Goal: Task Accomplishment & Management: Use online tool/utility

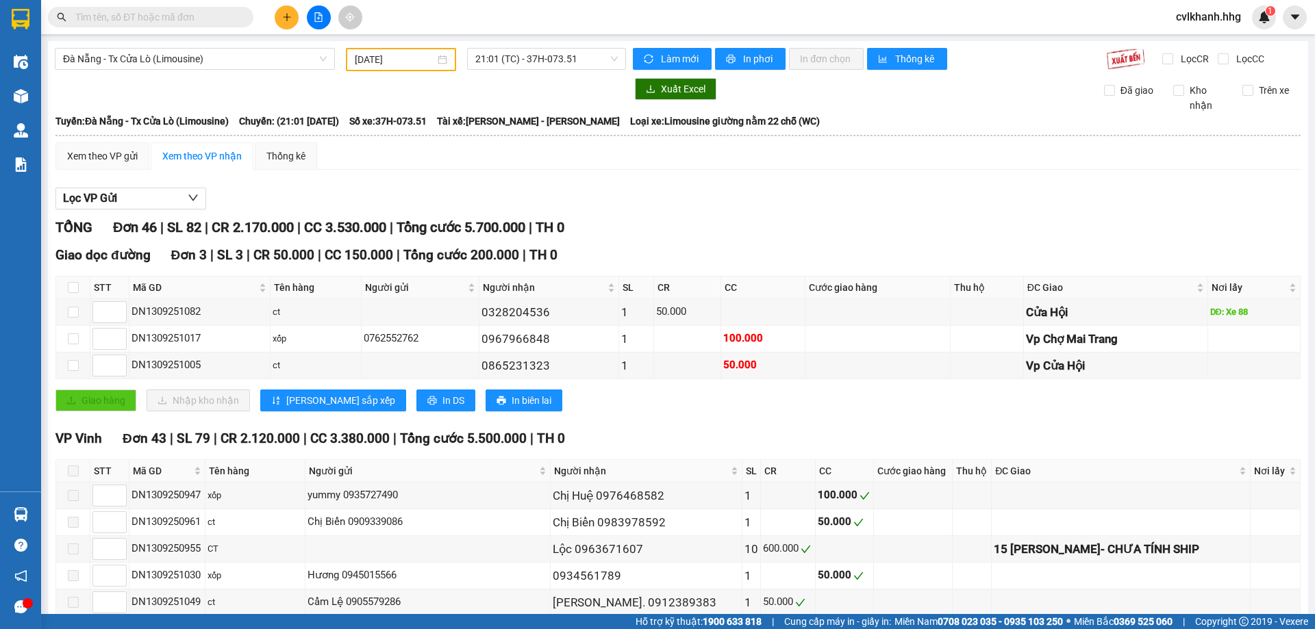
scroll to position [334, 0]
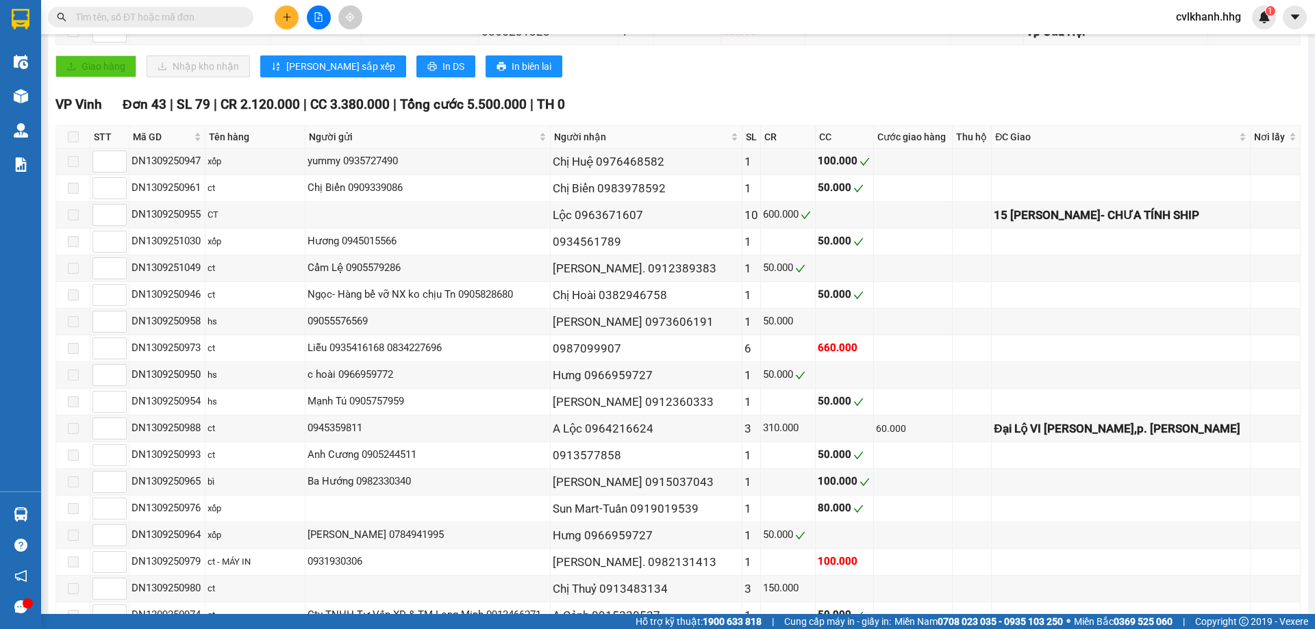
click at [216, 16] on input "text" at bounding box center [156, 17] width 162 height 15
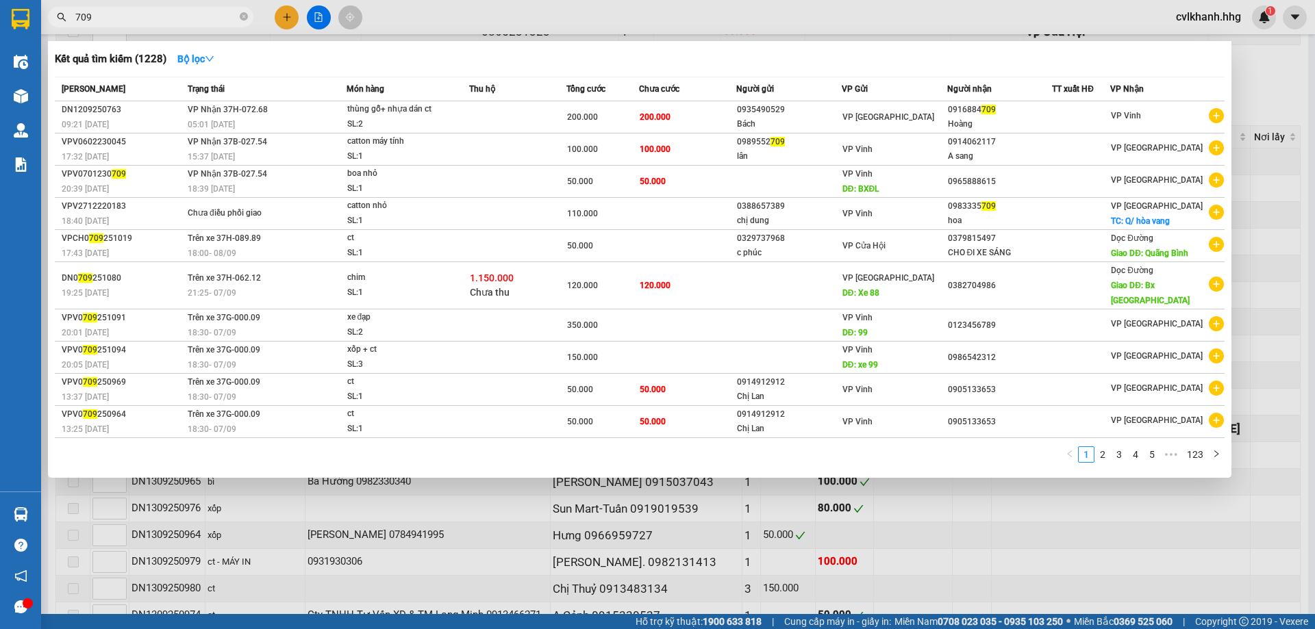
type input "709"
click at [1281, 83] on div at bounding box center [657, 314] width 1315 height 629
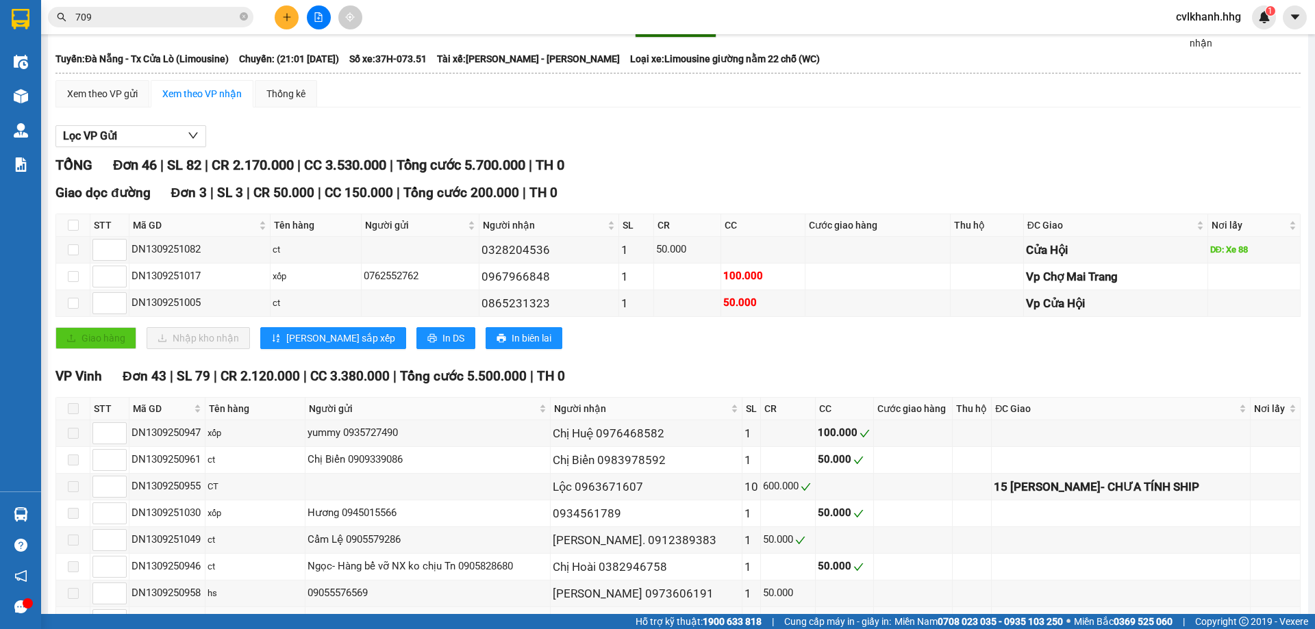
scroll to position [0, 0]
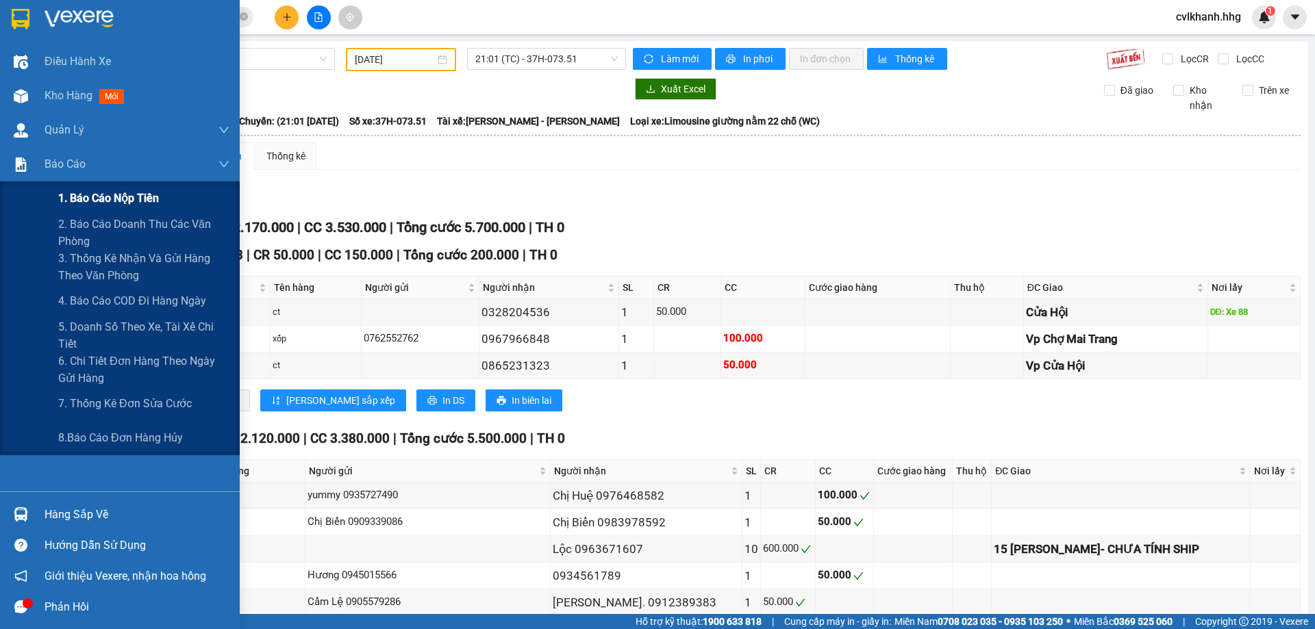
click at [81, 201] on span "1. Báo cáo nộp tiền" at bounding box center [108, 198] width 101 height 17
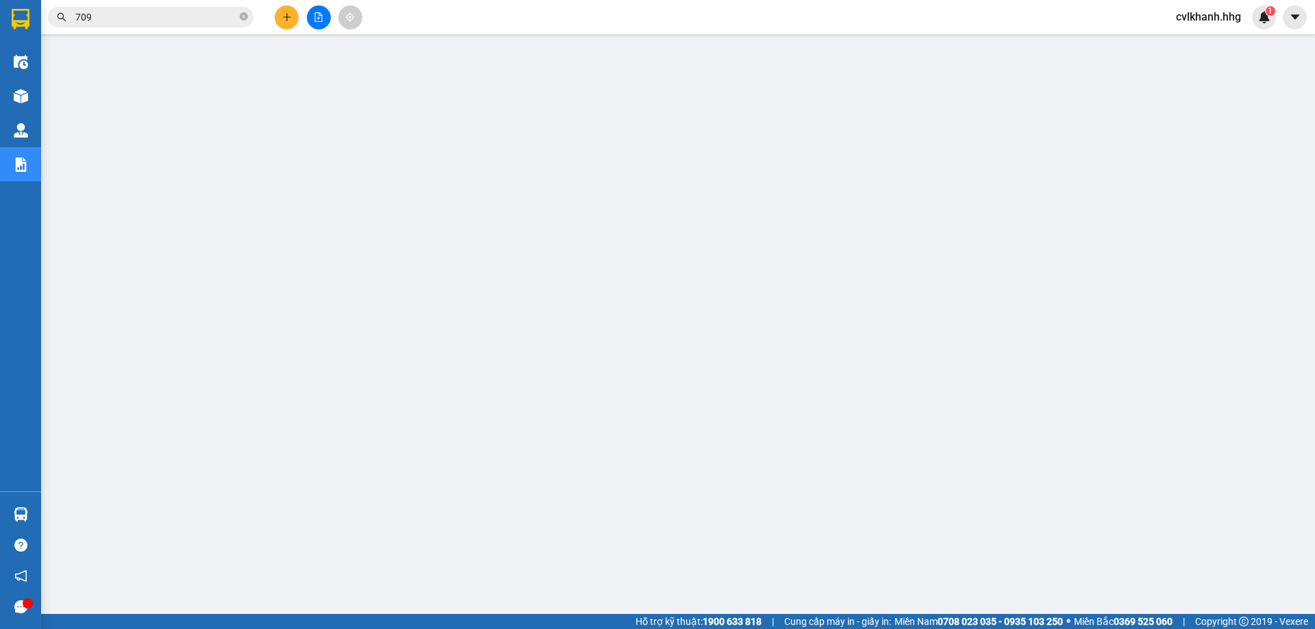
click at [1215, 17] on span "cvlkhanh.hhg" at bounding box center [1208, 16] width 87 height 17
click at [1210, 44] on span "Đăng xuất" at bounding box center [1214, 42] width 58 height 15
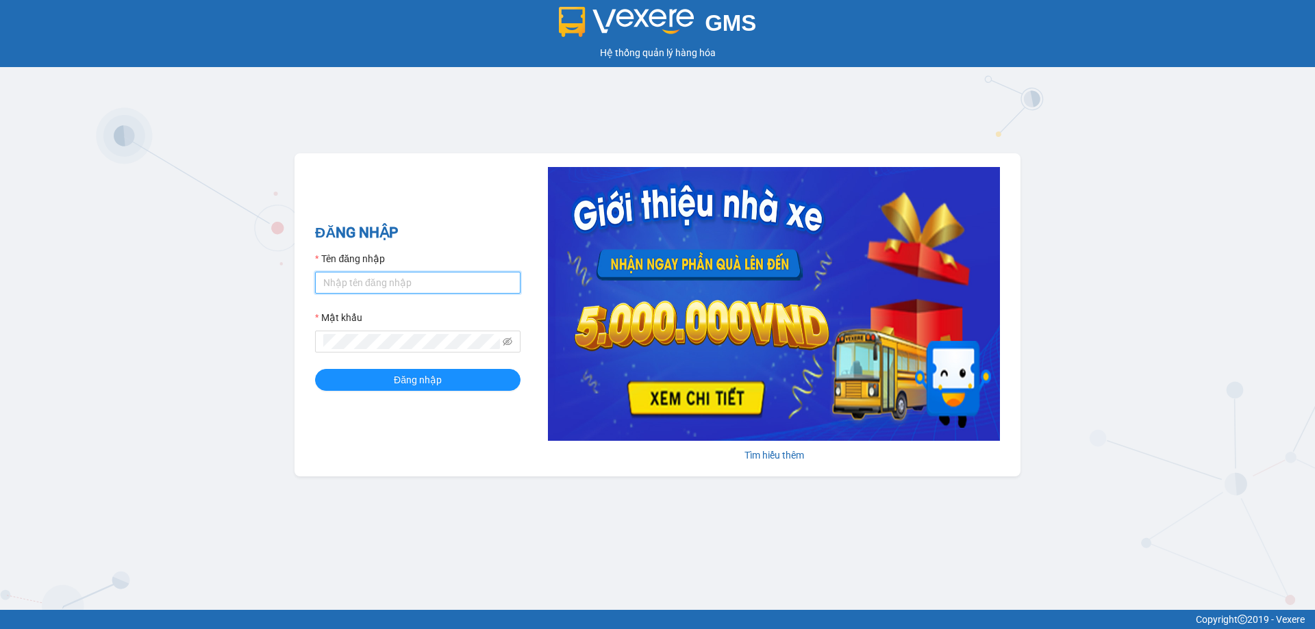
drag, startPoint x: 366, startPoint y: 284, endPoint x: 375, endPoint y: 286, distance: 9.0
click at [366, 284] on input "Tên đăng nhập" at bounding box center [417, 283] width 205 height 22
type input "dltduong.hhg"
click at [315, 369] on button "Đăng nhập" at bounding box center [417, 380] width 205 height 22
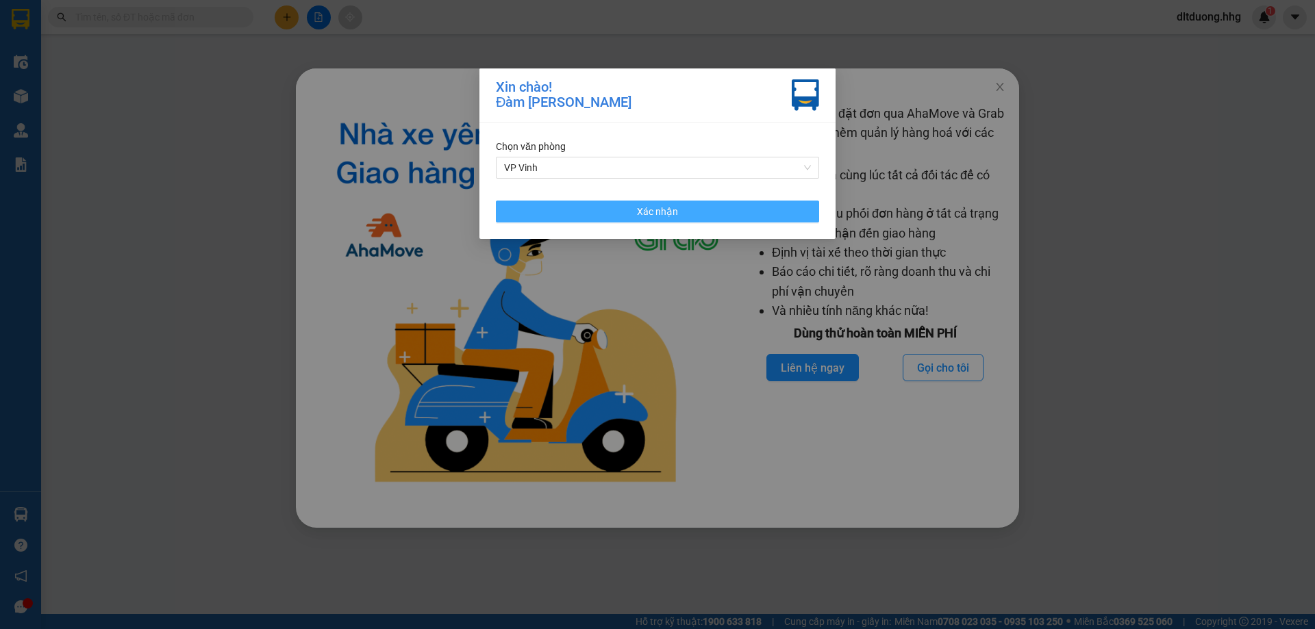
click at [672, 217] on span "Xác nhận" at bounding box center [657, 211] width 41 height 15
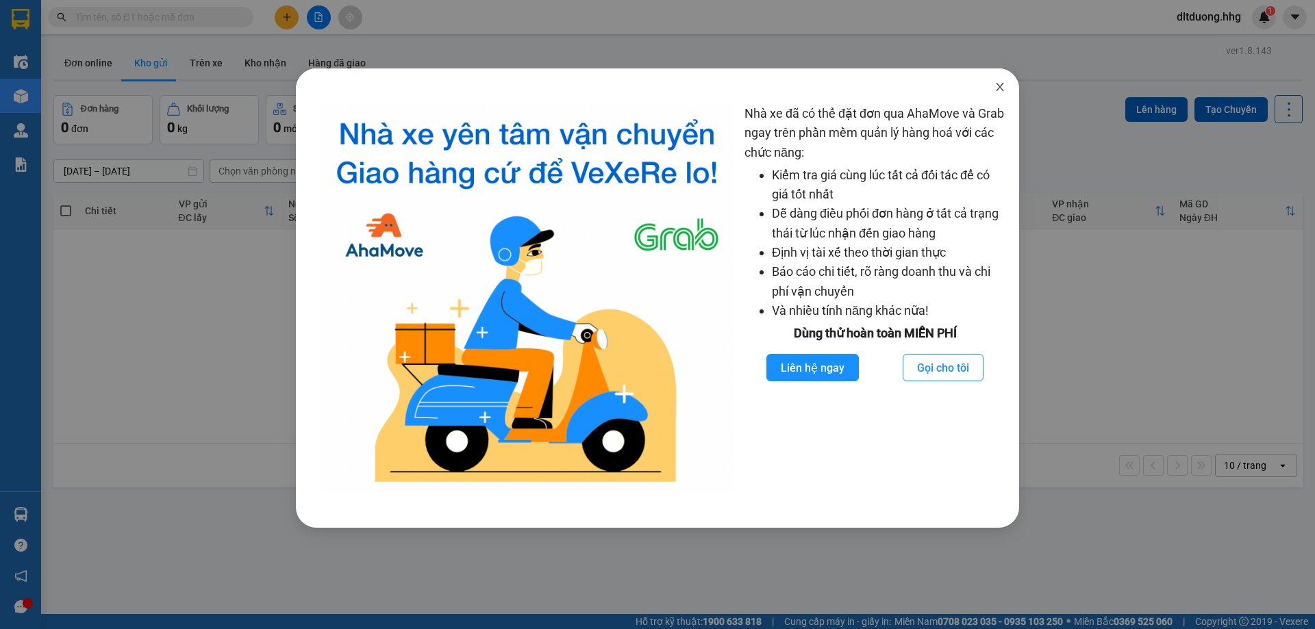
click at [996, 86] on icon "close" at bounding box center [999, 86] width 11 height 11
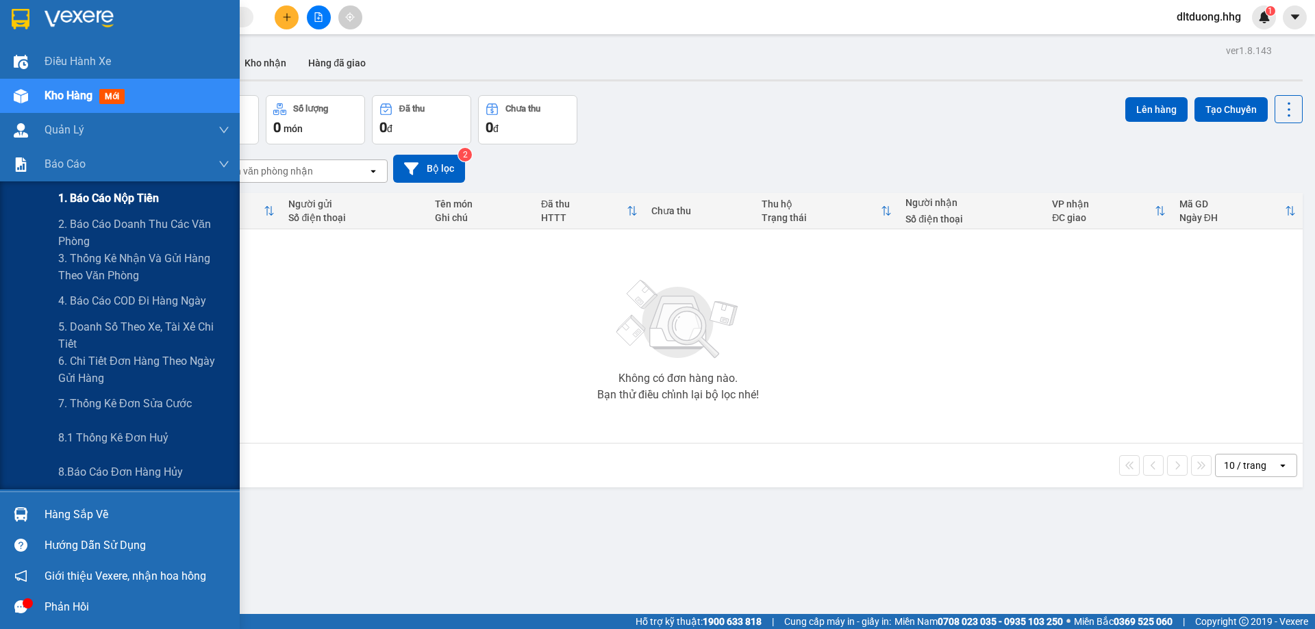
click at [106, 200] on span "1. Báo cáo nộp tiền" at bounding box center [108, 198] width 101 height 17
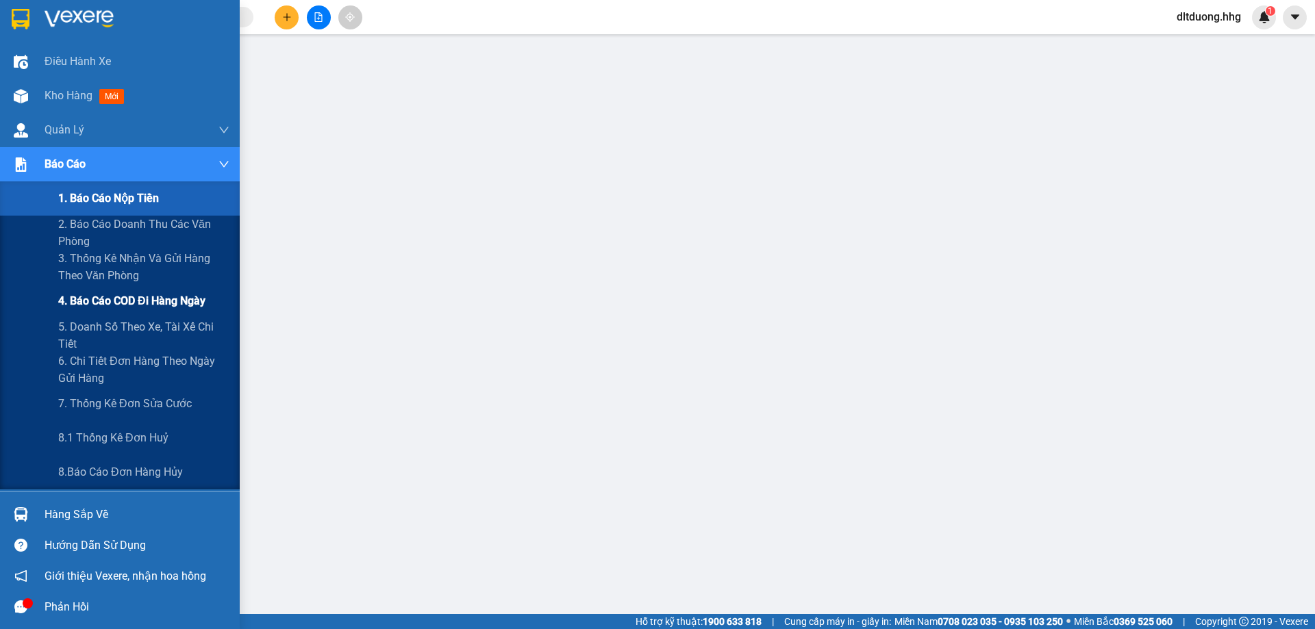
click at [132, 300] on span "4. Báo cáo COD đi hàng ngày" at bounding box center [131, 300] width 147 height 17
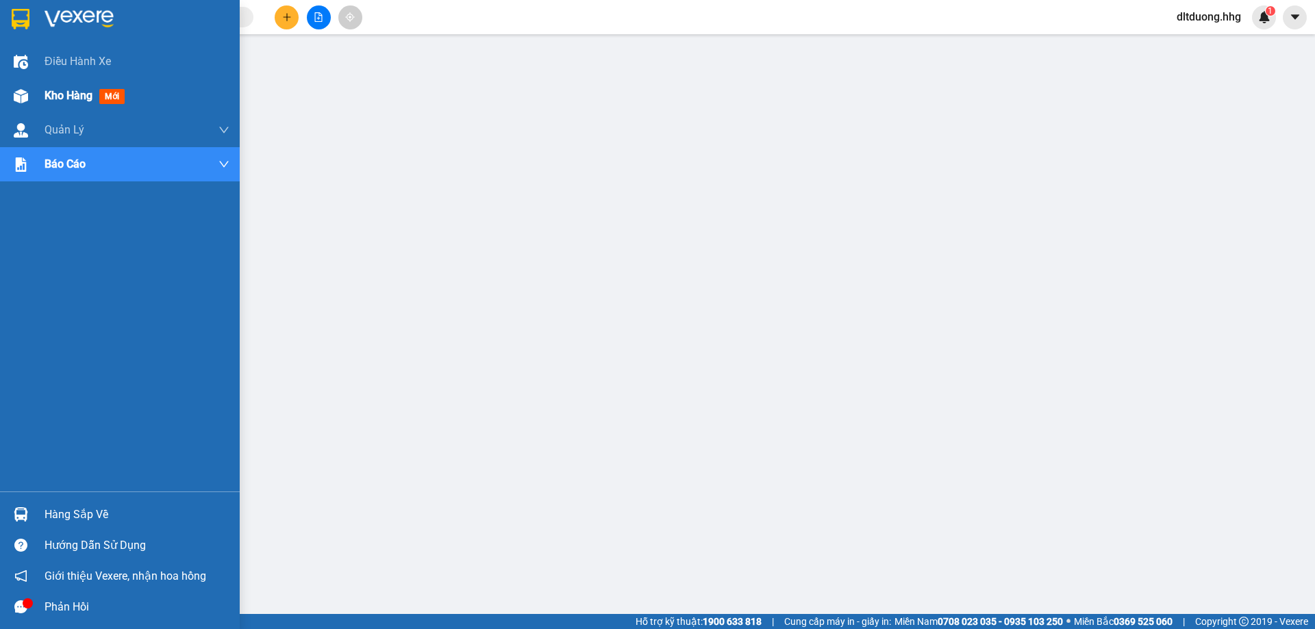
click at [51, 92] on span "Kho hàng" at bounding box center [69, 95] width 48 height 13
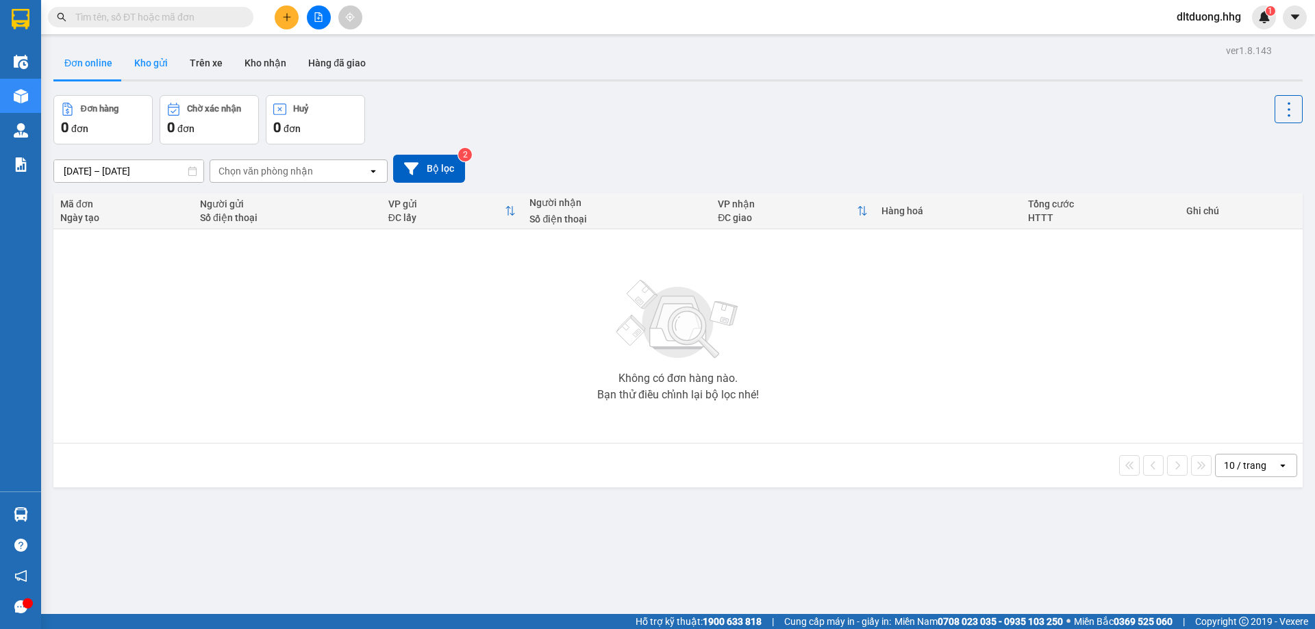
click at [151, 54] on button "Kho gửi" at bounding box center [150, 63] width 55 height 33
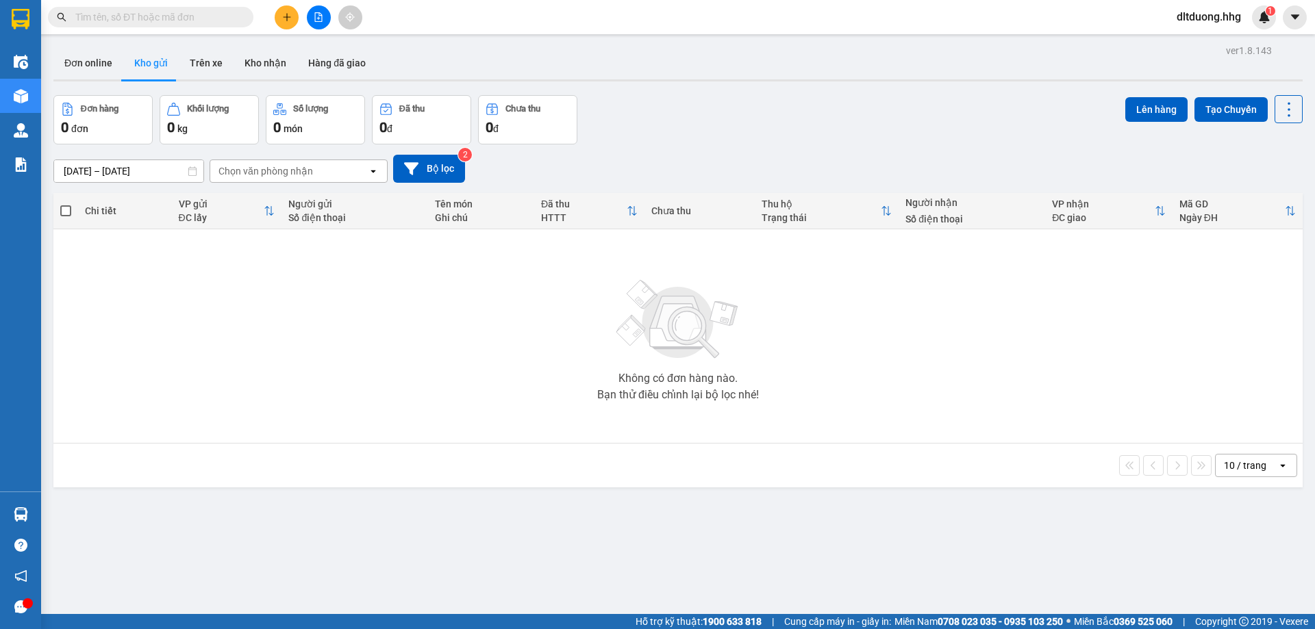
click at [124, 177] on div "ver 1.8.143 Đơn online Kho gửi Trên xe Kho nhận Hàng đã giao Đơn hàng 0 đơn Khố…" at bounding box center [678, 355] width 1260 height 629
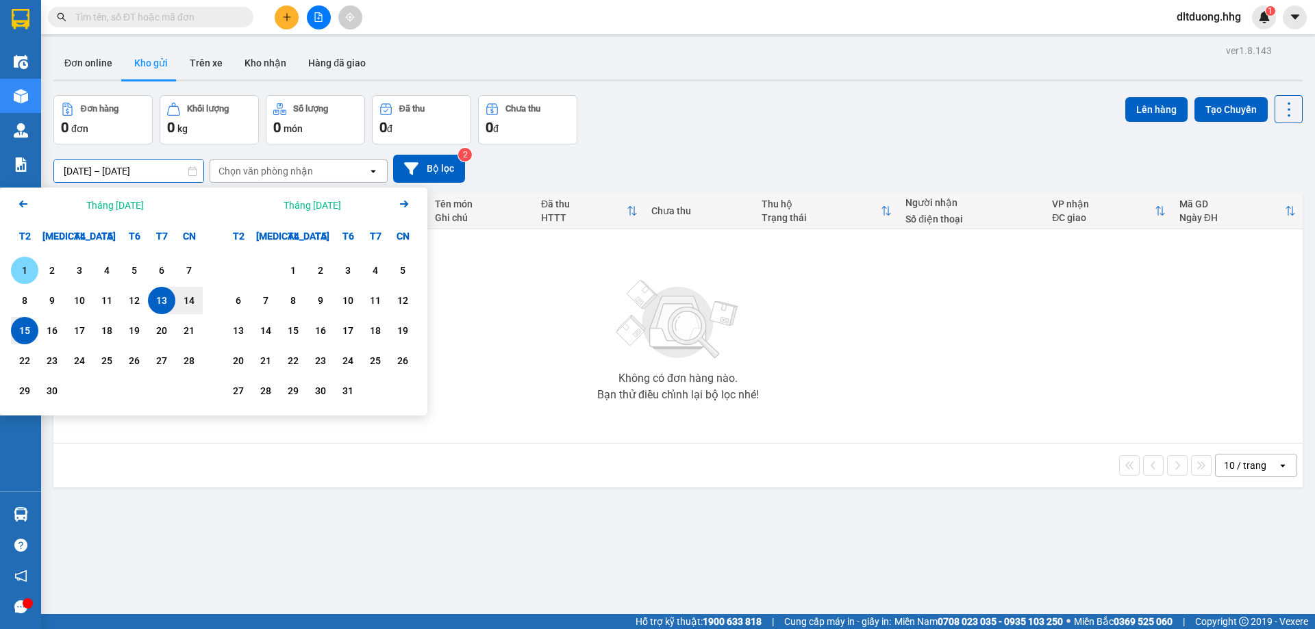
click at [22, 273] on div "1" at bounding box center [24, 270] width 19 height 16
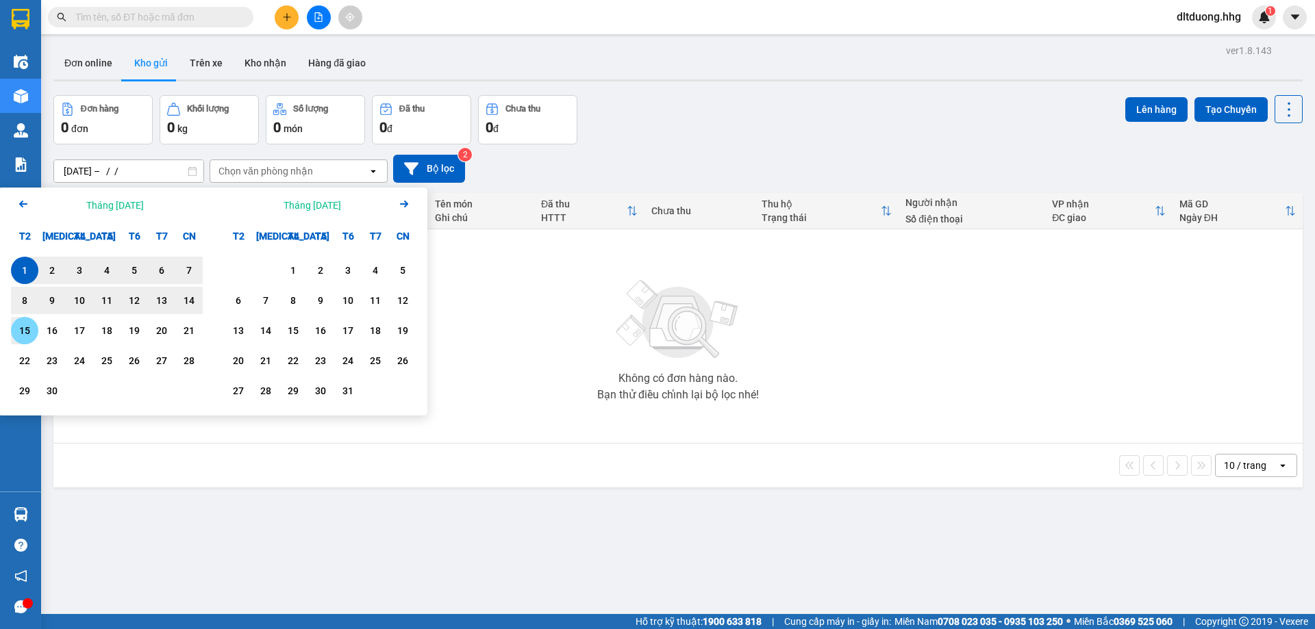
click at [23, 338] on div "15" at bounding box center [24, 330] width 19 height 16
type input "01/09/2025 – 15/09/2025"
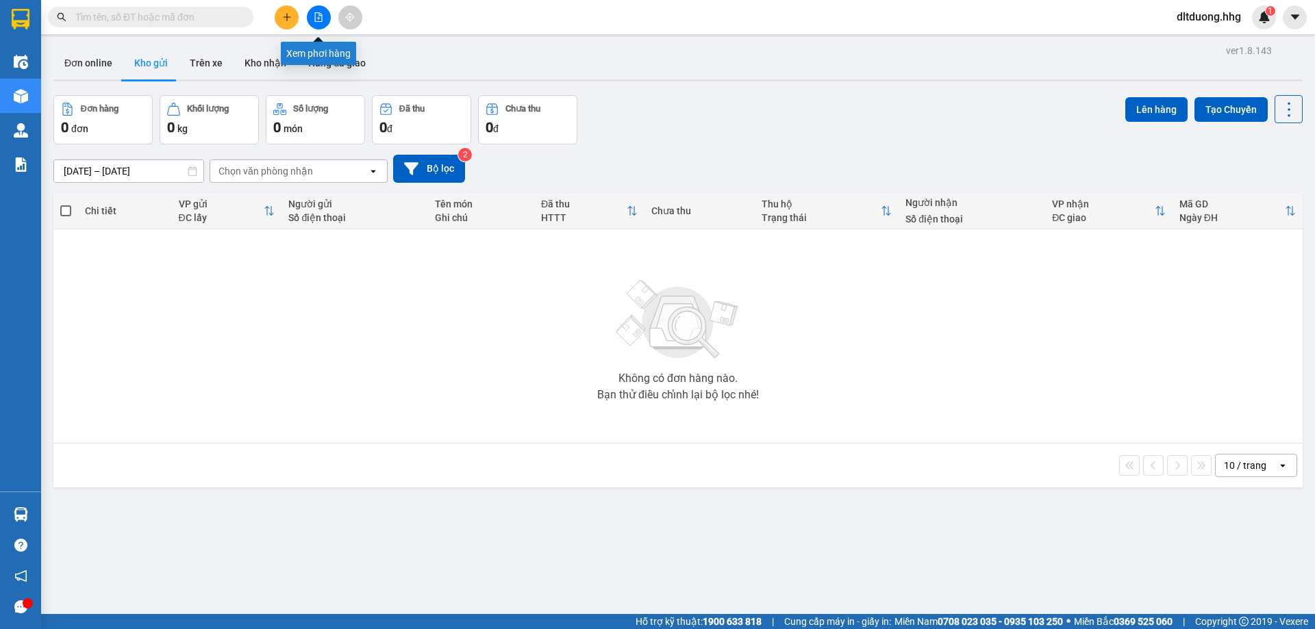
click at [325, 19] on button at bounding box center [319, 17] width 24 height 24
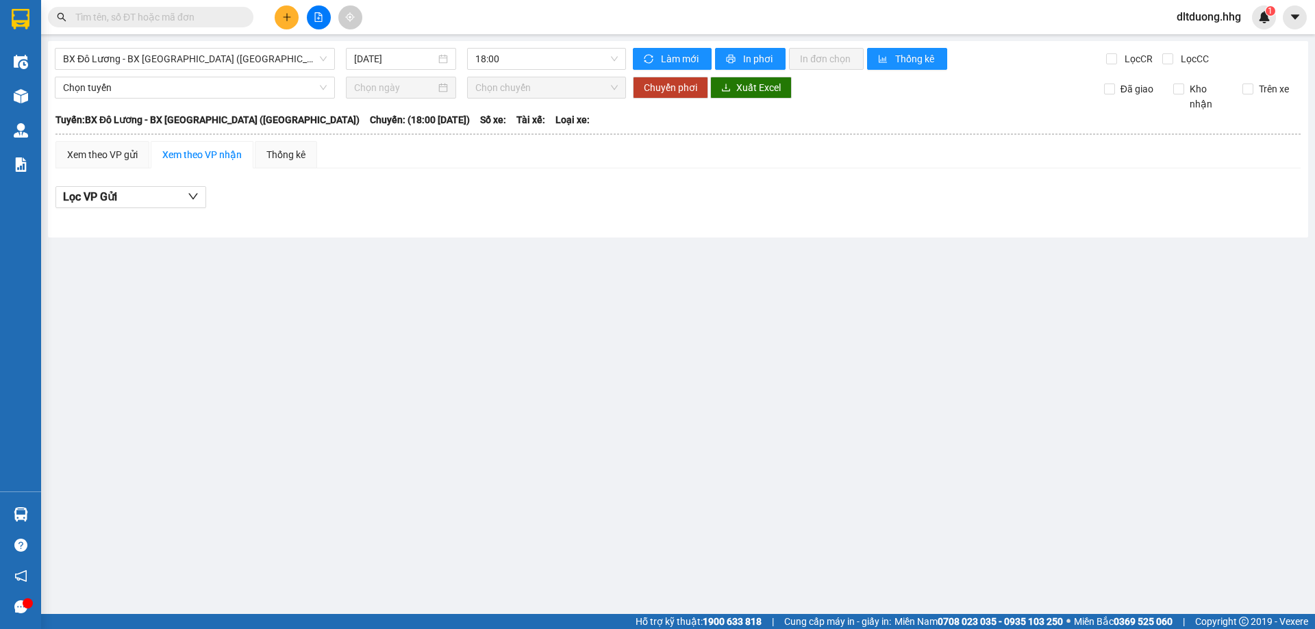
click at [383, 453] on main "BX Đô Lương - BX Quảng Ngãi (Limousine) 15/09/2025 18:00 Làm mới In phơi In đơn…" at bounding box center [657, 307] width 1315 height 614
click at [305, 62] on span "BX Đô Lương - BX [GEOGRAPHIC_DATA] ([GEOGRAPHIC_DATA])" at bounding box center [195, 59] width 264 height 21
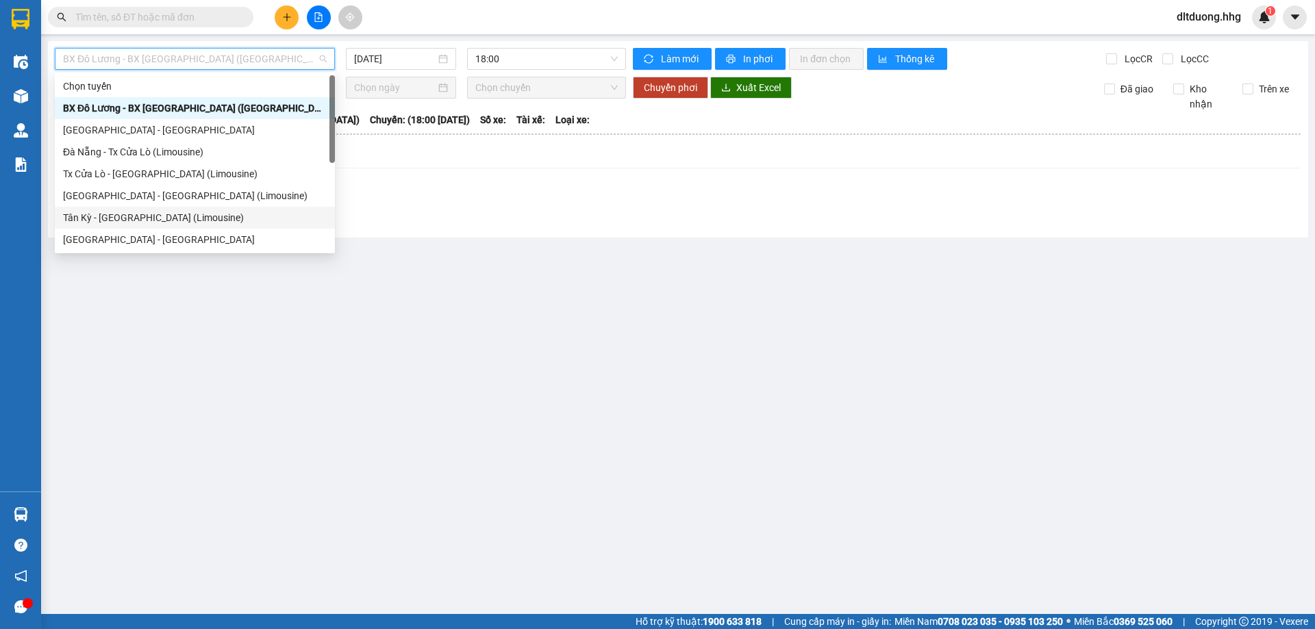
scroll to position [110, 0]
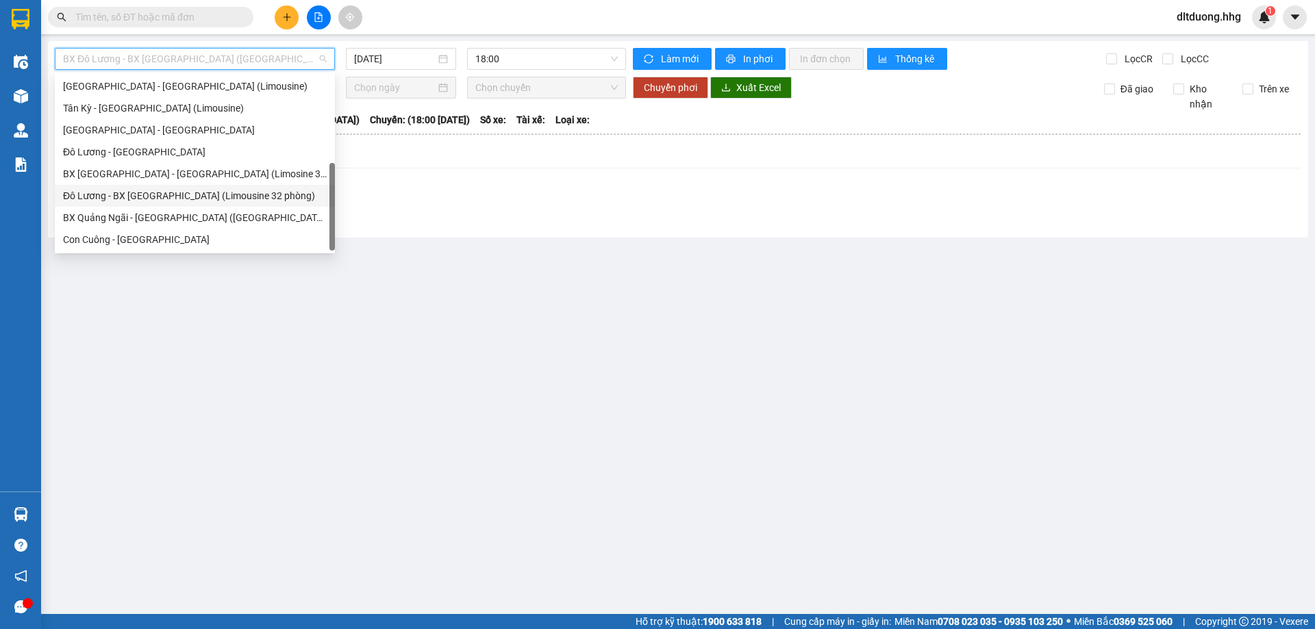
click at [148, 197] on div "Đô Lương - BX [GEOGRAPHIC_DATA] (Limousine 32 phòng)" at bounding box center [195, 195] width 264 height 15
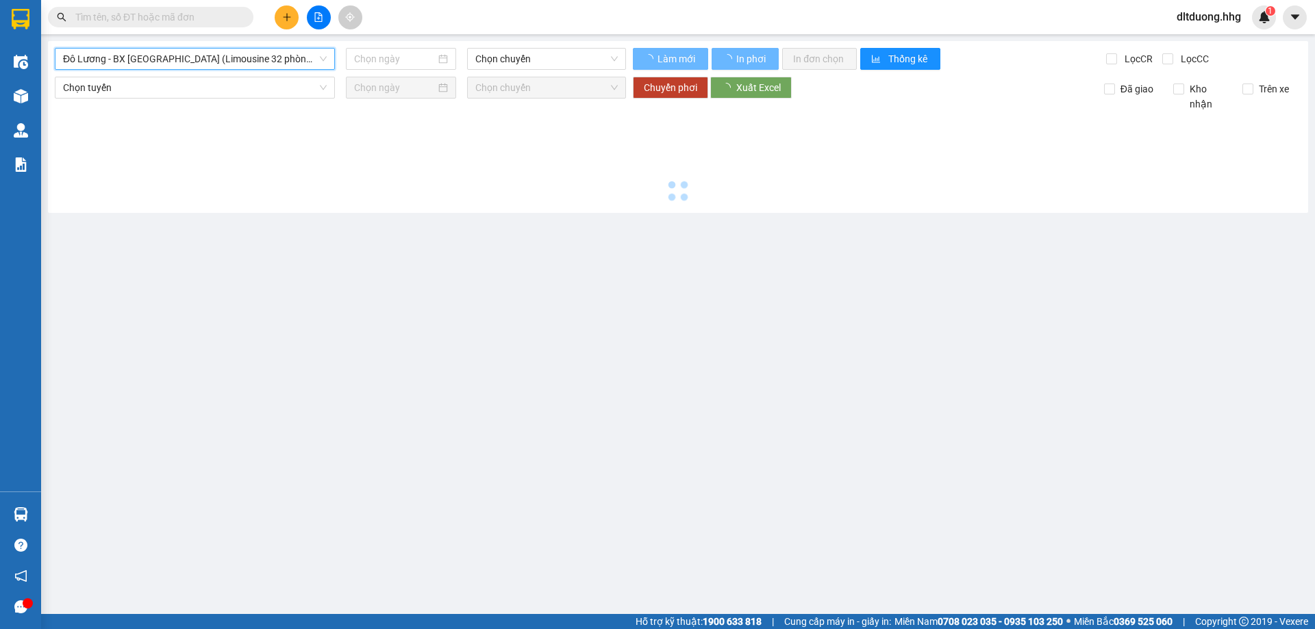
type input "[DATE]"
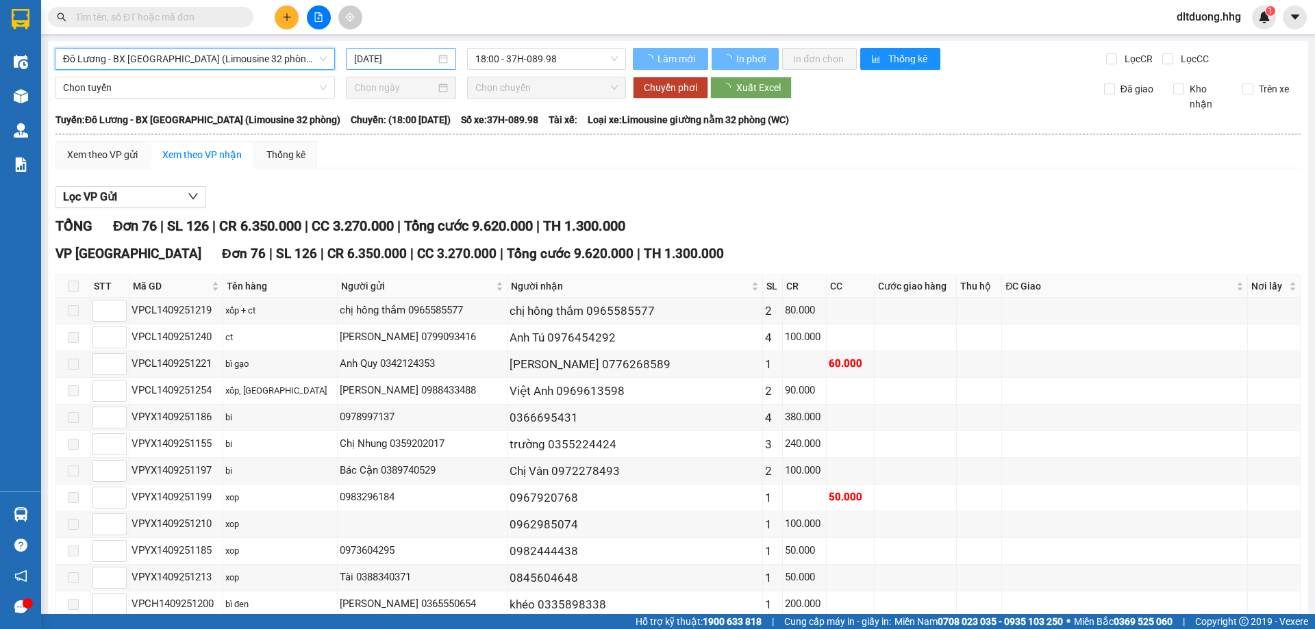
click at [375, 56] on input "[DATE]" at bounding box center [394, 58] width 81 height 15
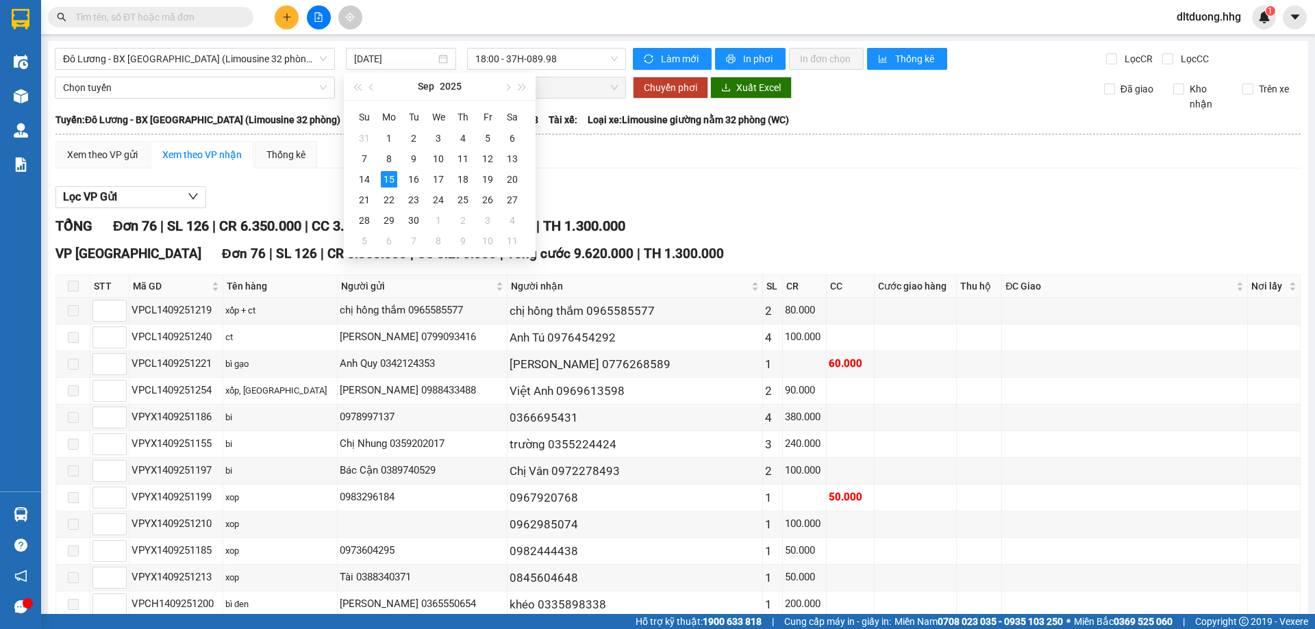
click at [1232, 204] on div "Lọc VP Gửi" at bounding box center [677, 197] width 1245 height 23
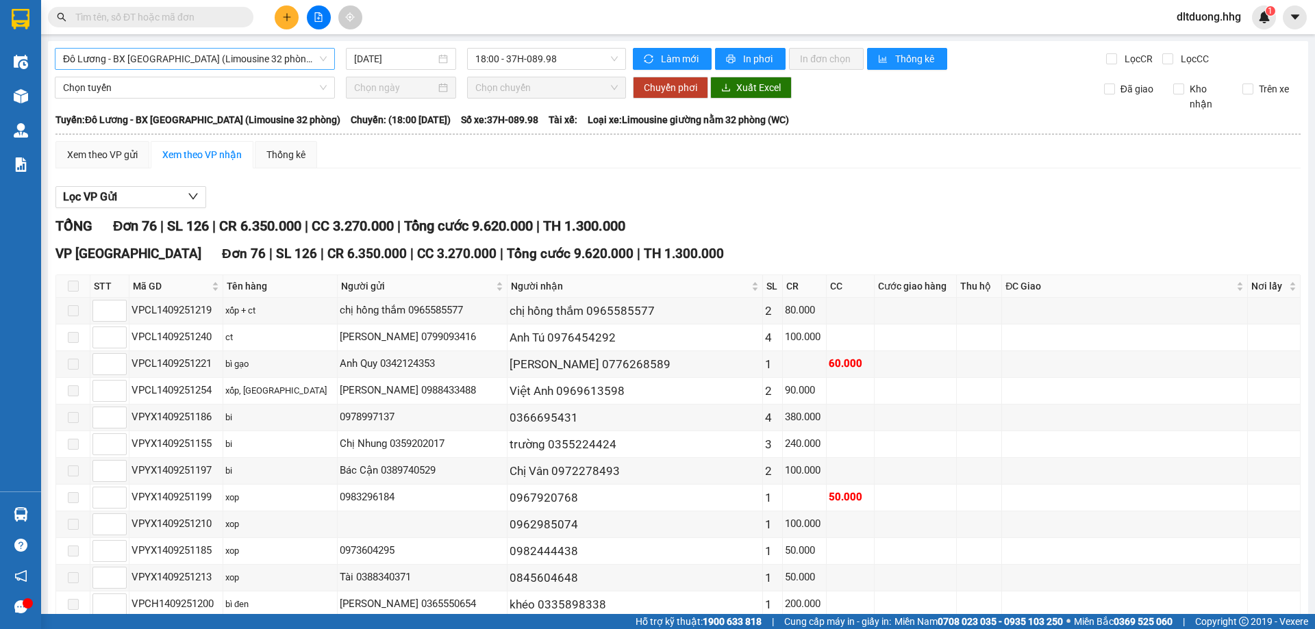
click at [277, 64] on span "Đô Lương - BX [GEOGRAPHIC_DATA] (Limousine 32 phòng)" at bounding box center [195, 59] width 264 height 21
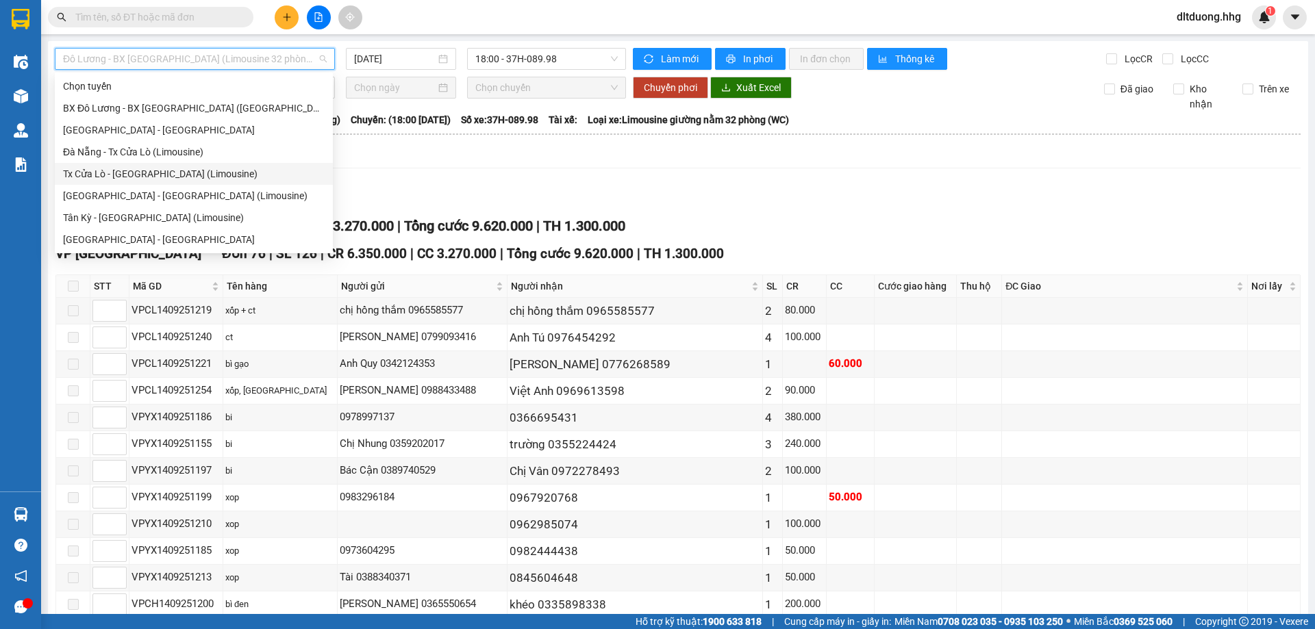
scroll to position [68, 0]
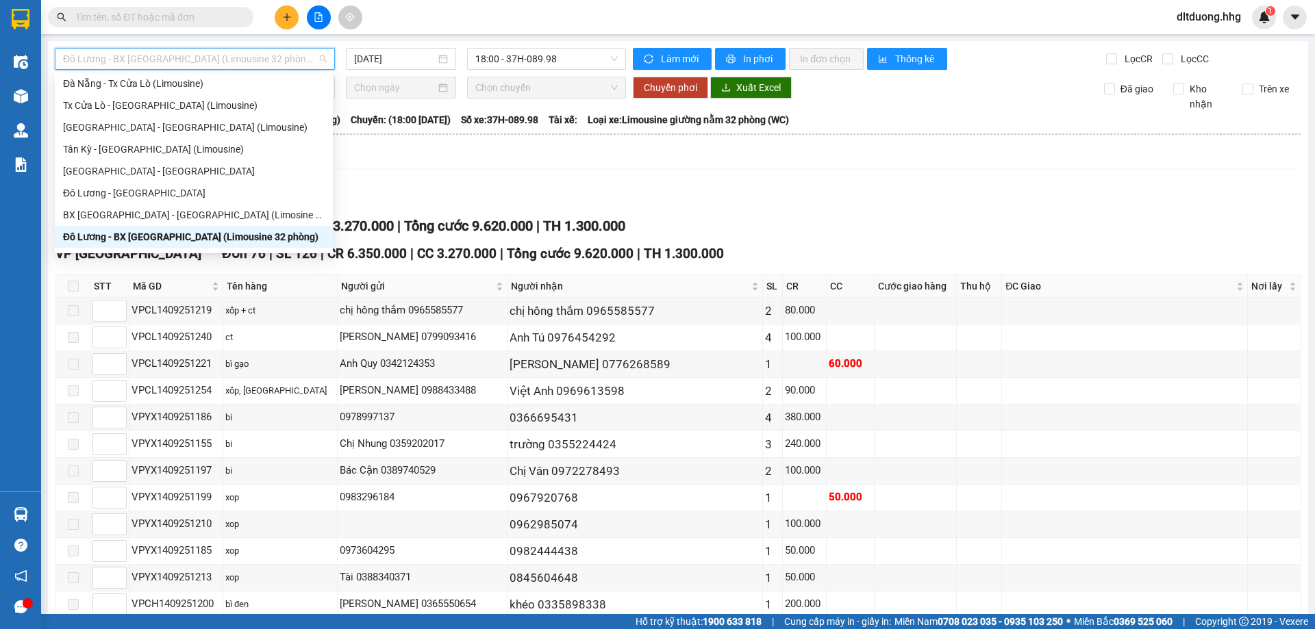
click at [983, 229] on div "TỔNG Đơn 76 | SL 126 | CR 6.350.000 | CC 3.270.000 | Tổng cước 9.620.000 | TH 1…" at bounding box center [677, 226] width 1245 height 21
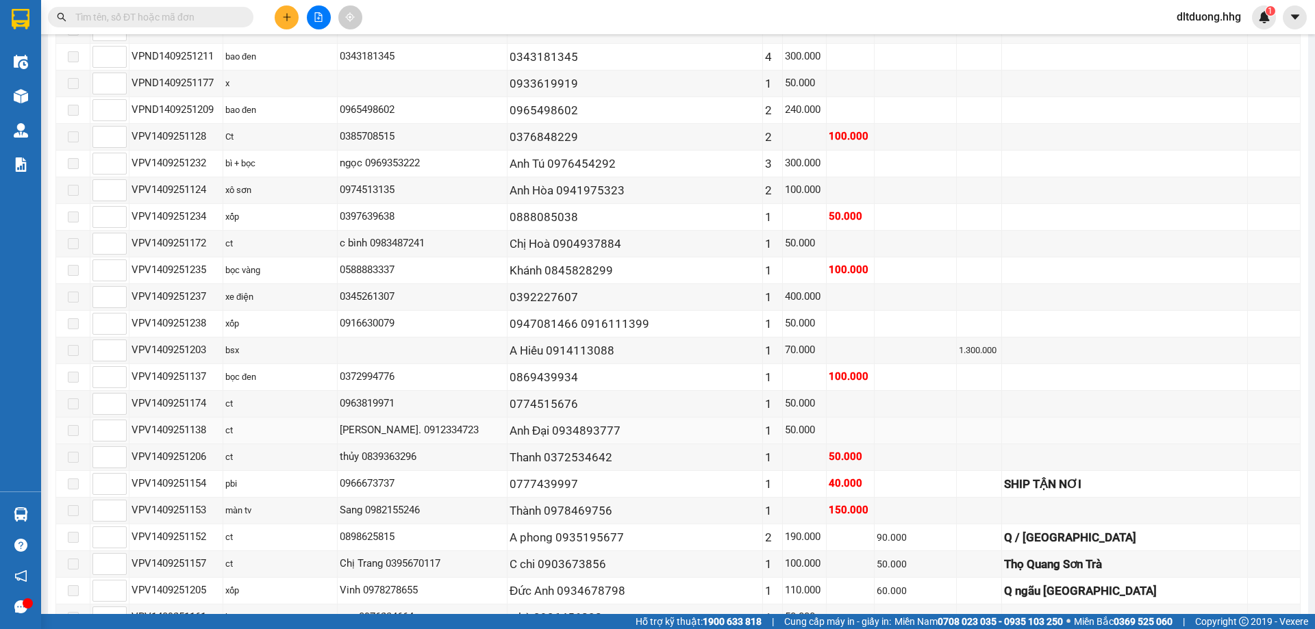
scroll to position [890, 0]
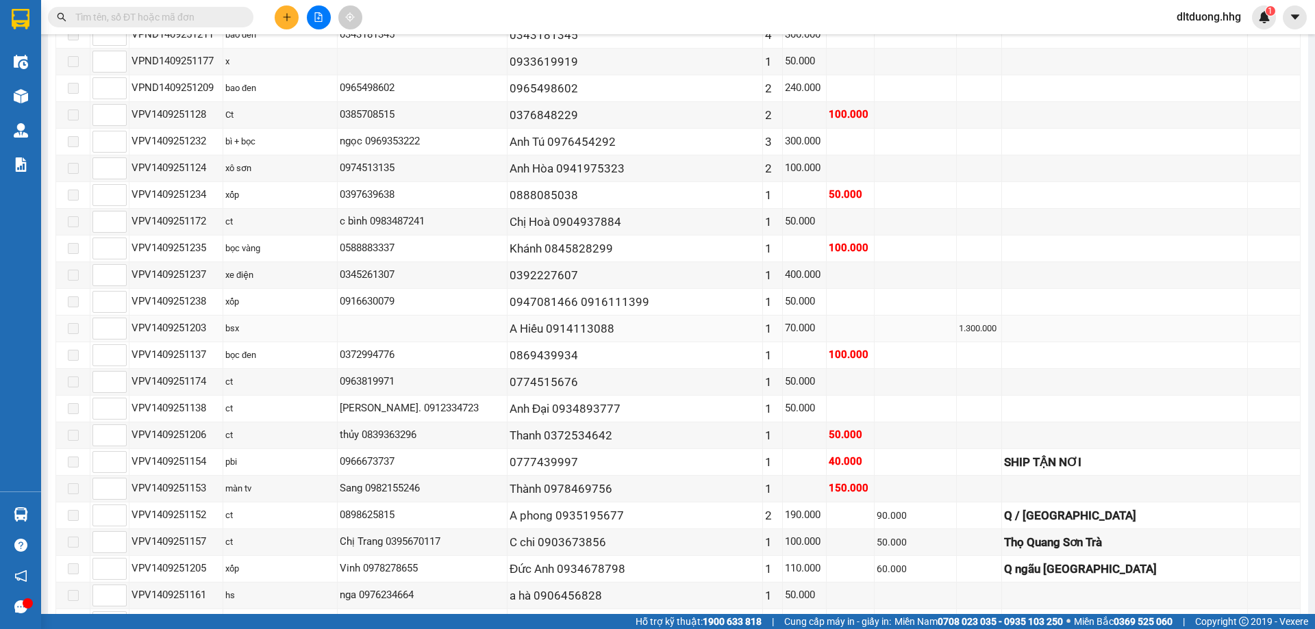
click at [155, 330] on div "VPV1409251203" at bounding box center [175, 328] width 89 height 16
copy div "VPV1409251203"
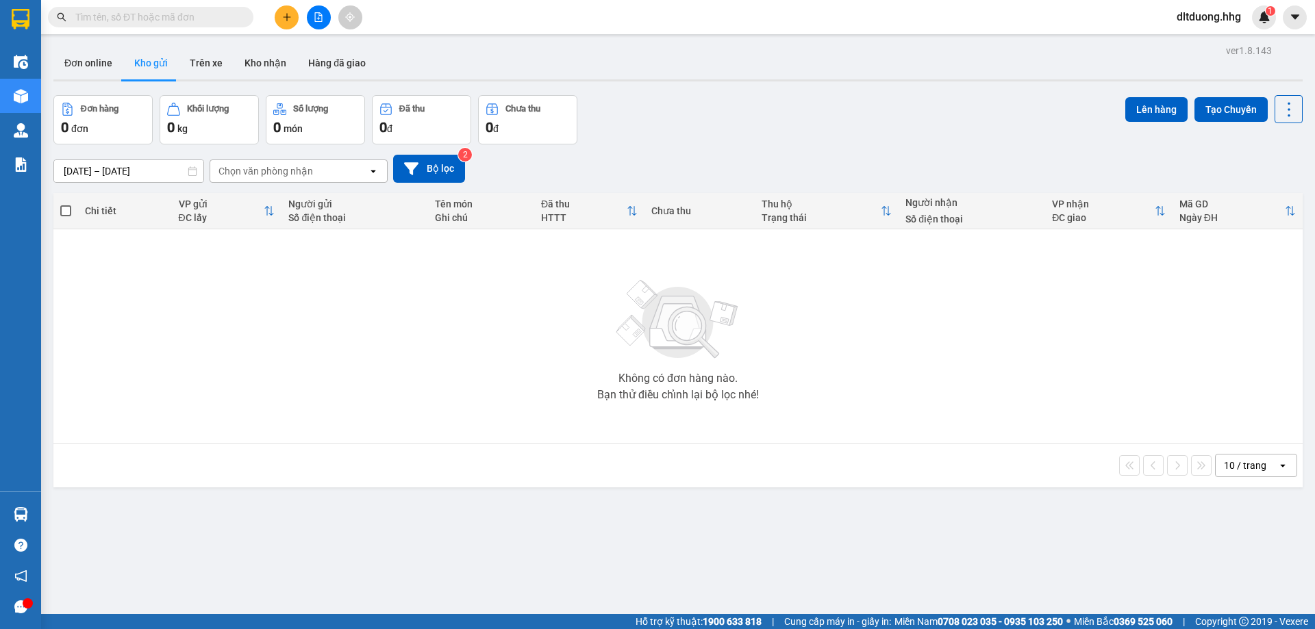
click at [320, 16] on icon "file-add" at bounding box center [319, 17] width 10 height 10
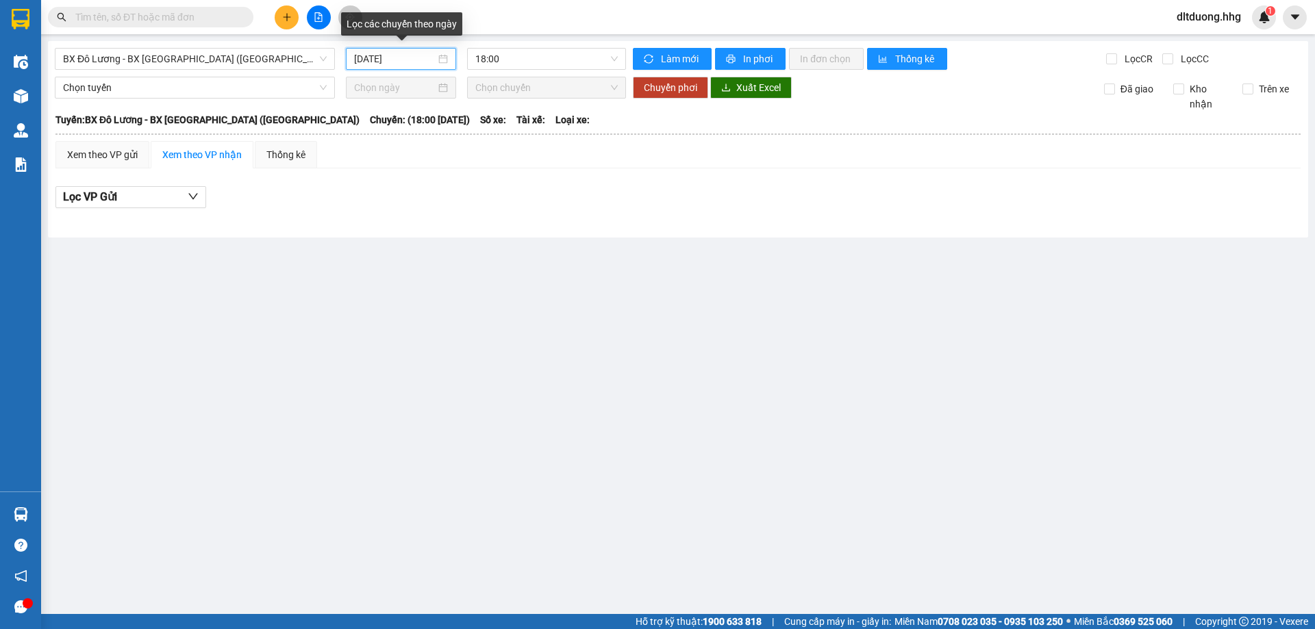
click at [396, 60] on input "[DATE]" at bounding box center [394, 58] width 81 height 15
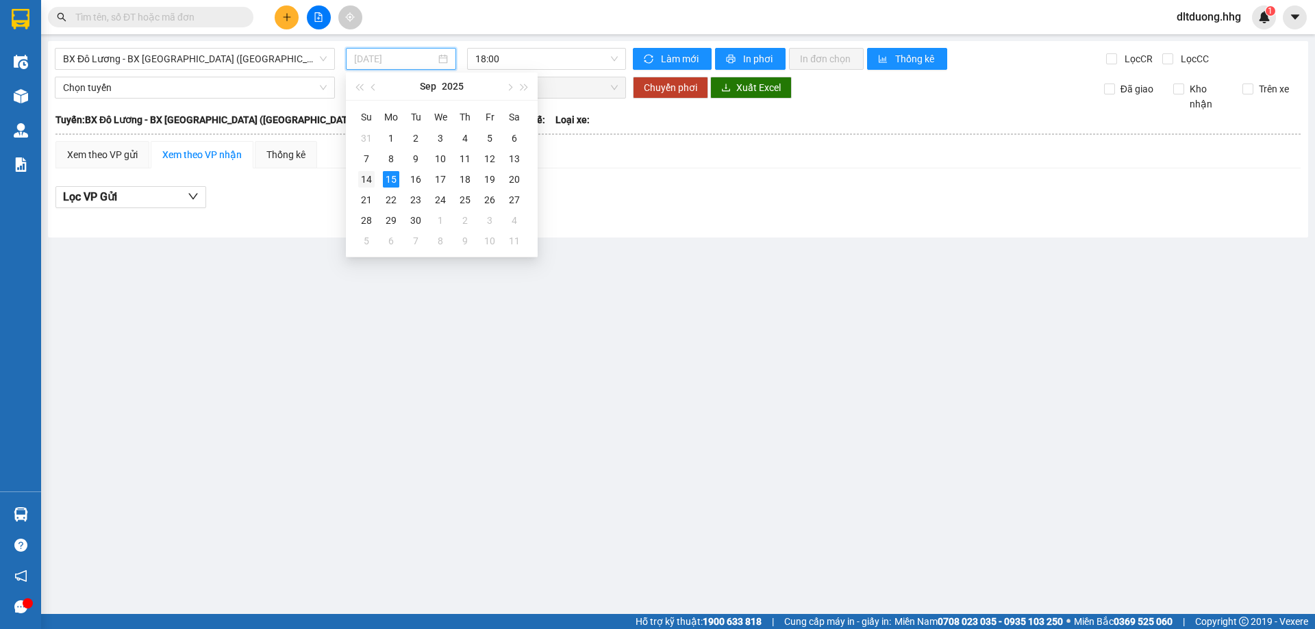
click at [364, 181] on div "14" at bounding box center [366, 179] width 16 height 16
type input "[DATE]"
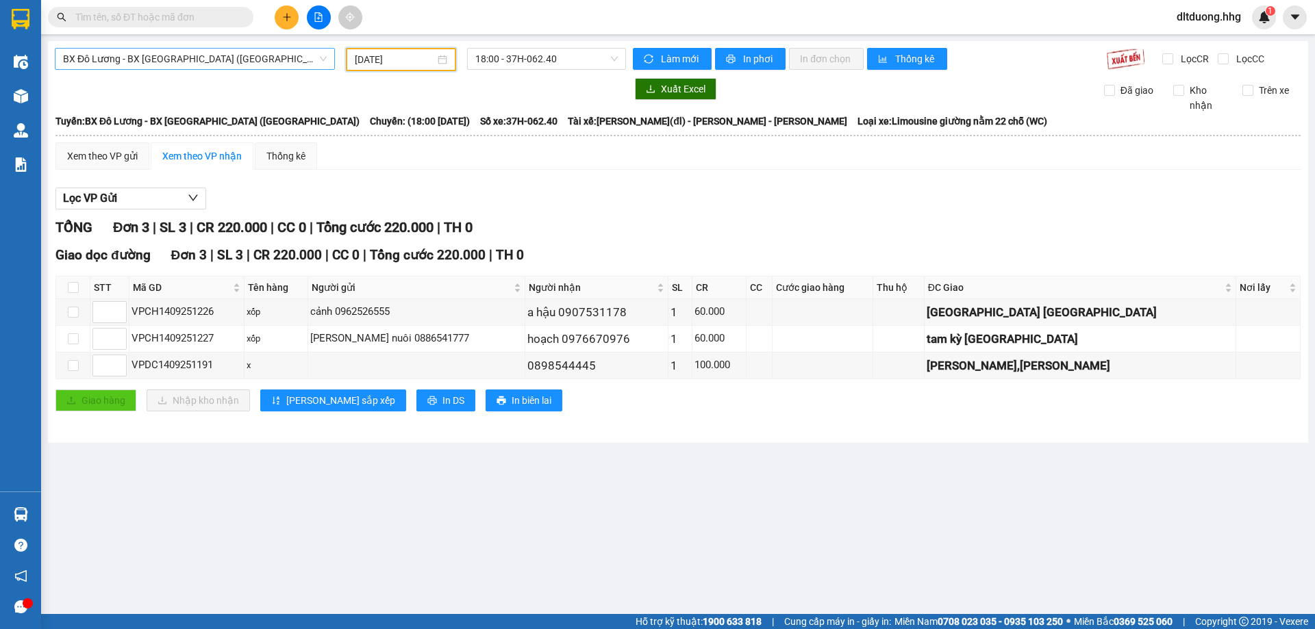
click at [239, 60] on span "BX Đô Lương - BX [GEOGRAPHIC_DATA] ([GEOGRAPHIC_DATA])" at bounding box center [195, 59] width 264 height 21
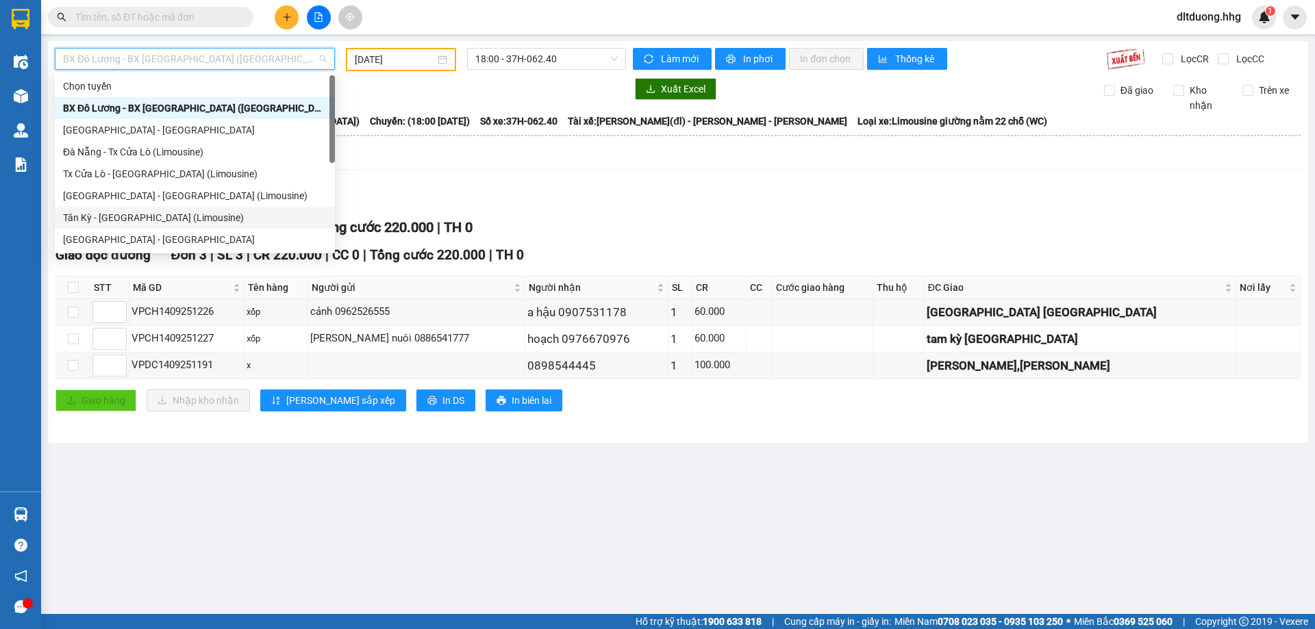
click at [115, 223] on div "Tân Kỳ - [GEOGRAPHIC_DATA] (Limousine)" at bounding box center [195, 217] width 264 height 15
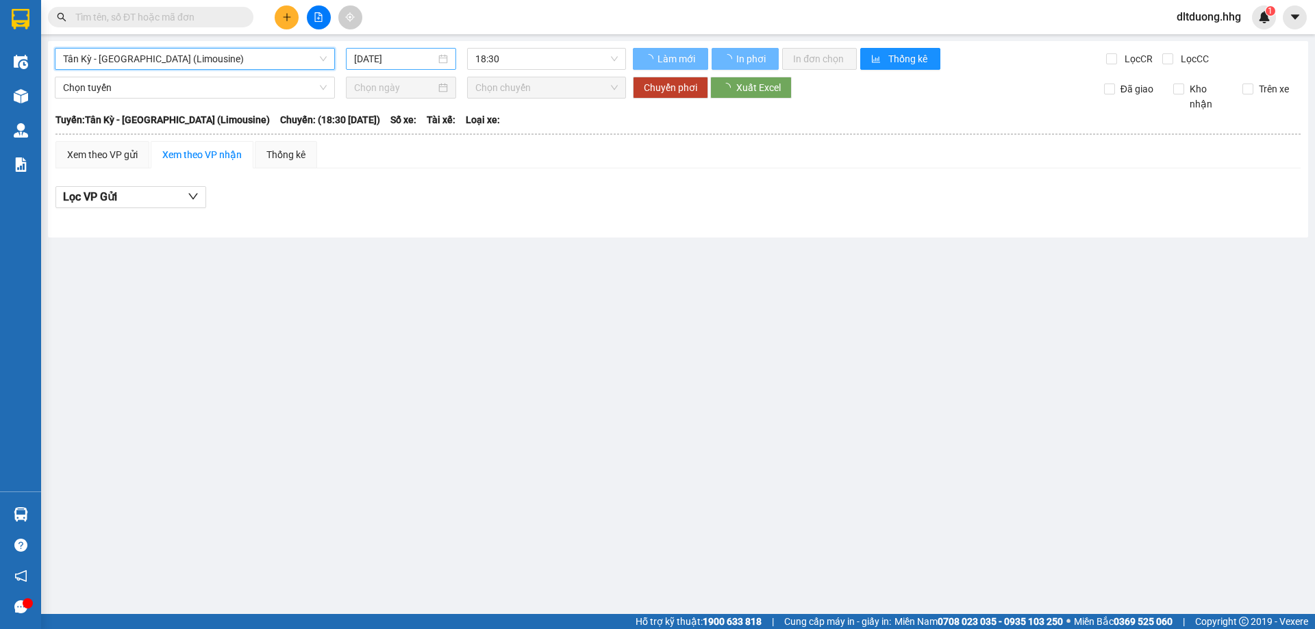
click at [377, 58] on input "[DATE]" at bounding box center [394, 58] width 81 height 15
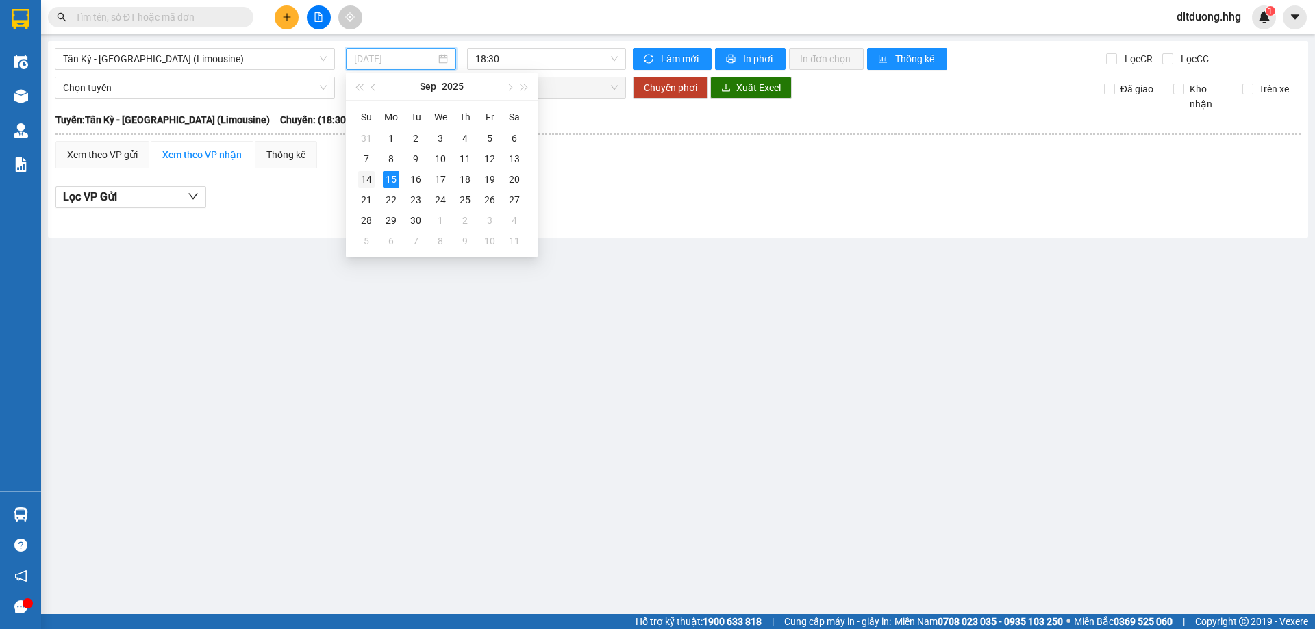
click at [358, 176] on div "14" at bounding box center [366, 179] width 16 height 16
type input "[DATE]"
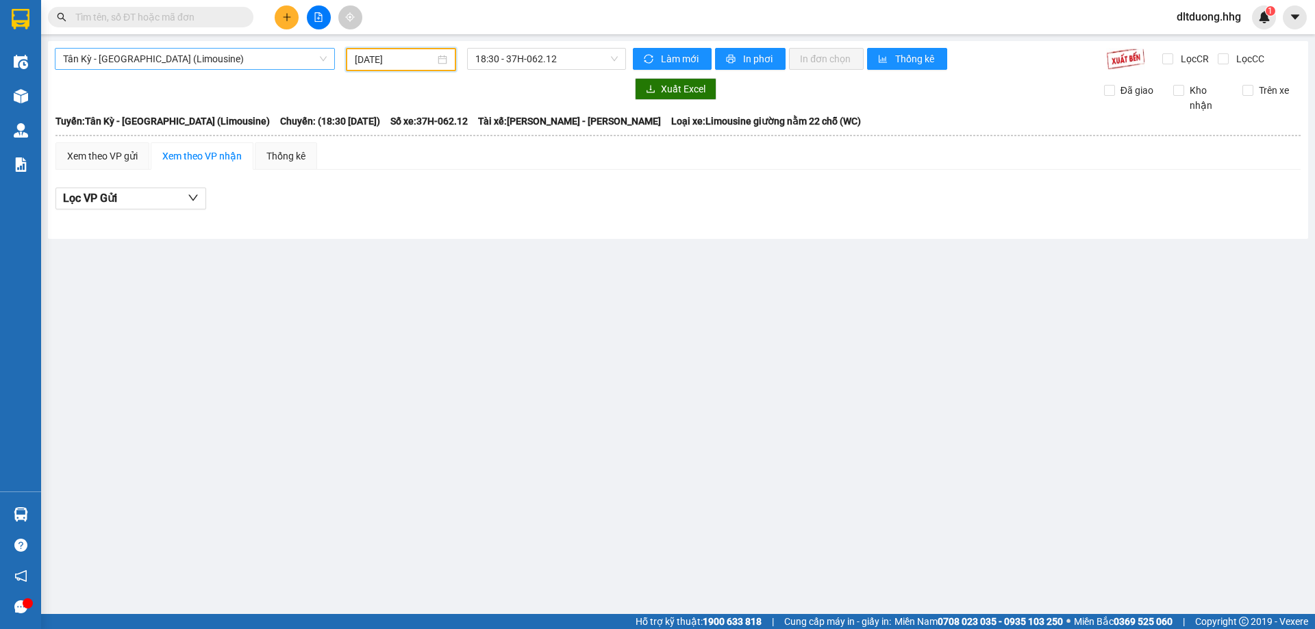
click at [289, 57] on span "Tân Kỳ - [GEOGRAPHIC_DATA] (Limousine)" at bounding box center [195, 59] width 264 height 21
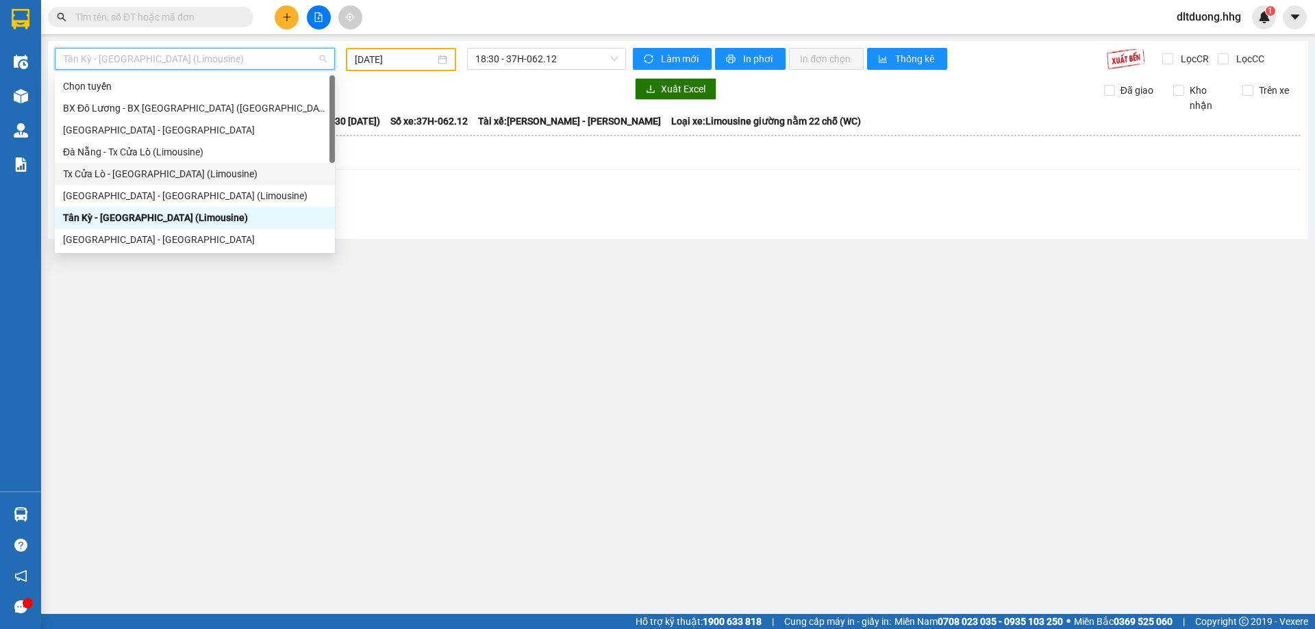
click at [162, 177] on div "Tx Cửa Lò - [GEOGRAPHIC_DATA] (Limousine)" at bounding box center [195, 173] width 264 height 15
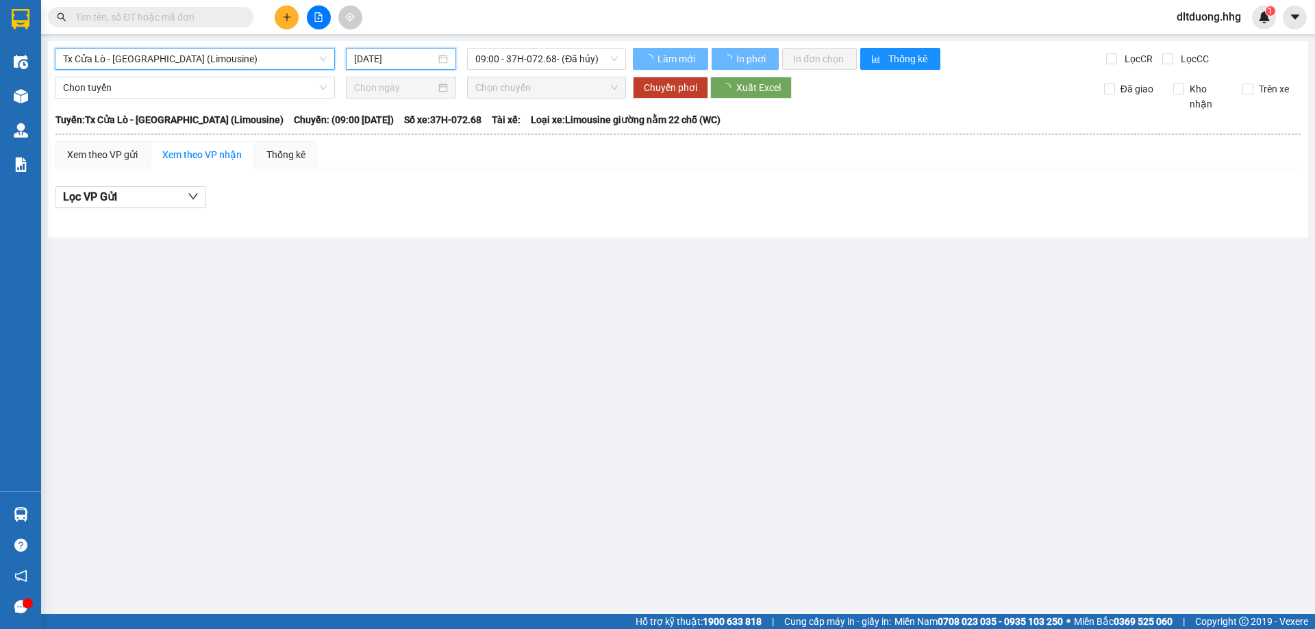
click at [431, 56] on input "[DATE]" at bounding box center [394, 58] width 81 height 15
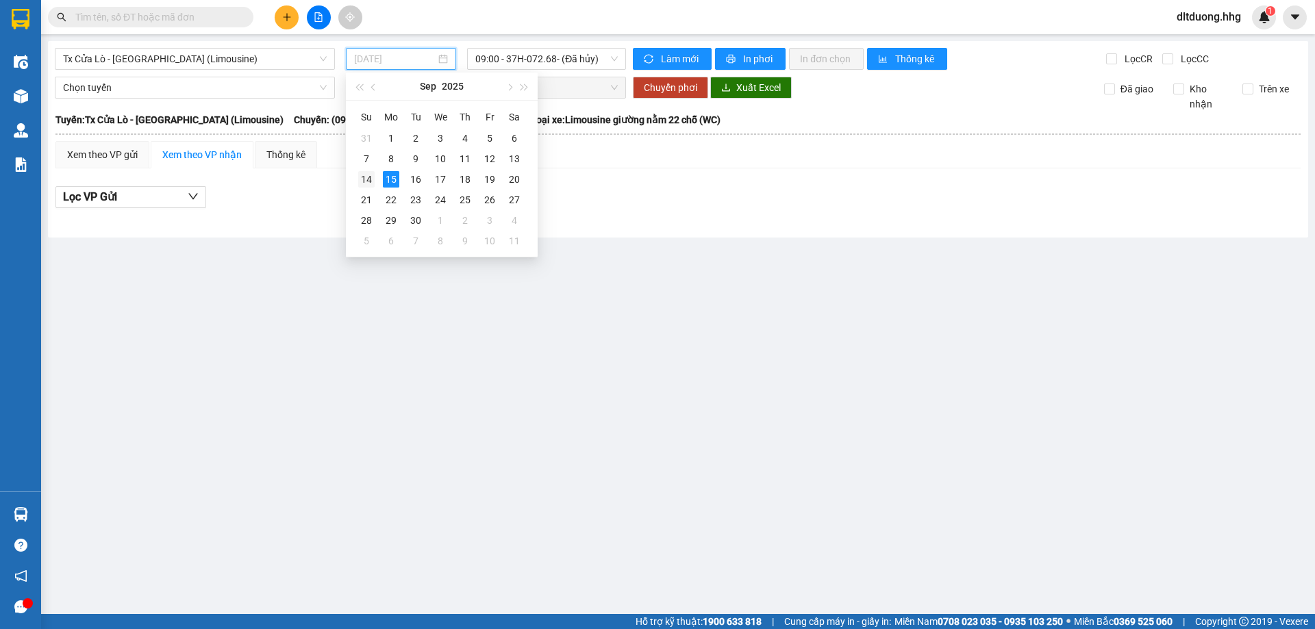
click at [368, 178] on div "14" at bounding box center [366, 179] width 16 height 16
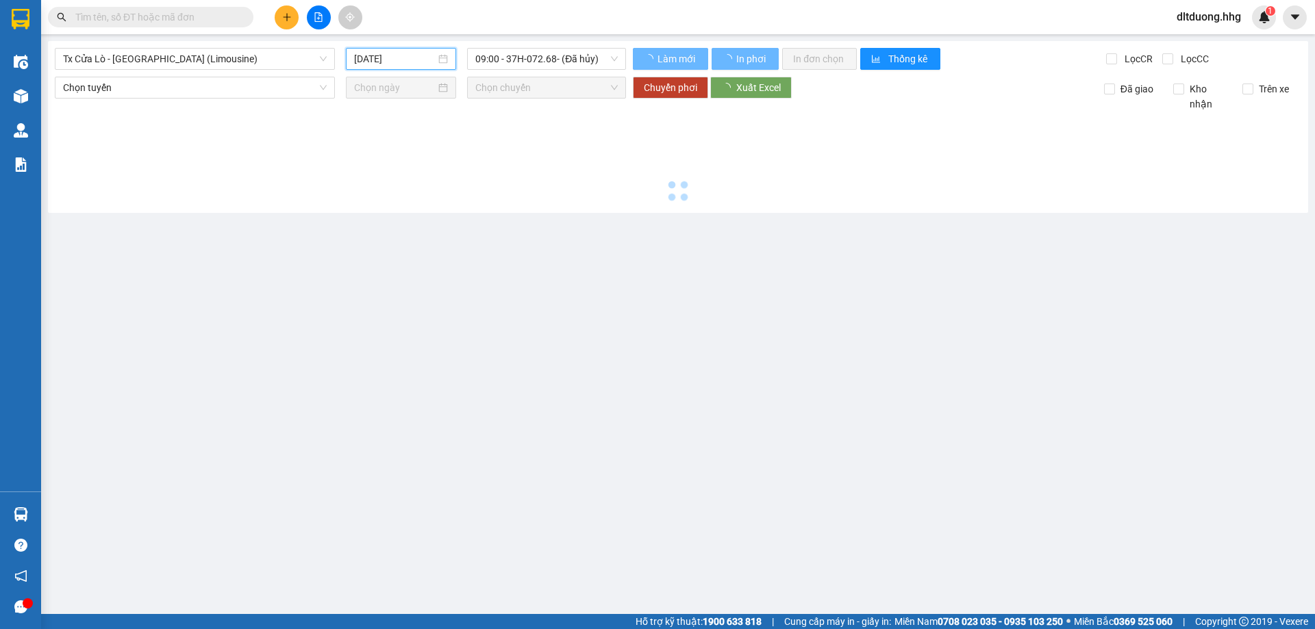
type input "[DATE]"
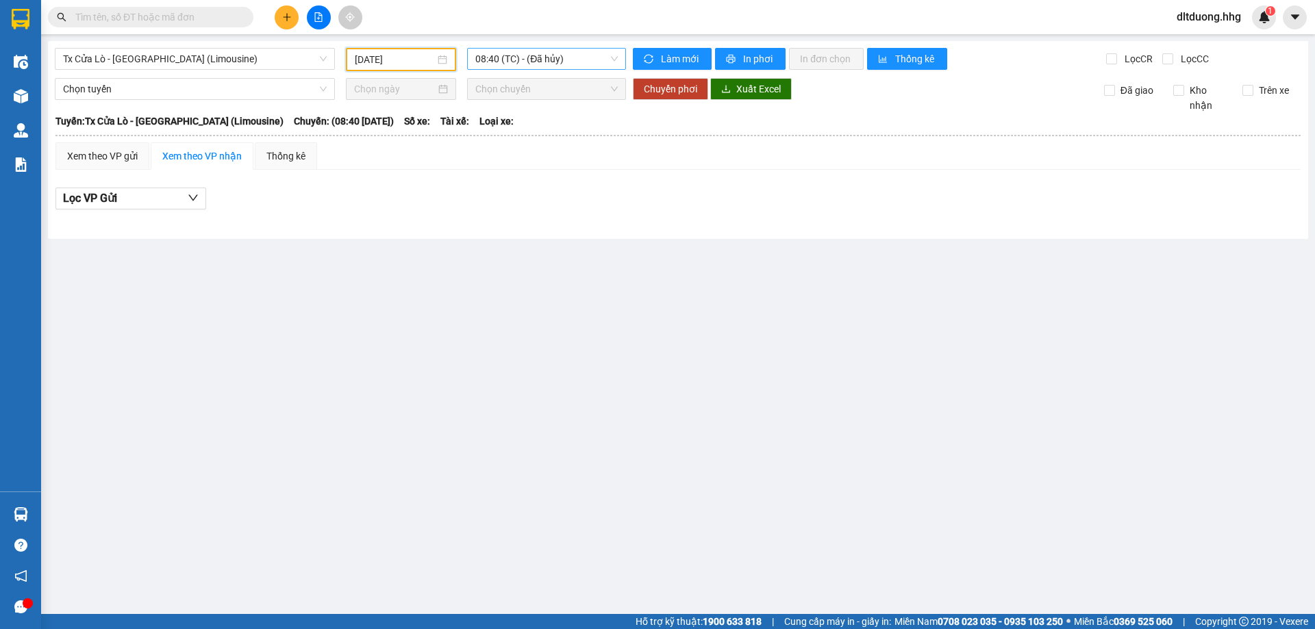
click at [567, 63] on span "08:40 (TC) - (Đã hủy)" at bounding box center [546, 59] width 142 height 21
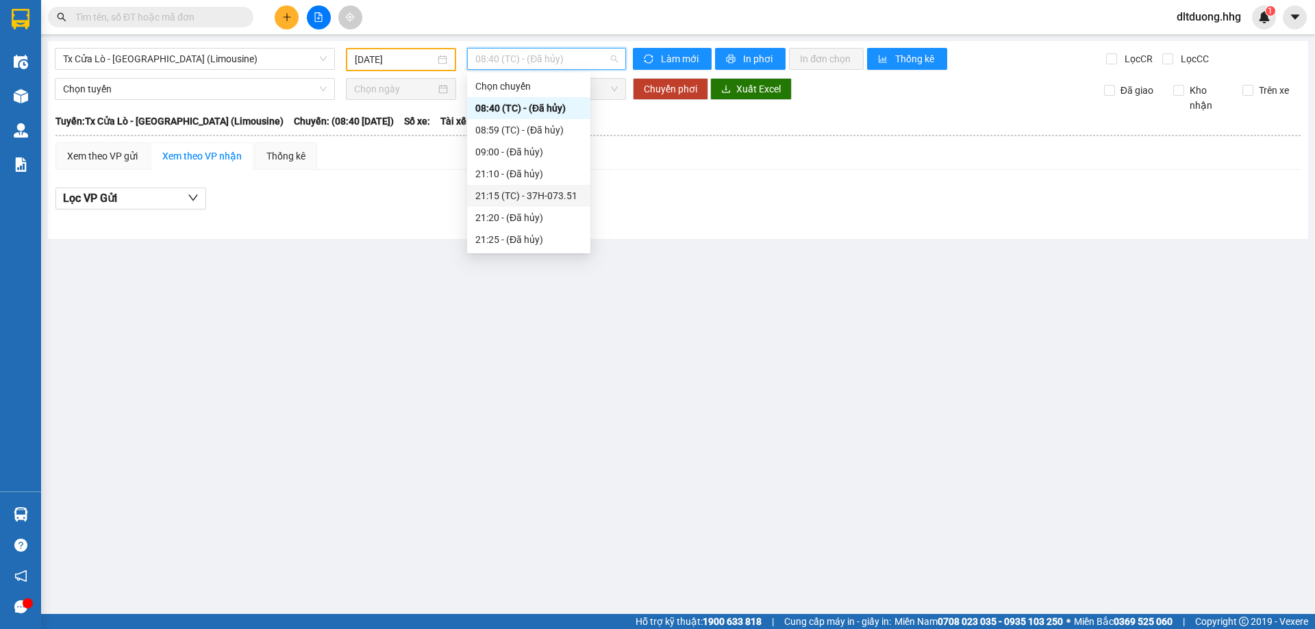
click at [539, 197] on div "21:15 (TC) - 37H-073.51" at bounding box center [528, 195] width 107 height 15
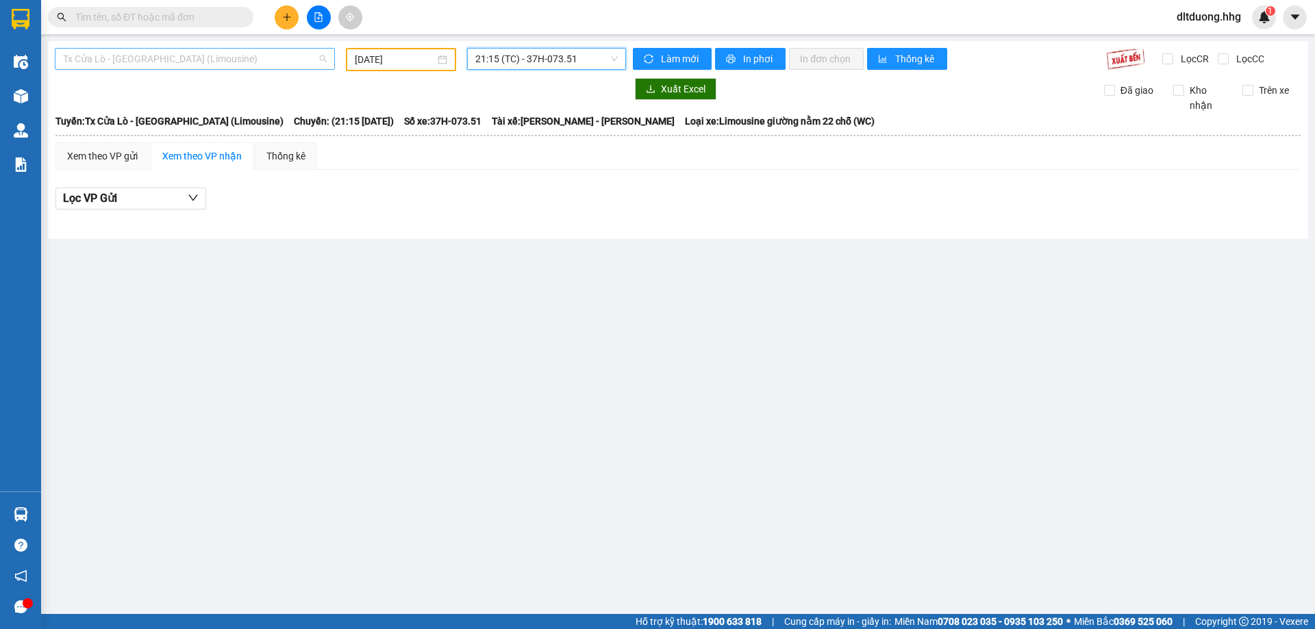
click at [201, 61] on span "Tx Cửa Lò - [GEOGRAPHIC_DATA] (Limousine)" at bounding box center [195, 59] width 264 height 21
click at [544, 56] on span "21:15 (TC) - 37H-073.51" at bounding box center [546, 59] width 142 height 21
click at [229, 63] on span "Tx Cửa Lò - [GEOGRAPHIC_DATA] (Limousine)" at bounding box center [195, 59] width 264 height 21
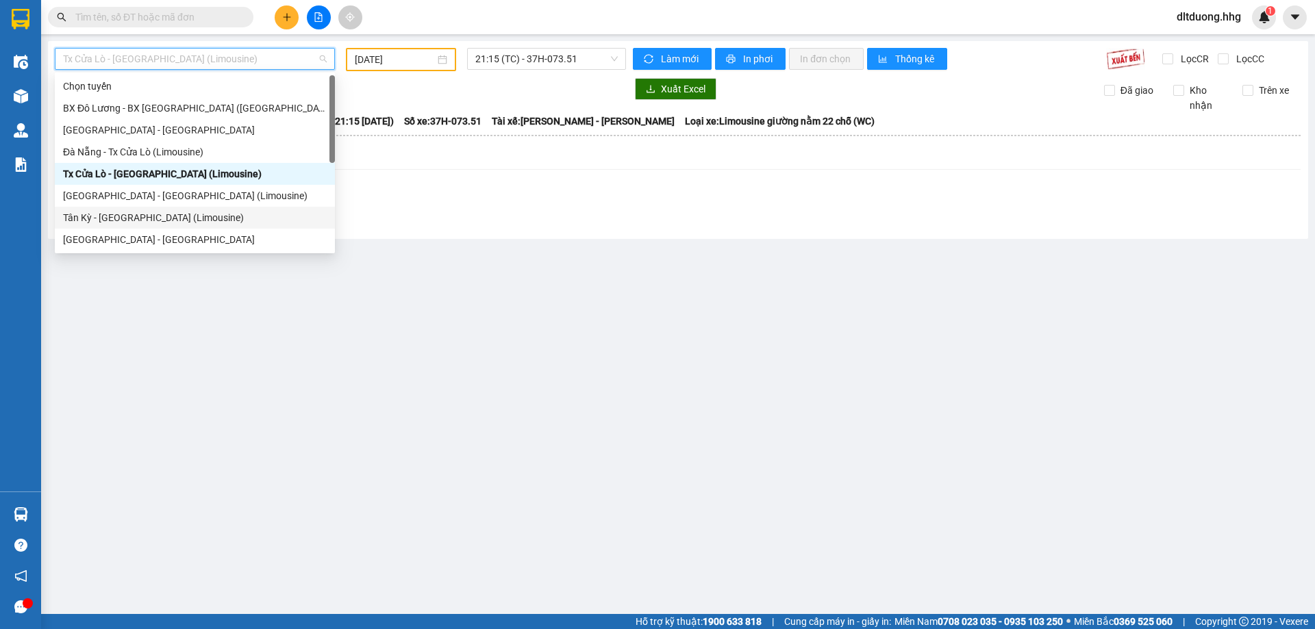
click at [125, 218] on div "Tân Kỳ - [GEOGRAPHIC_DATA] (Limousine)" at bounding box center [195, 217] width 264 height 15
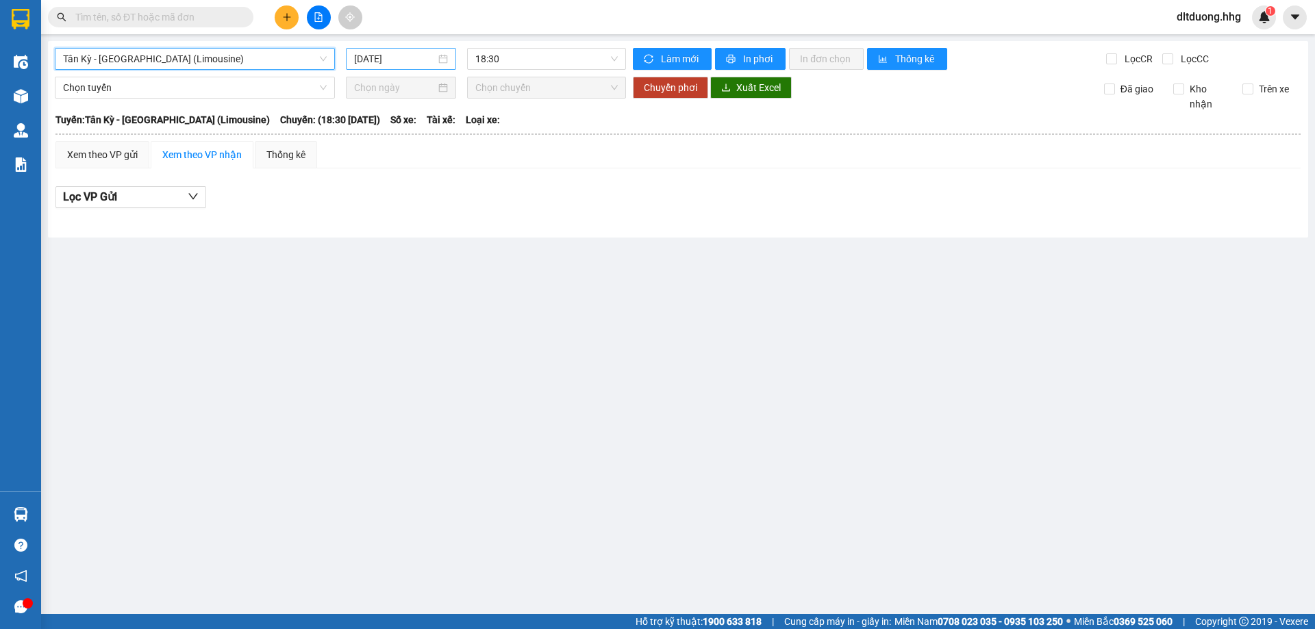
click at [411, 62] on input "[DATE]" at bounding box center [394, 58] width 81 height 15
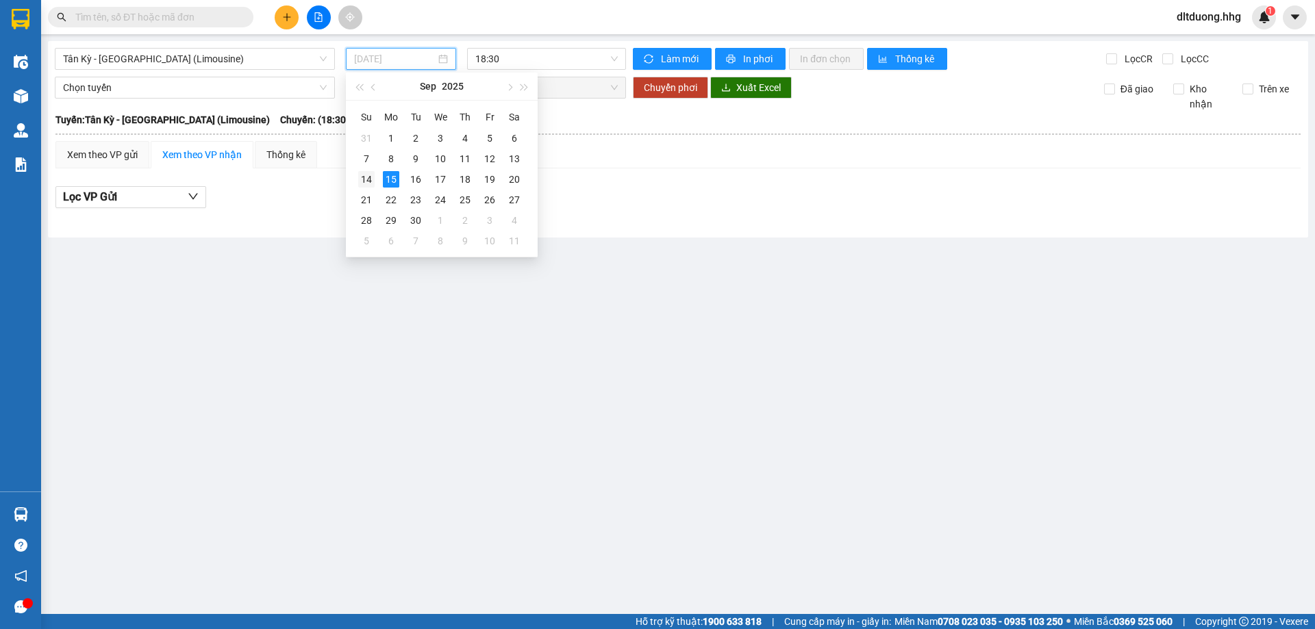
click at [364, 179] on div "14" at bounding box center [366, 179] width 16 height 16
type input "[DATE]"
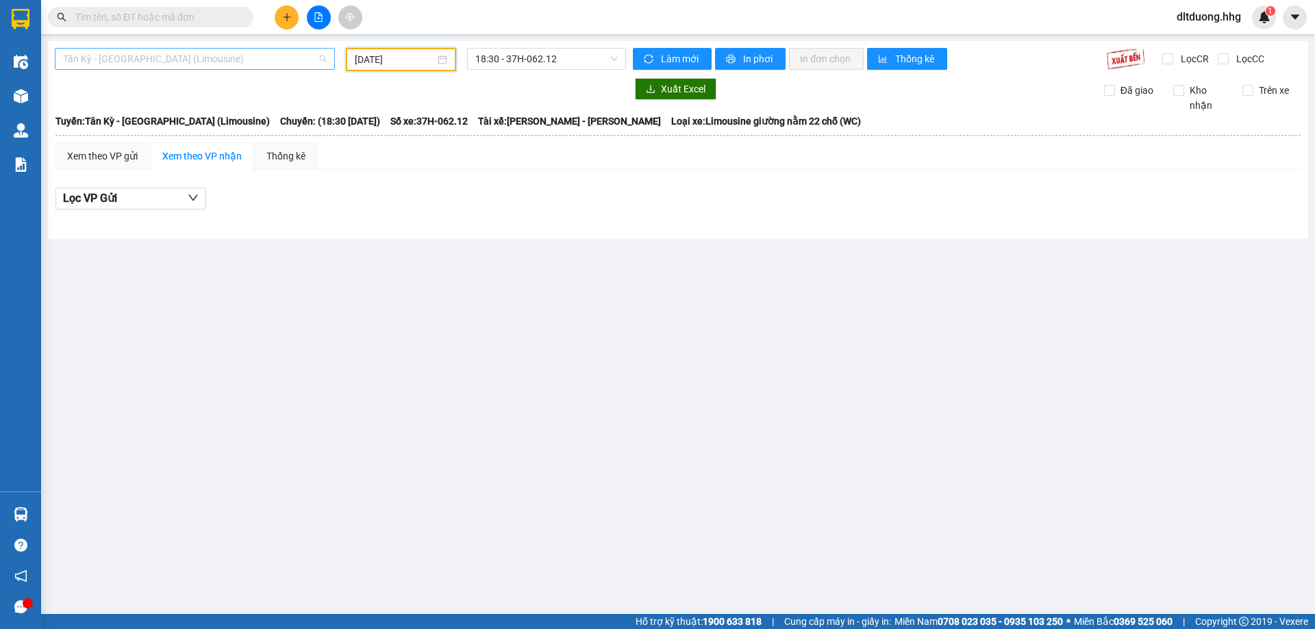
click at [178, 60] on span "Tân Kỳ - [GEOGRAPHIC_DATA] (Limousine)" at bounding box center [195, 59] width 264 height 21
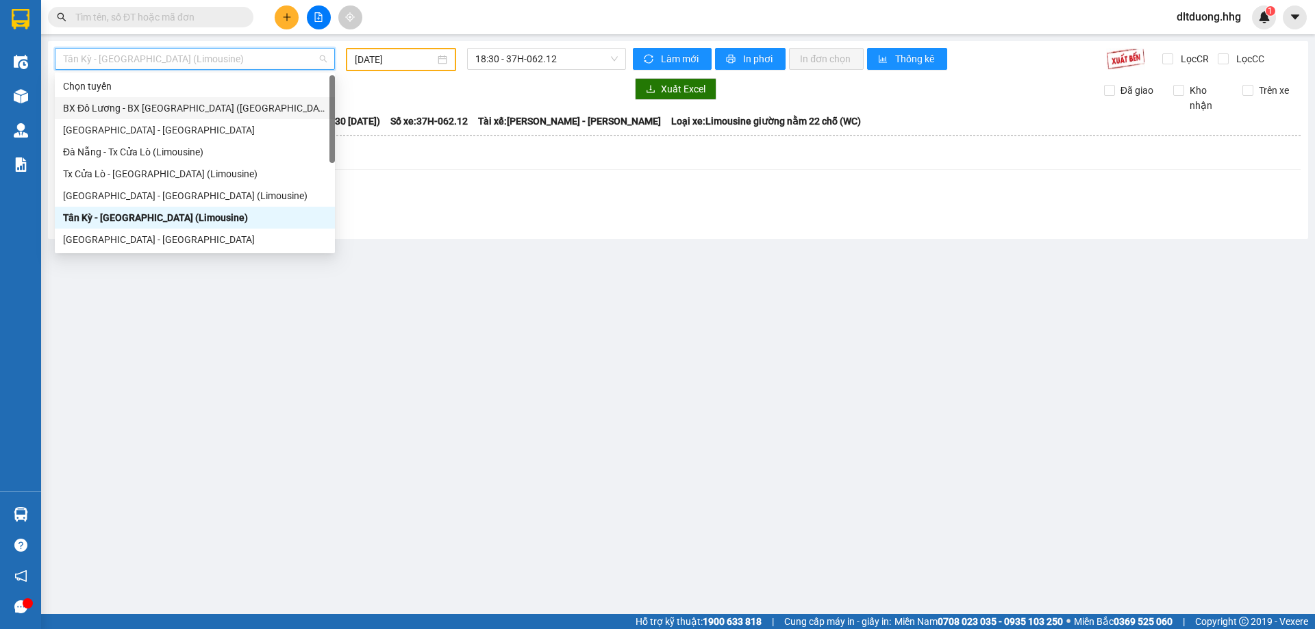
click at [166, 103] on div "BX Đô Lương - BX [GEOGRAPHIC_DATA] ([GEOGRAPHIC_DATA])" at bounding box center [195, 108] width 264 height 15
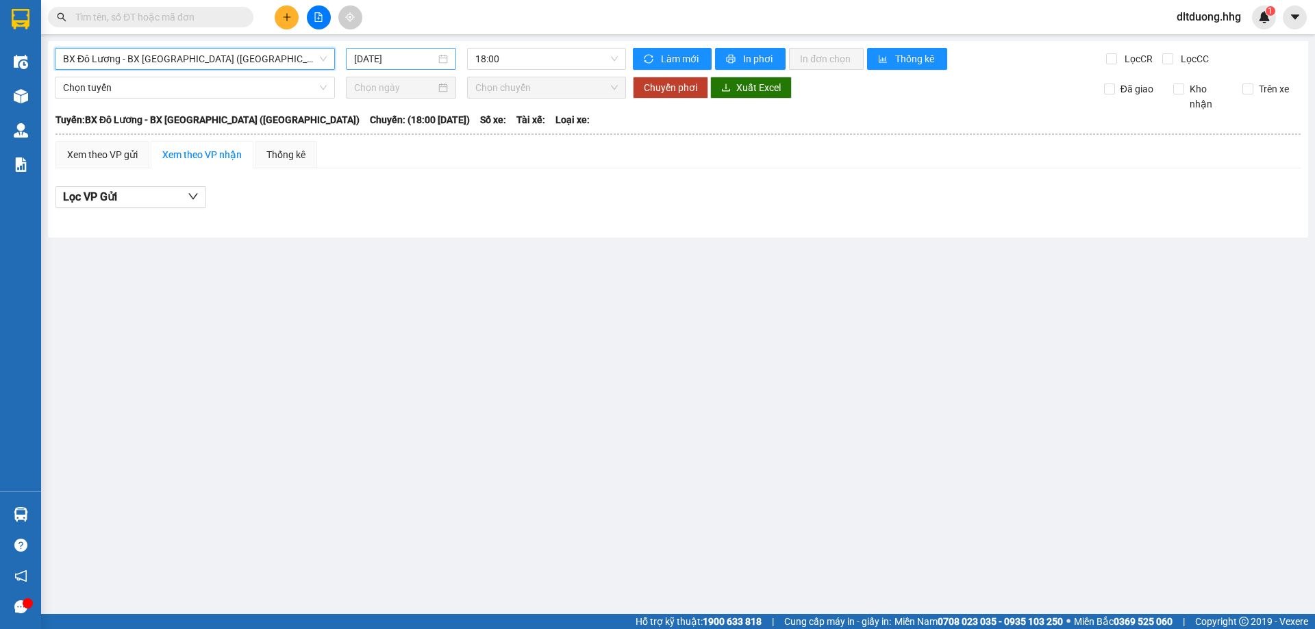
click at [366, 56] on input "[DATE]" at bounding box center [394, 58] width 81 height 15
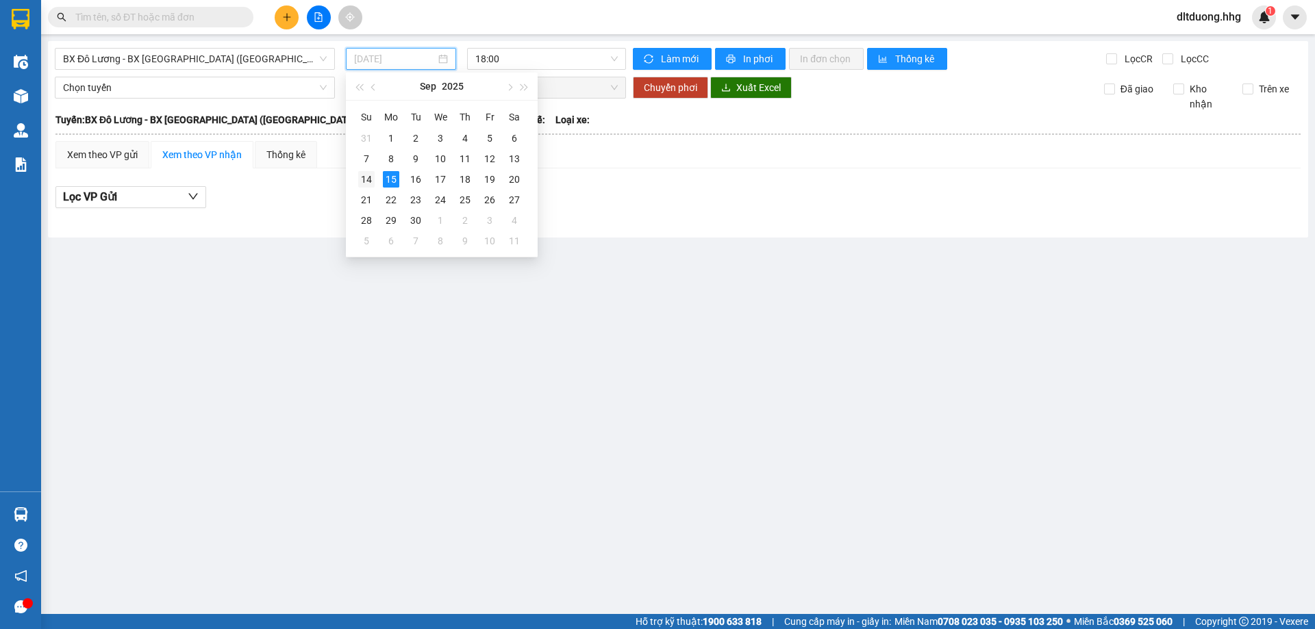
click at [370, 180] on div "14" at bounding box center [366, 179] width 16 height 16
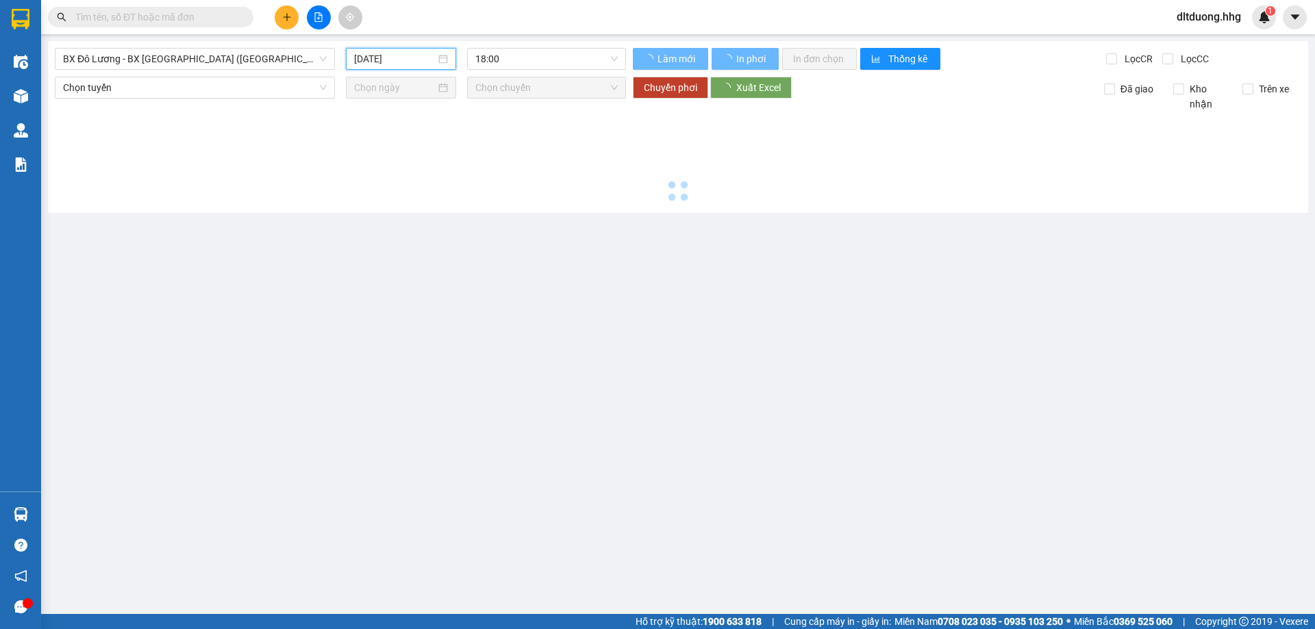
type input "[DATE]"
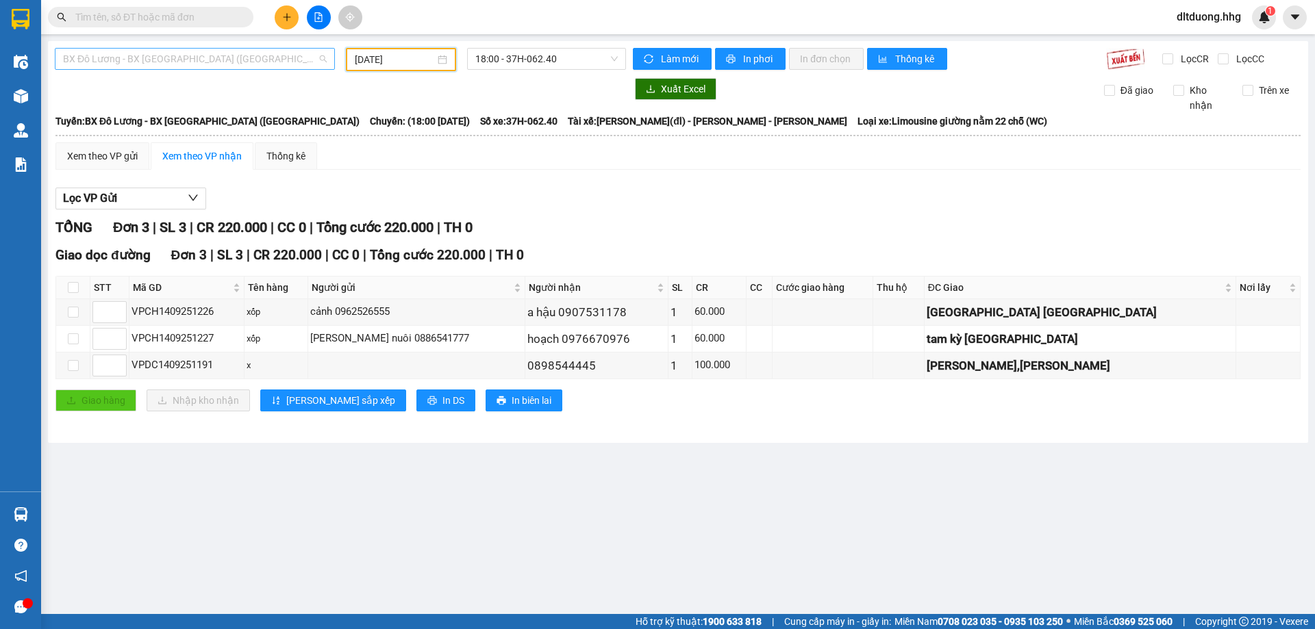
click at [298, 57] on span "BX Đô Lương - BX [GEOGRAPHIC_DATA] ([GEOGRAPHIC_DATA])" at bounding box center [195, 59] width 264 height 21
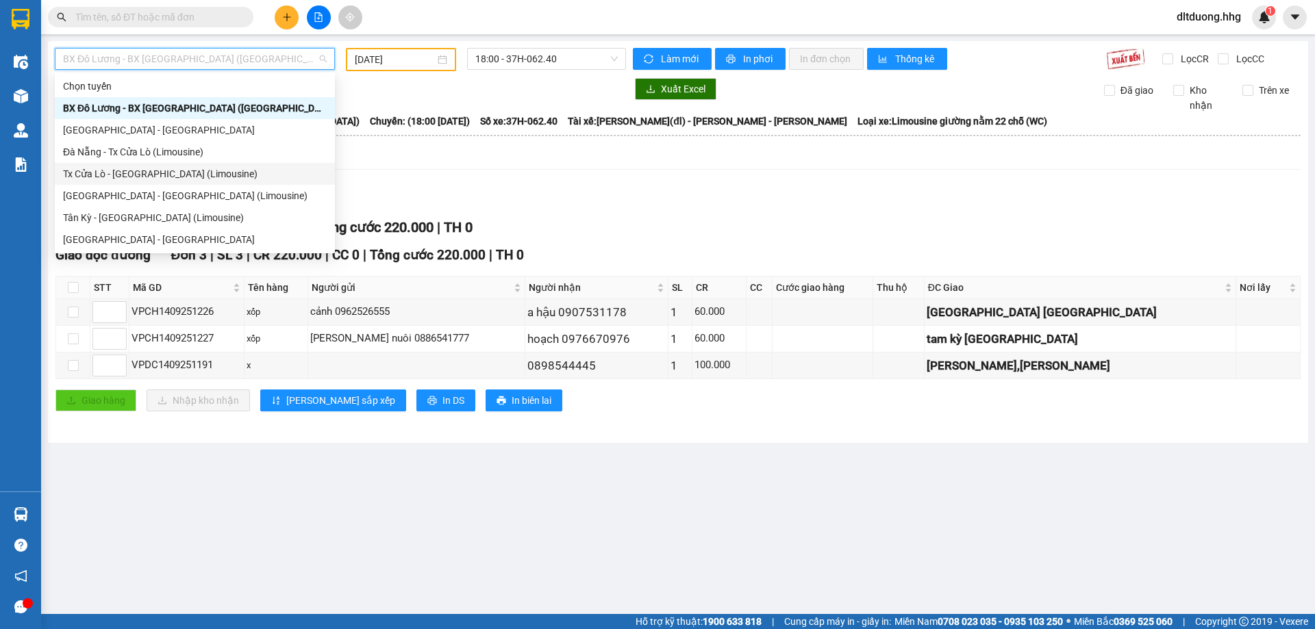
click at [138, 176] on div "Tx Cửa Lò - [GEOGRAPHIC_DATA] (Limousine)" at bounding box center [195, 173] width 264 height 15
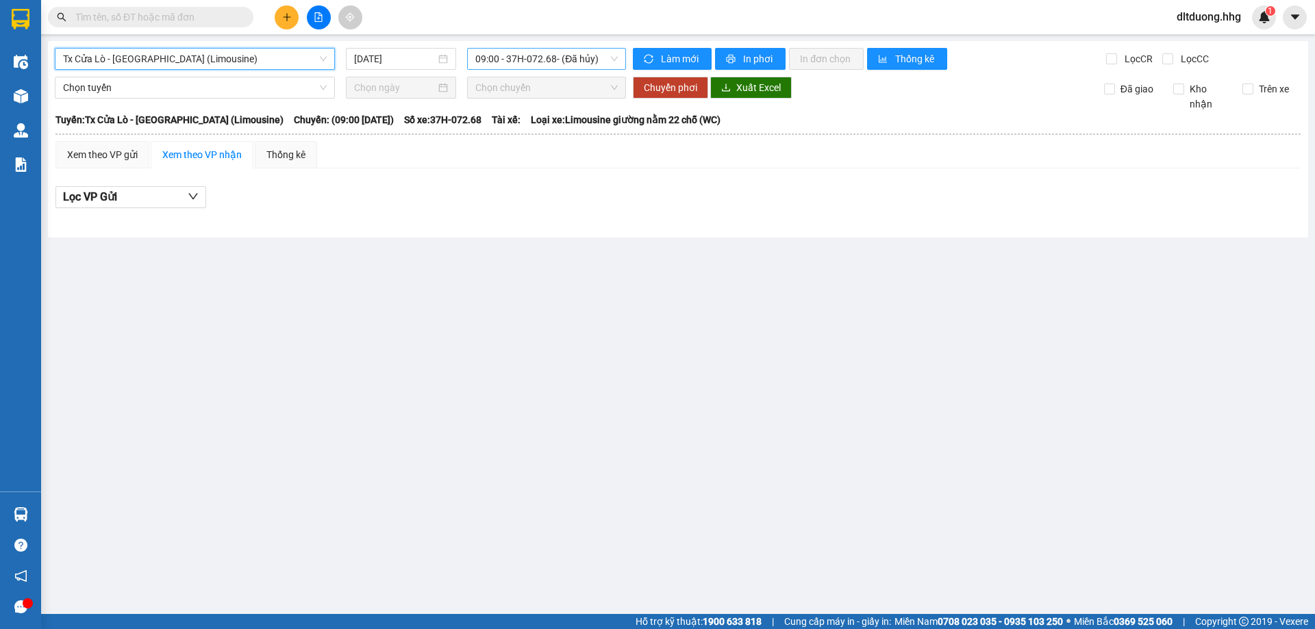
click at [499, 66] on span "09:00 - 37H-072.68 - (Đã hủy)" at bounding box center [546, 59] width 142 height 21
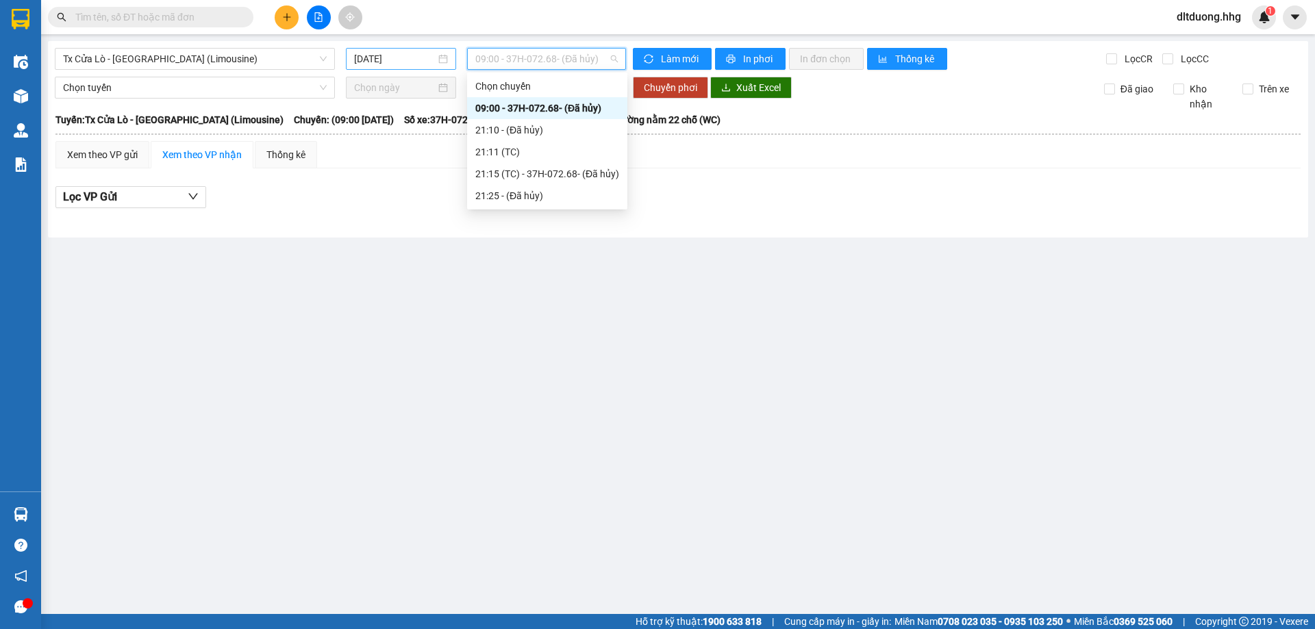
click at [409, 61] on input "[DATE]" at bounding box center [394, 58] width 81 height 15
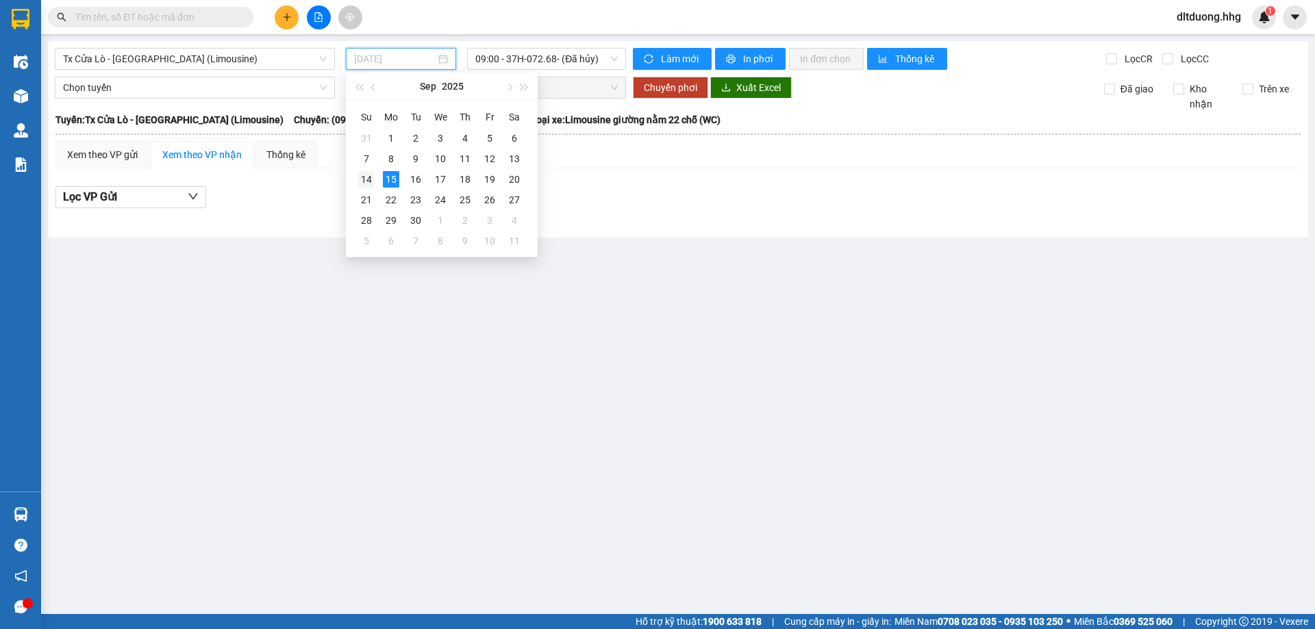
click at [365, 179] on div "14" at bounding box center [366, 179] width 16 height 16
type input "[DATE]"
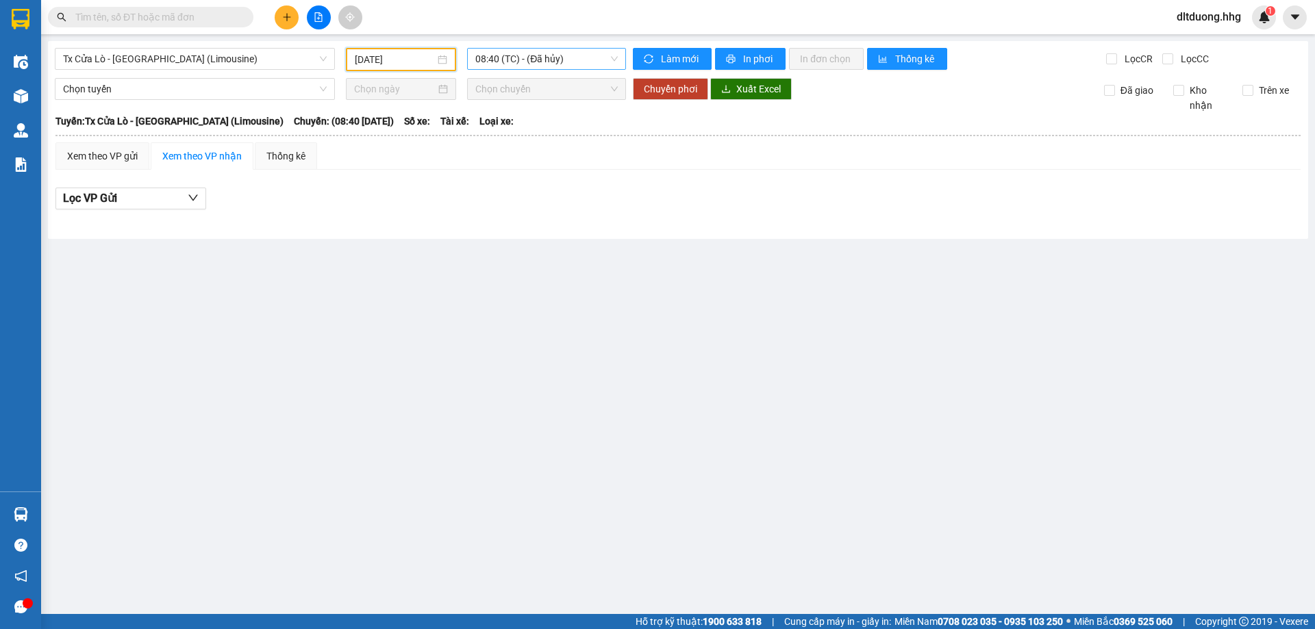
click at [539, 61] on span "08:40 (TC) - (Đã hủy)" at bounding box center [546, 59] width 142 height 21
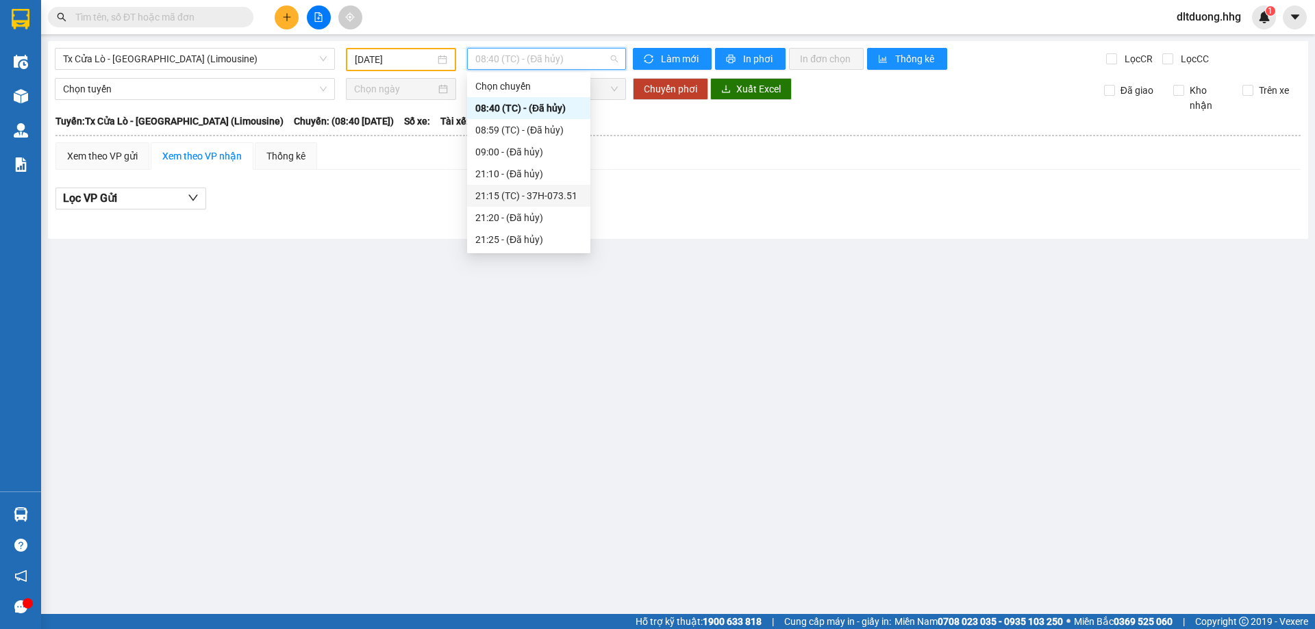
click at [529, 196] on div "21:15 (TC) - 37H-073.51" at bounding box center [528, 195] width 107 height 15
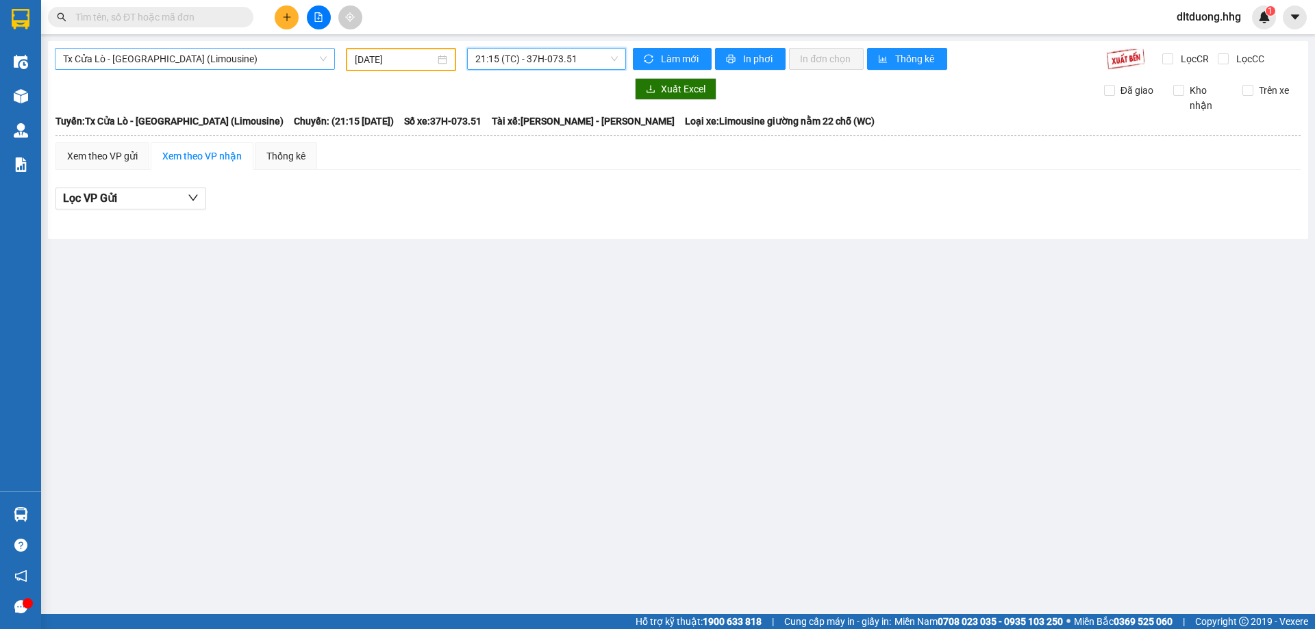
click at [153, 58] on span "Tx Cửa Lò - [GEOGRAPHIC_DATA] (Limousine)" at bounding box center [195, 59] width 264 height 21
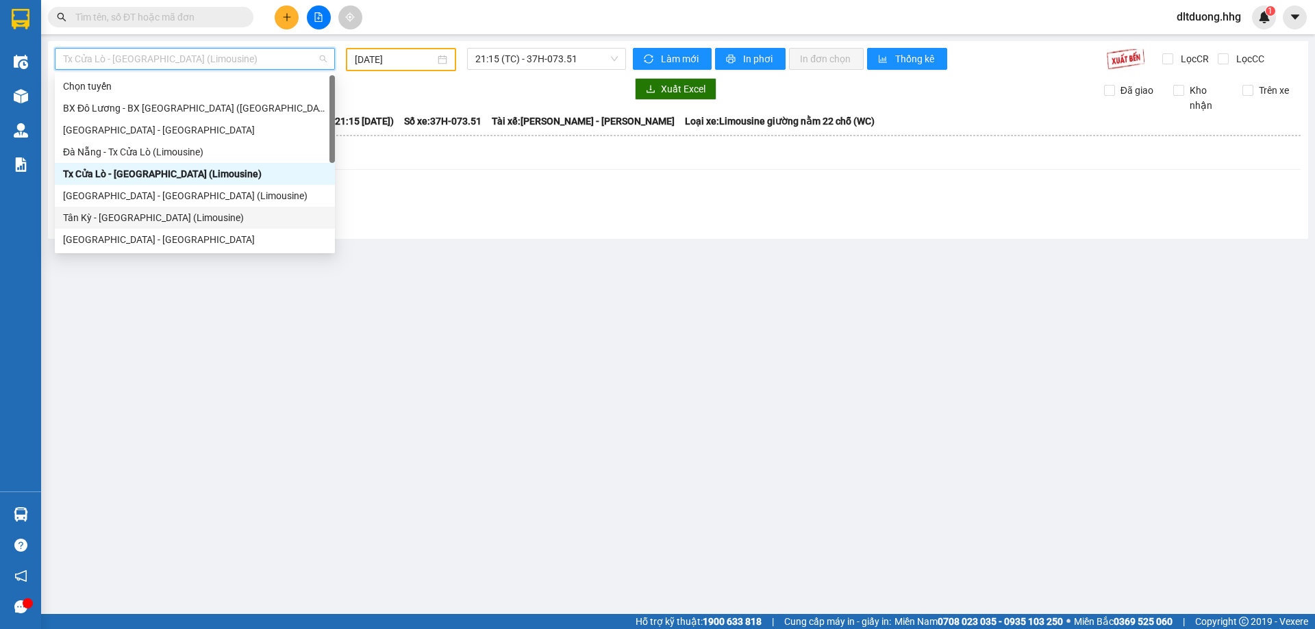
click at [118, 218] on div "Tân Kỳ - [GEOGRAPHIC_DATA] (Limousine)" at bounding box center [195, 217] width 264 height 15
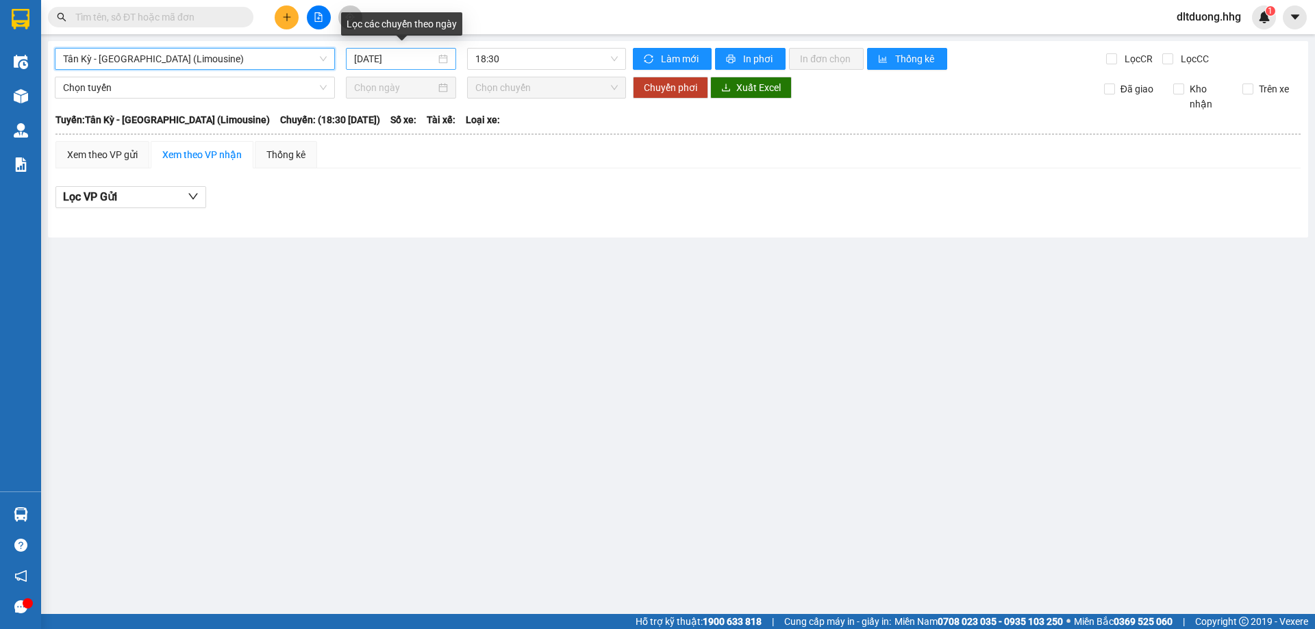
click at [412, 64] on input "[DATE]" at bounding box center [394, 58] width 81 height 15
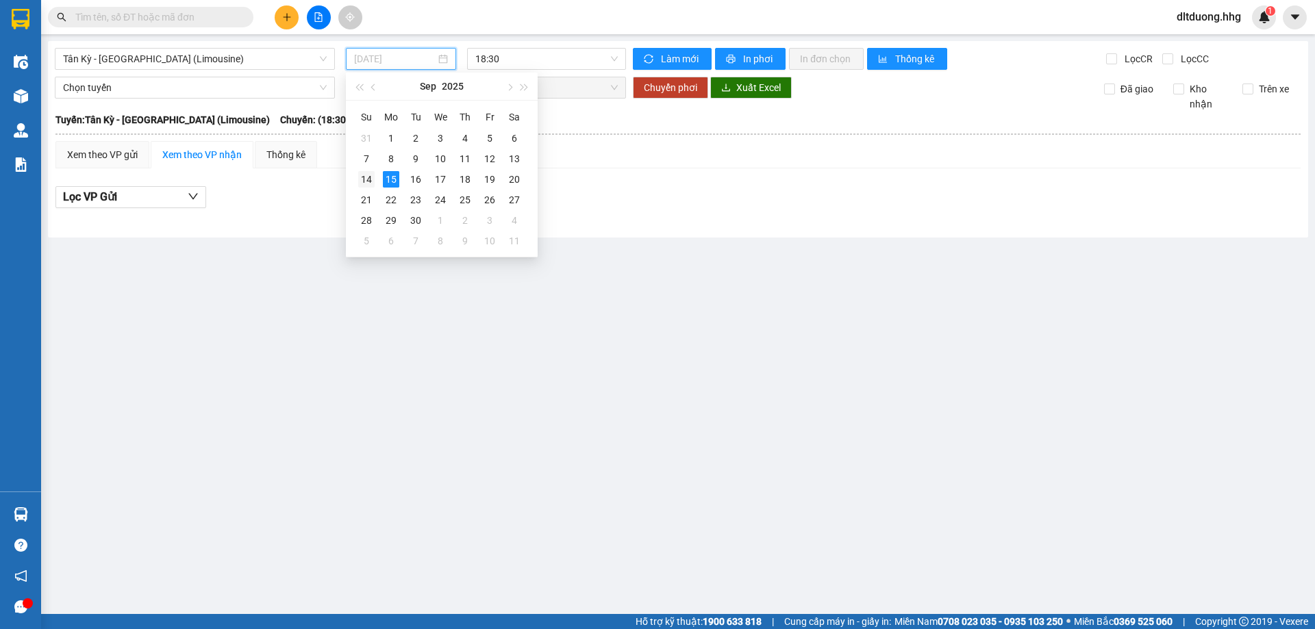
click at [364, 181] on div "14" at bounding box center [366, 179] width 16 height 16
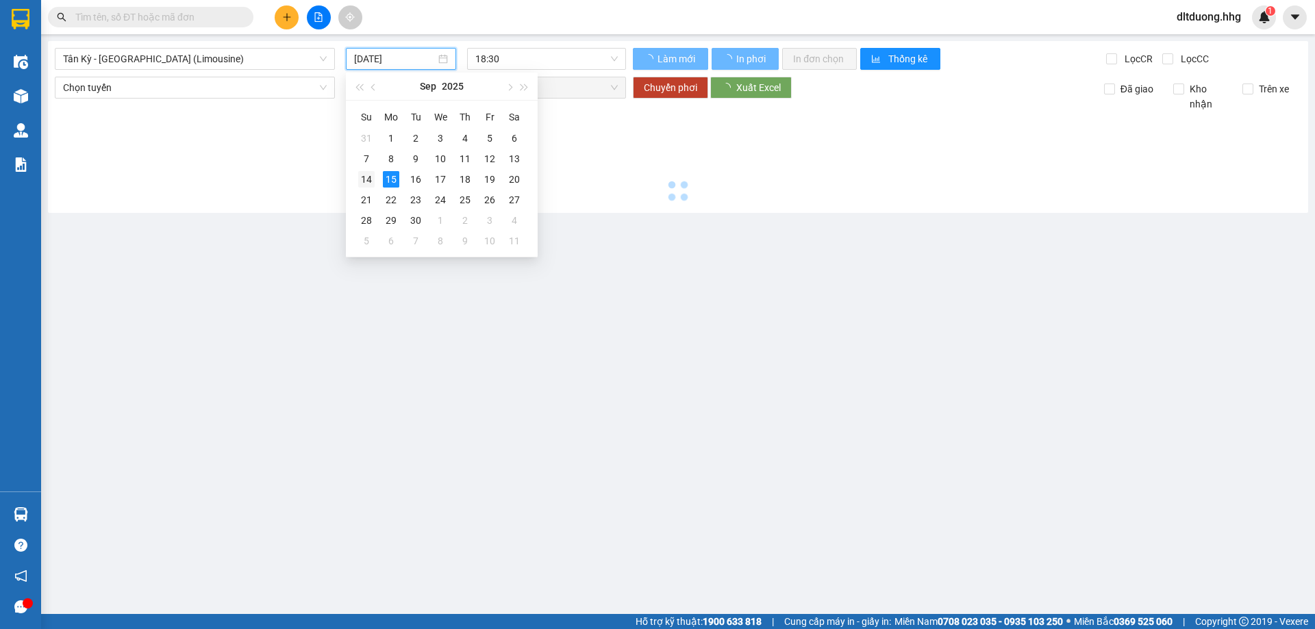
type input "[DATE]"
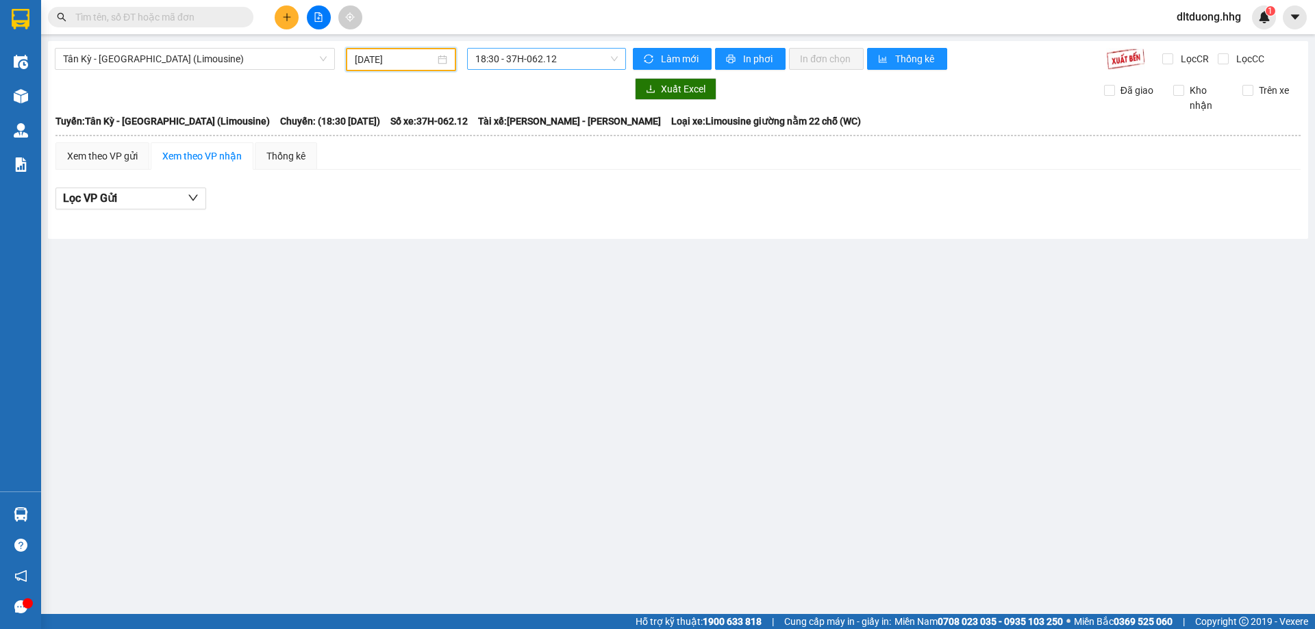
click at [536, 61] on span "18:30 - 37H-062.12" at bounding box center [546, 59] width 142 height 21
click at [477, 114] on div "18:30 - 37H-062.12" at bounding box center [528, 108] width 107 height 15
click at [164, 60] on span "Tân Kỳ - [GEOGRAPHIC_DATA] (Limousine)" at bounding box center [195, 59] width 264 height 21
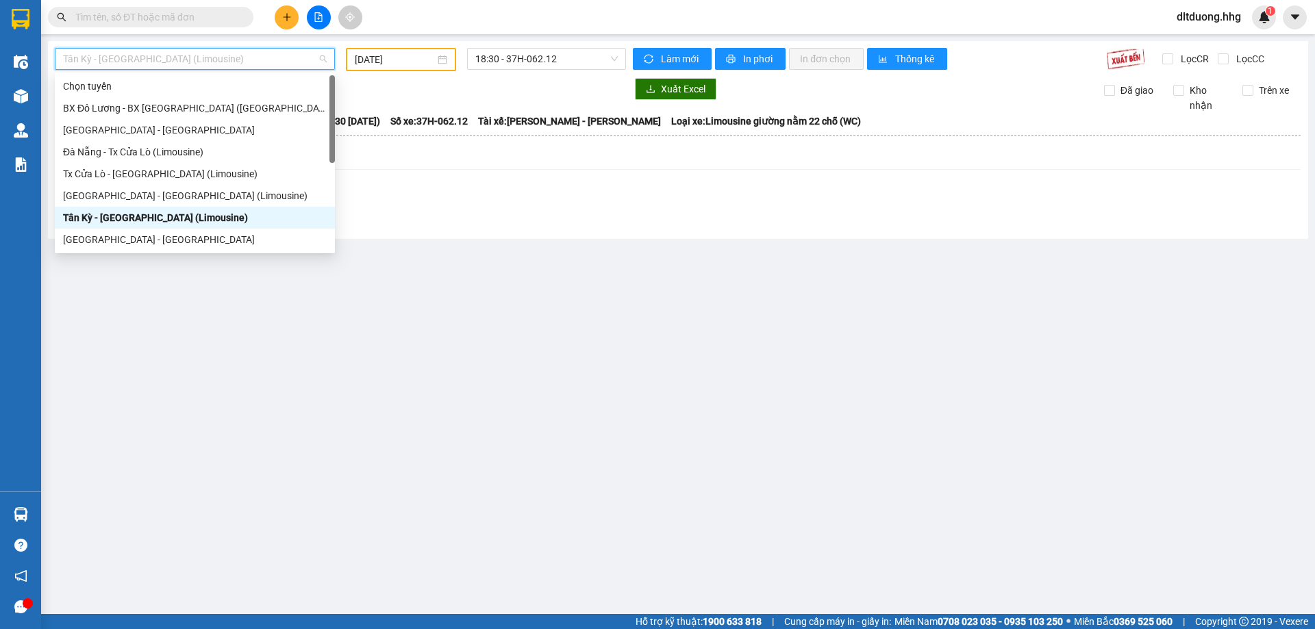
scroll to position [68, 0]
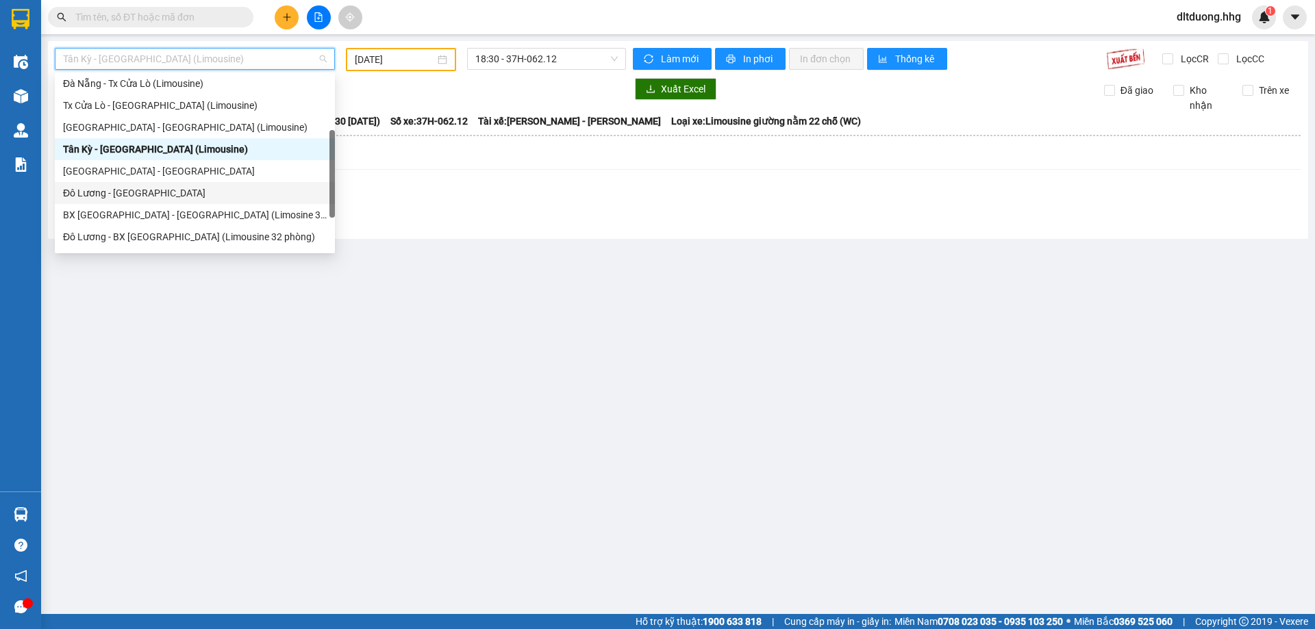
click at [136, 192] on div "Đô Lương - [GEOGRAPHIC_DATA]" at bounding box center [195, 193] width 264 height 15
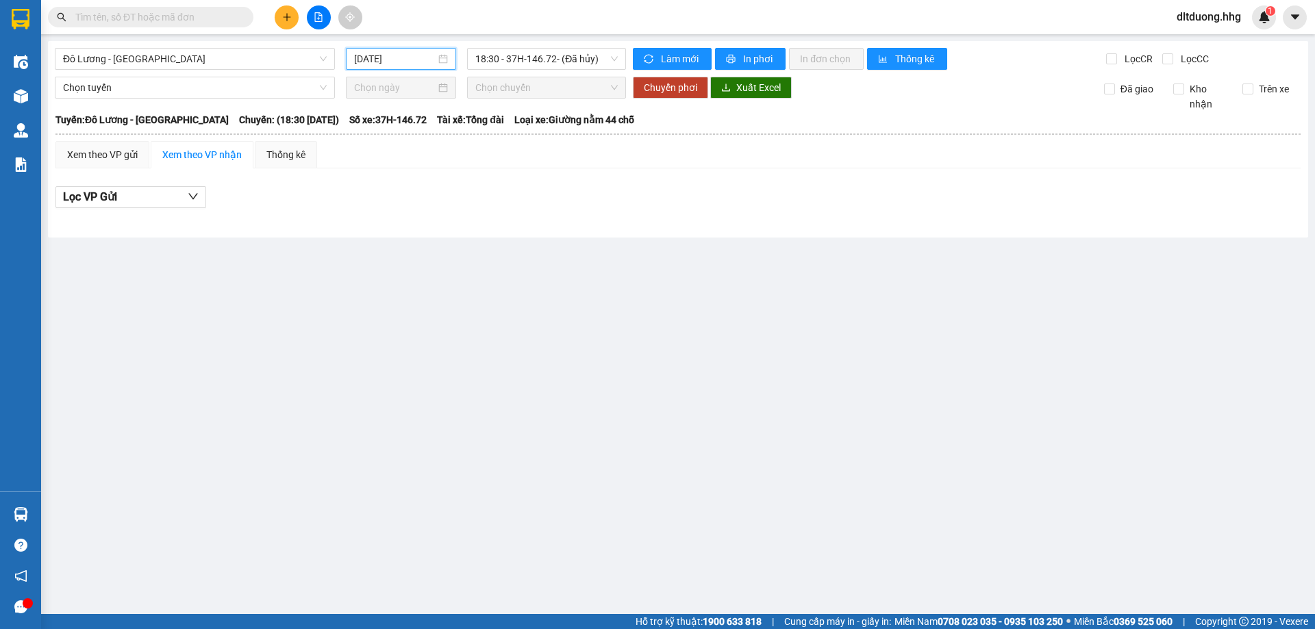
click at [408, 60] on input "[DATE]" at bounding box center [394, 58] width 81 height 15
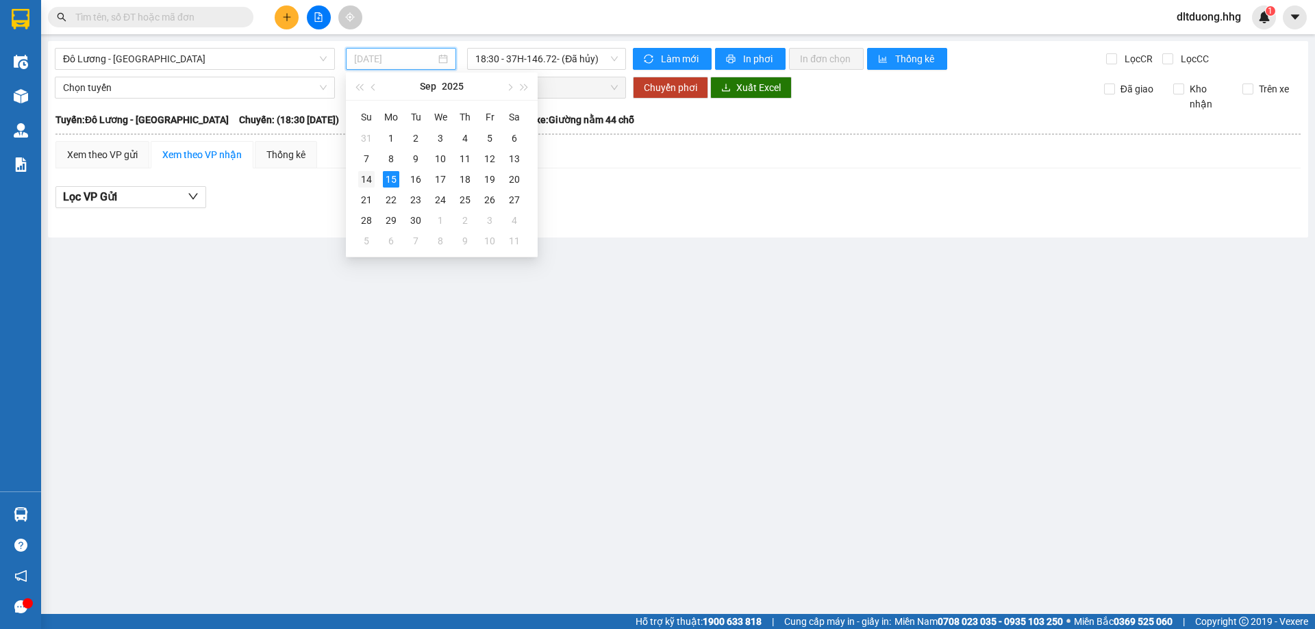
click at [366, 182] on div "14" at bounding box center [366, 179] width 16 height 16
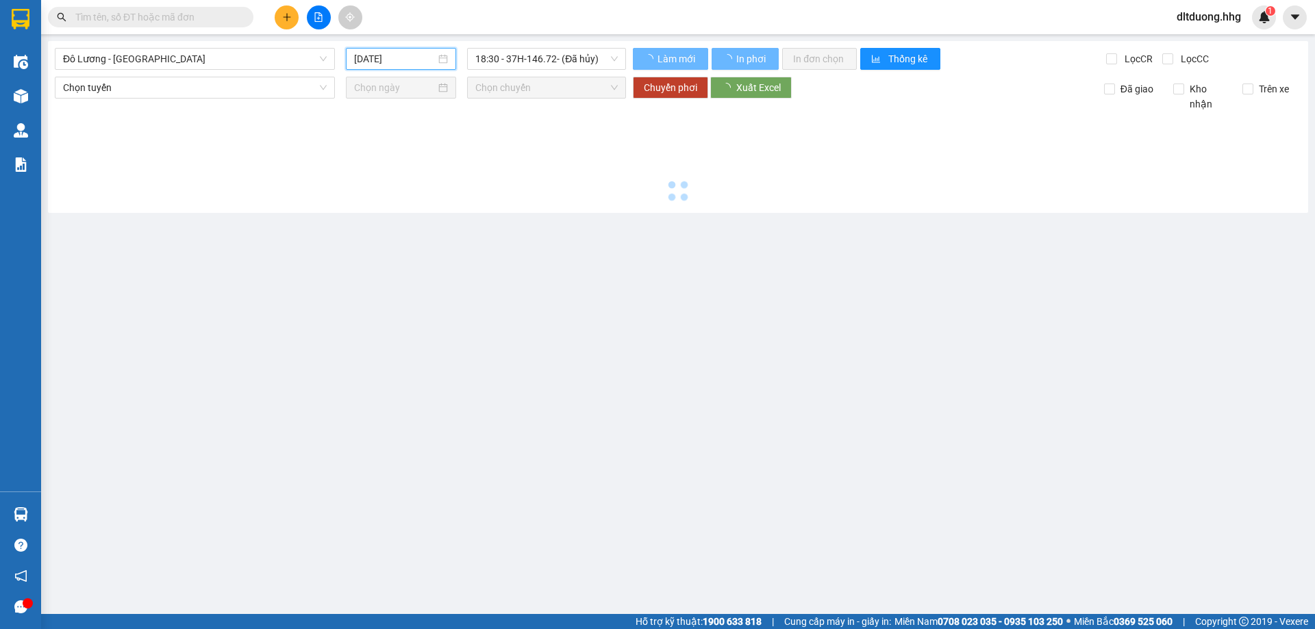
type input "[DATE]"
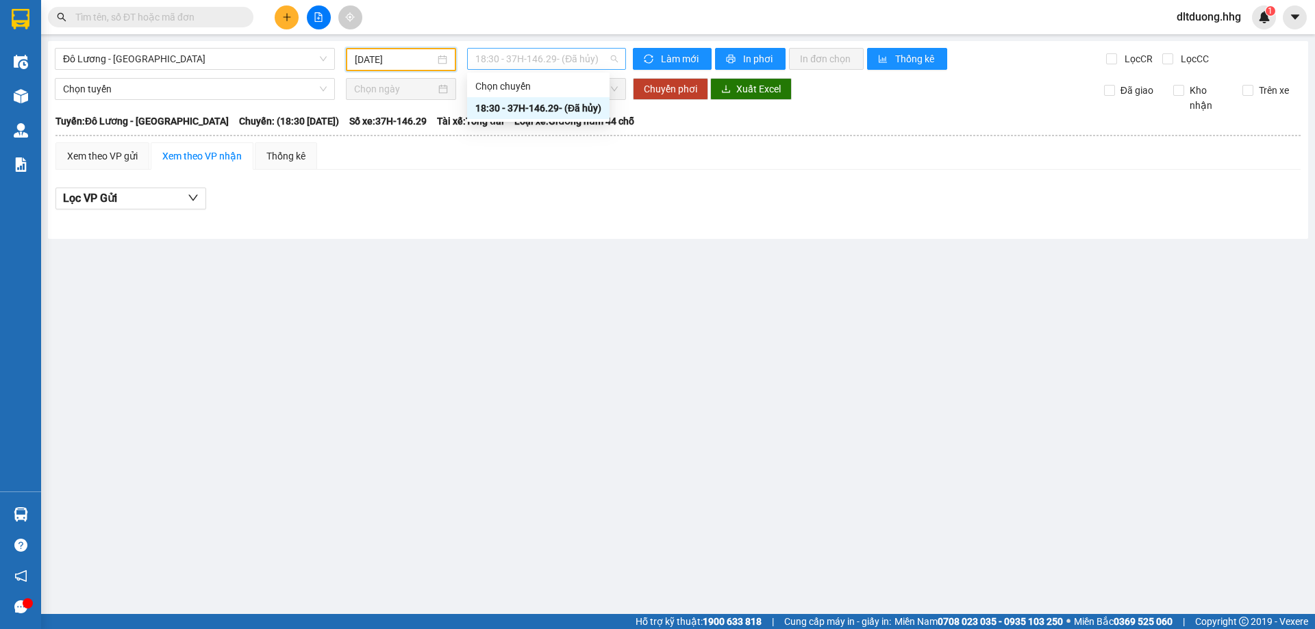
click at [563, 59] on span "18:30 - 37H-146.29 - (Đã hủy)" at bounding box center [546, 59] width 142 height 21
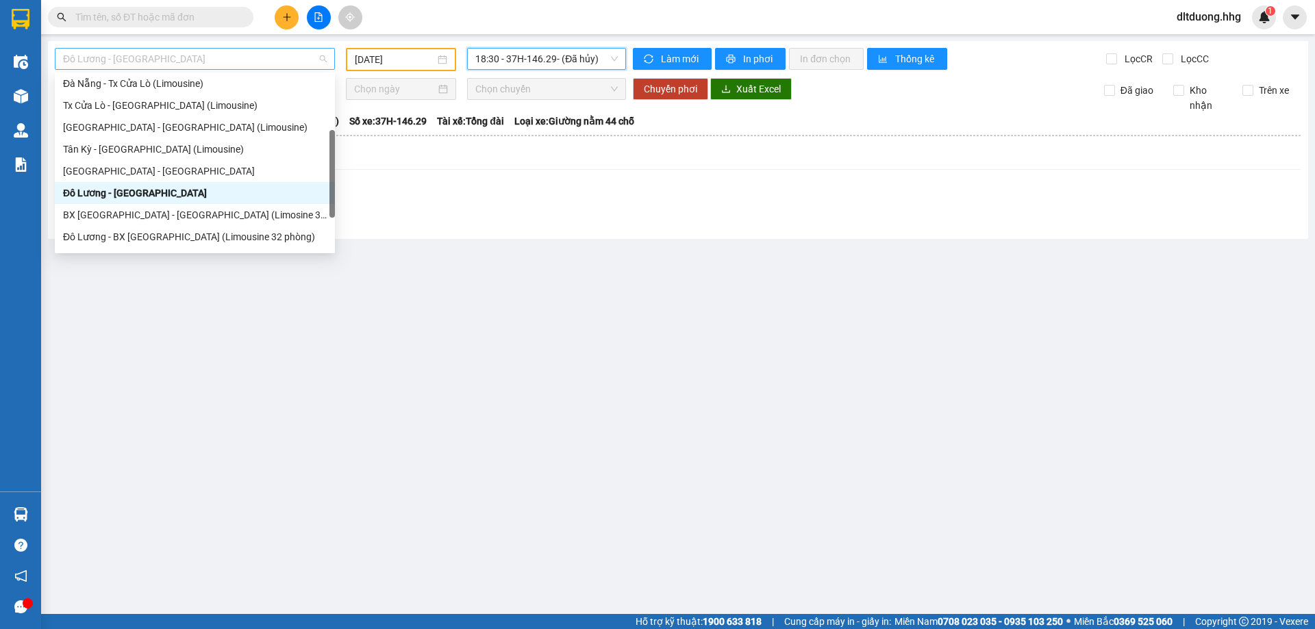
click at [168, 57] on span "Đô Lương - [GEOGRAPHIC_DATA]" at bounding box center [195, 59] width 264 height 21
click at [160, 230] on div "Đô Lương - BX [GEOGRAPHIC_DATA] (Limousine 32 phòng)" at bounding box center [195, 236] width 264 height 15
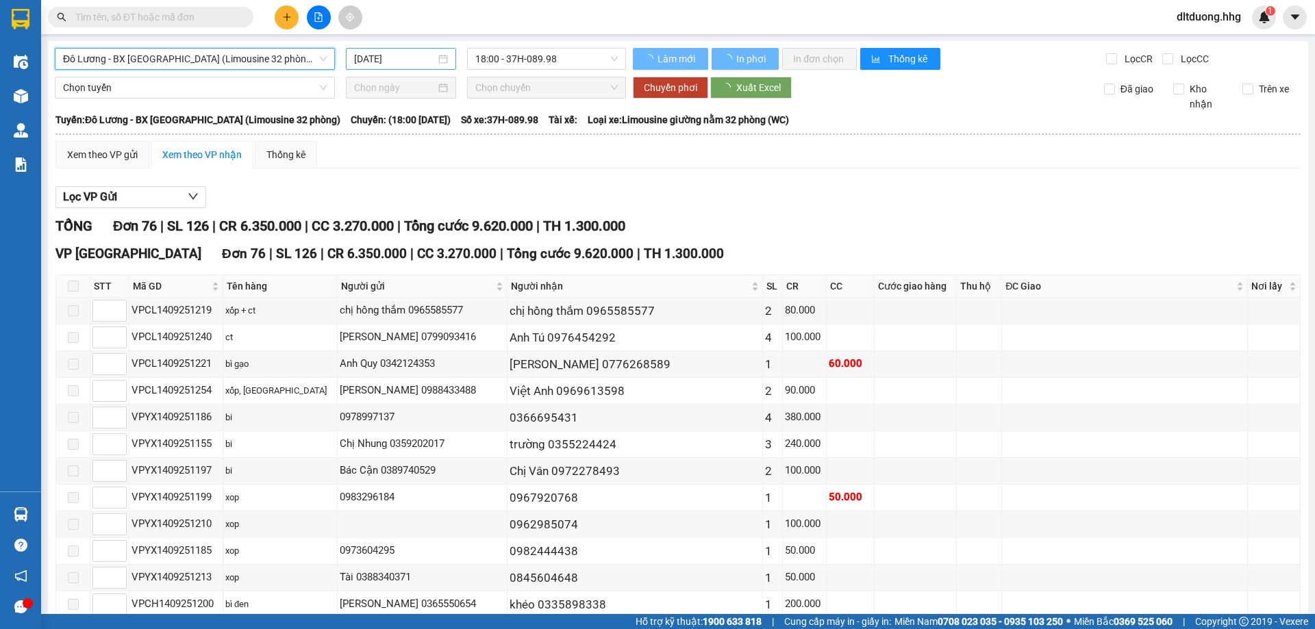
click at [409, 62] on input "[DATE]" at bounding box center [394, 58] width 81 height 15
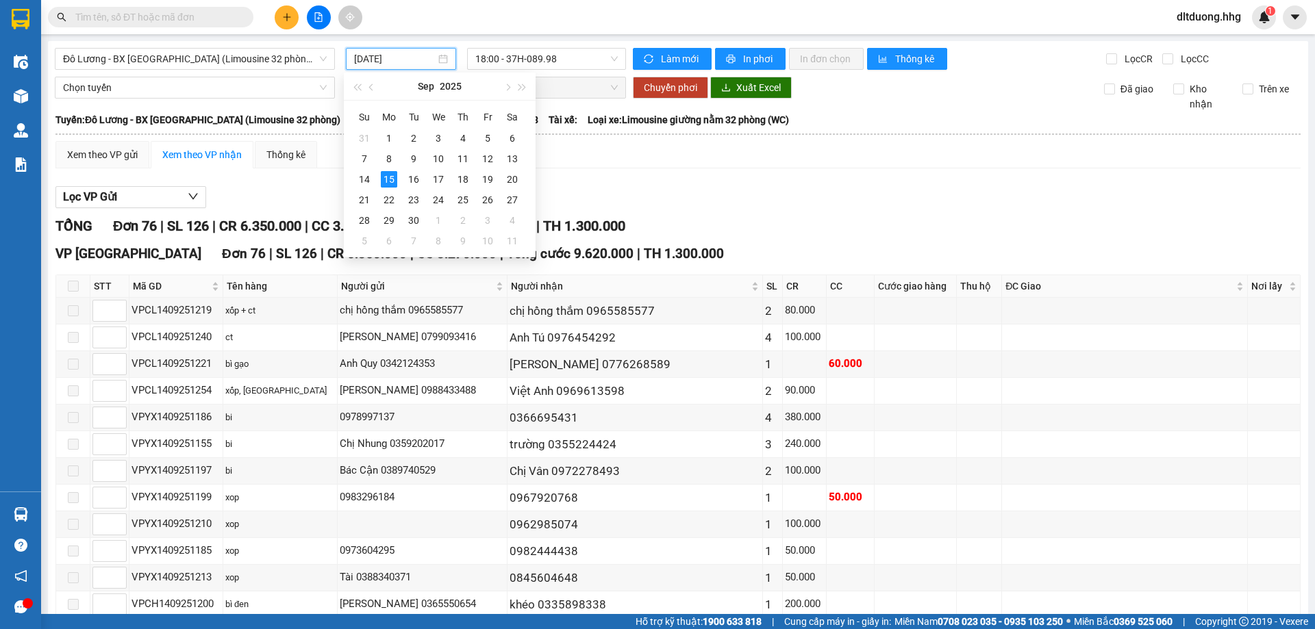
click at [745, 197] on div "Lọc VP Gửi" at bounding box center [677, 197] width 1245 height 23
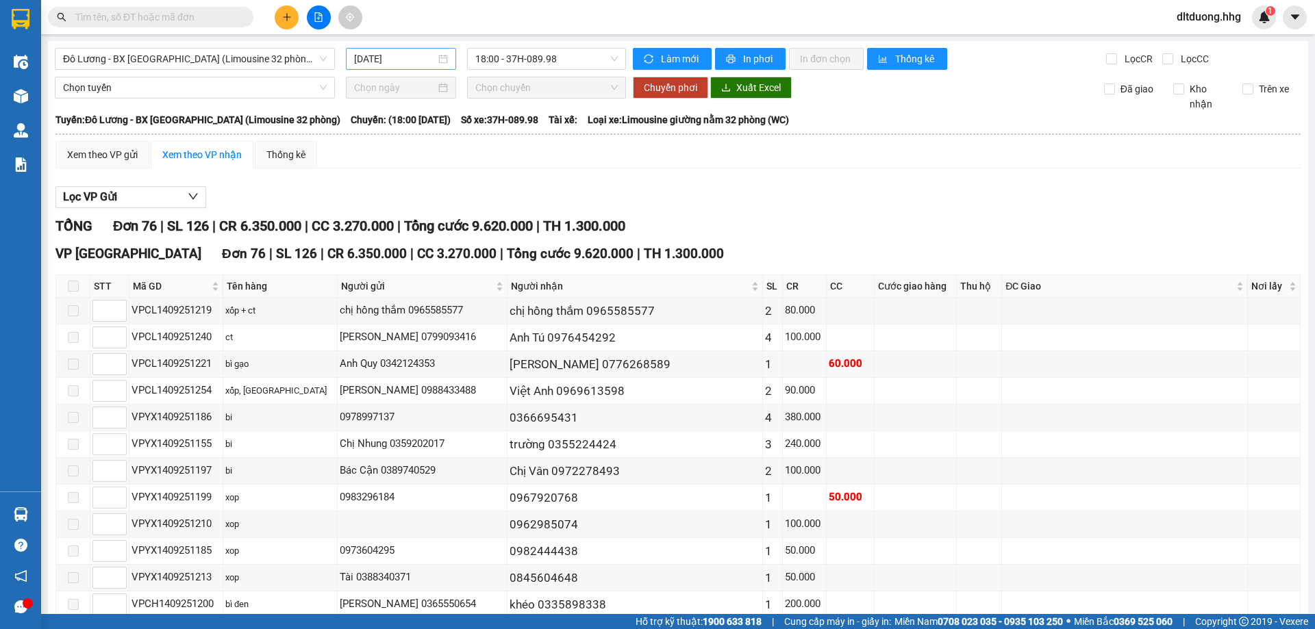
click at [414, 57] on input "[DATE]" at bounding box center [394, 58] width 81 height 15
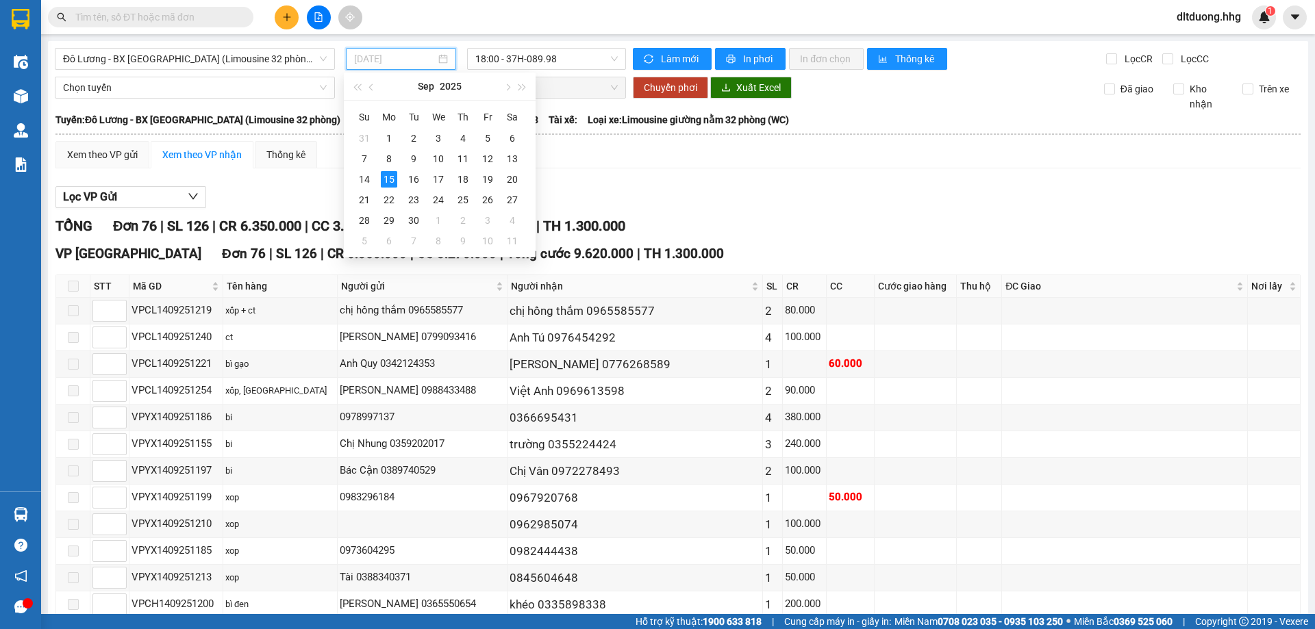
type input "[DATE]"
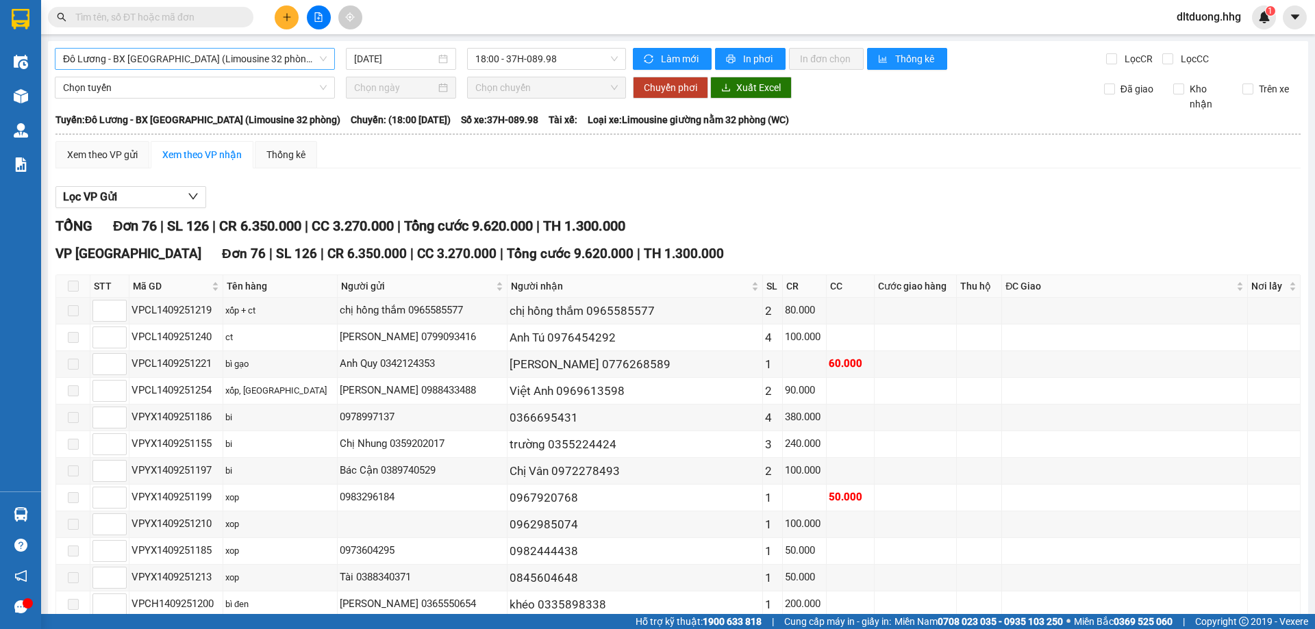
click at [268, 58] on span "Đô Lương - BX [GEOGRAPHIC_DATA] (Limousine 32 phòng)" at bounding box center [195, 59] width 264 height 21
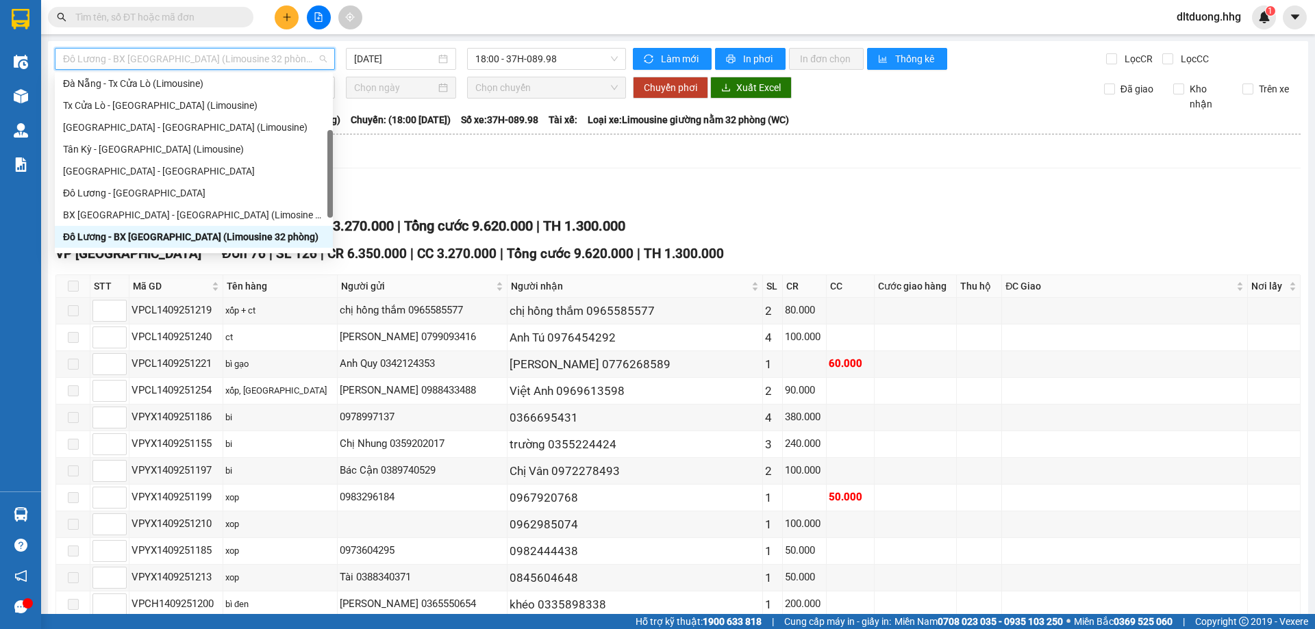
click at [268, 58] on span "Đô Lương - BX [GEOGRAPHIC_DATA] (Limousine 32 phòng)" at bounding box center [195, 59] width 264 height 21
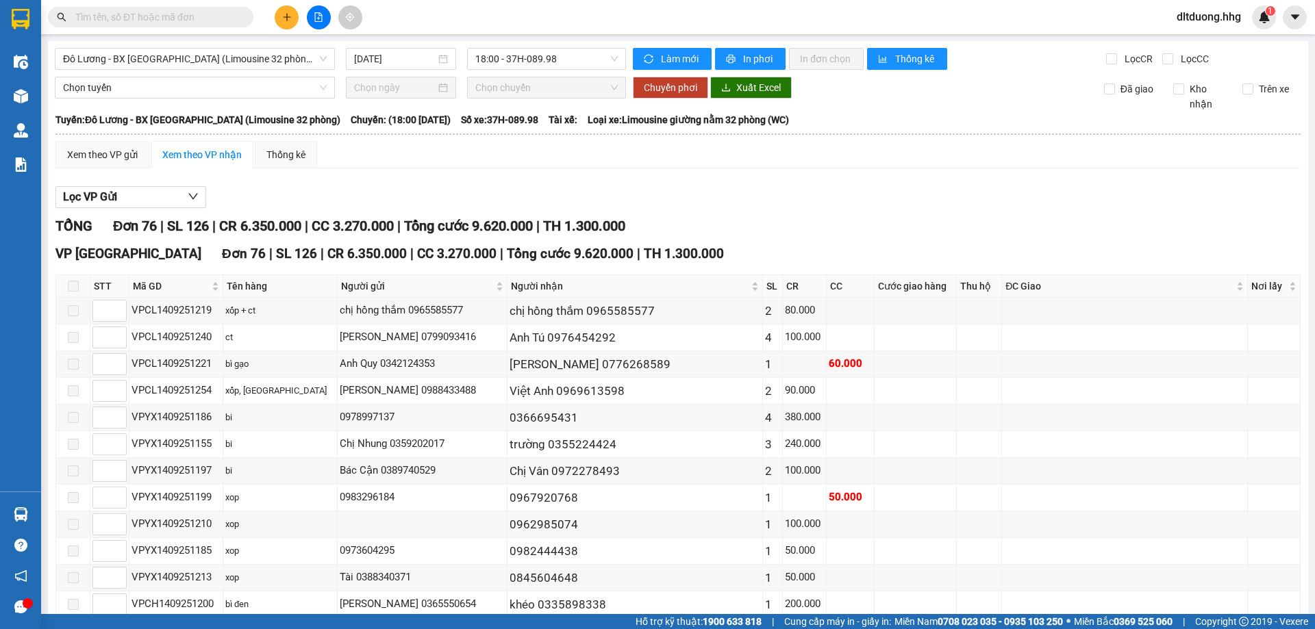
click at [425, 150] on div "Xem theo VP gửi Xem theo VP nhận Thống kê" at bounding box center [677, 154] width 1245 height 27
click at [275, 64] on span "Đô Lương - BX [GEOGRAPHIC_DATA] (Limousine 32 phòng)" at bounding box center [195, 59] width 264 height 21
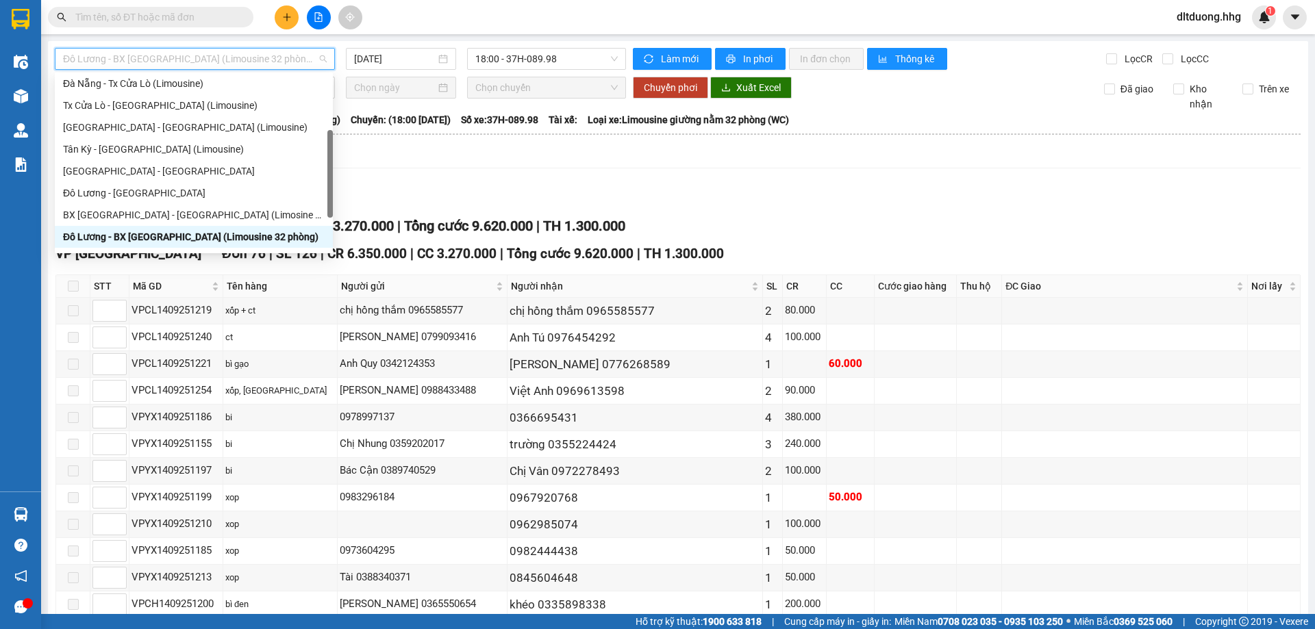
drag, startPoint x: 273, startPoint y: 64, endPoint x: 77, endPoint y: 71, distance: 196.7
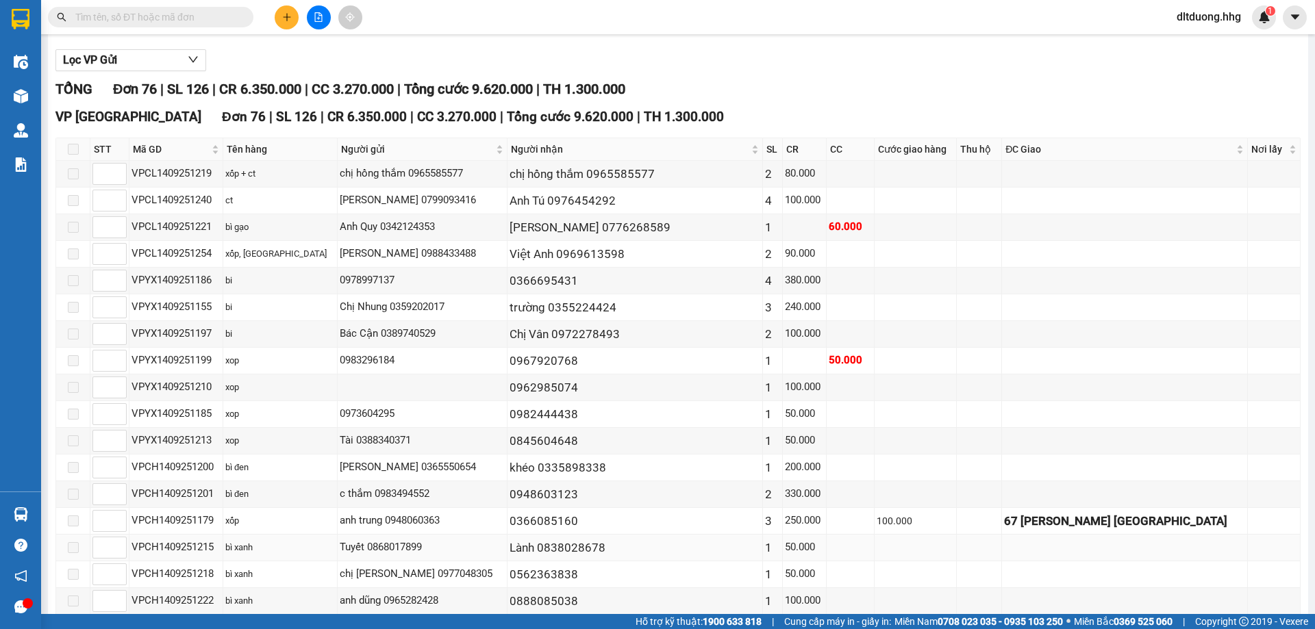
scroll to position [411, 0]
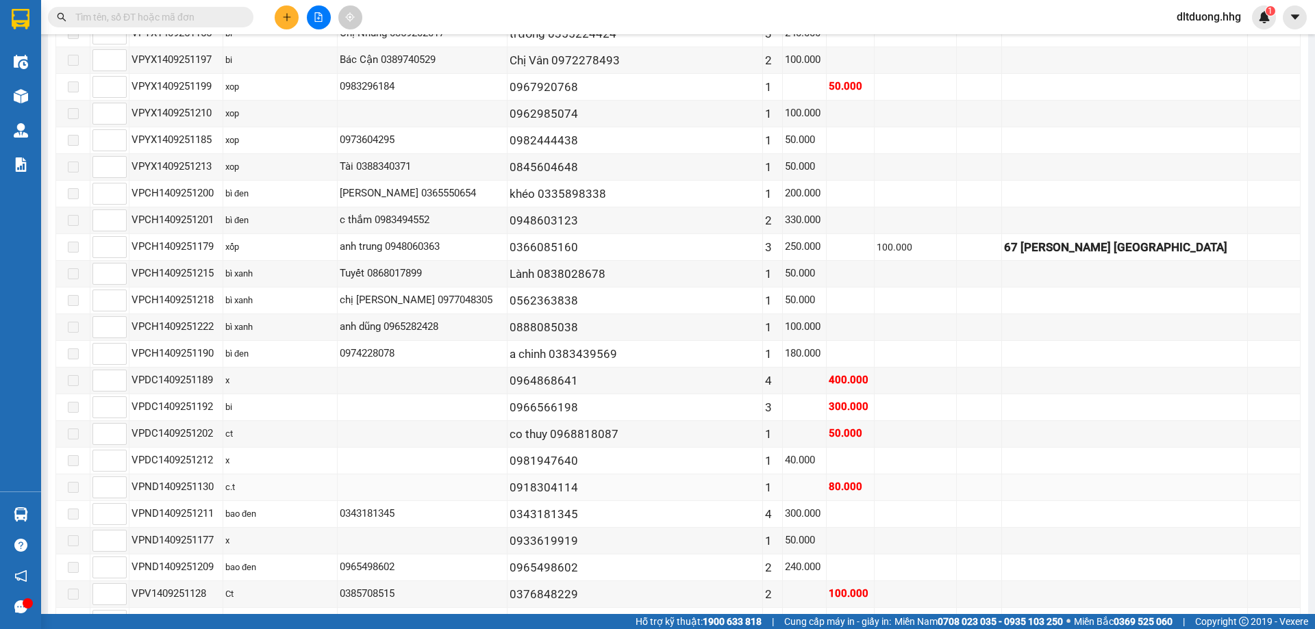
click at [136, 492] on div "VPND1409251130" at bounding box center [175, 487] width 89 height 16
copy div "VPND1409251130"
click at [144, 14] on input "text" at bounding box center [156, 17] width 162 height 15
paste input "VPND1409251130"
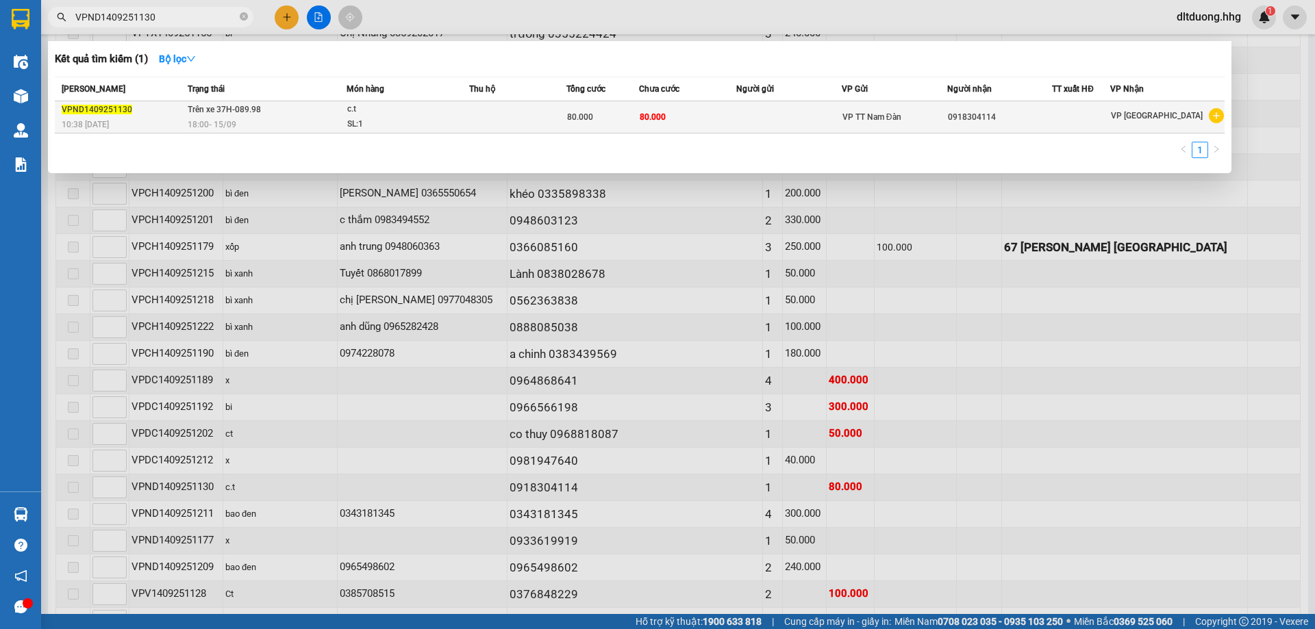
type input "VPND1409251130"
click at [593, 117] on span "80.000" at bounding box center [580, 117] width 26 height 10
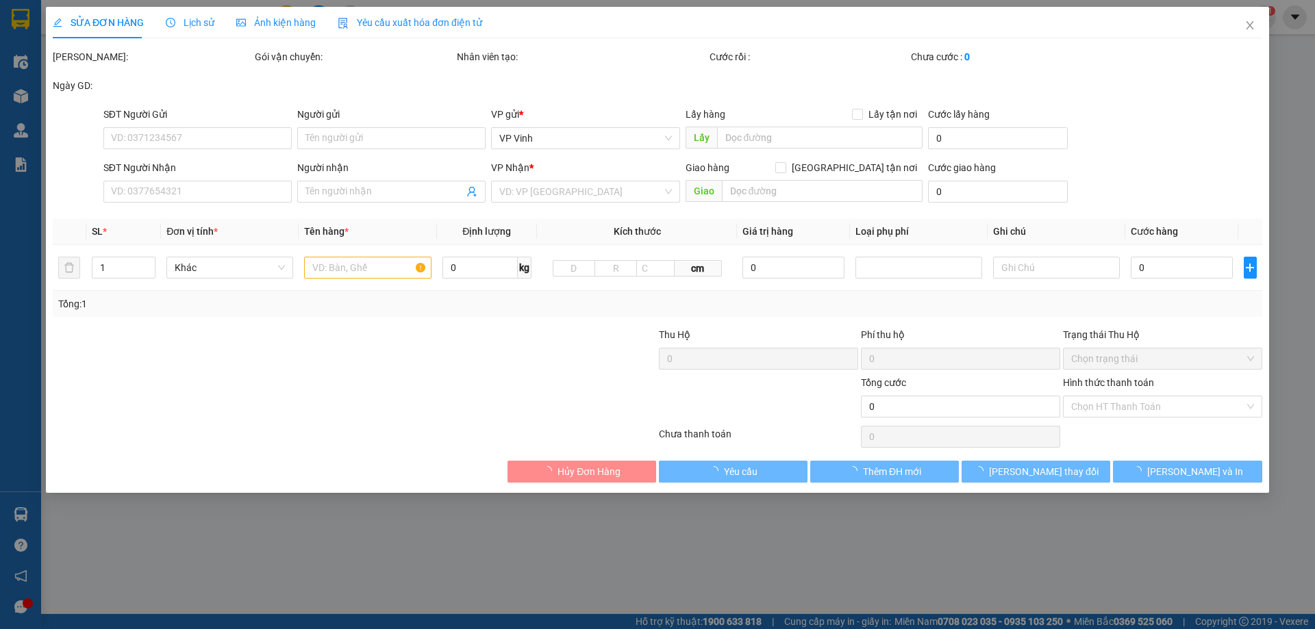
type input "0918304114"
type input "80.000"
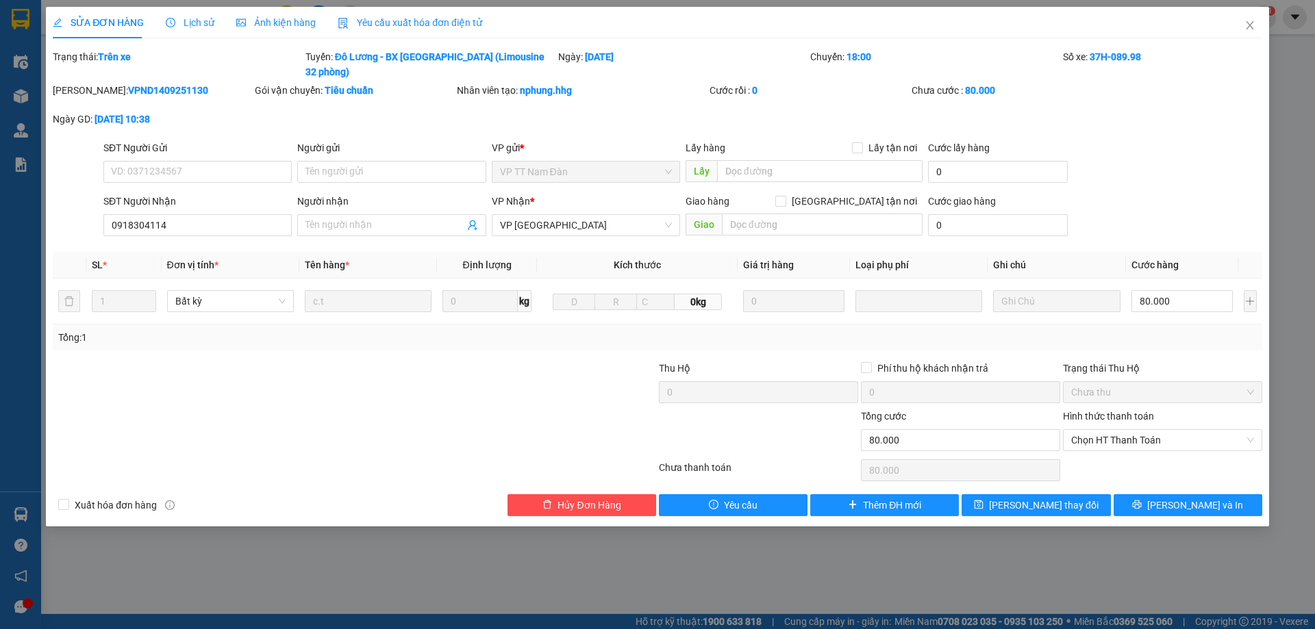
click at [198, 24] on span "Lịch sử" at bounding box center [190, 22] width 49 height 11
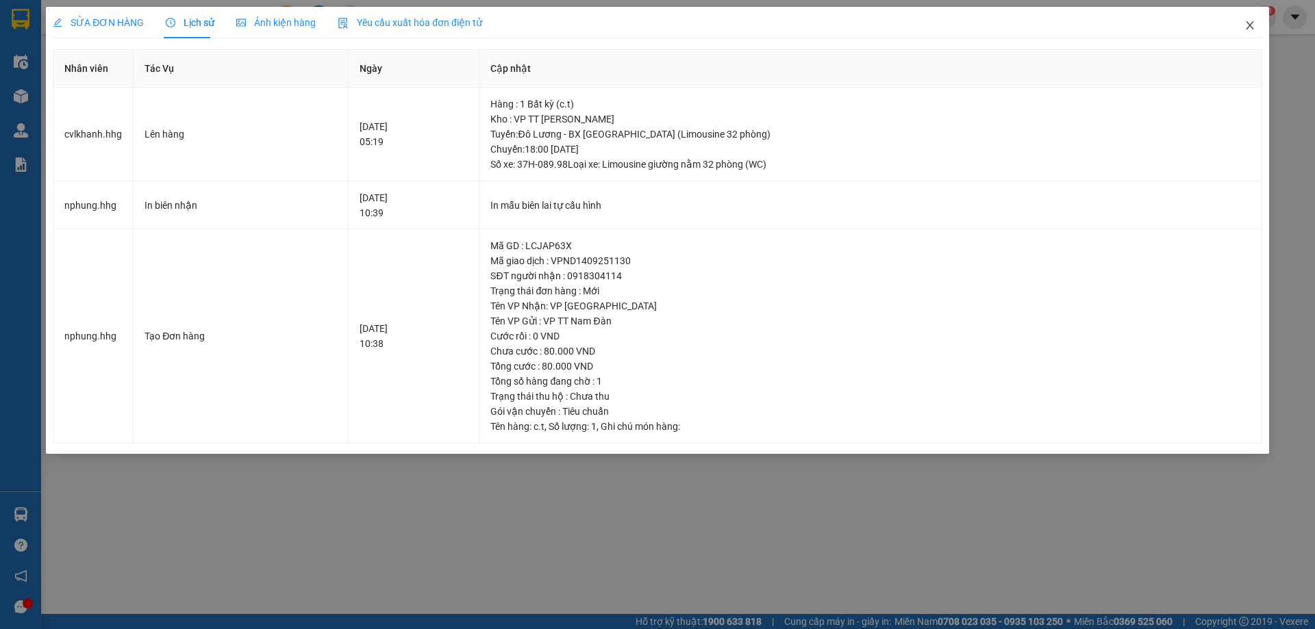
click at [1252, 33] on span "Close" at bounding box center [1249, 26] width 38 height 38
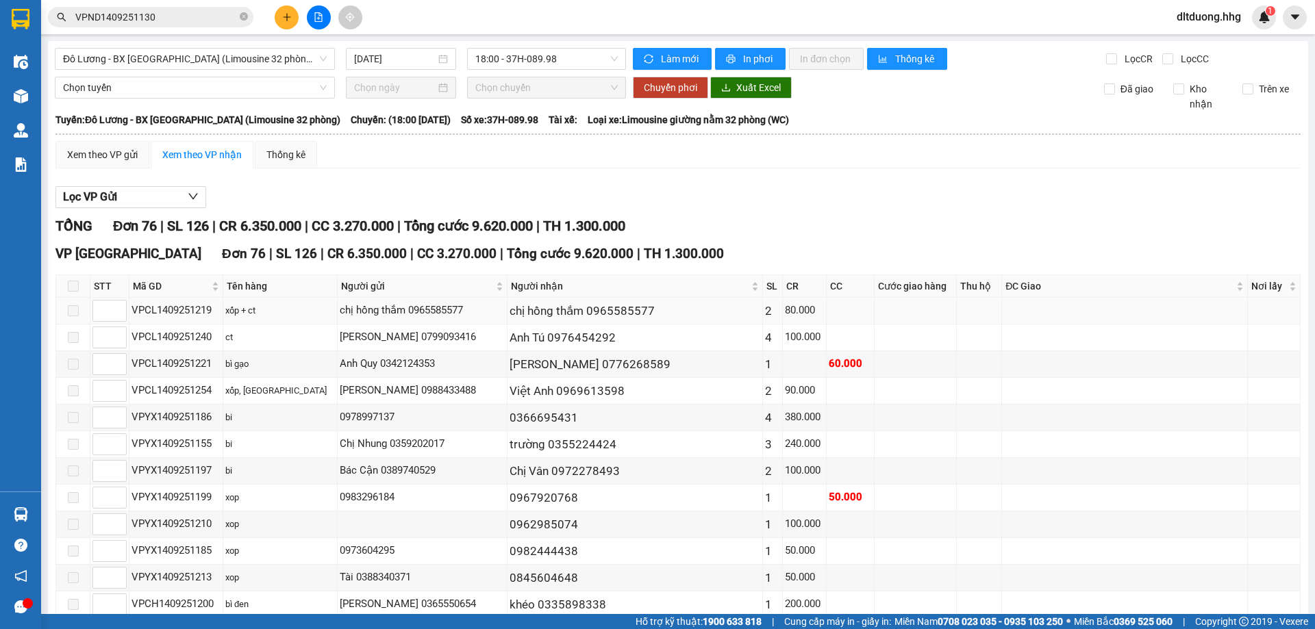
click at [132, 310] on div "VPCL1409251219" at bounding box center [175, 311] width 89 height 16
click at [826, 205] on div "Lọc VP Gửi" at bounding box center [677, 197] width 1245 height 23
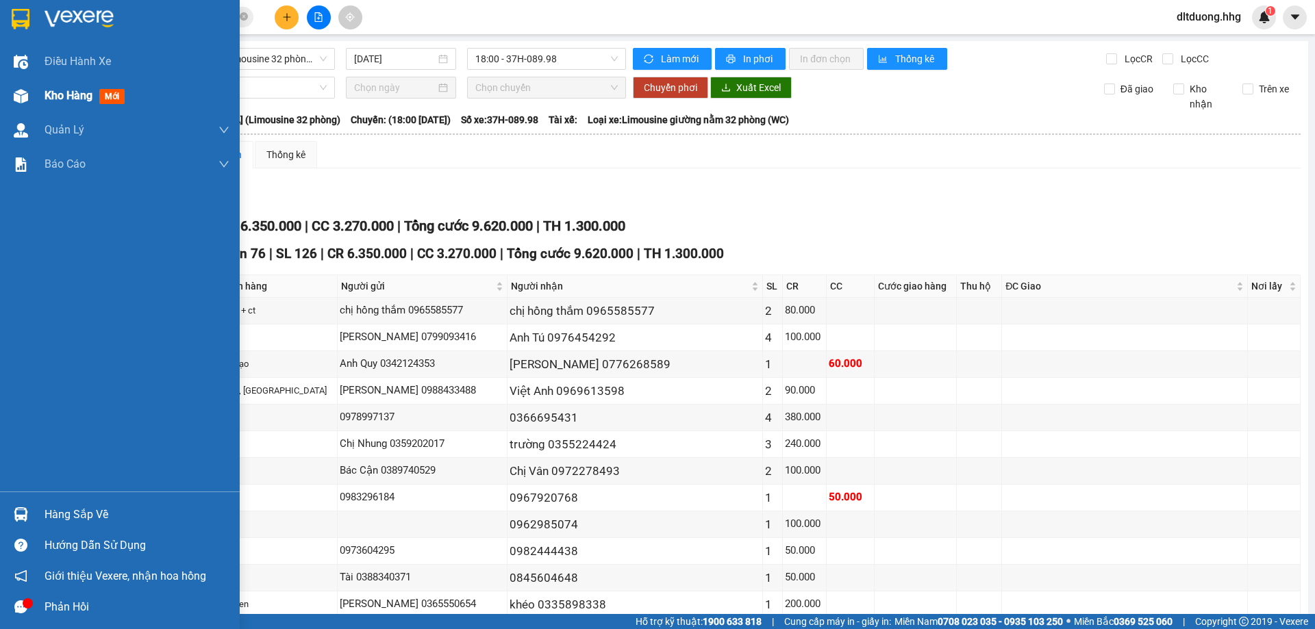
click at [45, 94] on span "Kho hàng" at bounding box center [69, 95] width 48 height 13
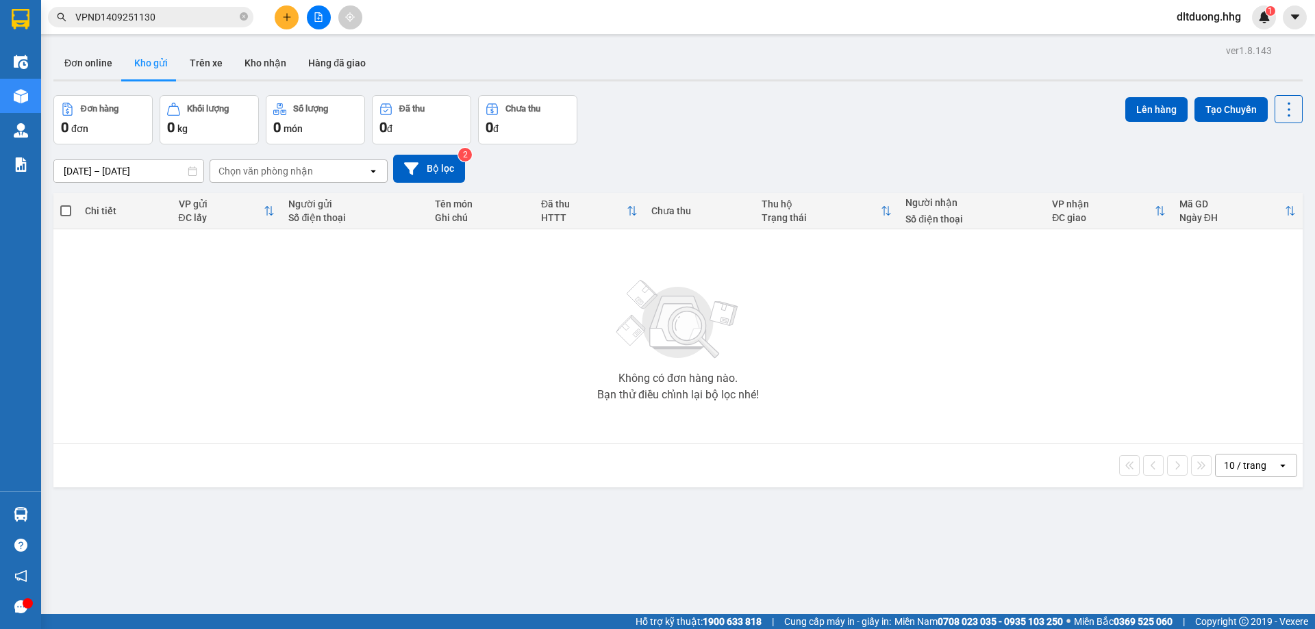
click at [153, 173] on input "[DATE] – [DATE]" at bounding box center [128, 171] width 149 height 22
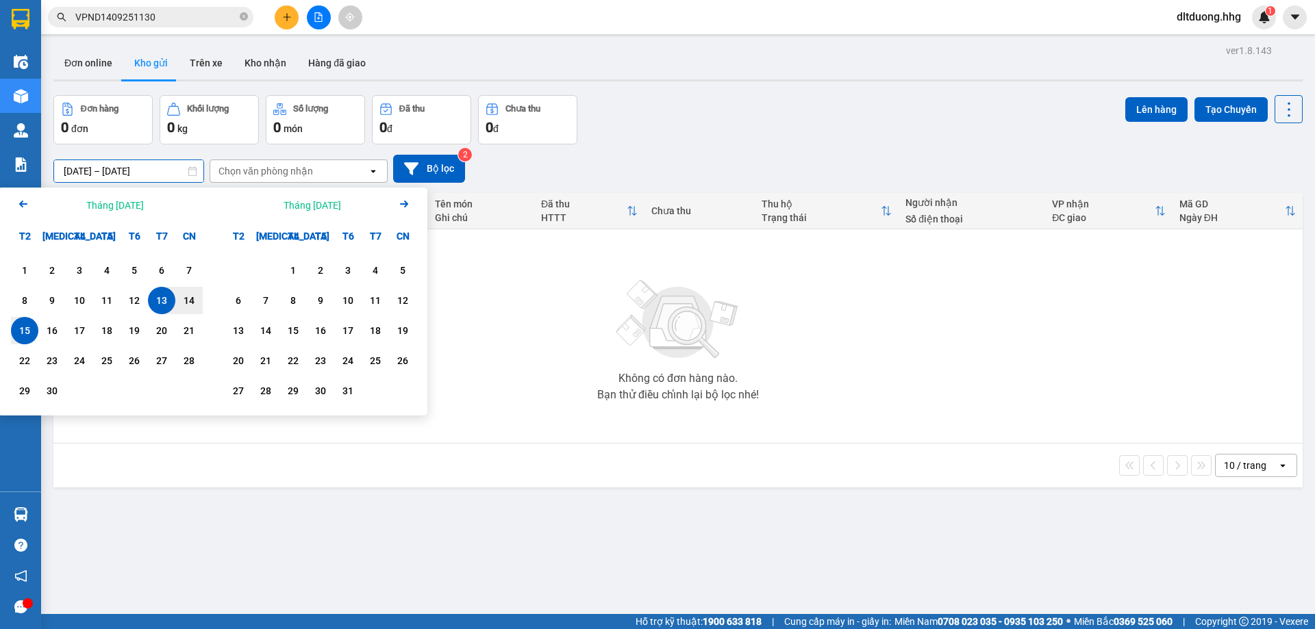
click at [17, 335] on div "15" at bounding box center [24, 330] width 19 height 16
type input "[DATE] – [DATE]"
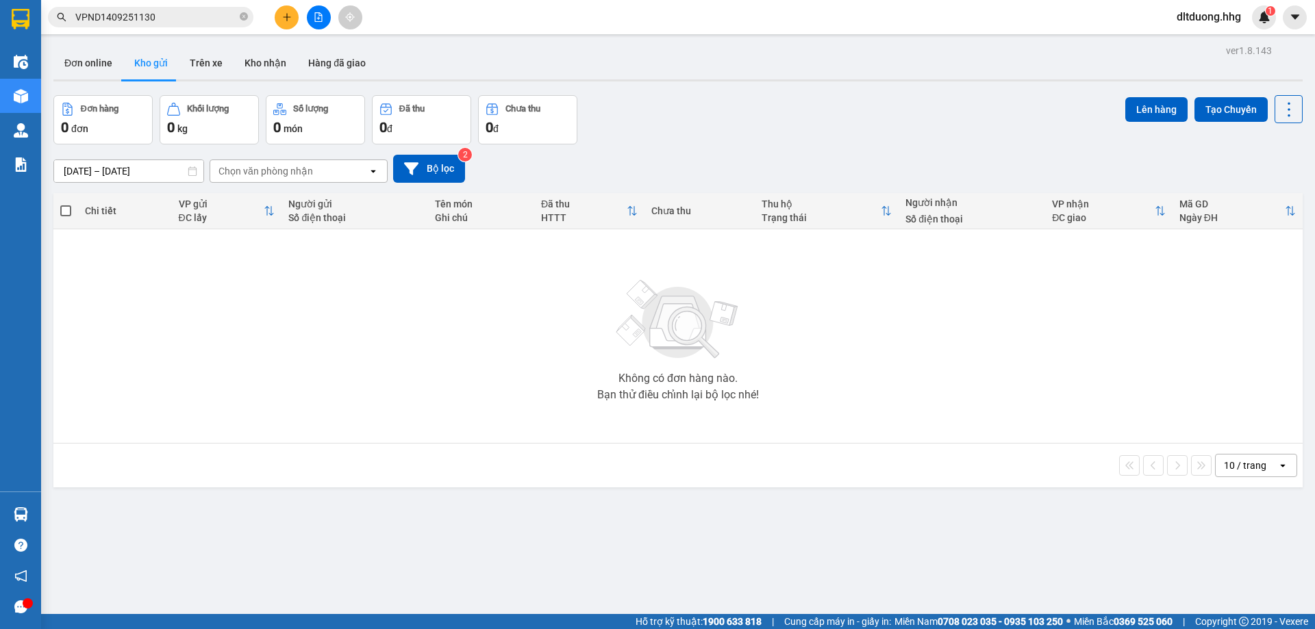
click at [171, 13] on input "VPND1409251130" at bounding box center [156, 17] width 162 height 15
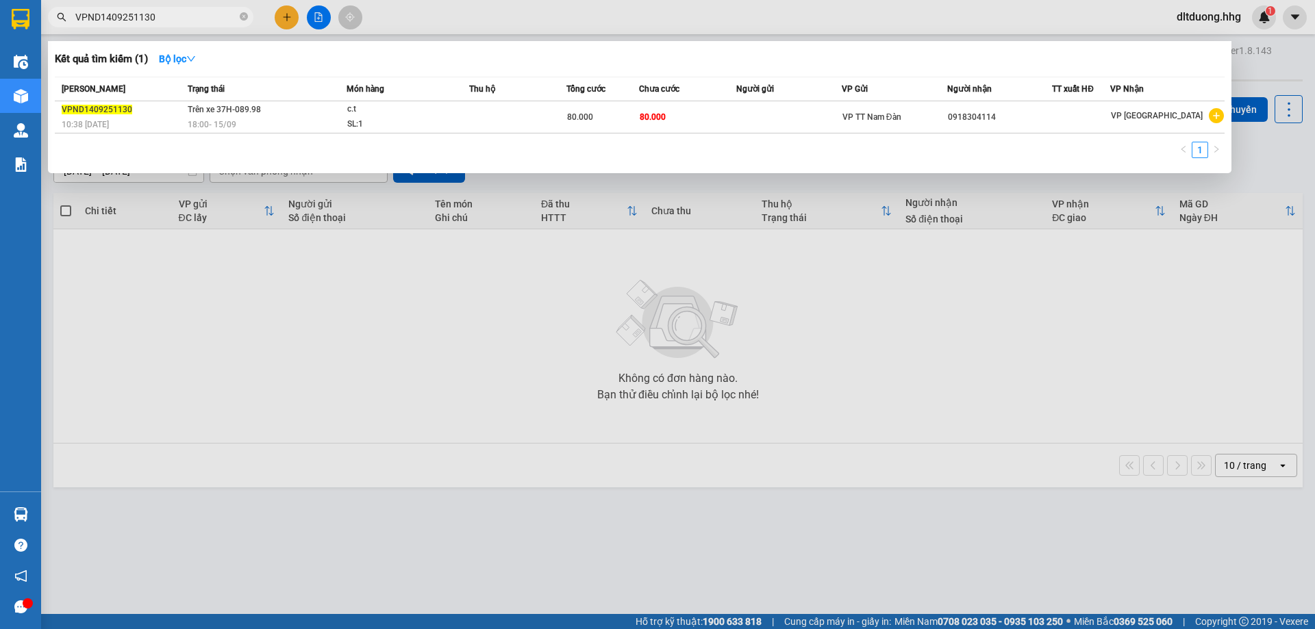
click at [171, 13] on input "VPND1409251130" at bounding box center [156, 17] width 162 height 15
paste input "V1409251203"
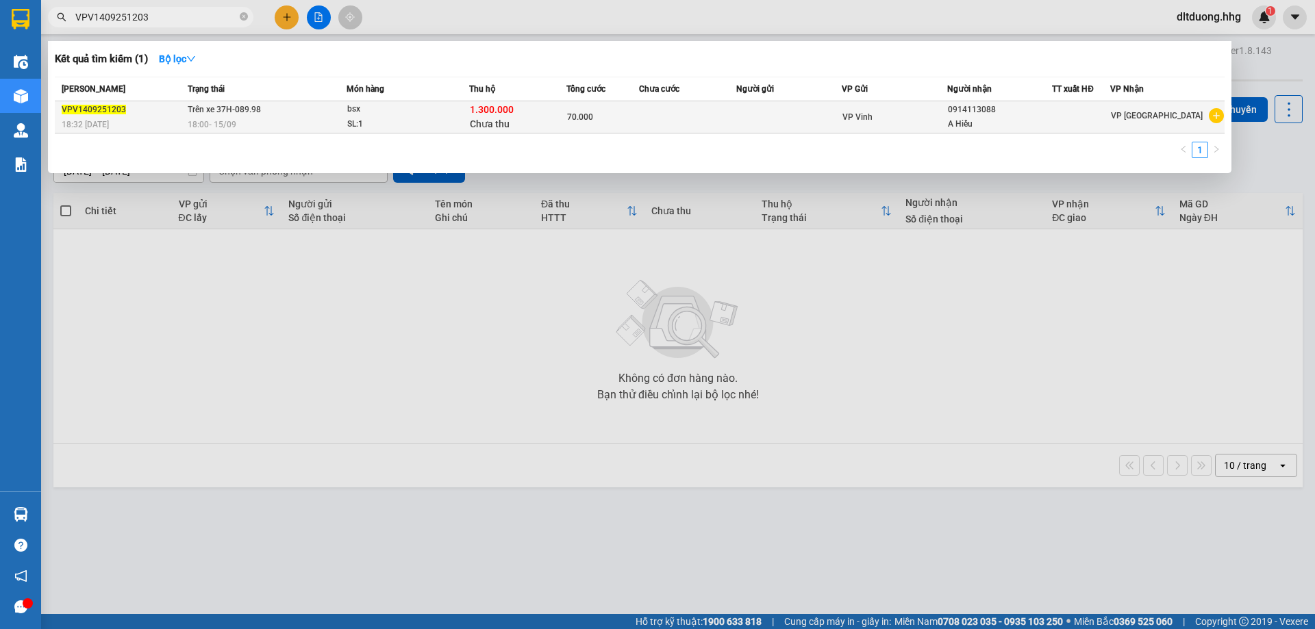
type input "VPV1409251203"
click at [924, 125] on td "VP Vinh" at bounding box center [893, 117] width 105 height 32
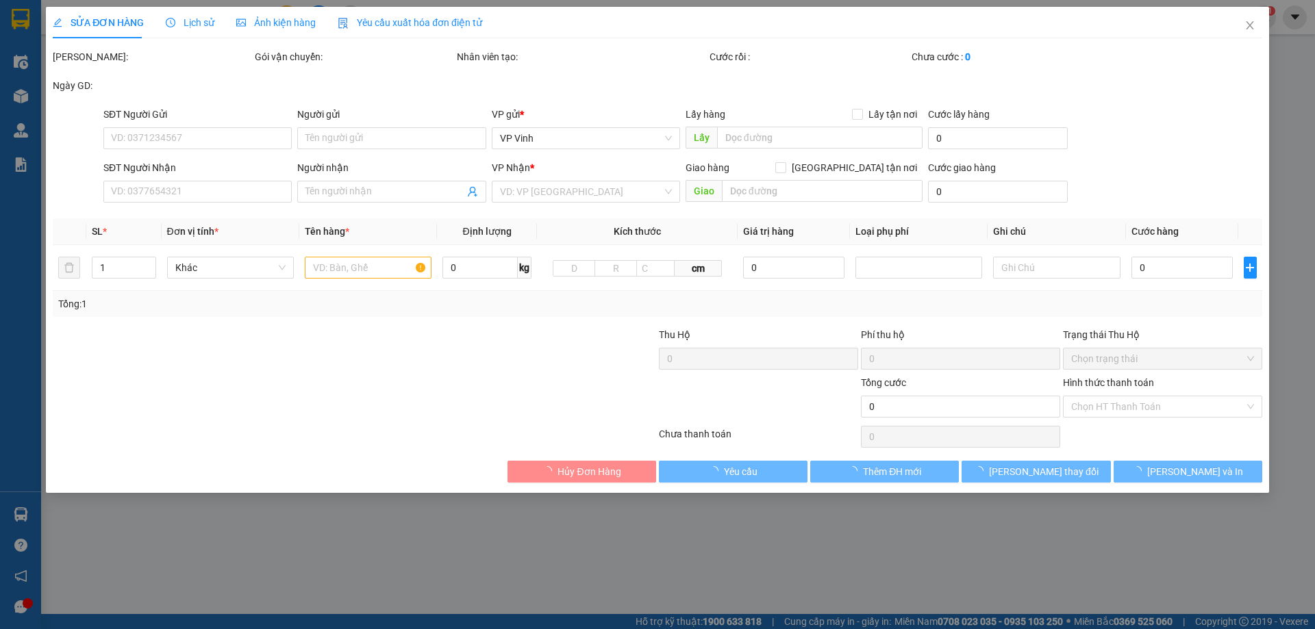
type input "0914113088"
type input "A Hiếu"
type input "20.000"
type input "70.000"
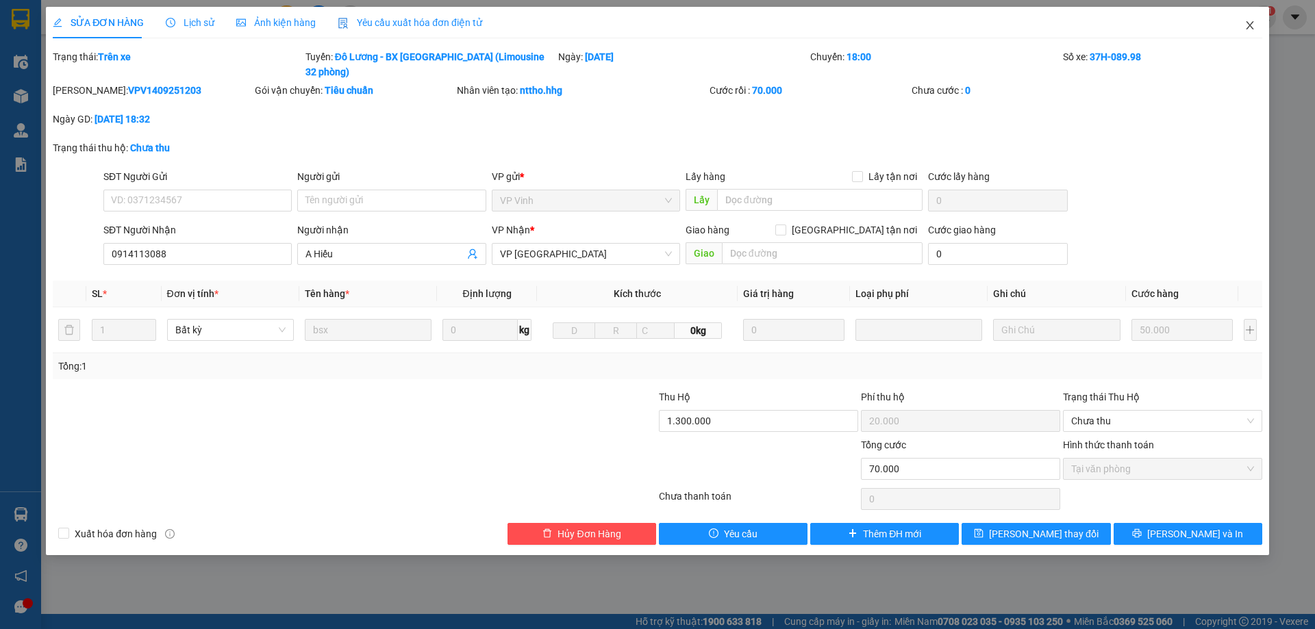
click at [1245, 24] on icon "close" at bounding box center [1249, 25] width 11 height 11
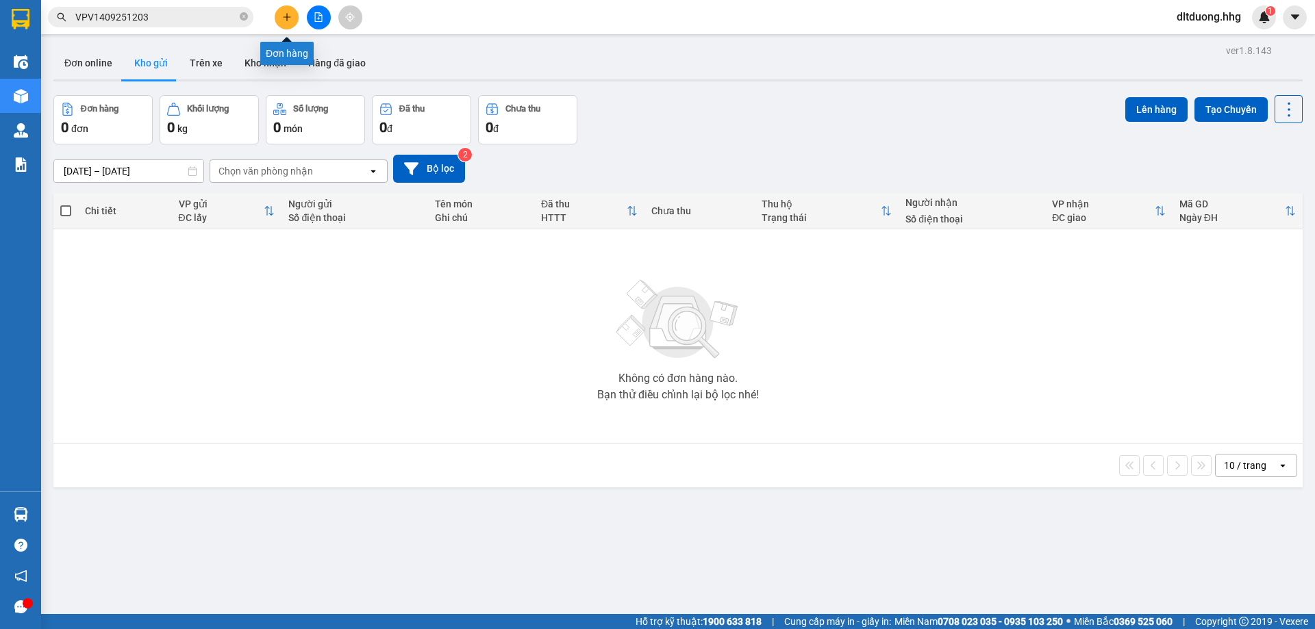
click at [283, 25] on button at bounding box center [287, 17] width 24 height 24
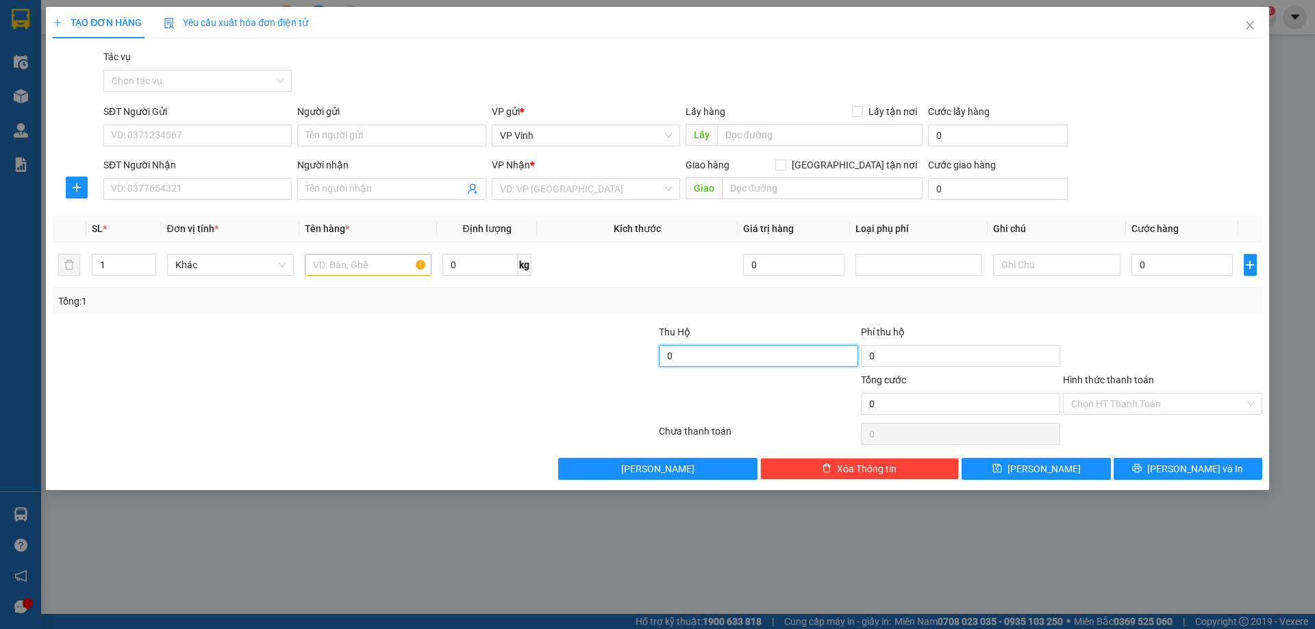
click at [717, 359] on input "0" at bounding box center [758, 356] width 199 height 22
type input "1.000.000"
type input "20.000"
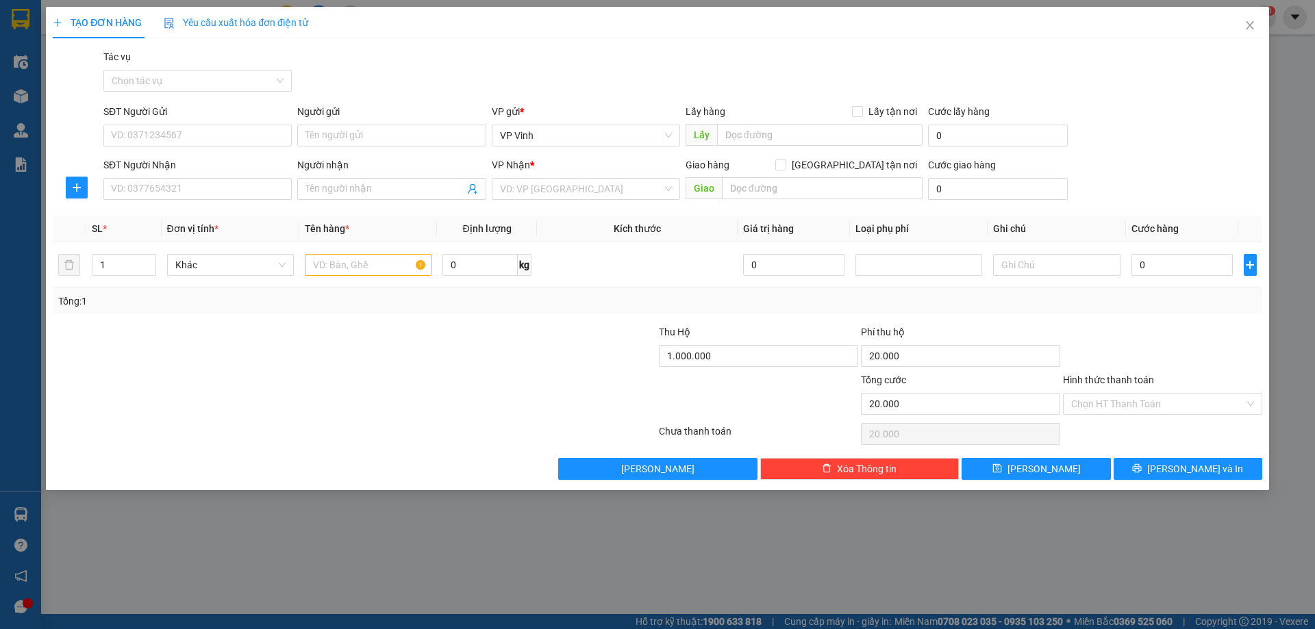
click at [1180, 336] on div at bounding box center [1162, 349] width 202 height 48
click at [1166, 259] on input "0" at bounding box center [1182, 265] width 102 height 22
type input "5"
type input "20.005"
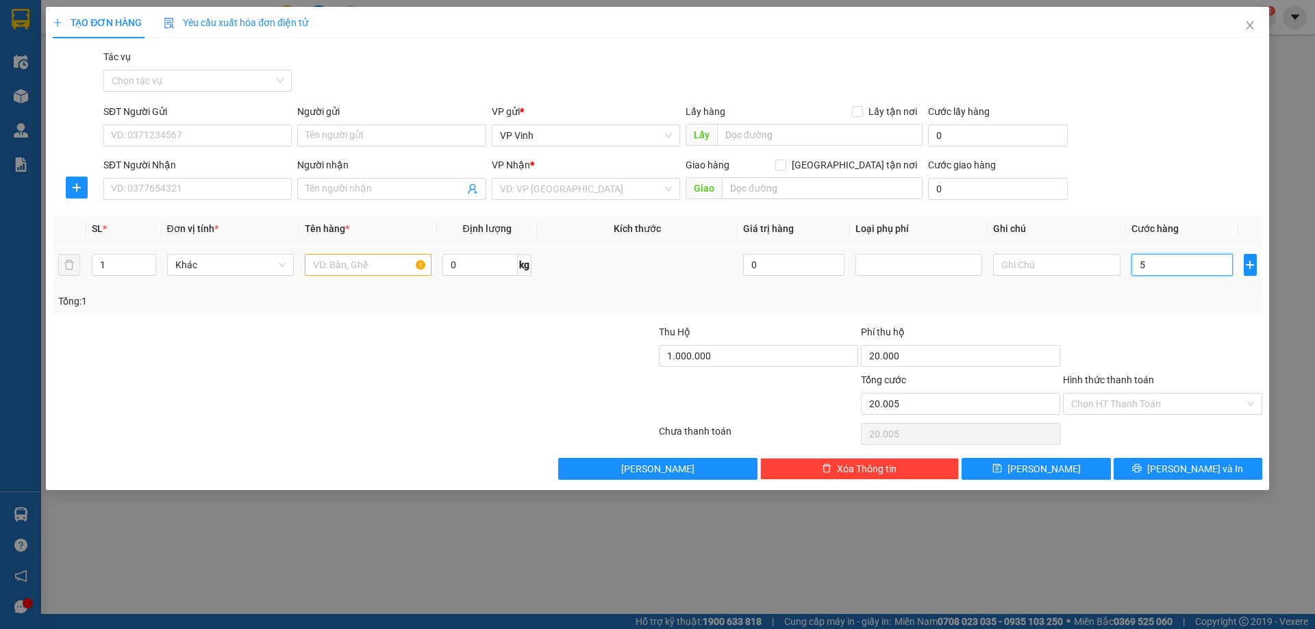
type input "50"
type input "20.050"
type input "500"
type input "20.500"
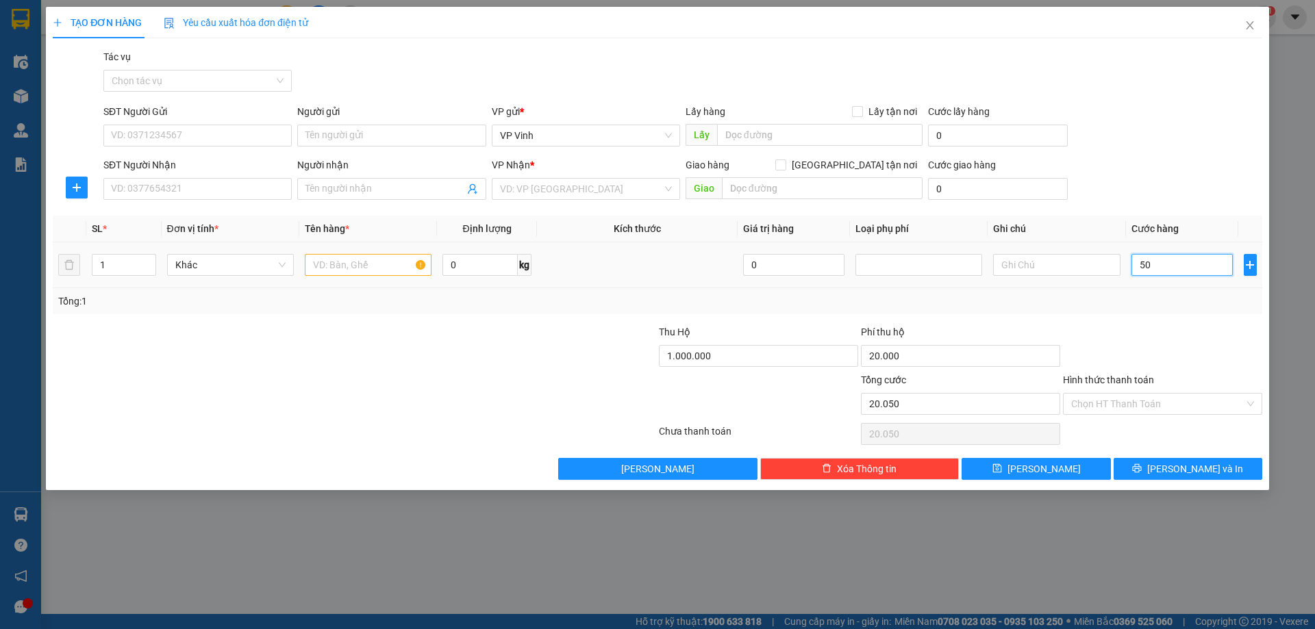
type input "20.500"
type input "5.000"
type input "25.000"
type input "50.000"
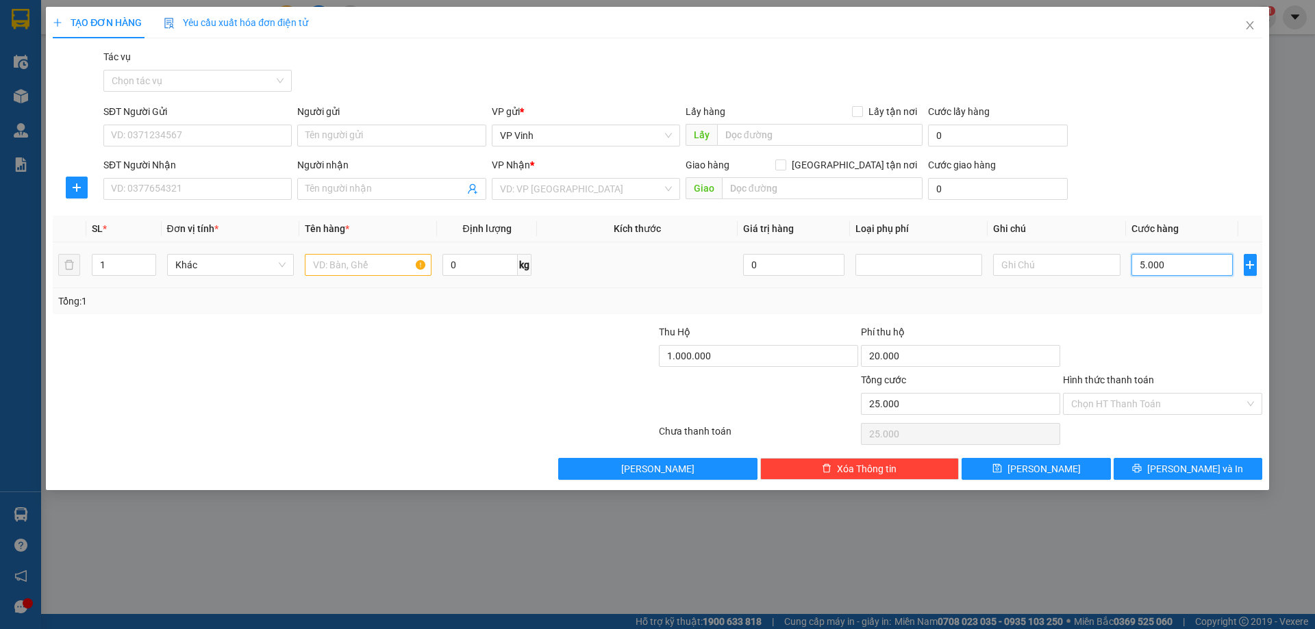
type input "70.000"
type input "50.000"
click at [1157, 407] on input "Hình thức thanh toán" at bounding box center [1157, 404] width 173 height 21
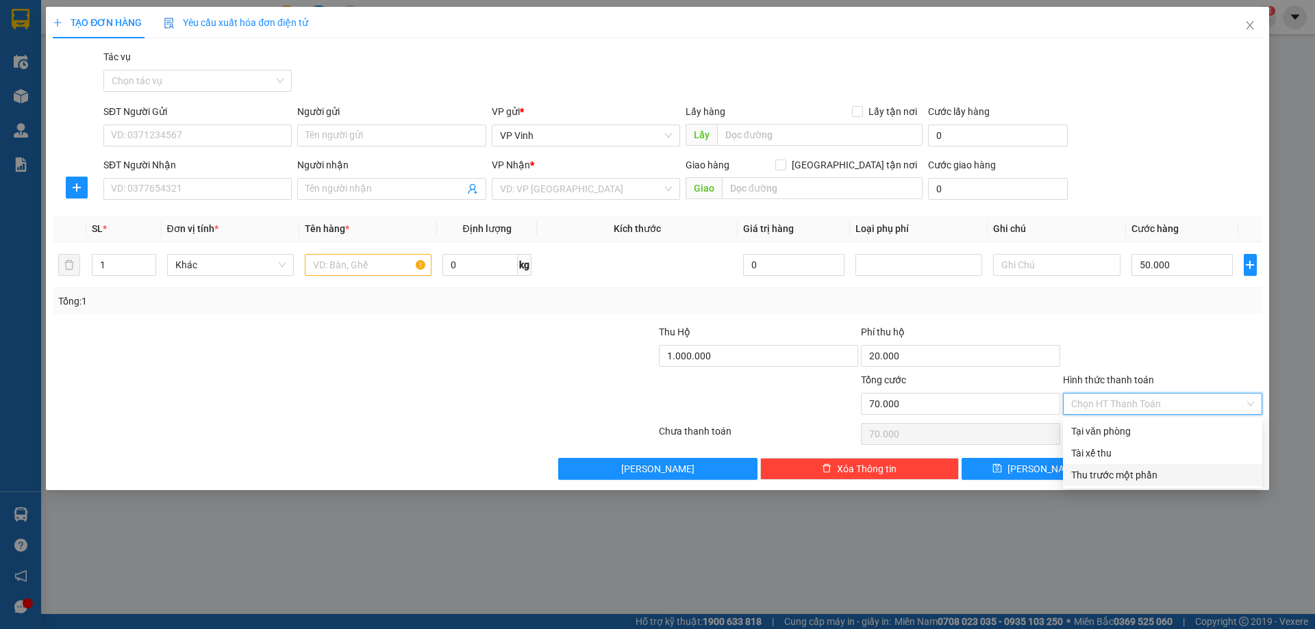
click at [1094, 481] on div "Thu trước một phần" at bounding box center [1162, 475] width 183 height 15
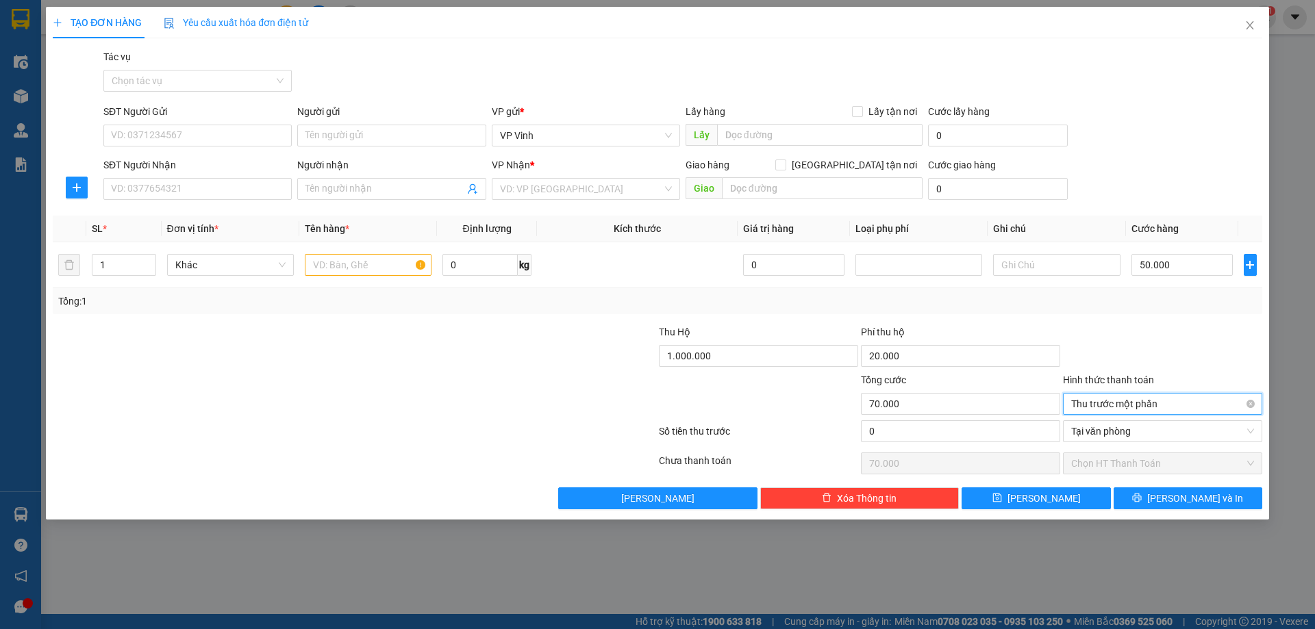
click at [1176, 404] on span "Thu trước một phần" at bounding box center [1162, 404] width 183 height 21
click at [1094, 431] on div "Tại văn phòng" at bounding box center [1162, 431] width 183 height 15
type input "0"
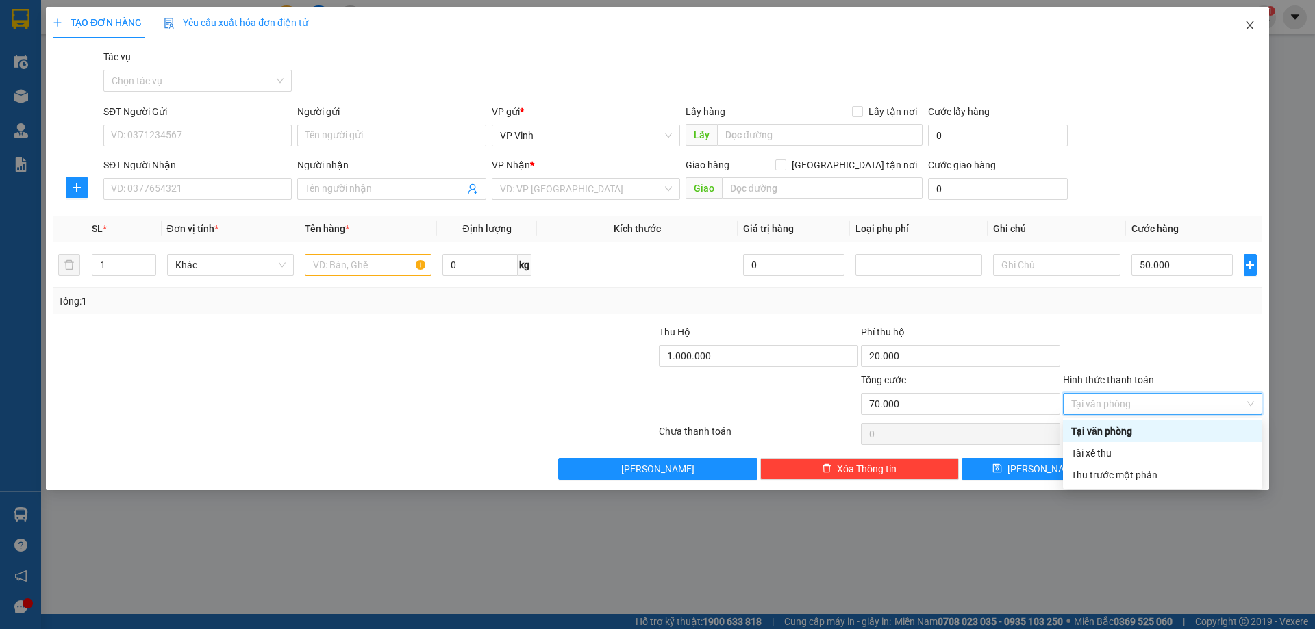
click at [1245, 29] on icon "close" at bounding box center [1249, 25] width 11 height 11
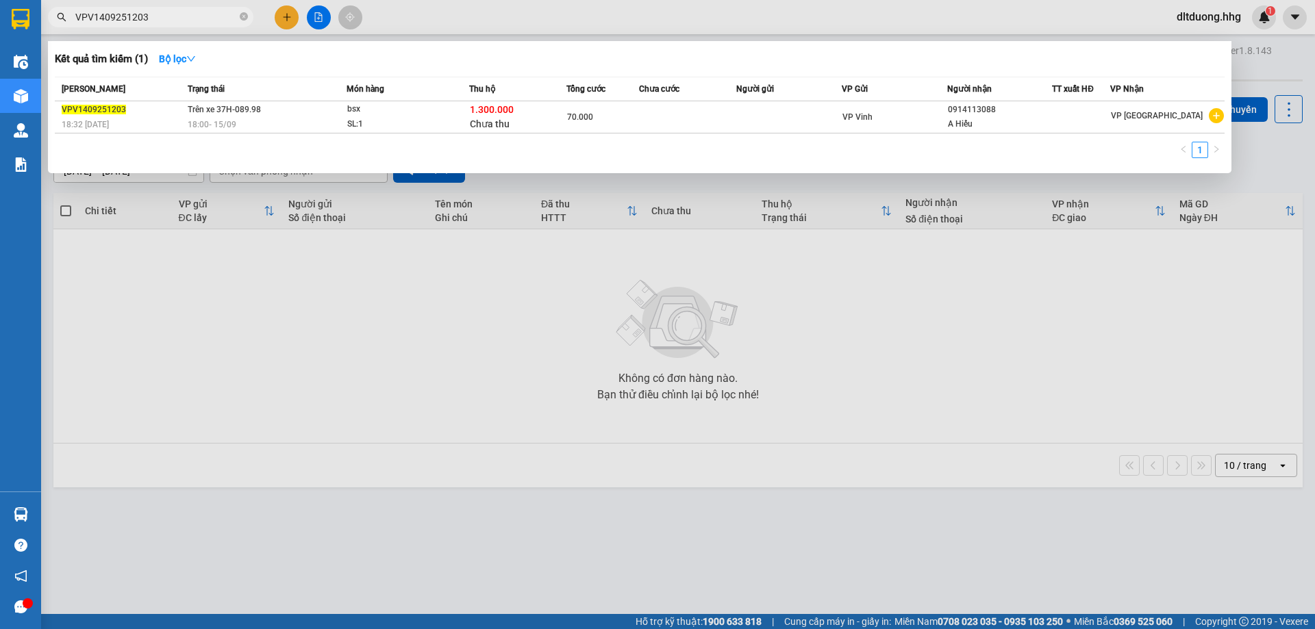
click at [166, 18] on input "VPV1409251203" at bounding box center [156, 17] width 162 height 15
type input "V"
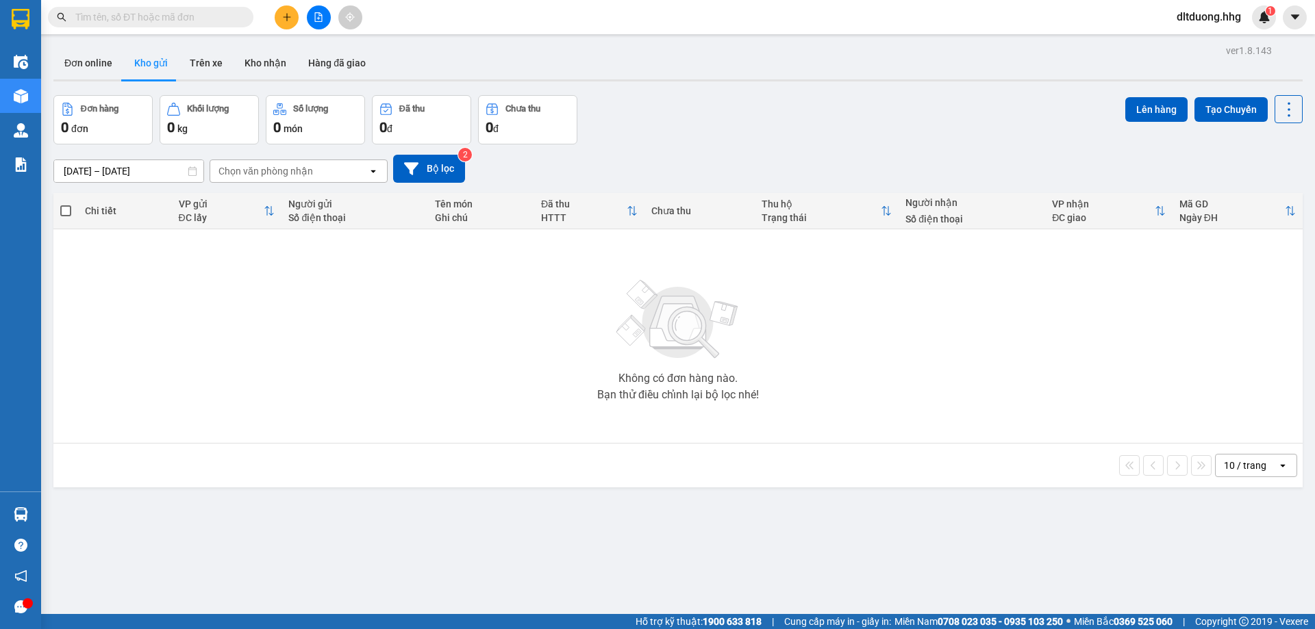
click at [147, 19] on input "text" at bounding box center [156, 17] width 162 height 15
click at [180, 18] on input "text" at bounding box center [156, 17] width 162 height 15
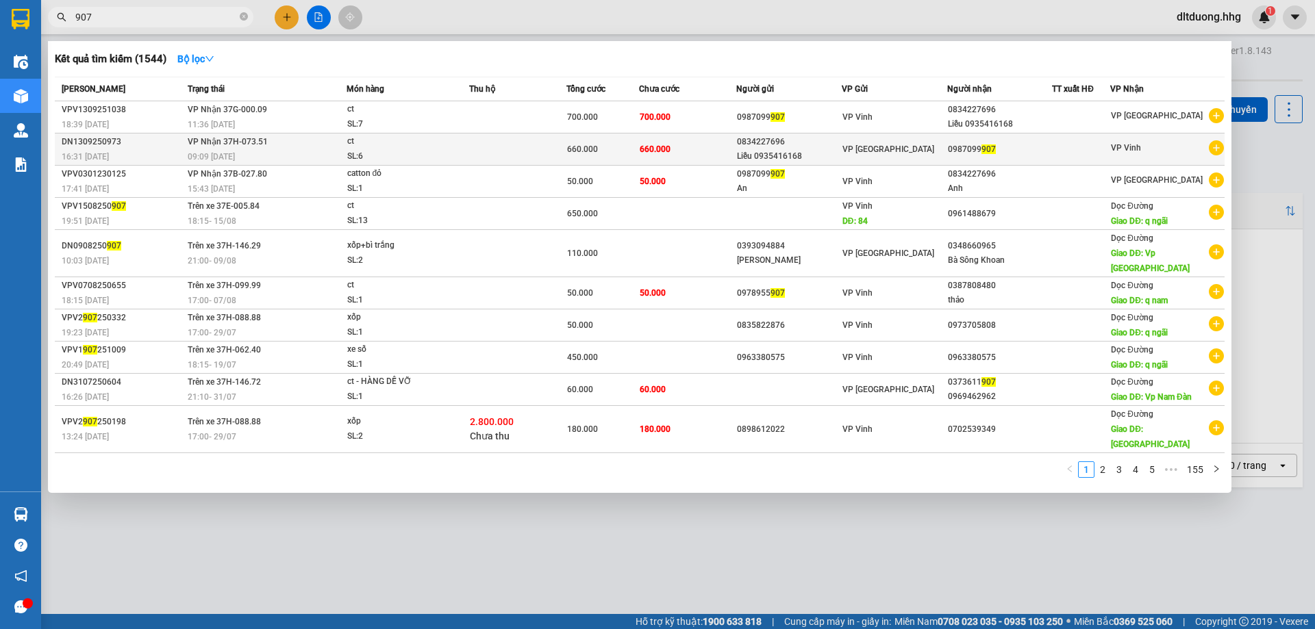
type input "907"
click at [711, 150] on td "660.000" at bounding box center [687, 150] width 97 height 32
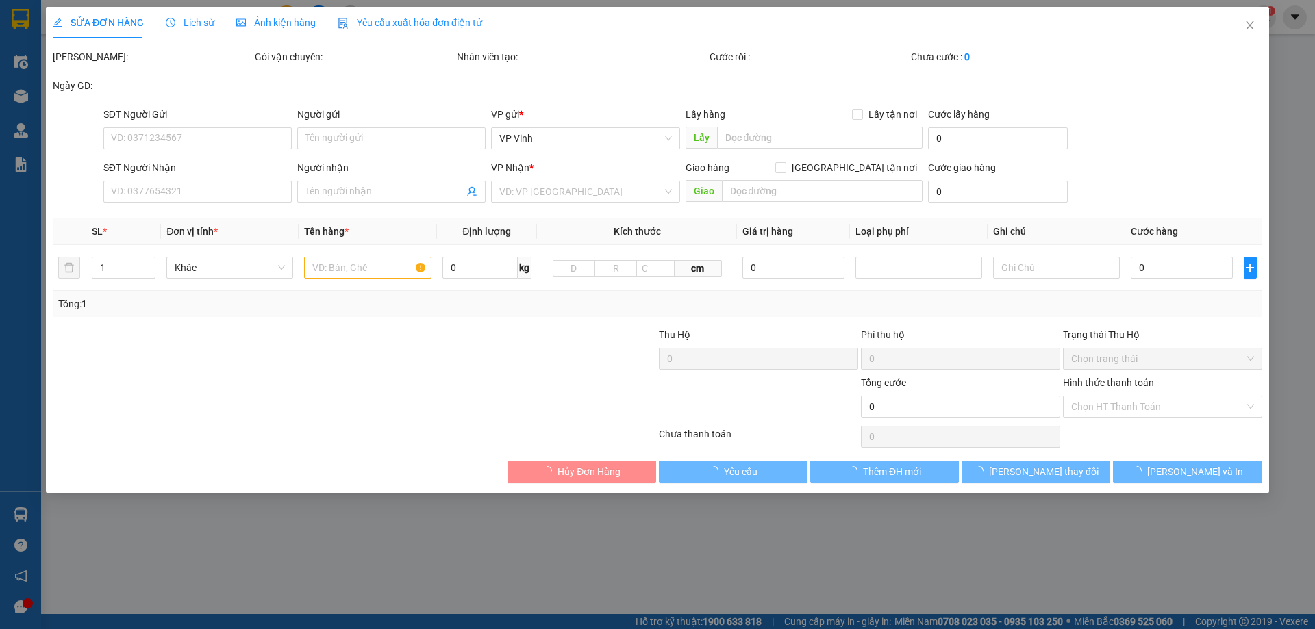
type input "0834227696"
type input "Liễu 0935416168"
type input "0987099907"
type input "660.000"
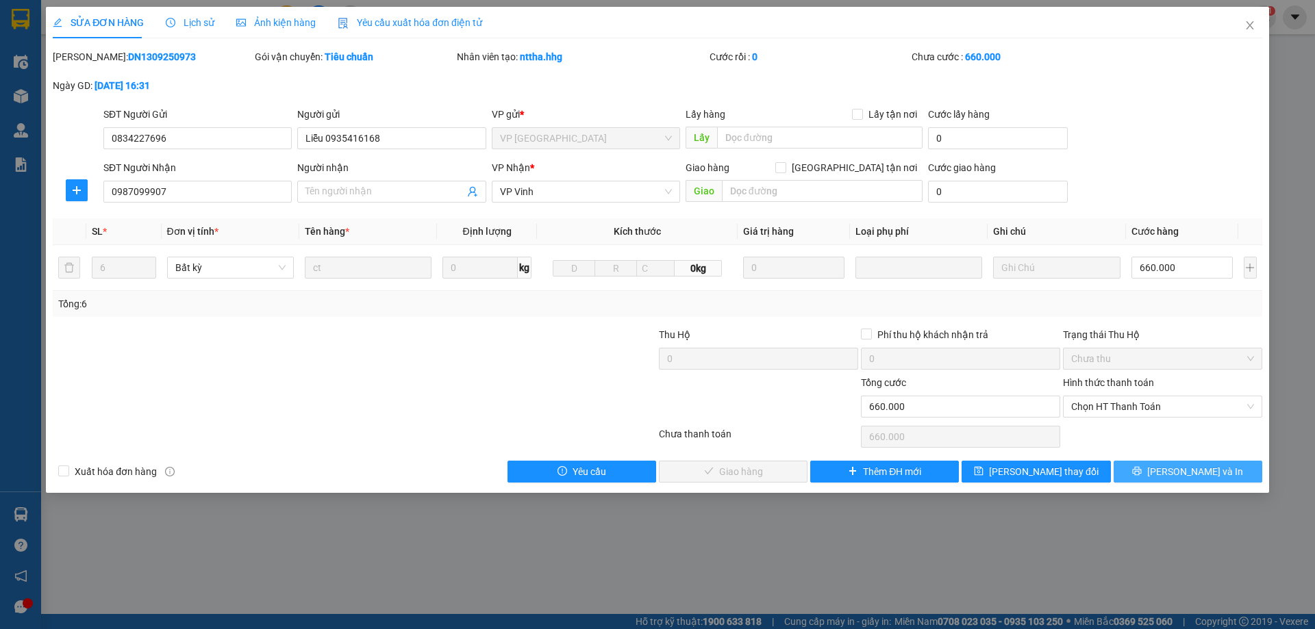
click at [1176, 478] on span "[PERSON_NAME] và In" at bounding box center [1195, 471] width 96 height 15
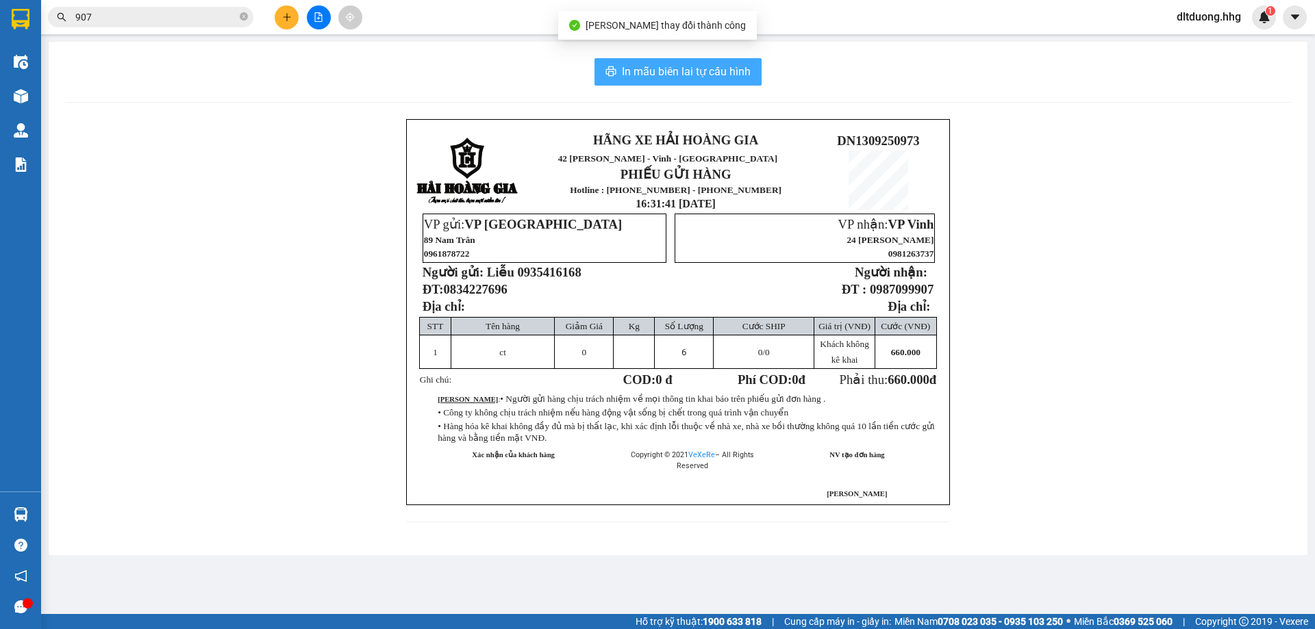
click at [706, 77] on span "In mẫu biên lai tự cấu hình" at bounding box center [686, 71] width 129 height 17
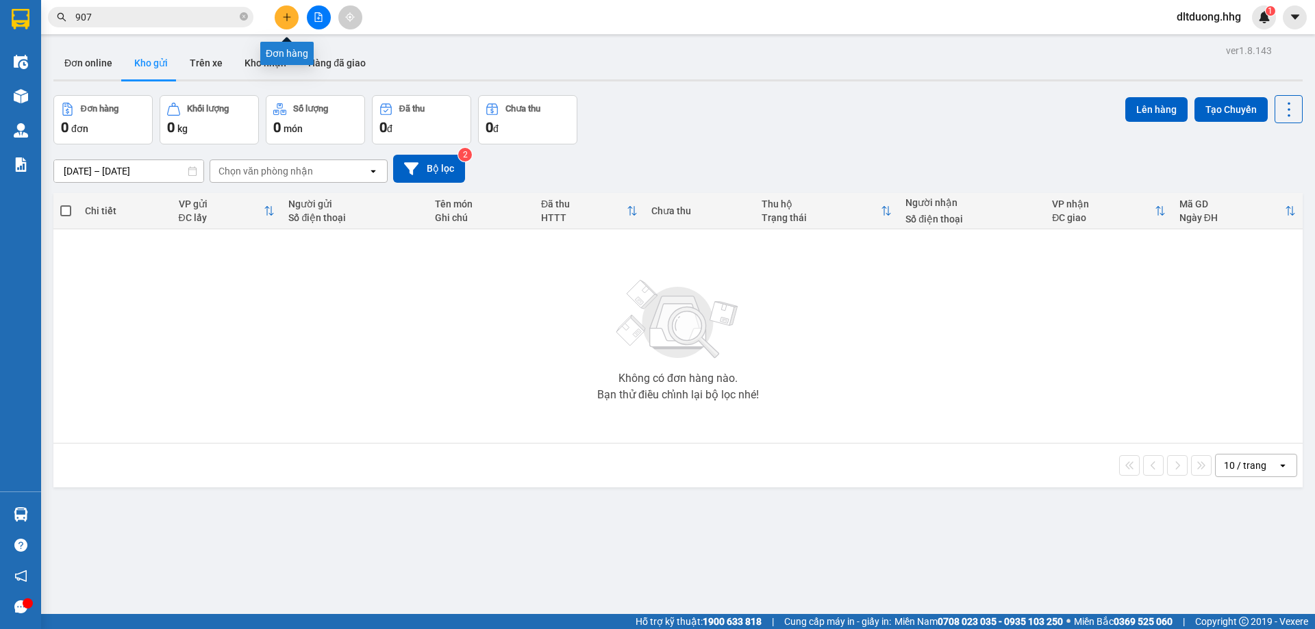
click at [294, 14] on button at bounding box center [287, 17] width 24 height 24
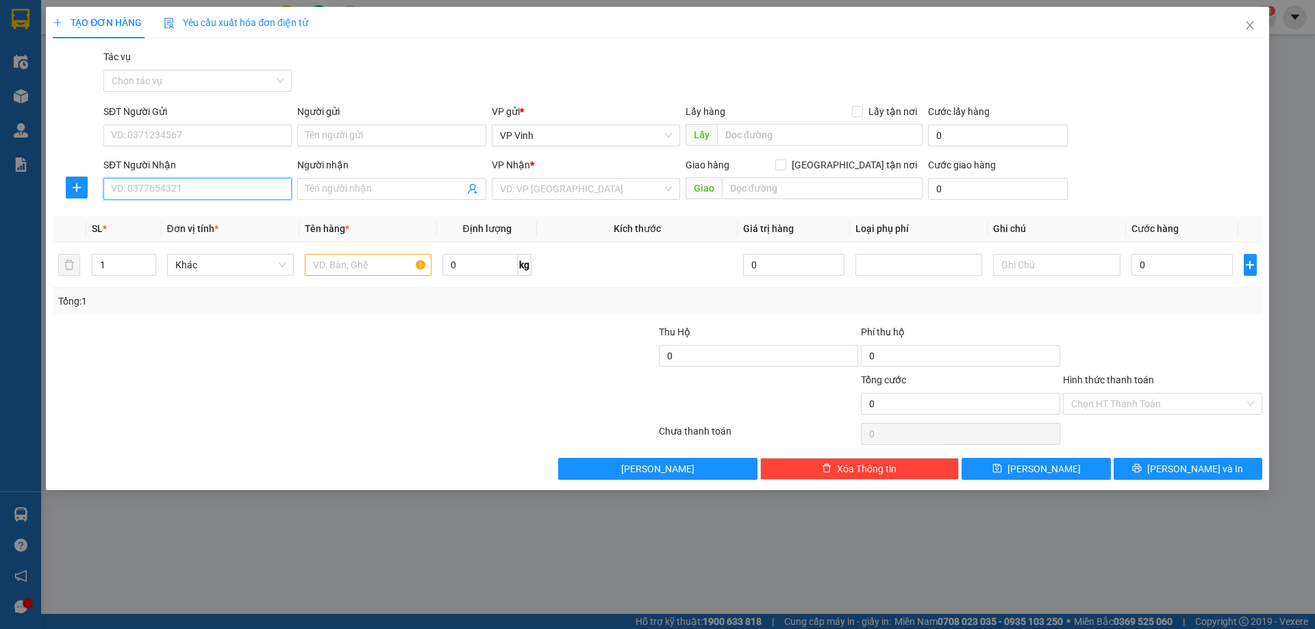
click at [206, 197] on input "SĐT Người Nhận" at bounding box center [197, 189] width 188 height 22
click at [225, 187] on input "SĐT Người Nhận" at bounding box center [197, 189] width 188 height 22
type input "0983383435"
click at [342, 267] on input "text" at bounding box center [368, 265] width 127 height 22
type input "Xe anh Kiên"
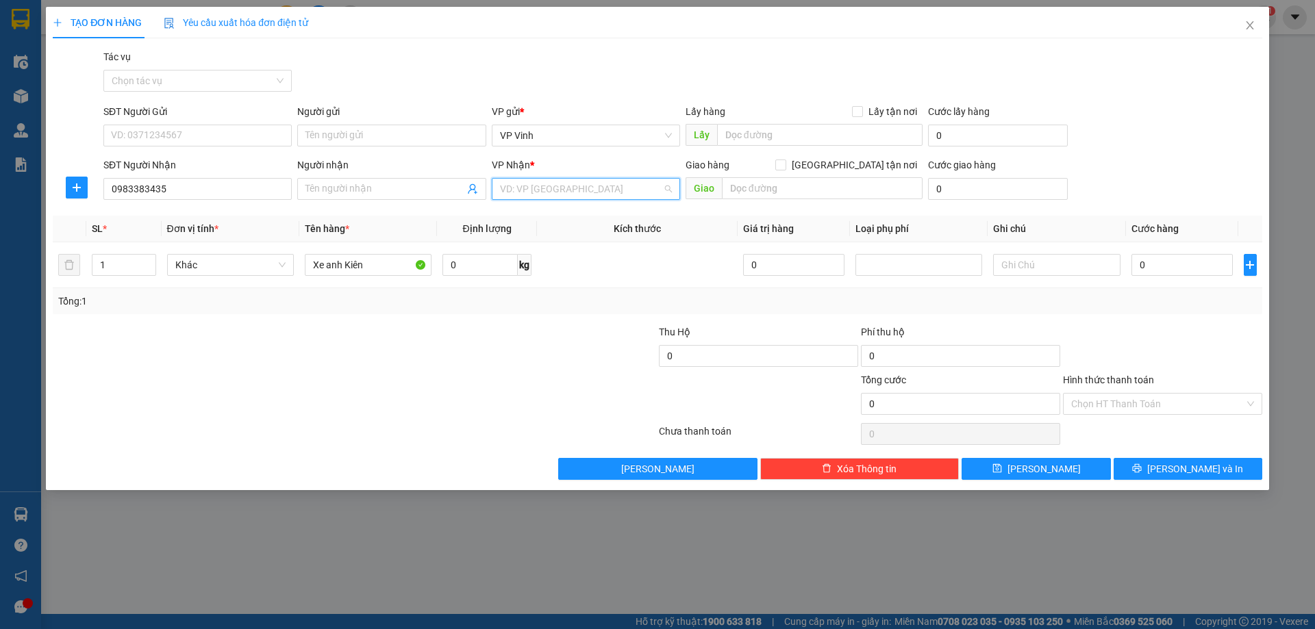
click at [616, 188] on input "search" at bounding box center [581, 189] width 162 height 21
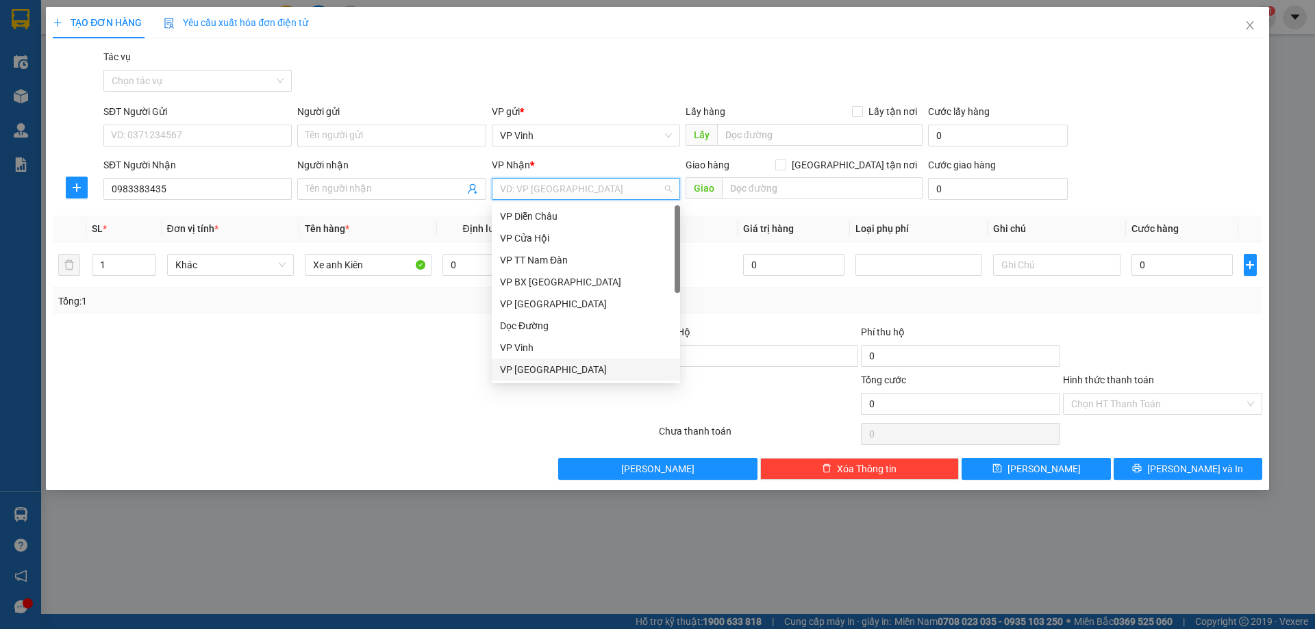
click at [539, 369] on div "VP [GEOGRAPHIC_DATA]" at bounding box center [586, 369] width 172 height 15
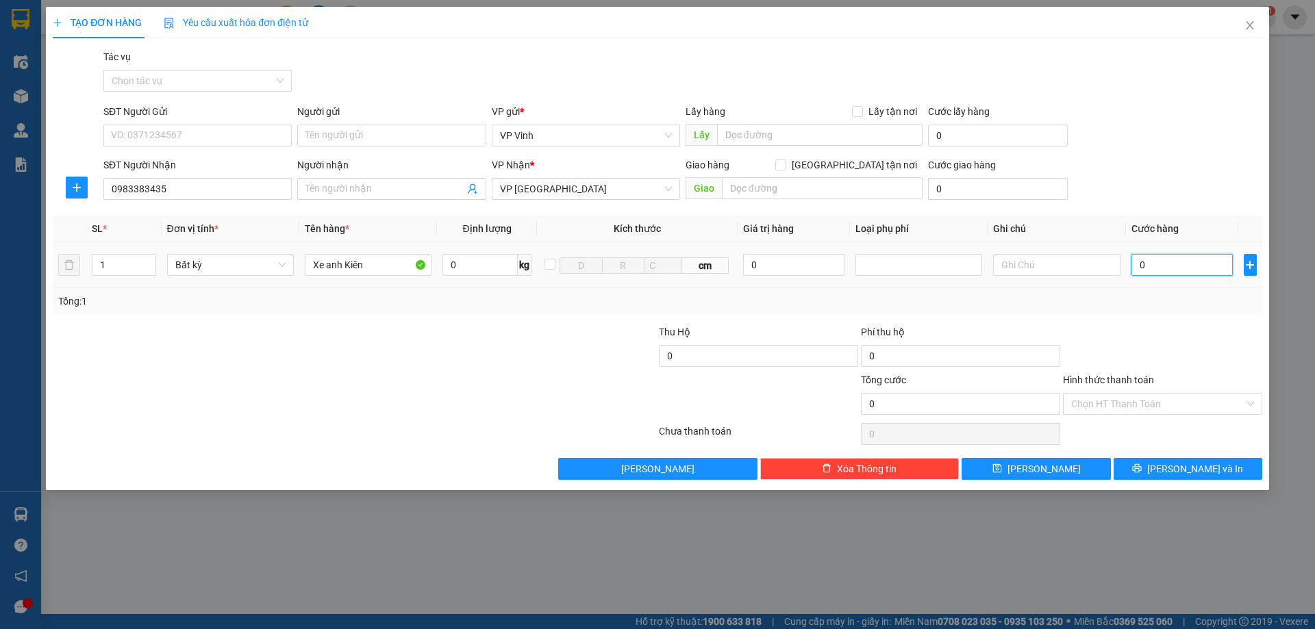
click at [1187, 262] on input "0" at bounding box center [1182, 265] width 102 height 22
type input "47"
type input "4"
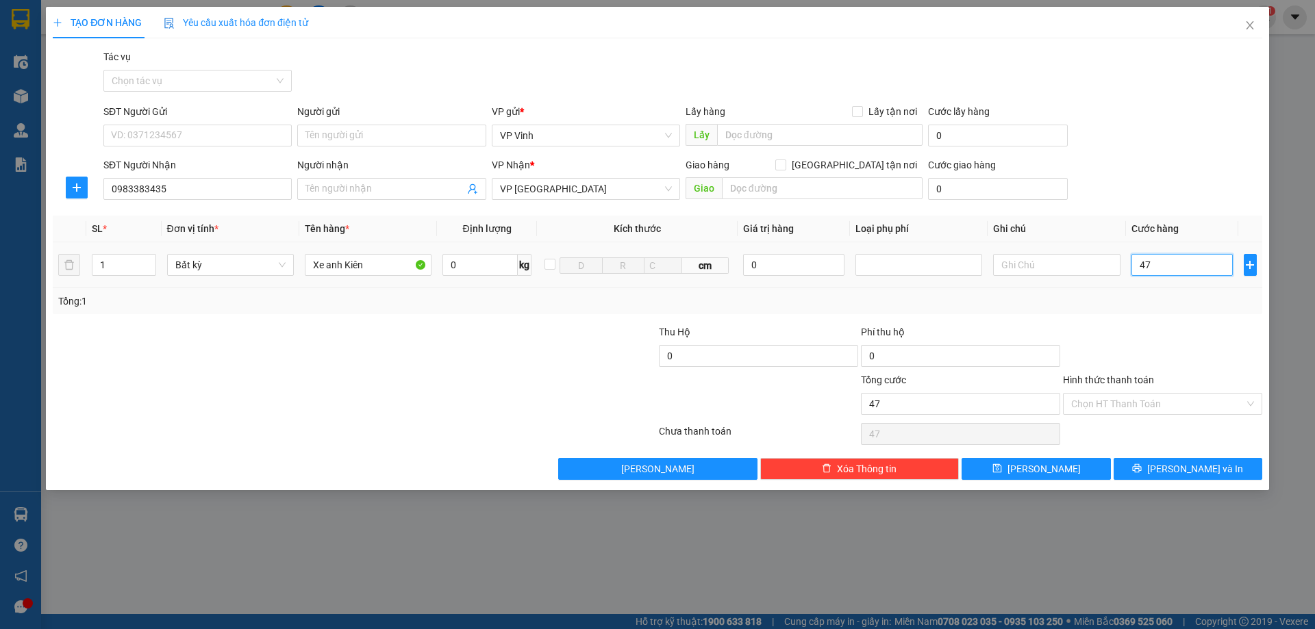
type input "4"
type input "40"
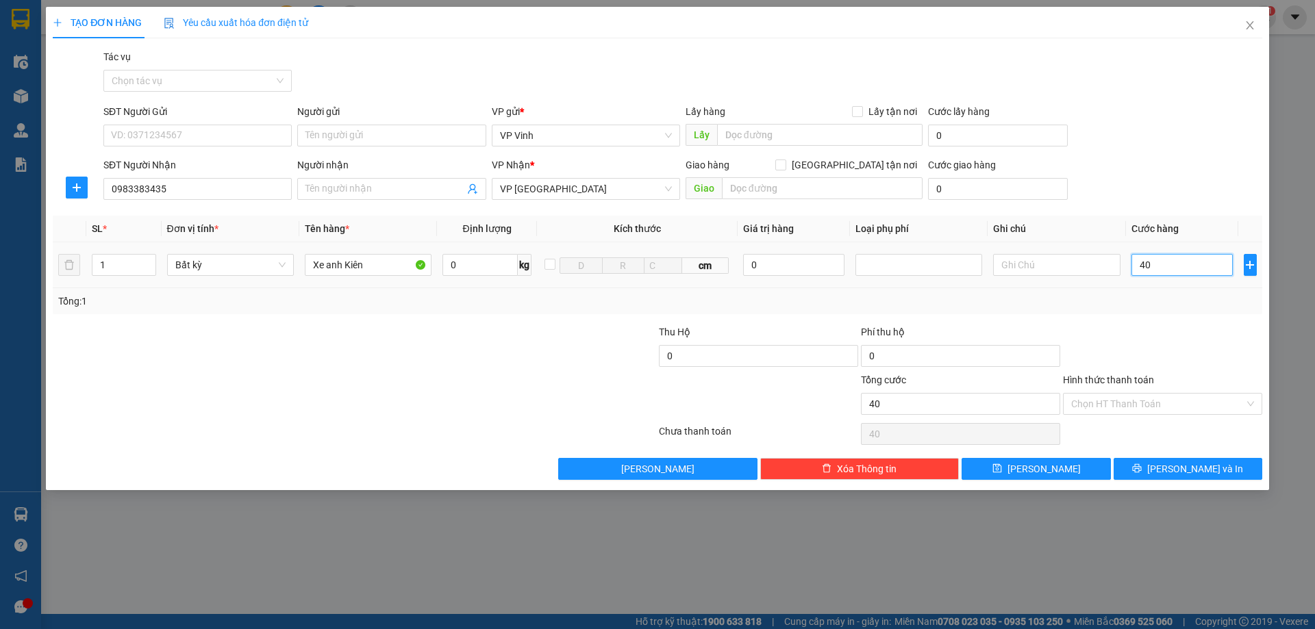
type input "400"
type input "4.000"
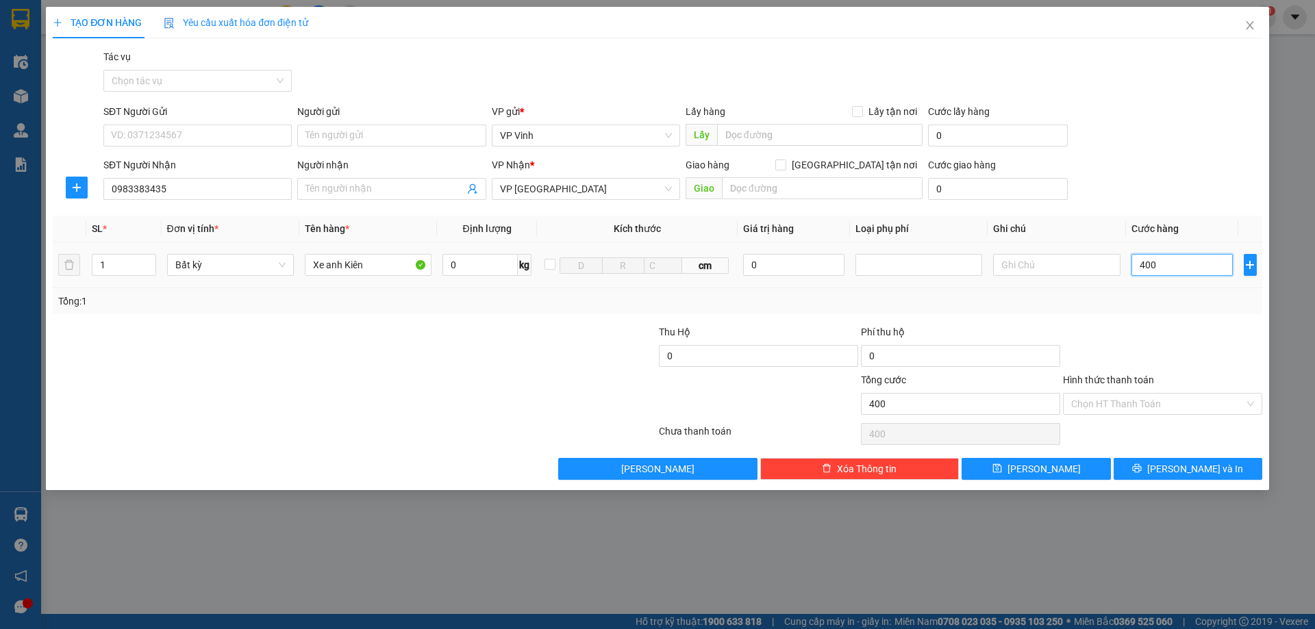
type input "4.000"
type input "40.000"
type input "400.000"
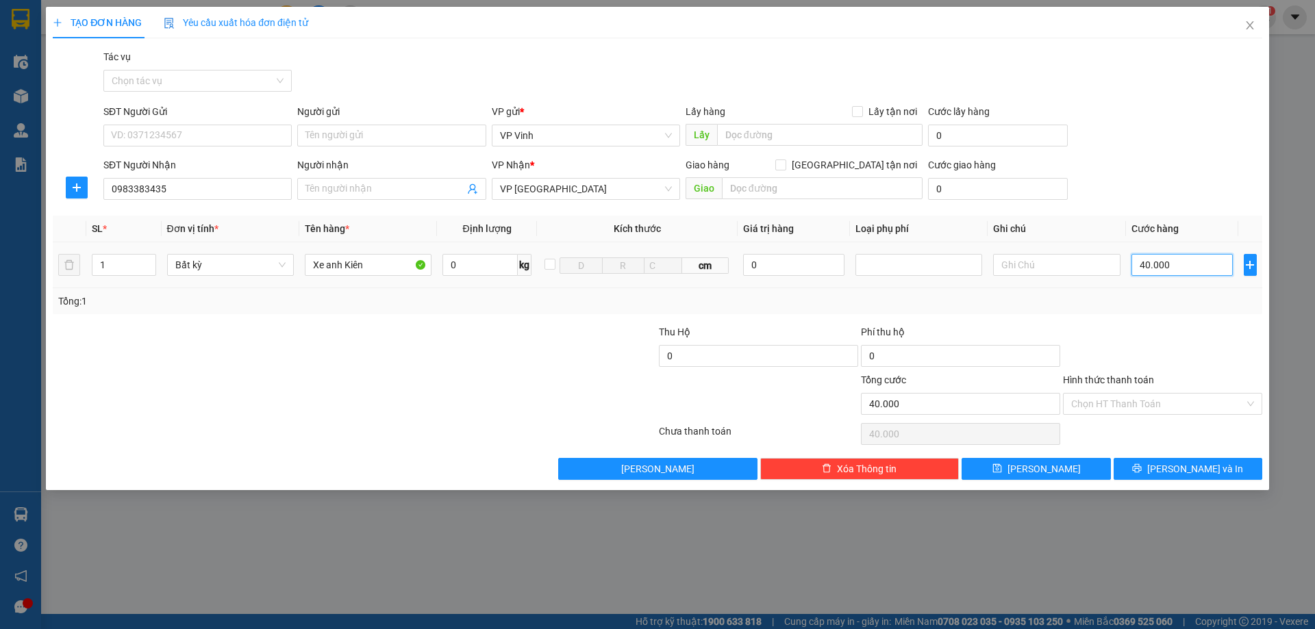
type input "400.000"
click at [1187, 407] on input "Hình thức thanh toán" at bounding box center [1157, 404] width 173 height 21
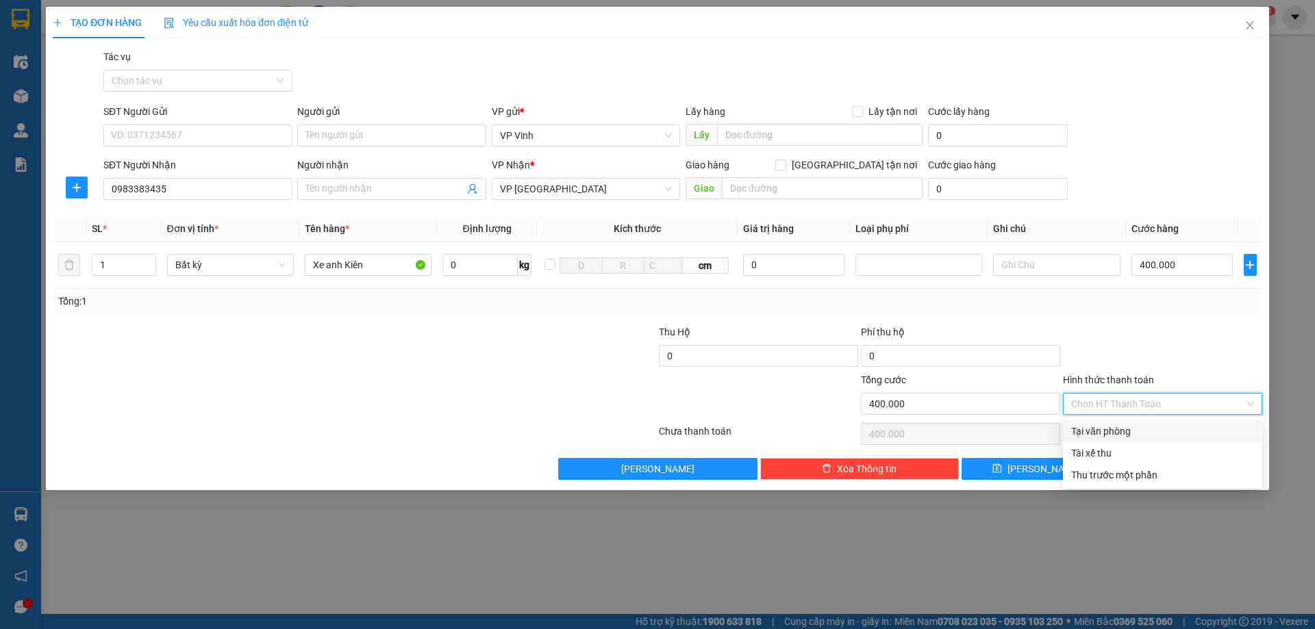
click at [1163, 429] on div "Tại văn phòng" at bounding box center [1162, 431] width 183 height 15
type input "0"
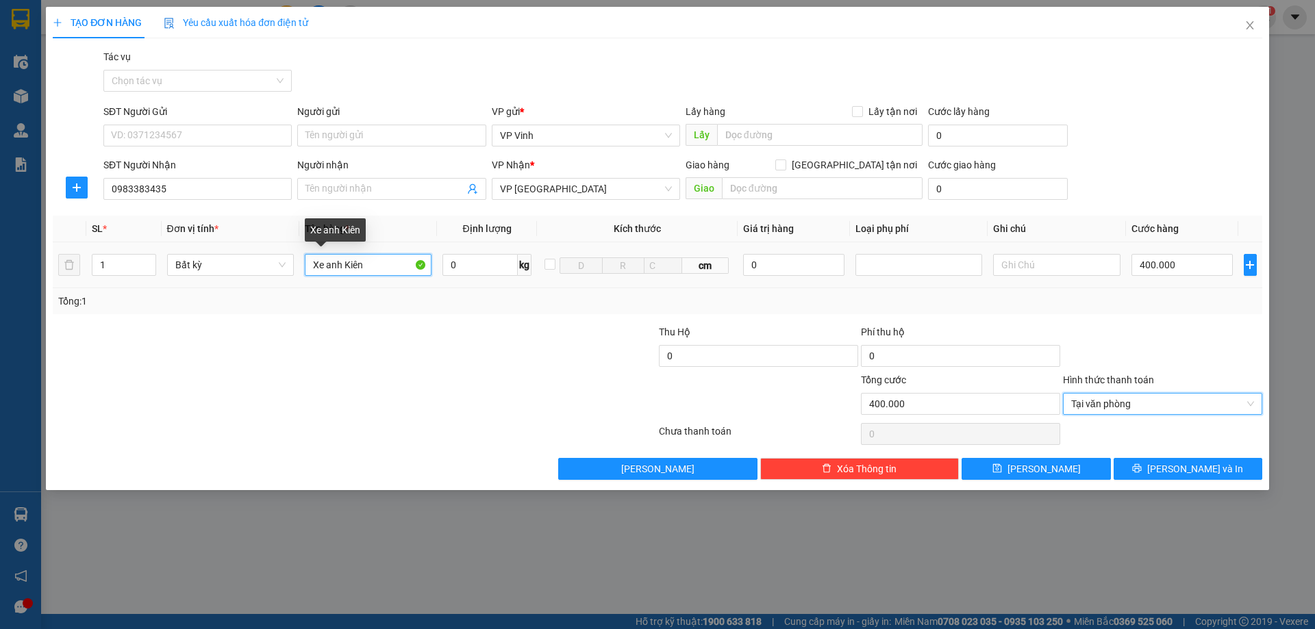
click at [377, 263] on input "Xe anh Kiên" at bounding box center [368, 265] width 127 height 22
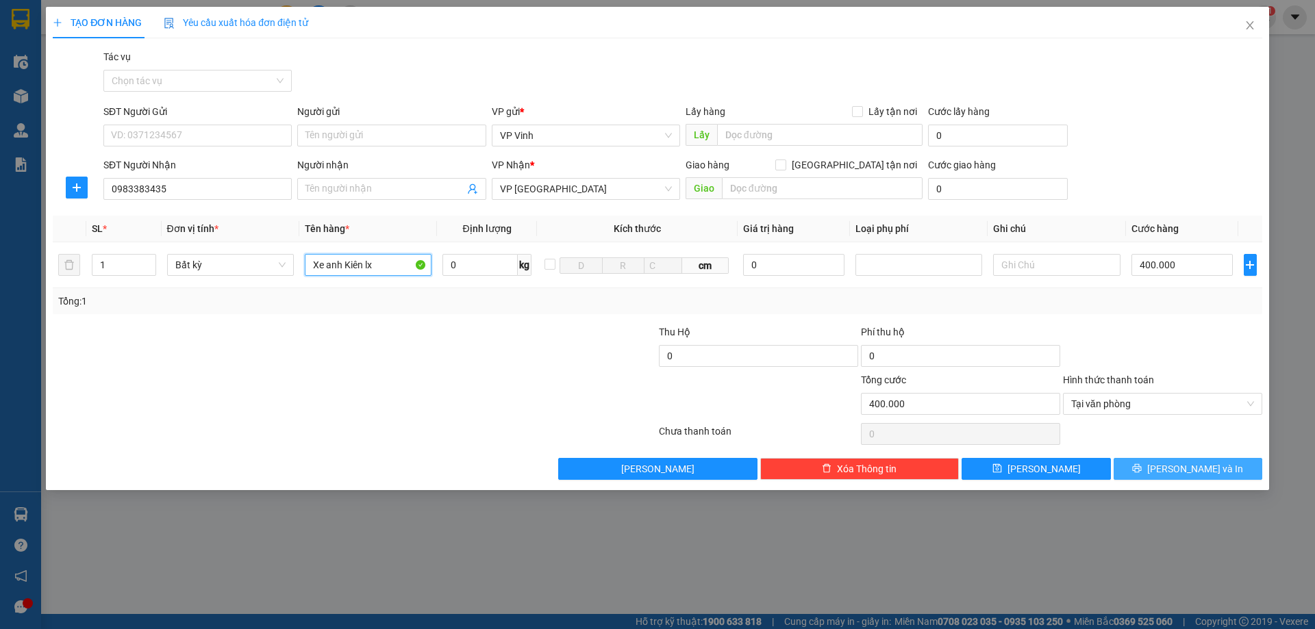
type input "Xe anh Kiên lx"
click at [1156, 470] on button "[PERSON_NAME] và In" at bounding box center [1187, 469] width 149 height 22
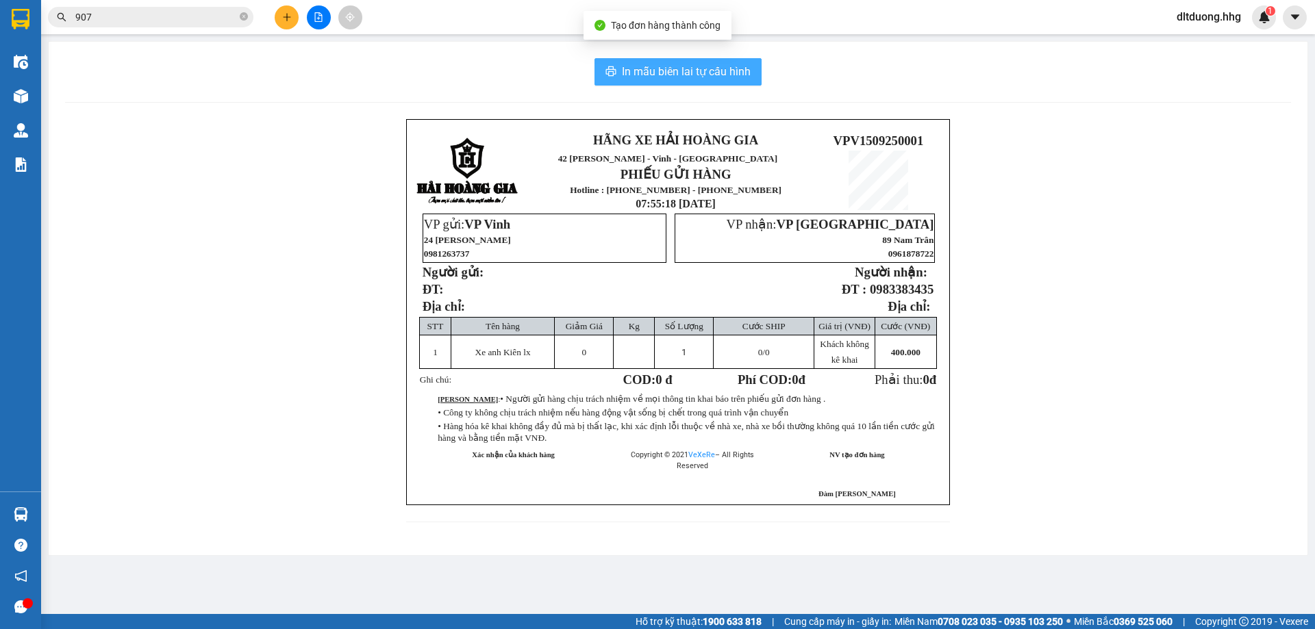
click at [627, 77] on span "In mẫu biên lai tự cấu hình" at bounding box center [686, 71] width 129 height 17
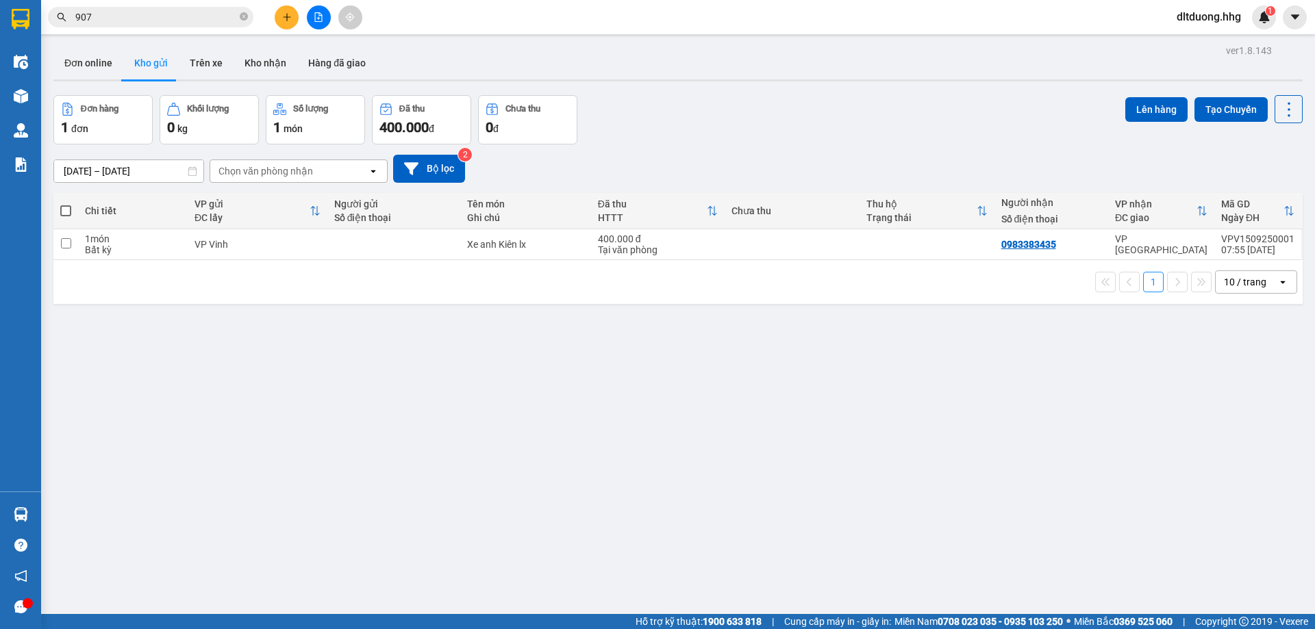
click at [161, 25] on span "907" at bounding box center [150, 17] width 205 height 21
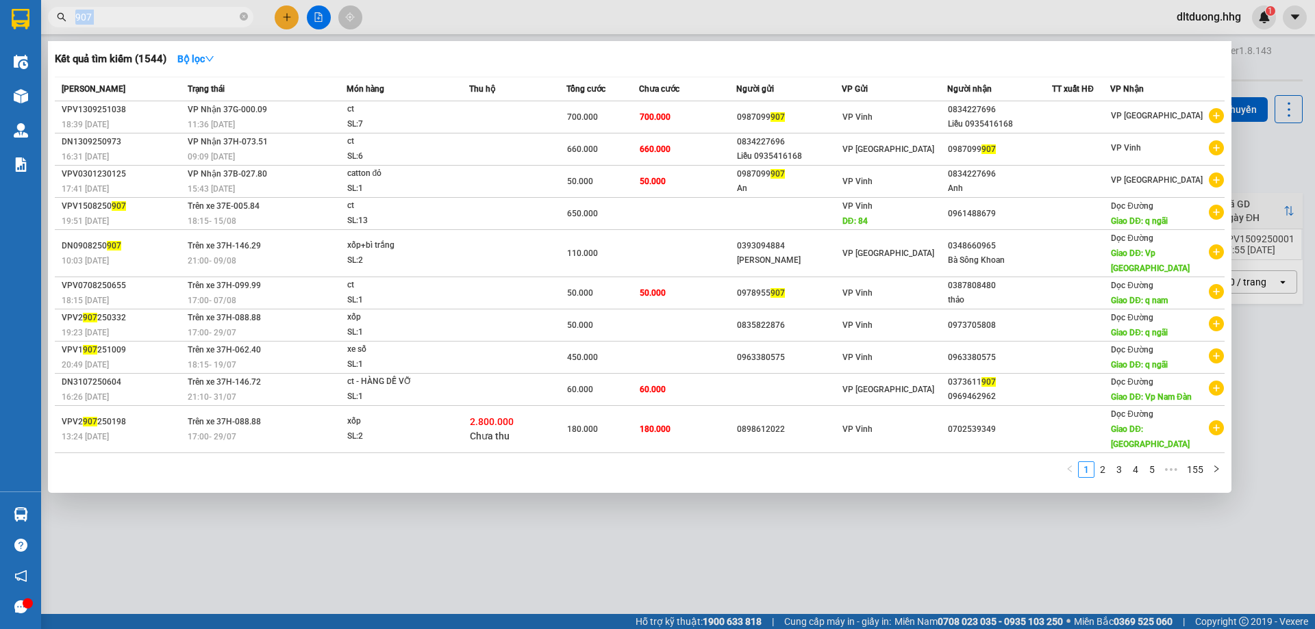
click at [161, 25] on span "907" at bounding box center [150, 17] width 205 height 21
click at [164, 16] on input "907" at bounding box center [156, 17] width 162 height 15
drag, startPoint x: 247, startPoint y: 16, endPoint x: 217, endPoint y: 15, distance: 30.1
click at [246, 16] on icon "close-circle" at bounding box center [244, 16] width 8 height 8
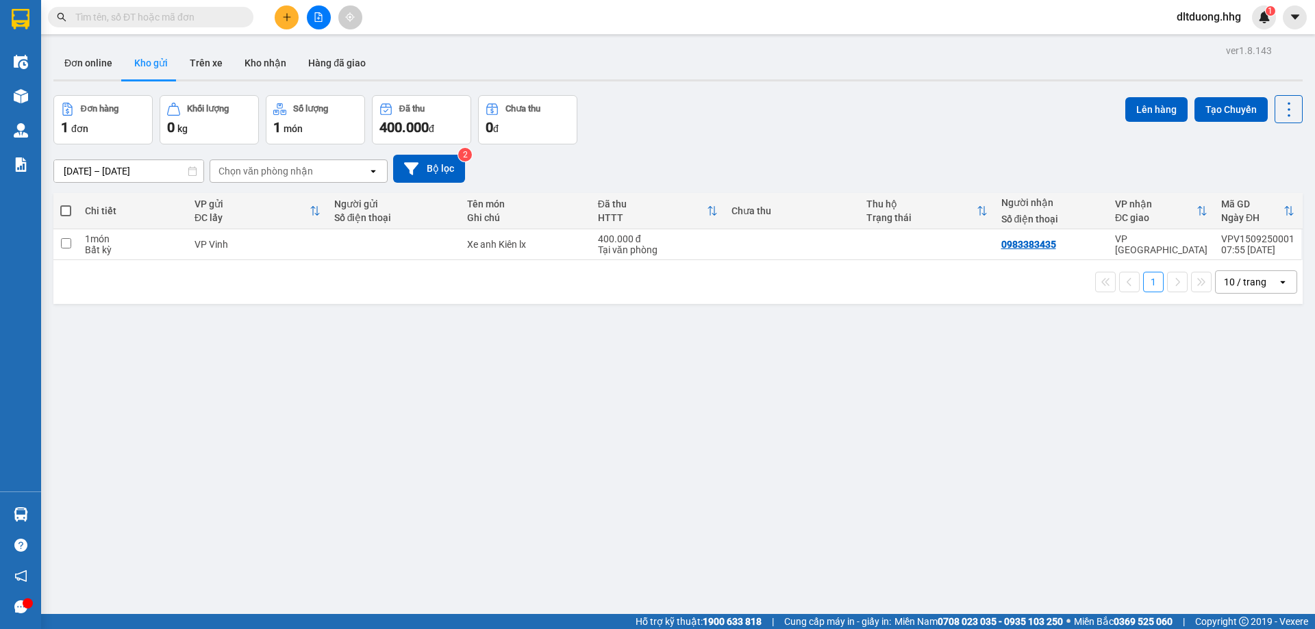
click at [199, 15] on input "text" at bounding box center [156, 17] width 162 height 15
paste input "VPV1409251203"
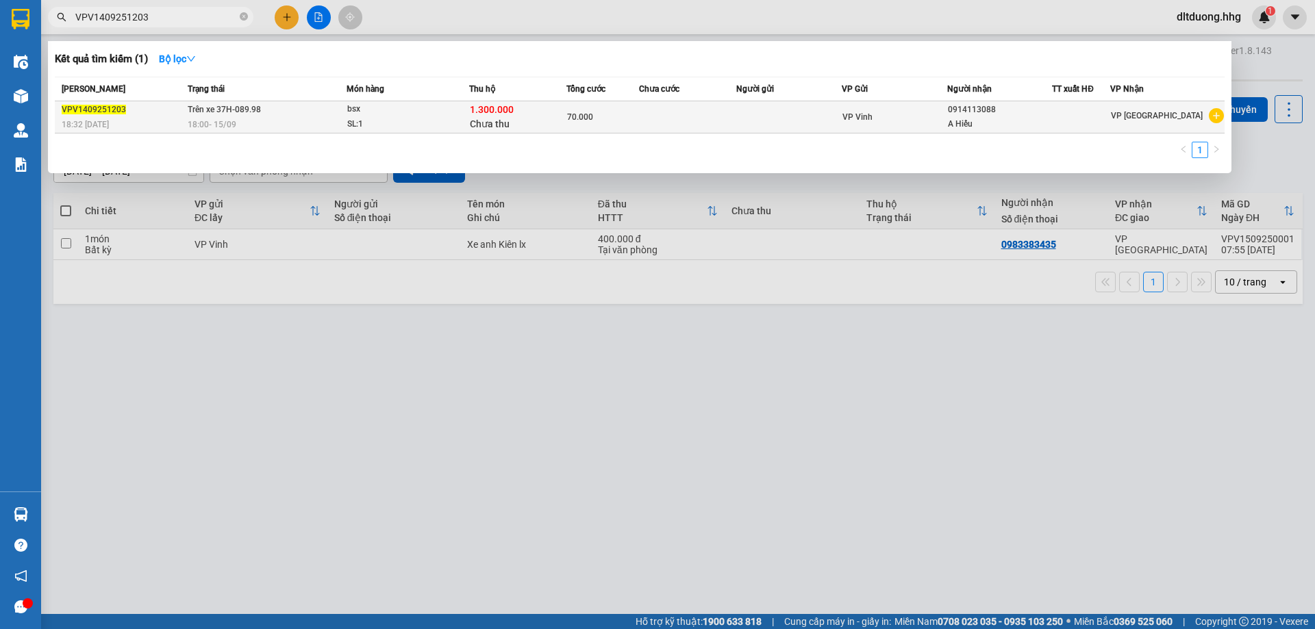
type input "VPV1409251203"
click at [299, 109] on td "Trên xe 37H-089.98 18:00 [DATE]" at bounding box center [265, 117] width 162 height 32
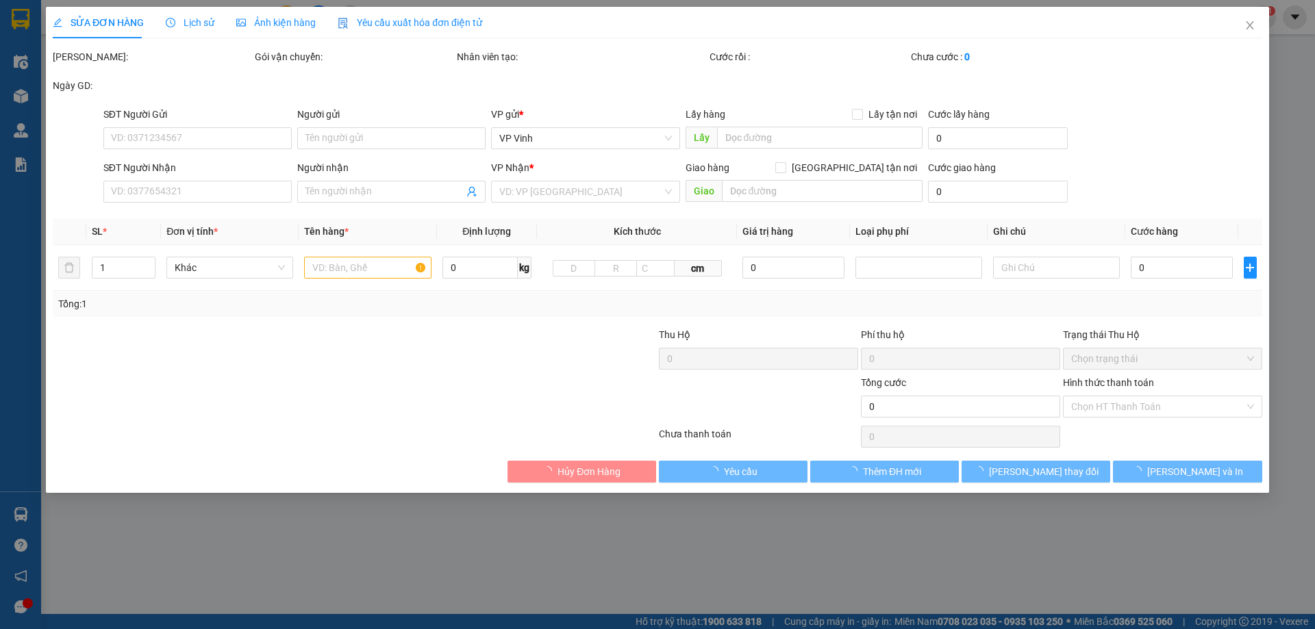
type input "0914113088"
type input "A Hiếu"
type input "20.000"
type input "70.000"
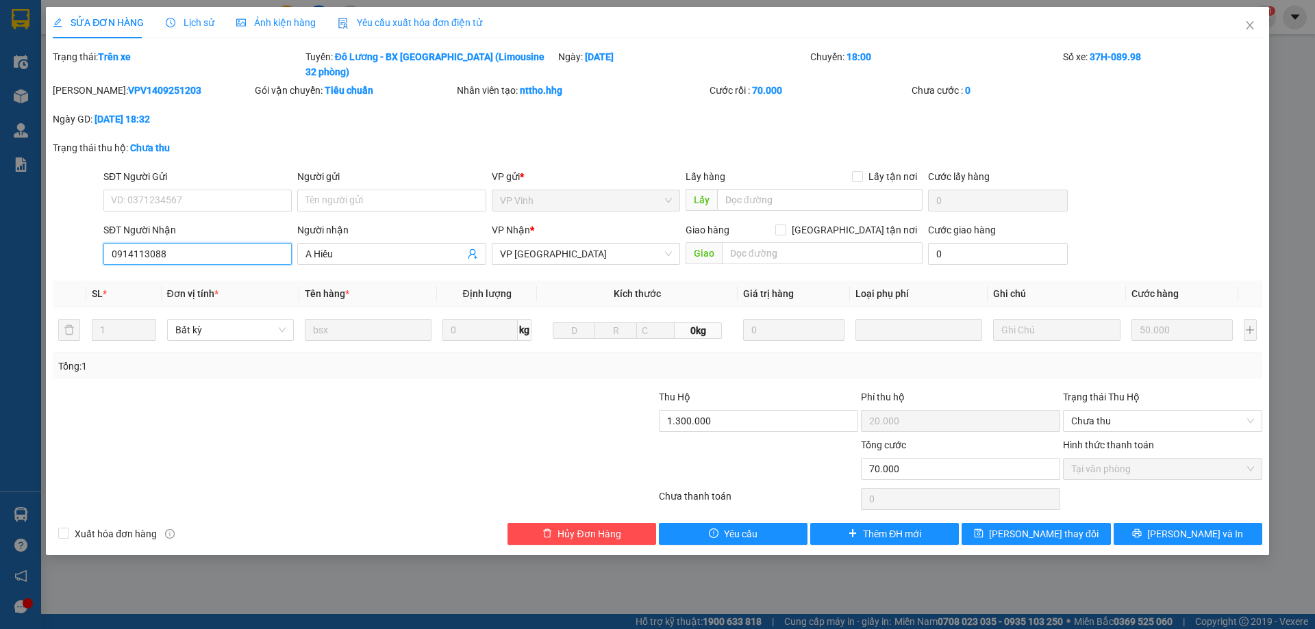
click at [165, 243] on input "0914113088" at bounding box center [197, 254] width 188 height 22
click at [128, 85] on b "VPV1409251203" at bounding box center [164, 90] width 73 height 11
copy b "VPV1409251203"
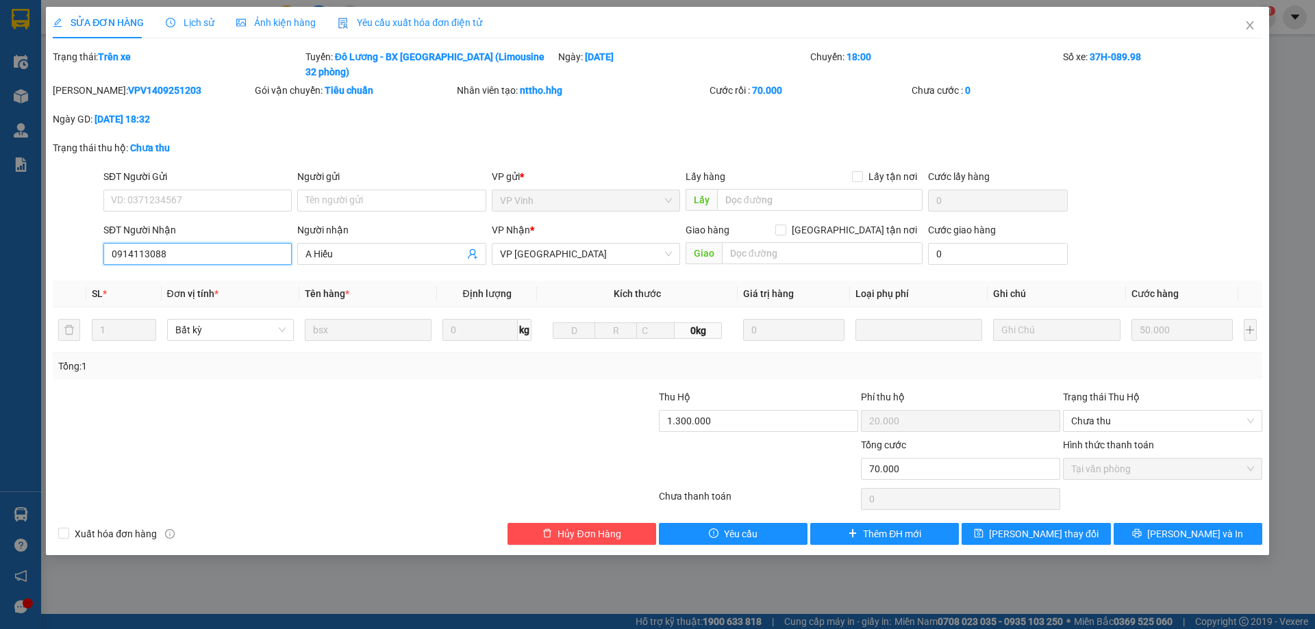
click at [166, 243] on input "0914113088" at bounding box center [197, 254] width 188 height 22
click at [1252, 27] on icon "close" at bounding box center [1249, 25] width 11 height 11
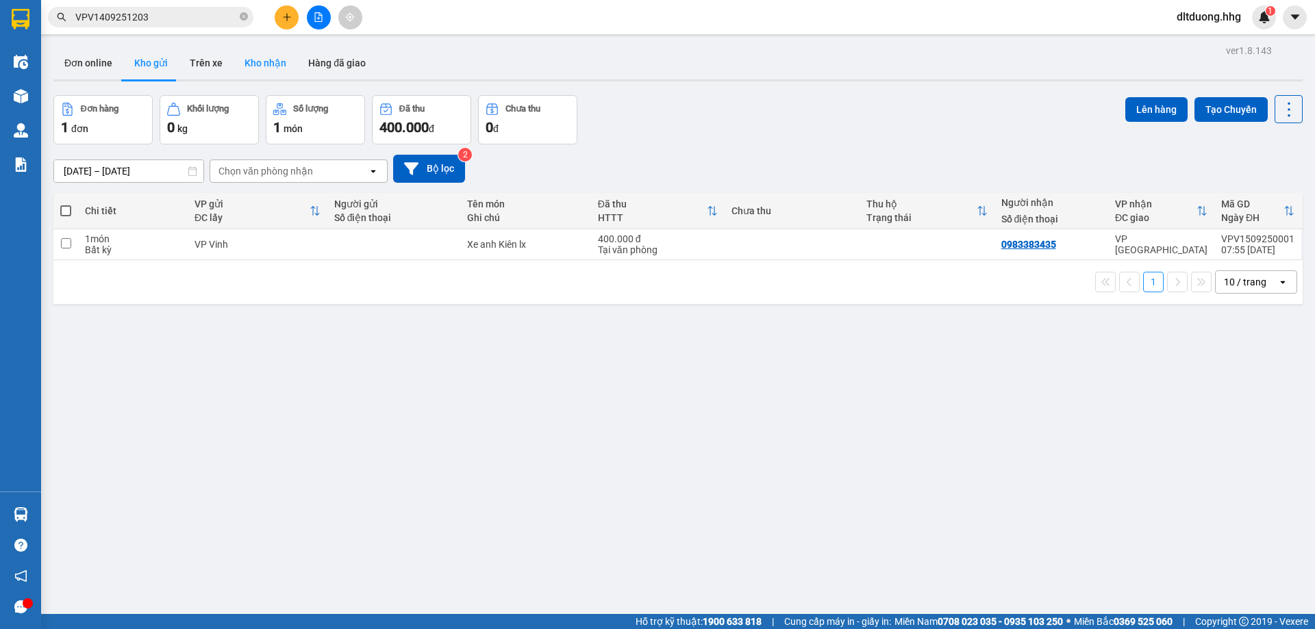
click at [248, 64] on button "Kho nhận" at bounding box center [265, 63] width 64 height 33
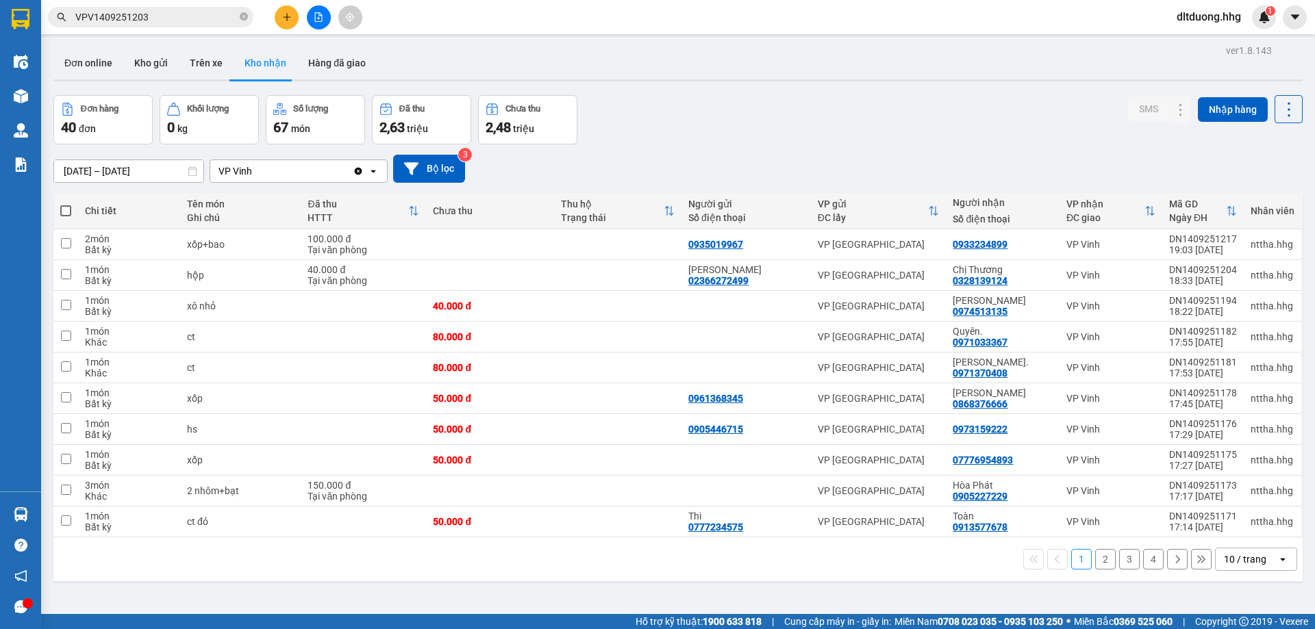
click at [1254, 559] on div "10 / trang" at bounding box center [1245, 560] width 42 height 14
click at [1219, 528] on span "100 / trang" at bounding box center [1239, 529] width 49 height 14
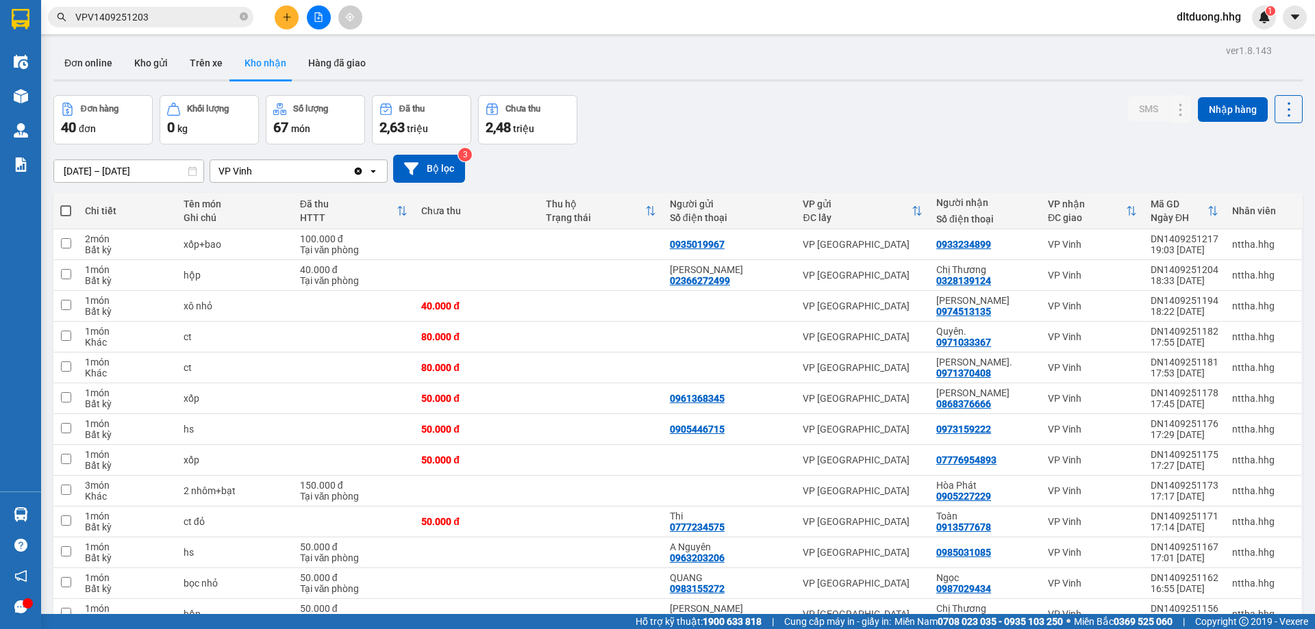
click at [170, 171] on input "[DATE] – [DATE]" at bounding box center [128, 171] width 149 height 22
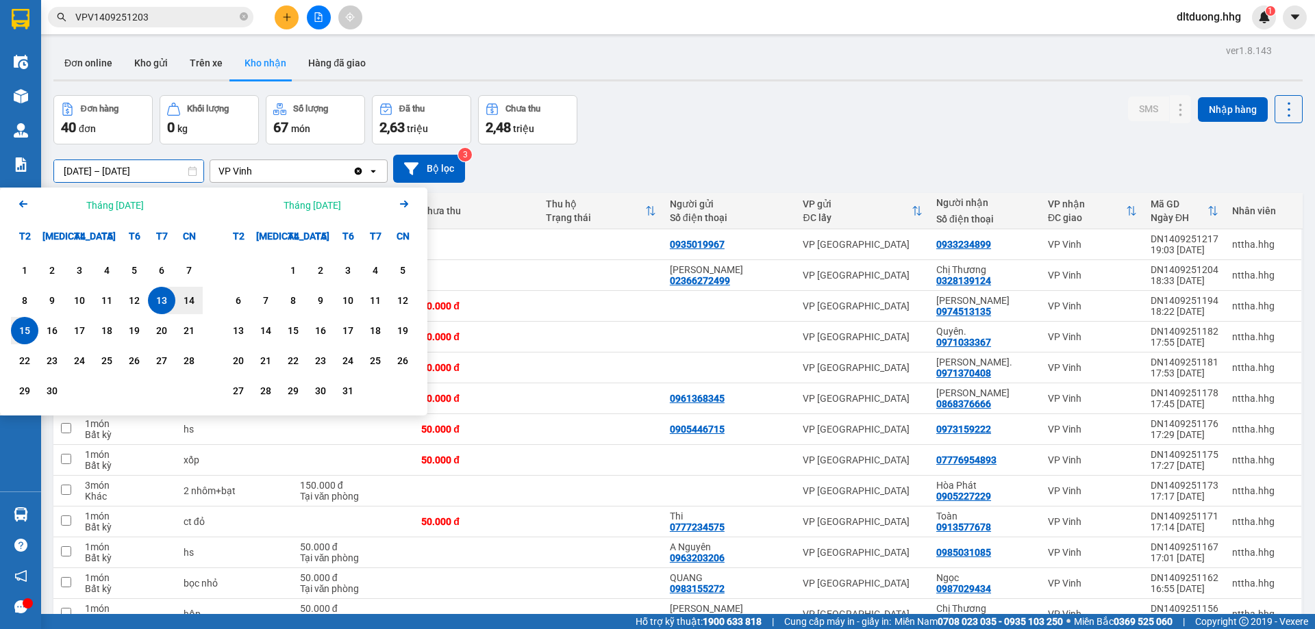
click at [20, 331] on div "15" at bounding box center [24, 330] width 19 height 16
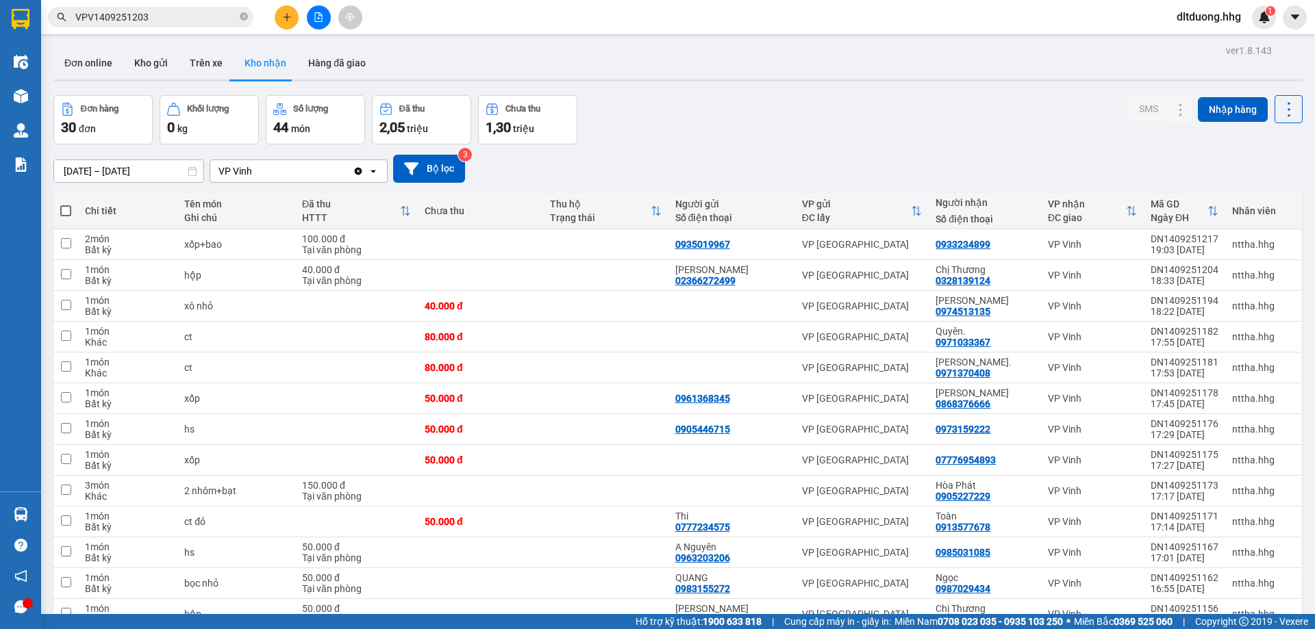
click at [162, 168] on input "[DATE] – [DATE]" at bounding box center [128, 171] width 149 height 22
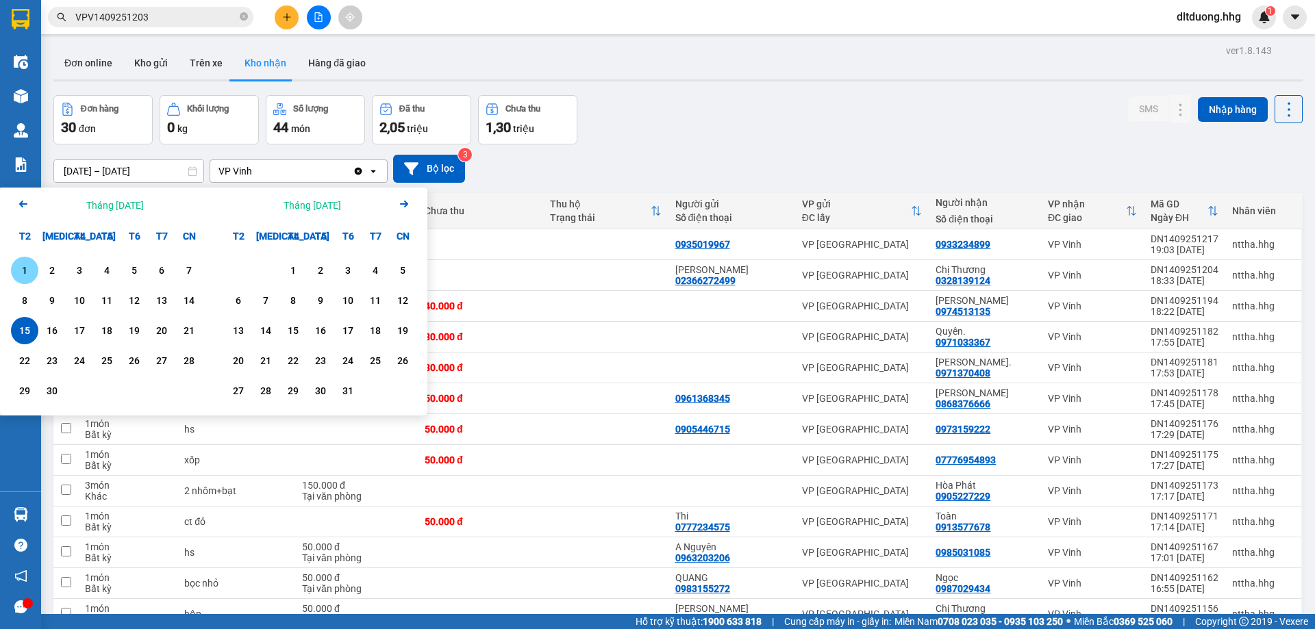
click at [26, 275] on div "1" at bounding box center [24, 270] width 19 height 16
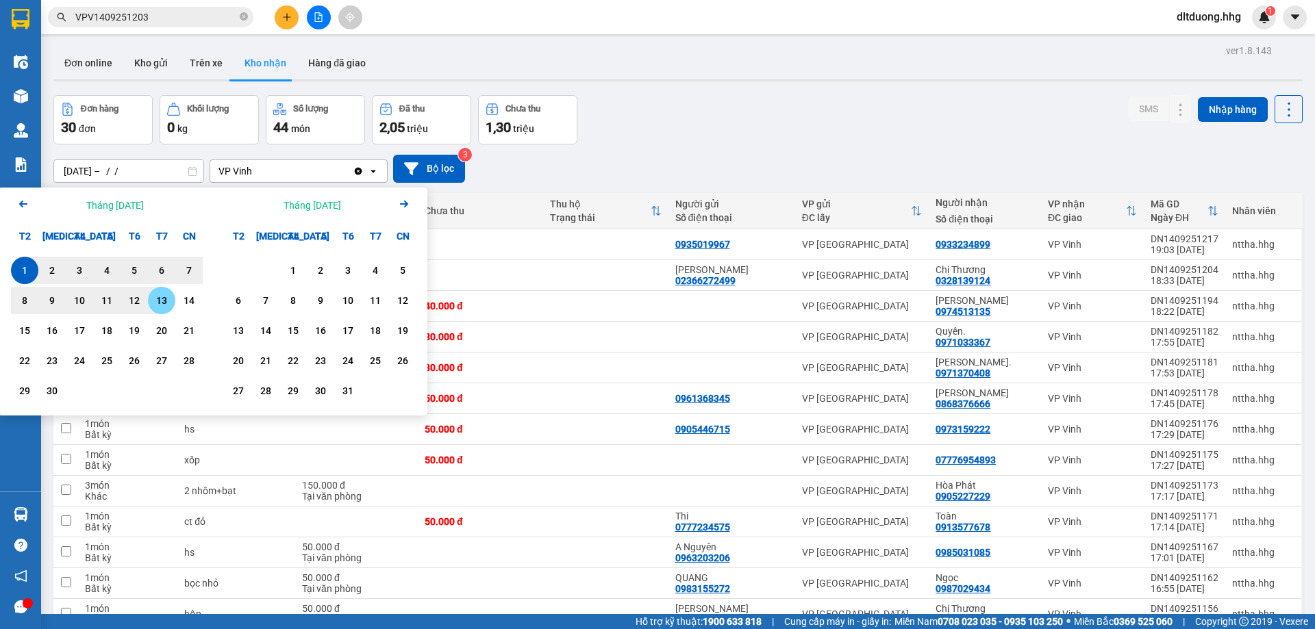
click at [161, 307] on div "13" at bounding box center [161, 300] width 19 height 16
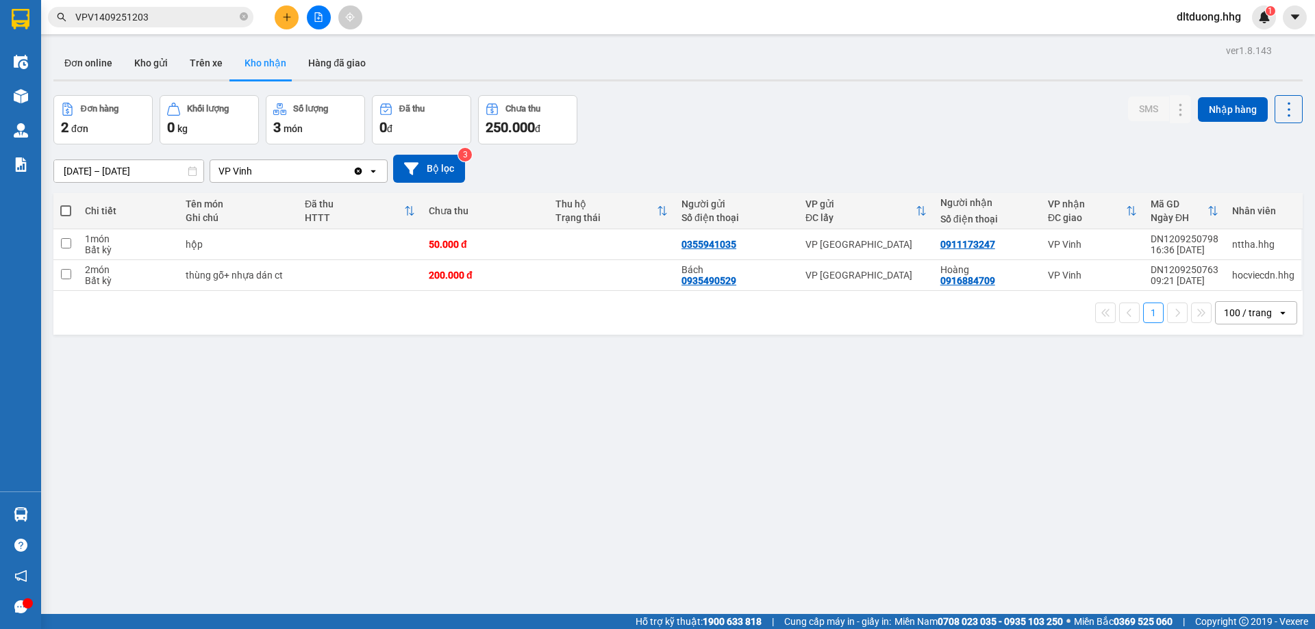
click at [138, 177] on div "ver 1.8.143 Đơn online Kho gửi Trên xe Kho nhận Hàng đã giao Đơn hàng 2 đơn Khố…" at bounding box center [678, 355] width 1260 height 629
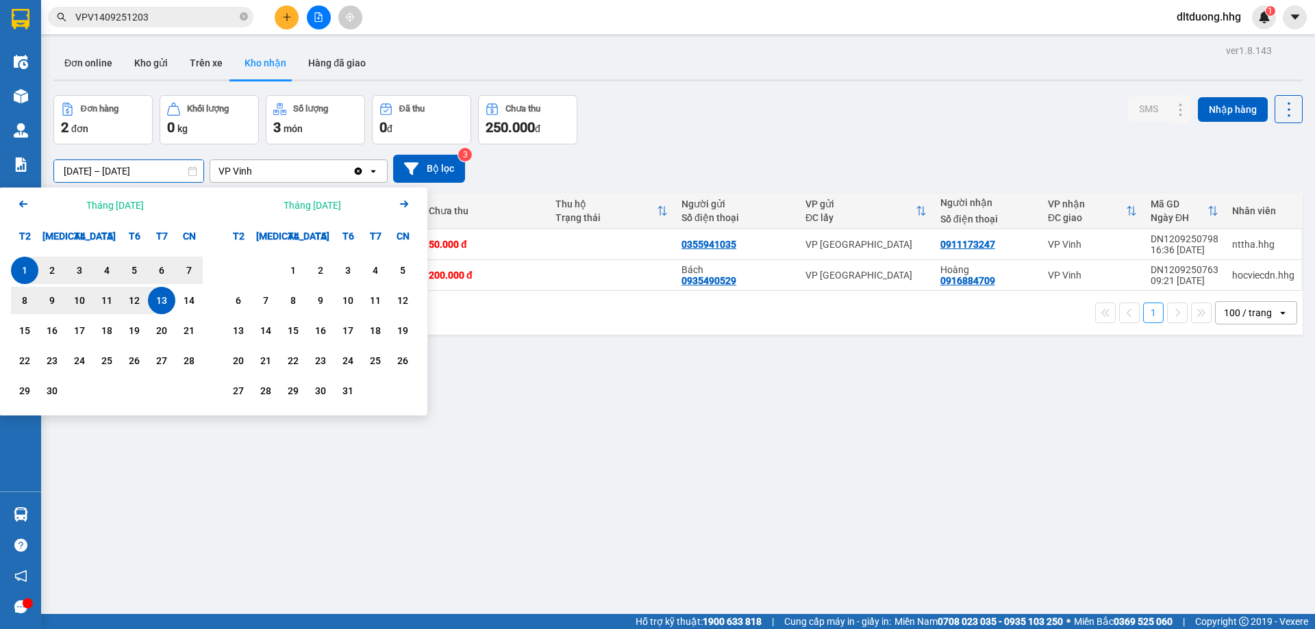
click at [19, 268] on div "1" at bounding box center [24, 270] width 19 height 16
click at [197, 301] on div "14" at bounding box center [188, 300] width 19 height 16
type input "[DATE] – [DATE]"
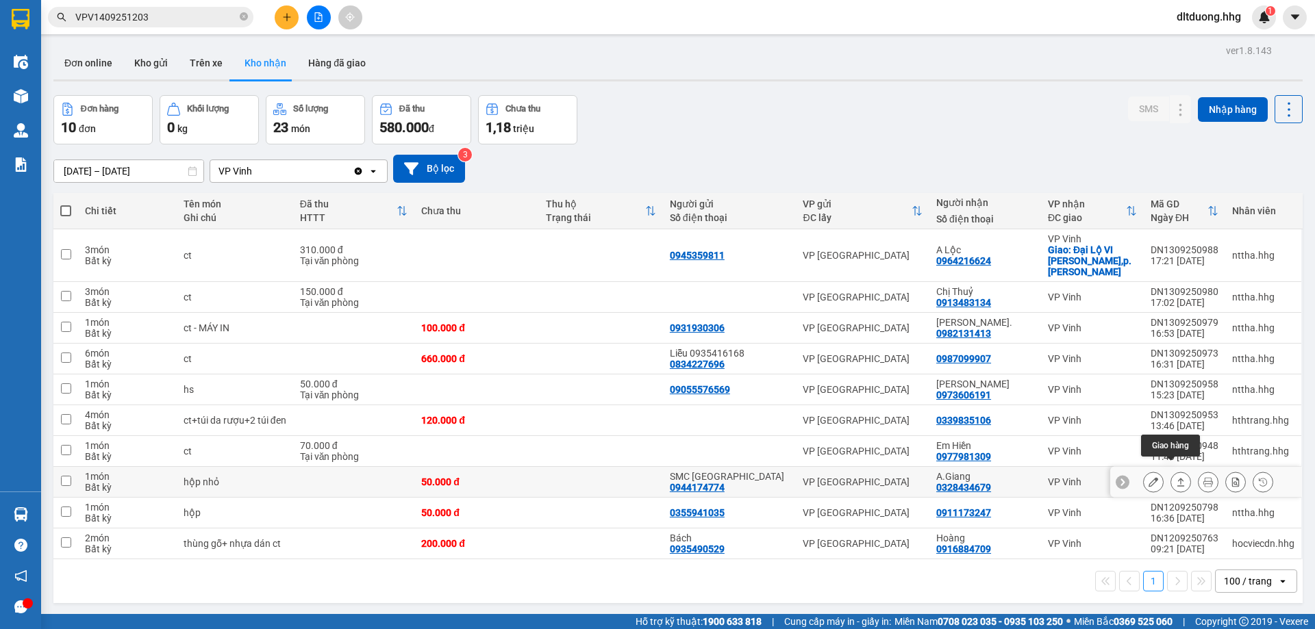
click at [1176, 477] on icon at bounding box center [1181, 482] width 10 height 10
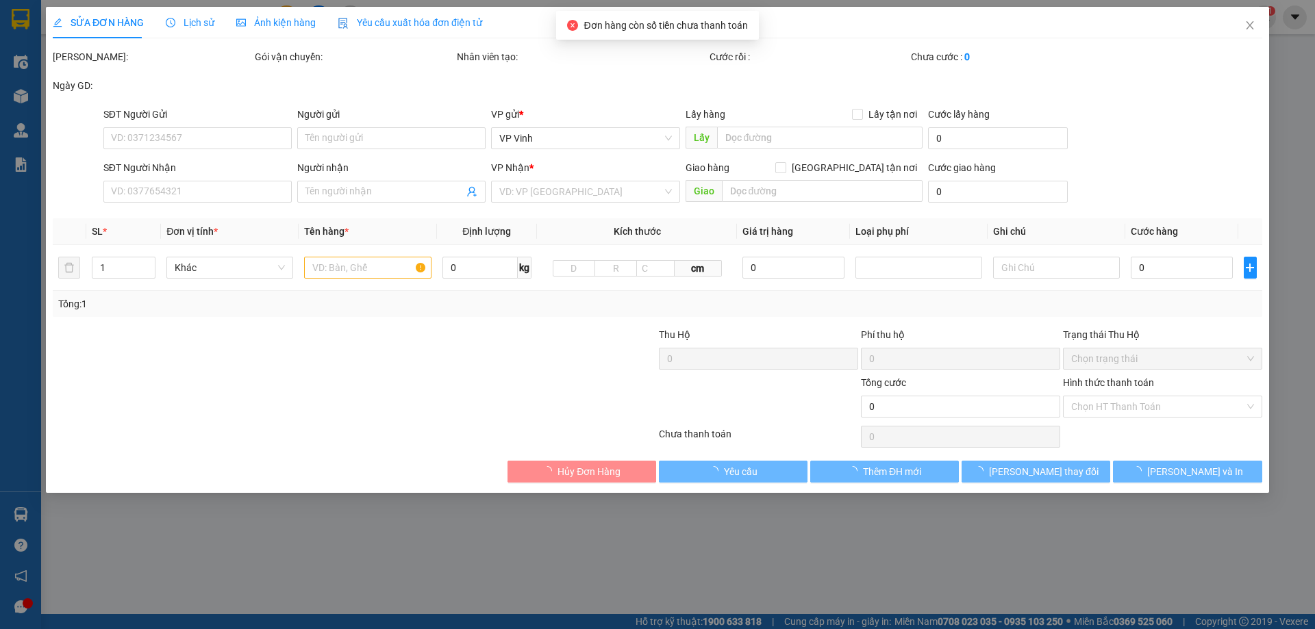
type input "0944174774"
type input "SMC [GEOGRAPHIC_DATA]"
type input "0328434679"
type input "A.Giang"
type input "50.000"
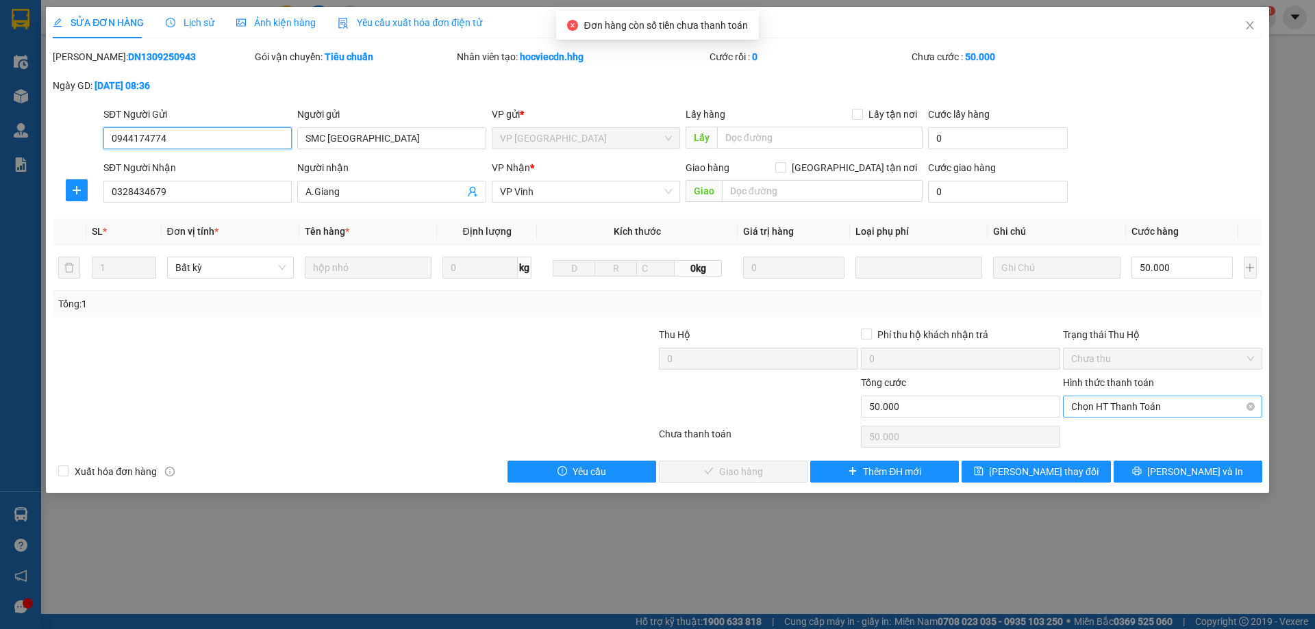
click at [1132, 407] on span "Chọn HT Thanh Toán" at bounding box center [1162, 406] width 183 height 21
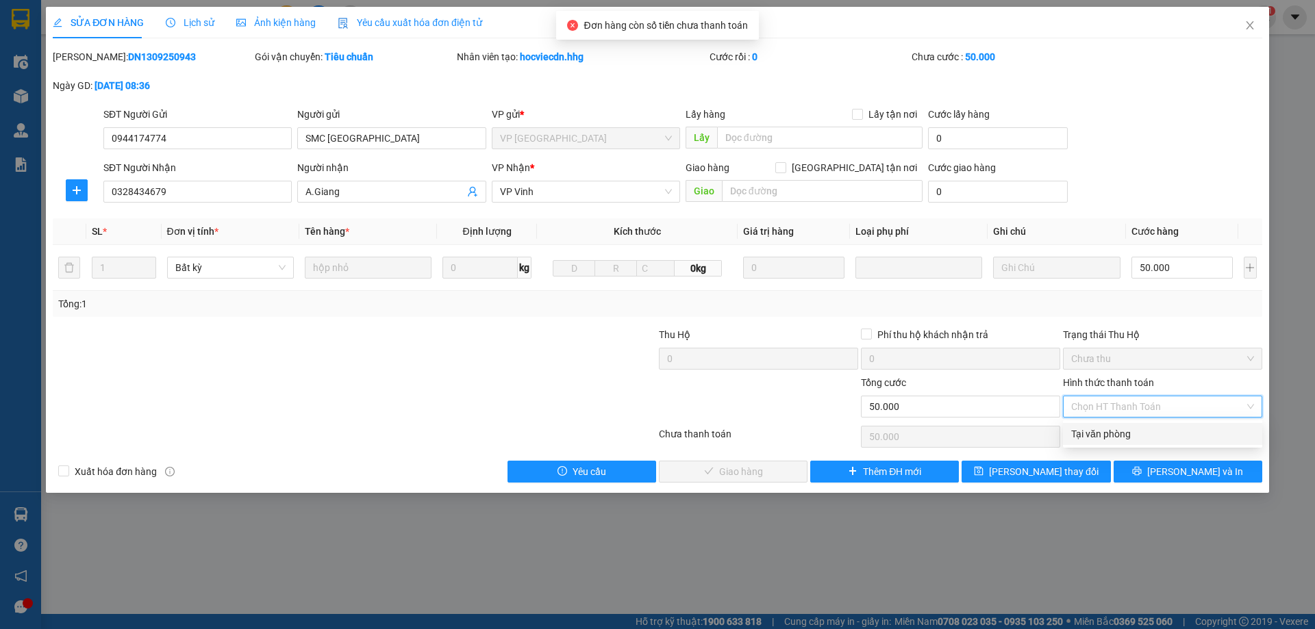
click at [1124, 431] on div "Tại văn phòng" at bounding box center [1162, 434] width 183 height 15
type input "0"
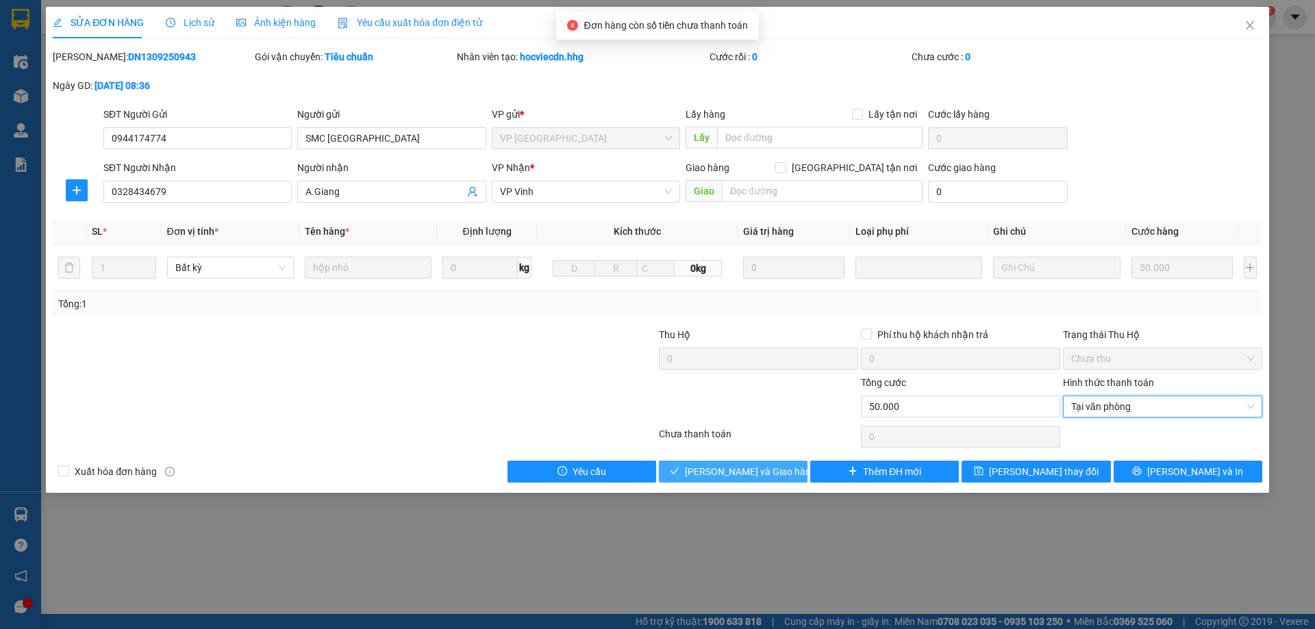
click at [794, 479] on button "[PERSON_NAME] và Giao hàng" at bounding box center [733, 472] width 149 height 22
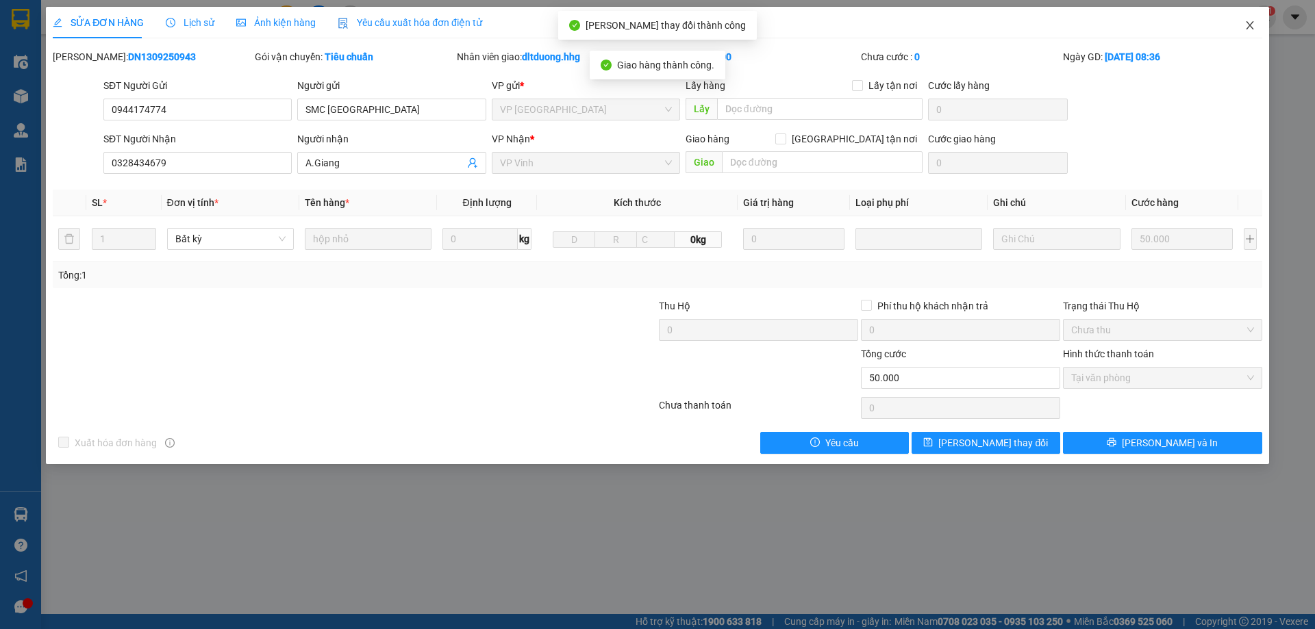
click at [1249, 21] on icon "close" at bounding box center [1249, 25] width 11 height 11
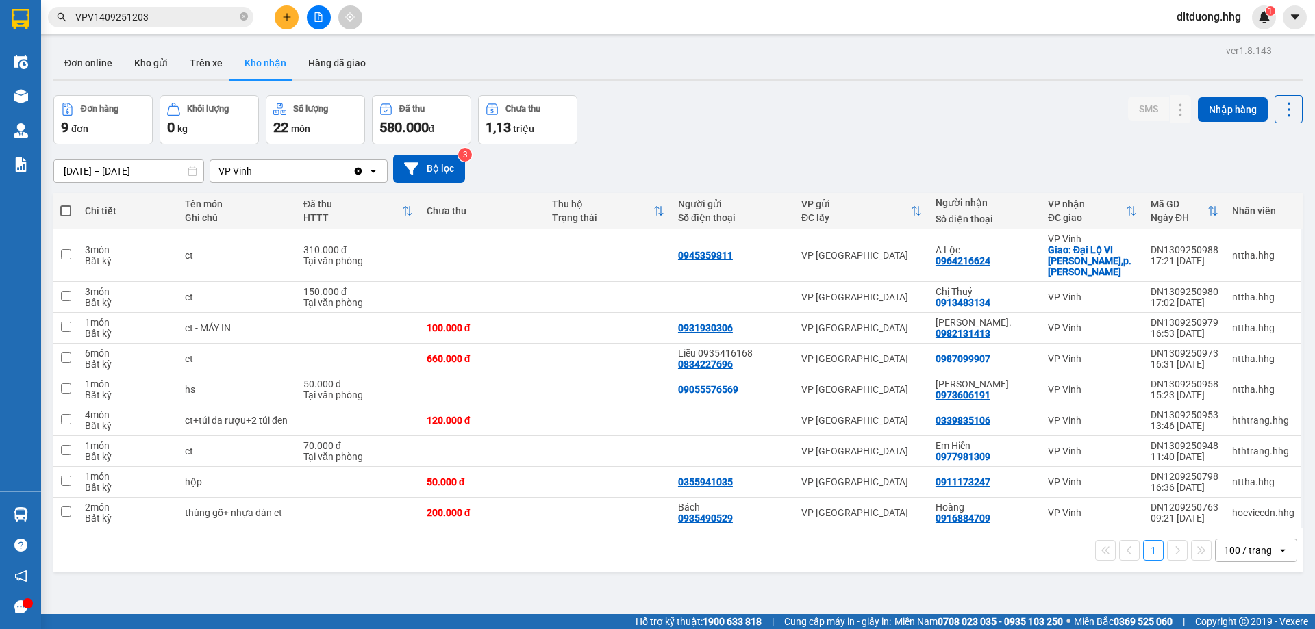
click at [275, 20] on button at bounding box center [287, 17] width 24 height 24
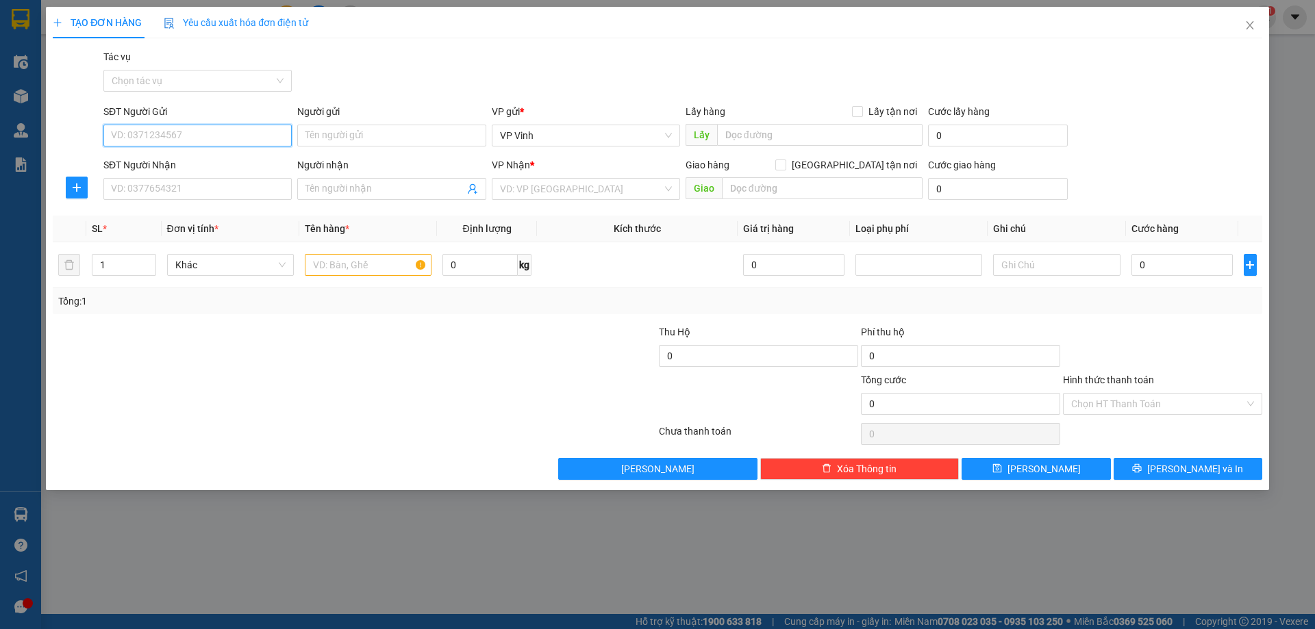
click at [251, 132] on input "SĐT Người Gửi" at bounding box center [197, 136] width 188 height 22
type input "0982223756"
click at [251, 157] on div "0982223756 - Chú Tường" at bounding box center [198, 162] width 172 height 15
type input "Chú Tường"
type input "0982223756"
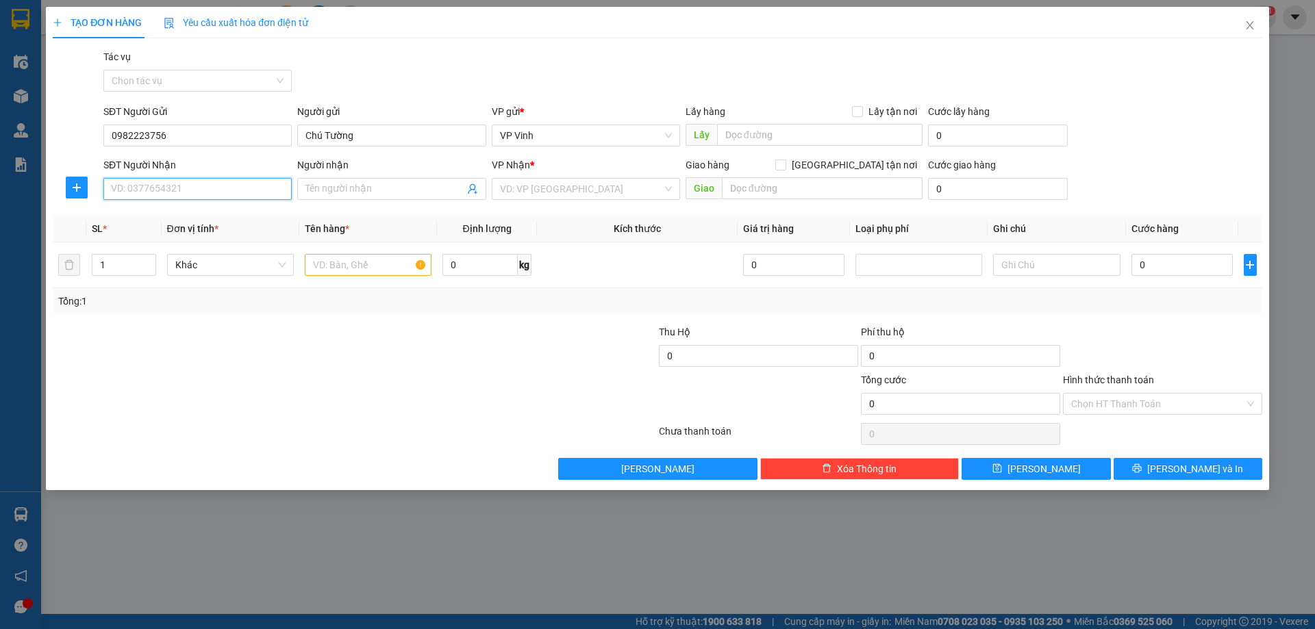
click at [253, 195] on input "SĐT Người Nhận" at bounding box center [197, 189] width 188 height 22
click at [241, 220] on div "0914137300 - [PERSON_NAME]" at bounding box center [198, 216] width 172 height 15
type input "0914137300"
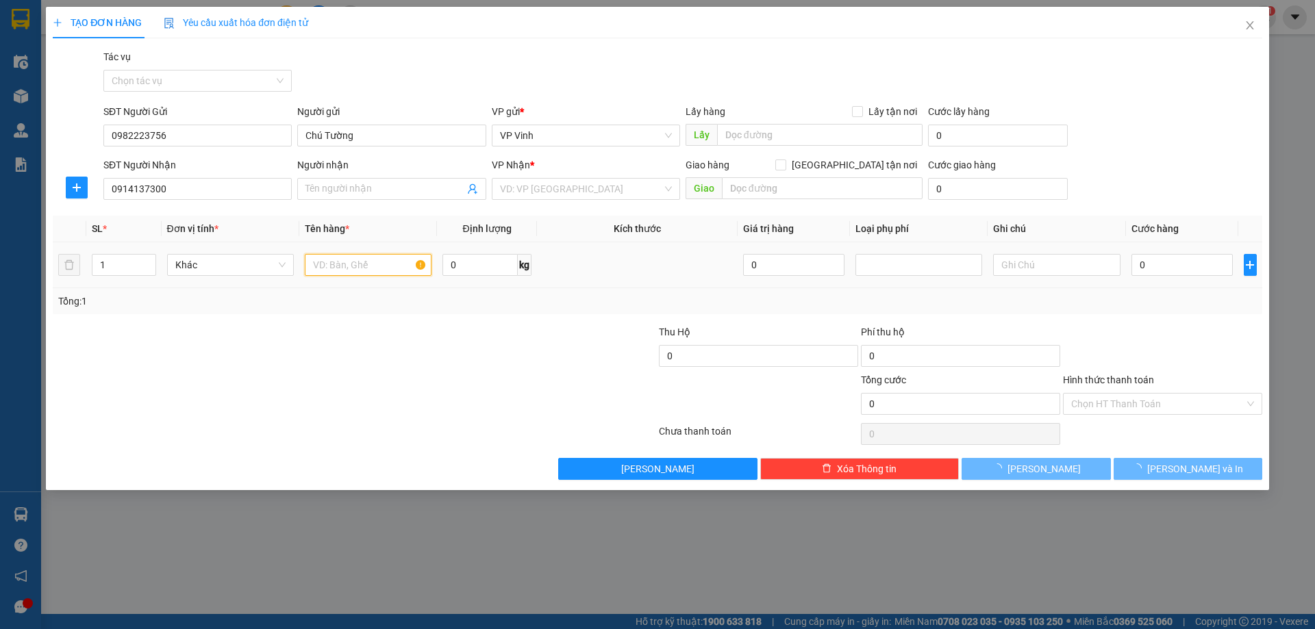
click at [355, 269] on input "text" at bounding box center [368, 265] width 127 height 22
type input "[PERSON_NAME]"
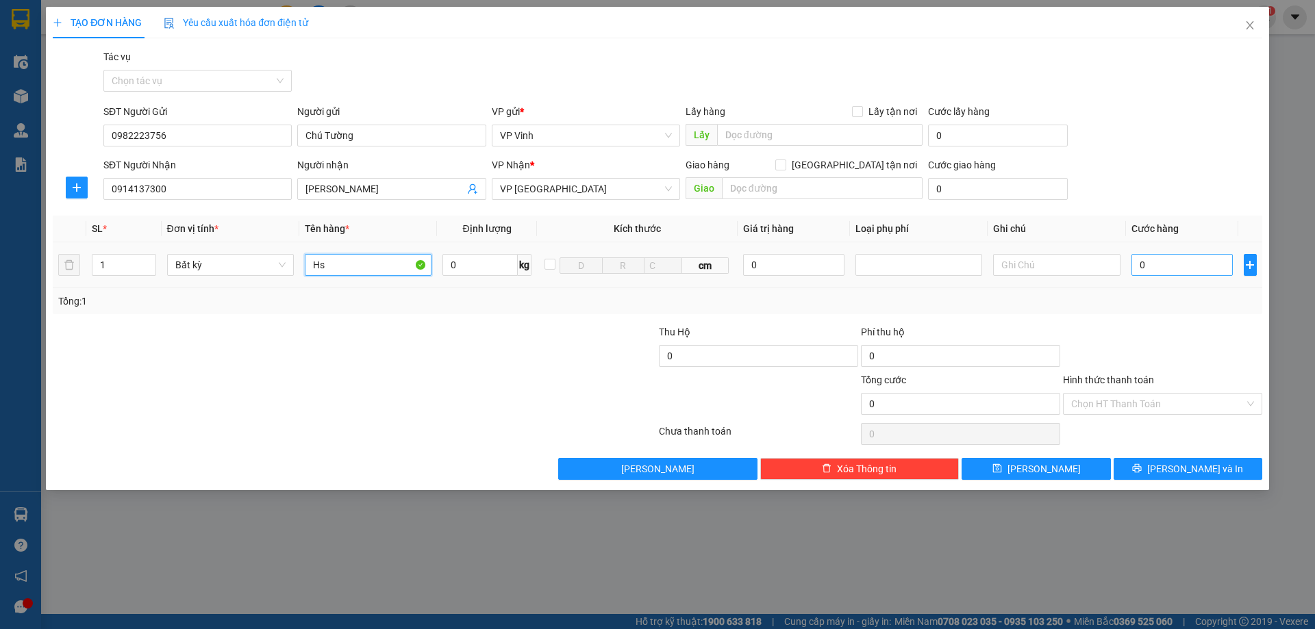
type input "Hs"
click at [1149, 266] on input "0" at bounding box center [1182, 265] width 102 height 22
type input "5"
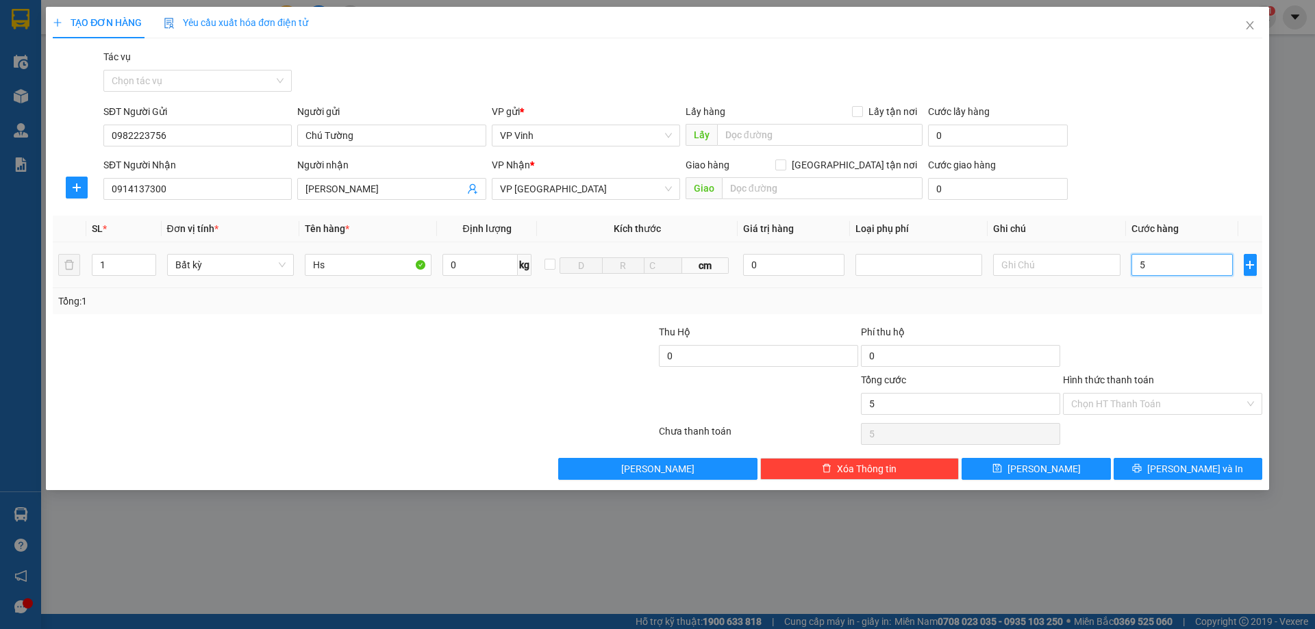
type input "50"
type input "500"
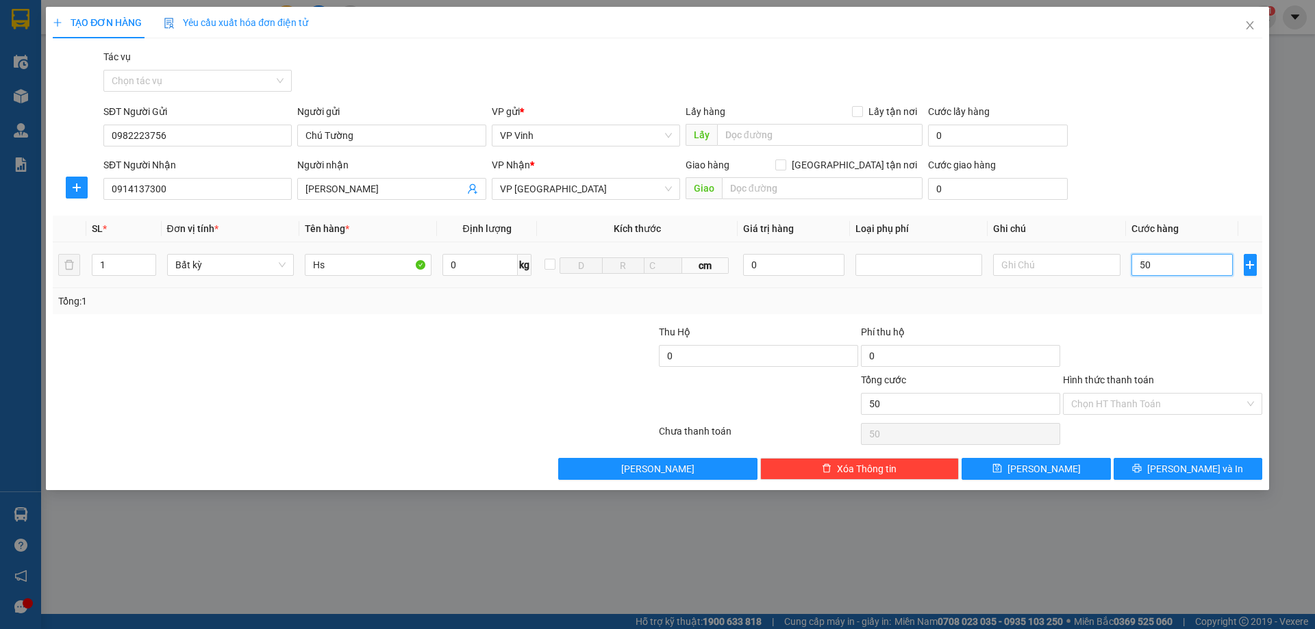
type input "500"
type input "5.000"
type input "50.000"
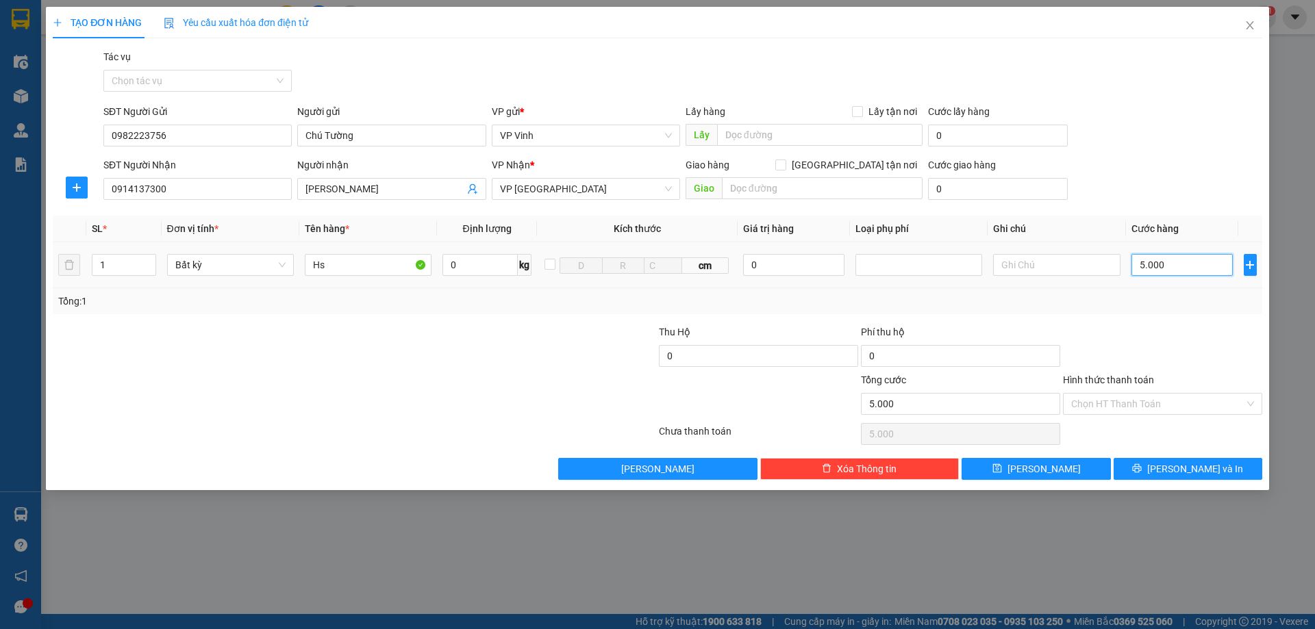
type input "50.000"
click at [1185, 401] on input "Hình thức thanh toán" at bounding box center [1157, 404] width 173 height 21
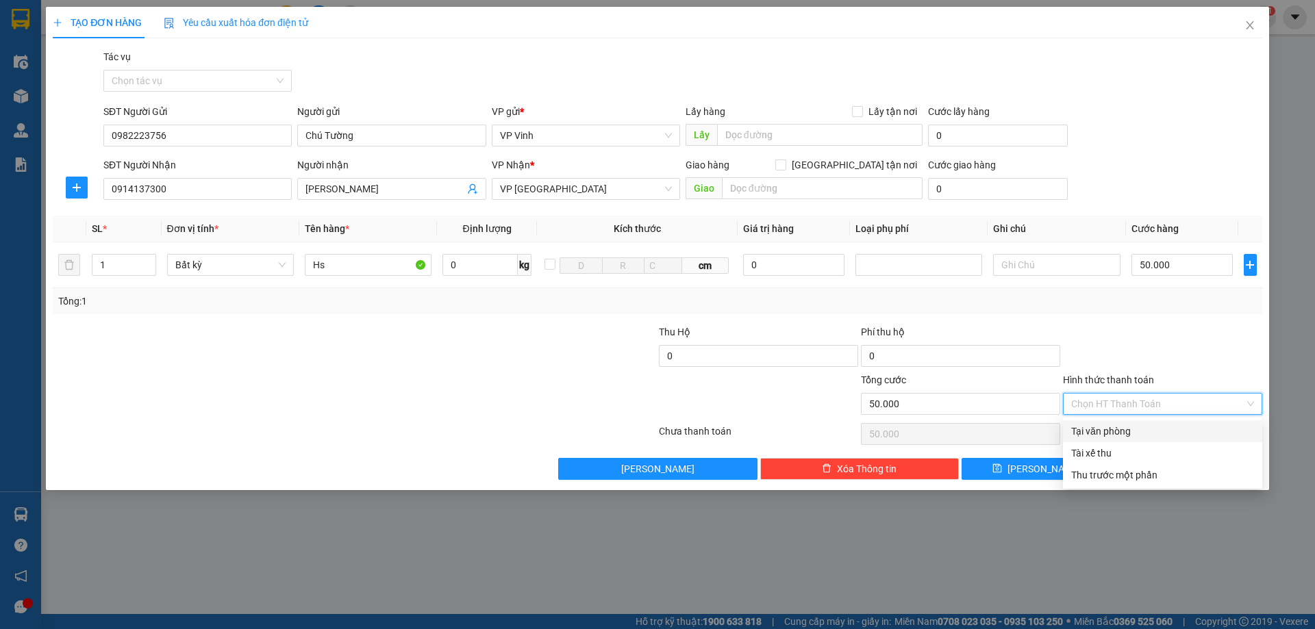
click at [1152, 435] on div "Tại văn phòng" at bounding box center [1162, 431] width 183 height 15
type input "0"
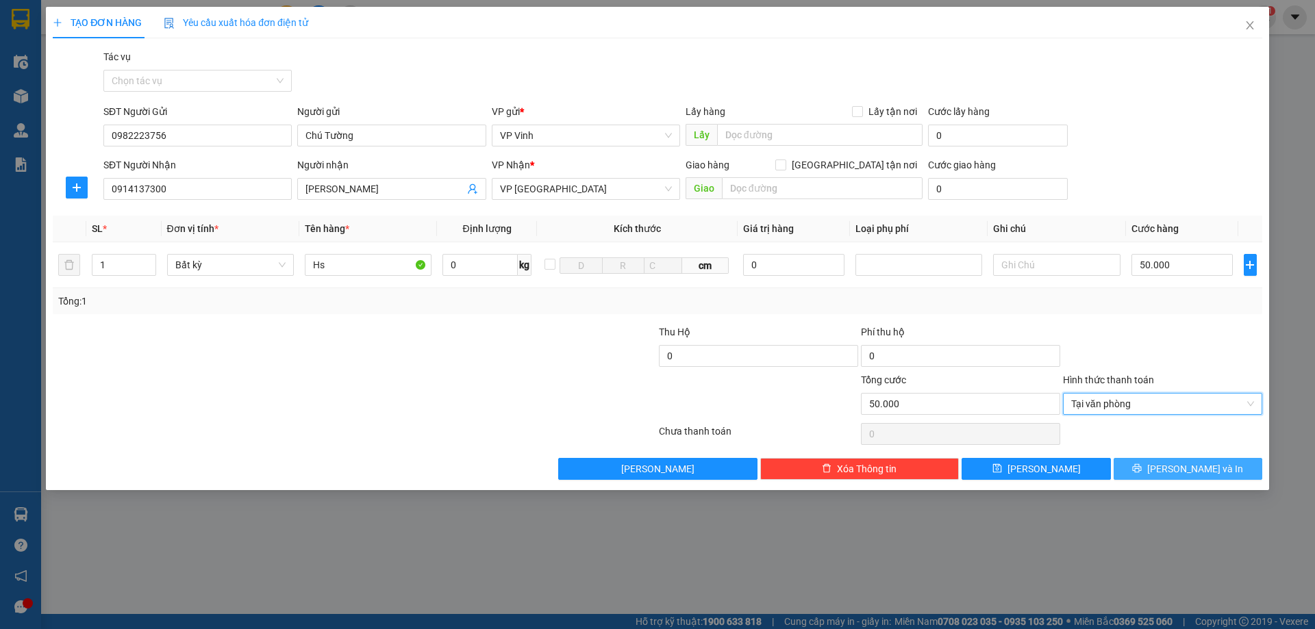
click at [1141, 473] on icon "printer" at bounding box center [1137, 469] width 10 height 10
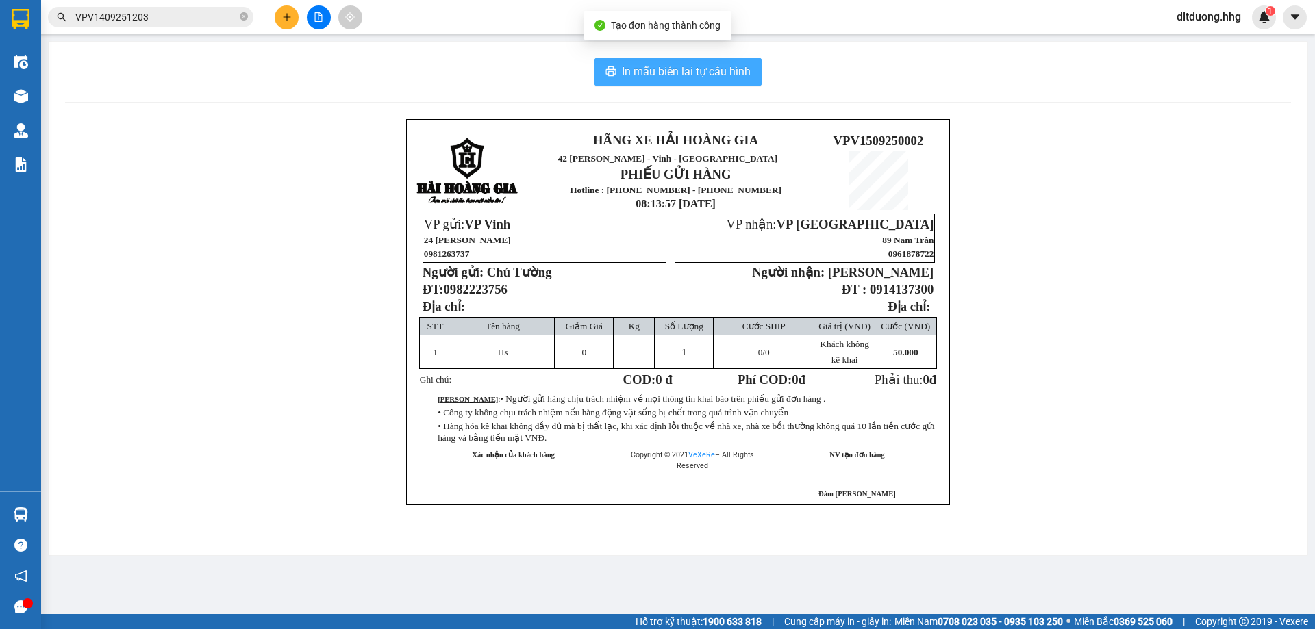
click at [662, 77] on span "In mẫu biên lai tự cấu hình" at bounding box center [686, 71] width 129 height 17
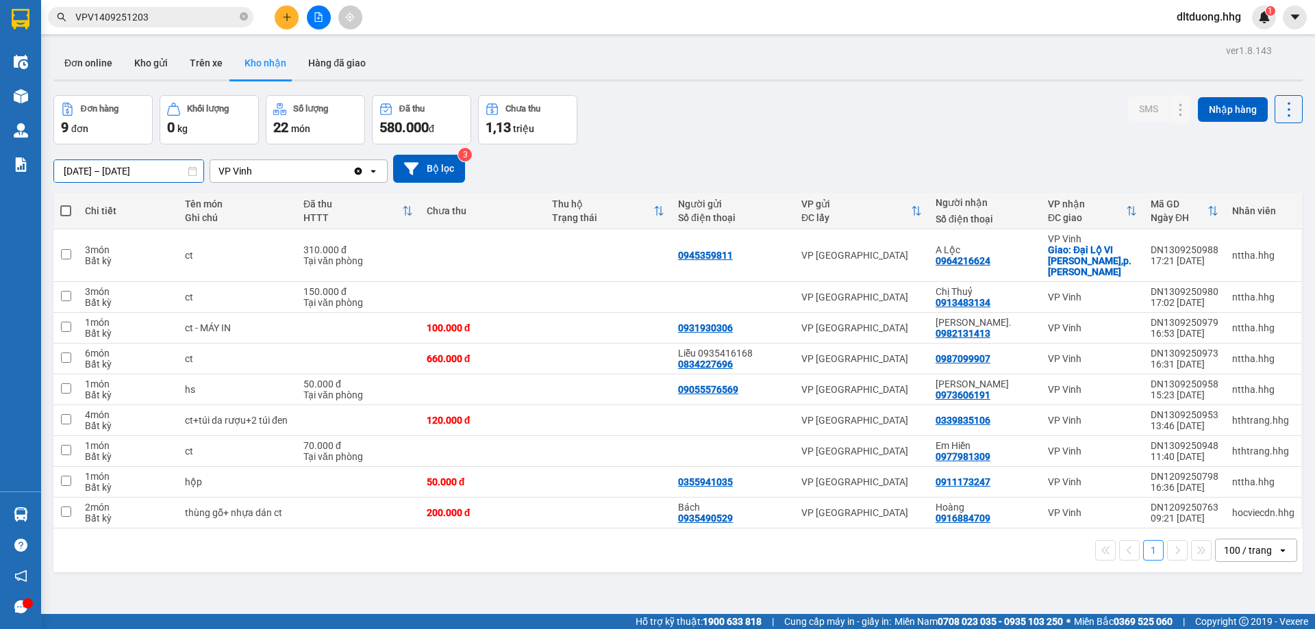
click at [121, 176] on input "[DATE] – [DATE]" at bounding box center [128, 171] width 149 height 22
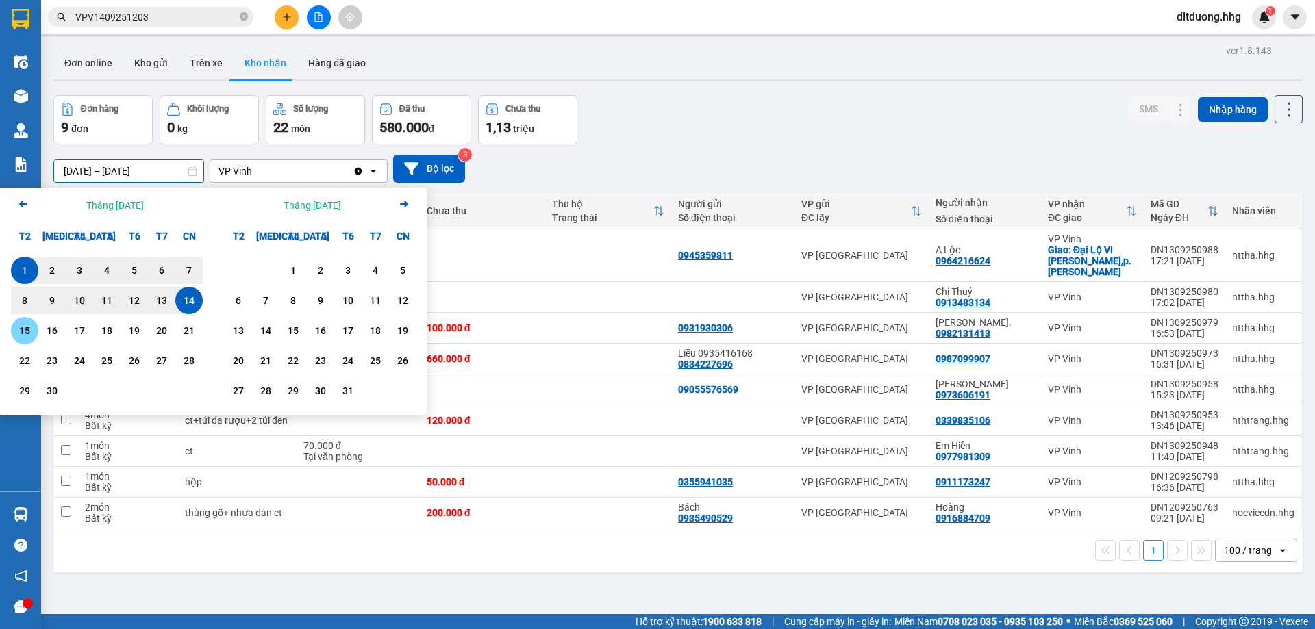
click at [21, 335] on div "15" at bounding box center [24, 330] width 19 height 16
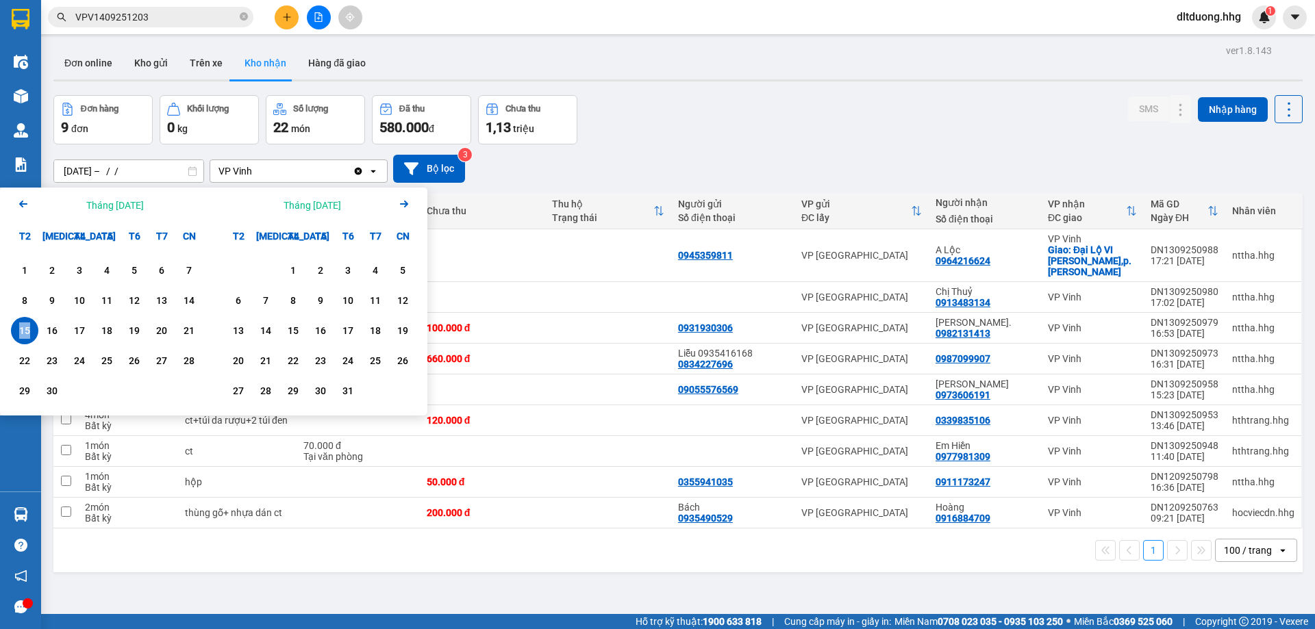
click at [21, 335] on div "15" at bounding box center [24, 330] width 19 height 16
type input "[DATE] – [DATE]"
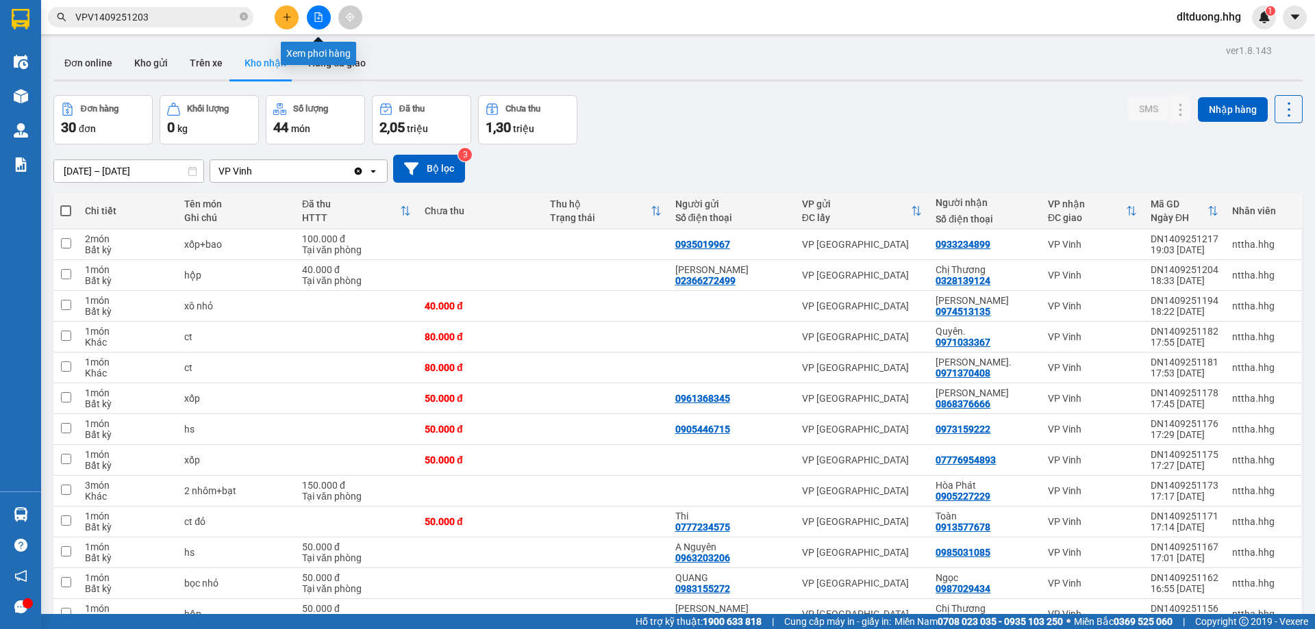
click at [322, 17] on icon "file-add" at bounding box center [319, 17] width 10 height 10
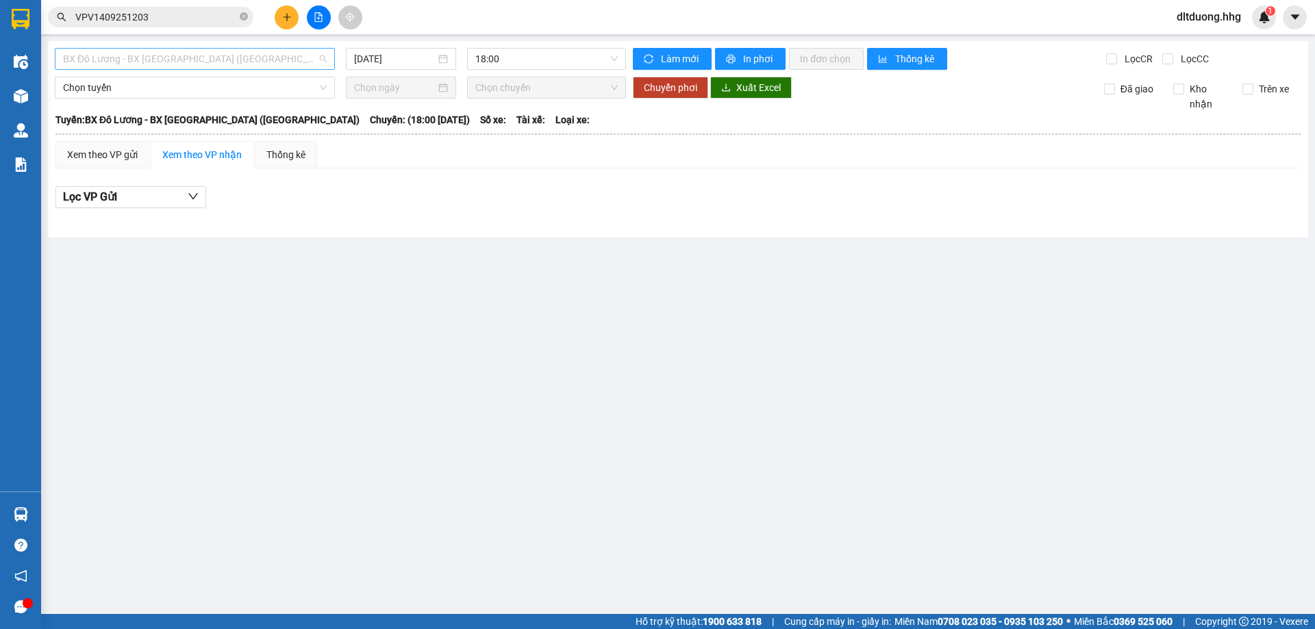
click at [257, 60] on span "BX Đô Lương - BX [GEOGRAPHIC_DATA] ([GEOGRAPHIC_DATA])" at bounding box center [195, 59] width 264 height 21
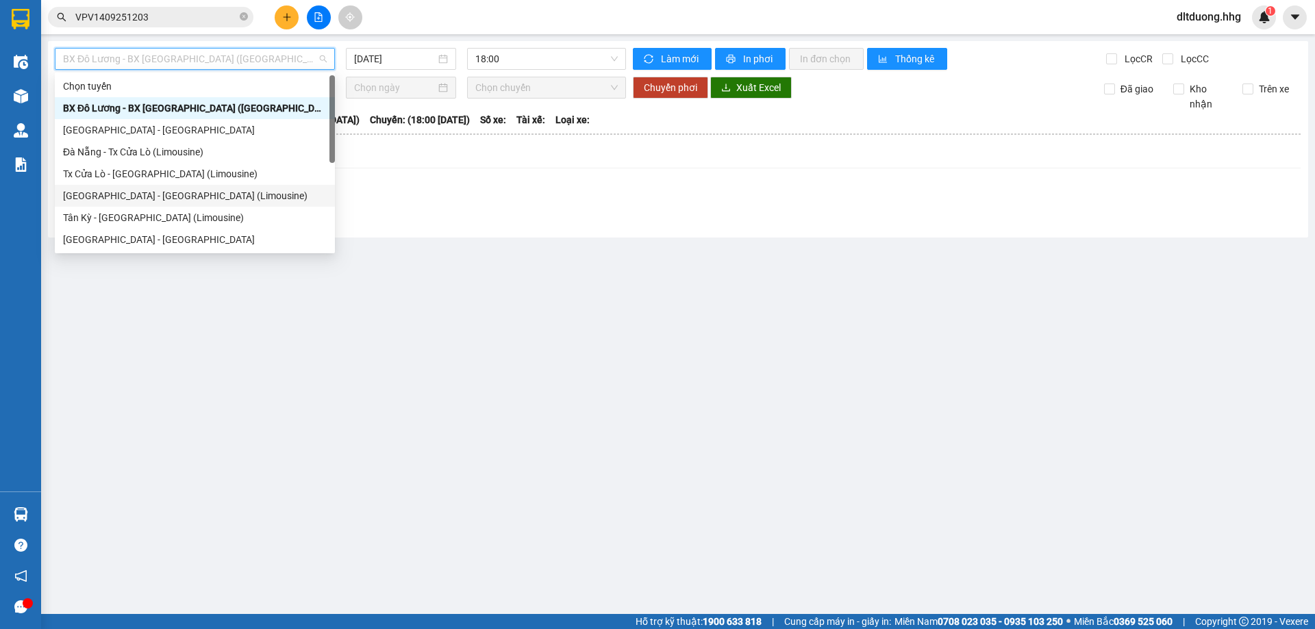
click at [129, 194] on div "[GEOGRAPHIC_DATA] - [GEOGRAPHIC_DATA] (Limousine)" at bounding box center [195, 195] width 264 height 15
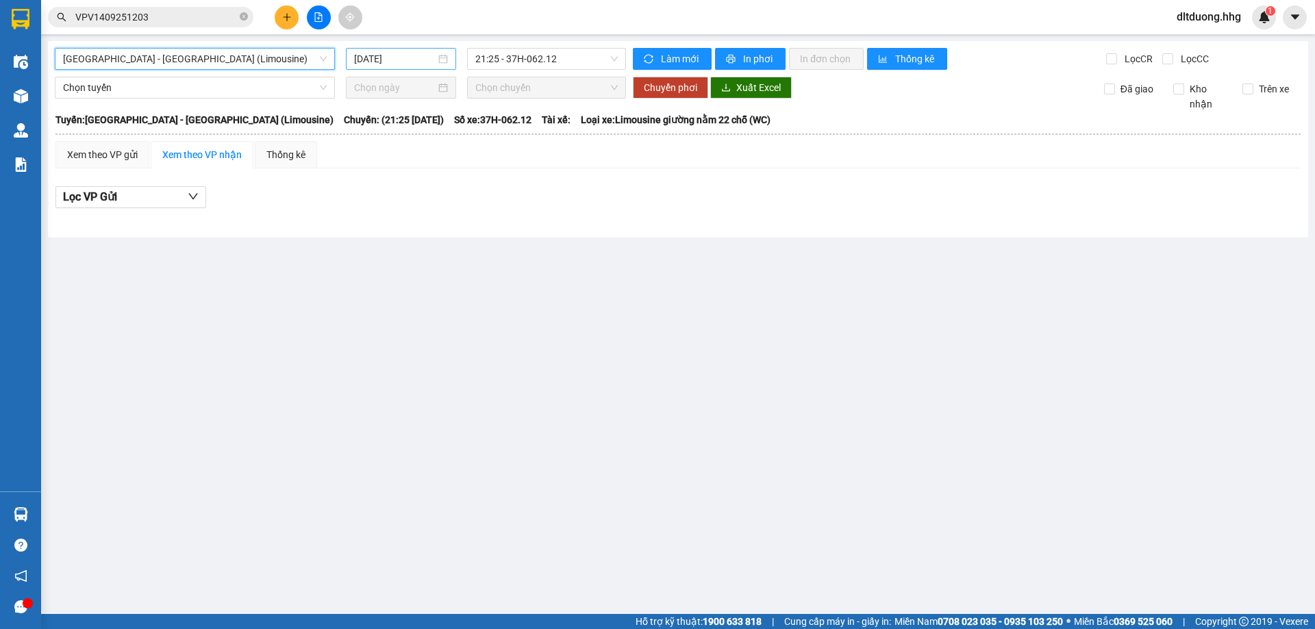
click at [399, 51] on input "[DATE]" at bounding box center [394, 58] width 81 height 15
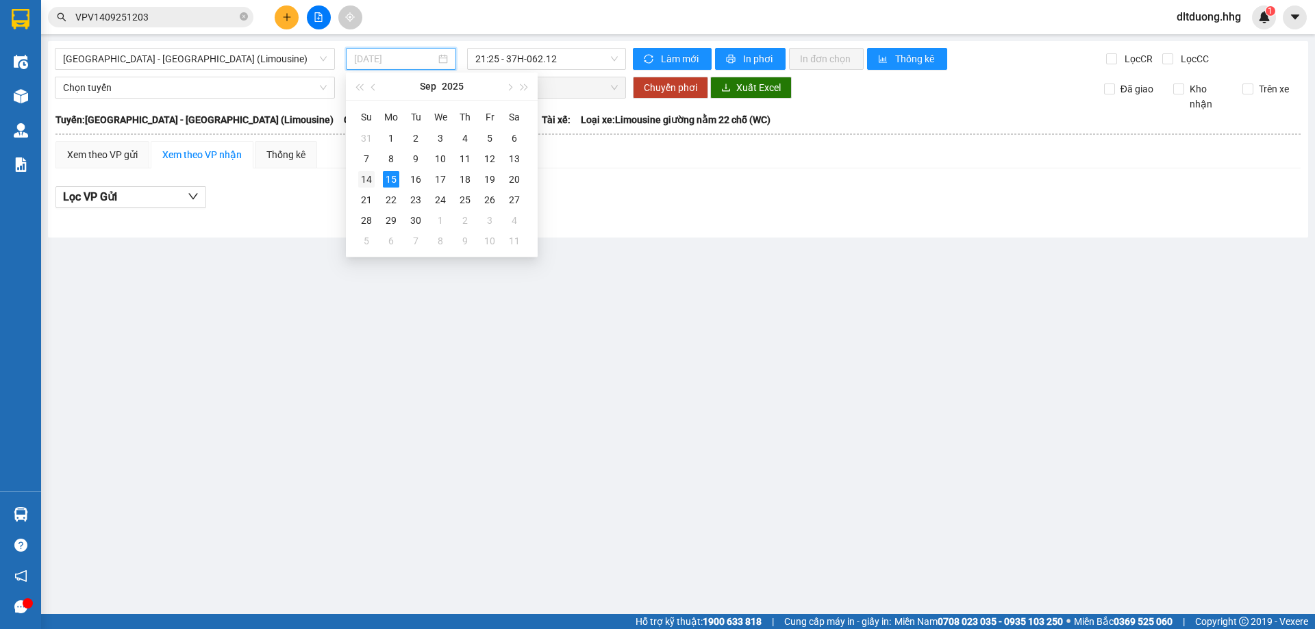
click at [366, 178] on div "14" at bounding box center [366, 179] width 16 height 16
type input "[DATE]"
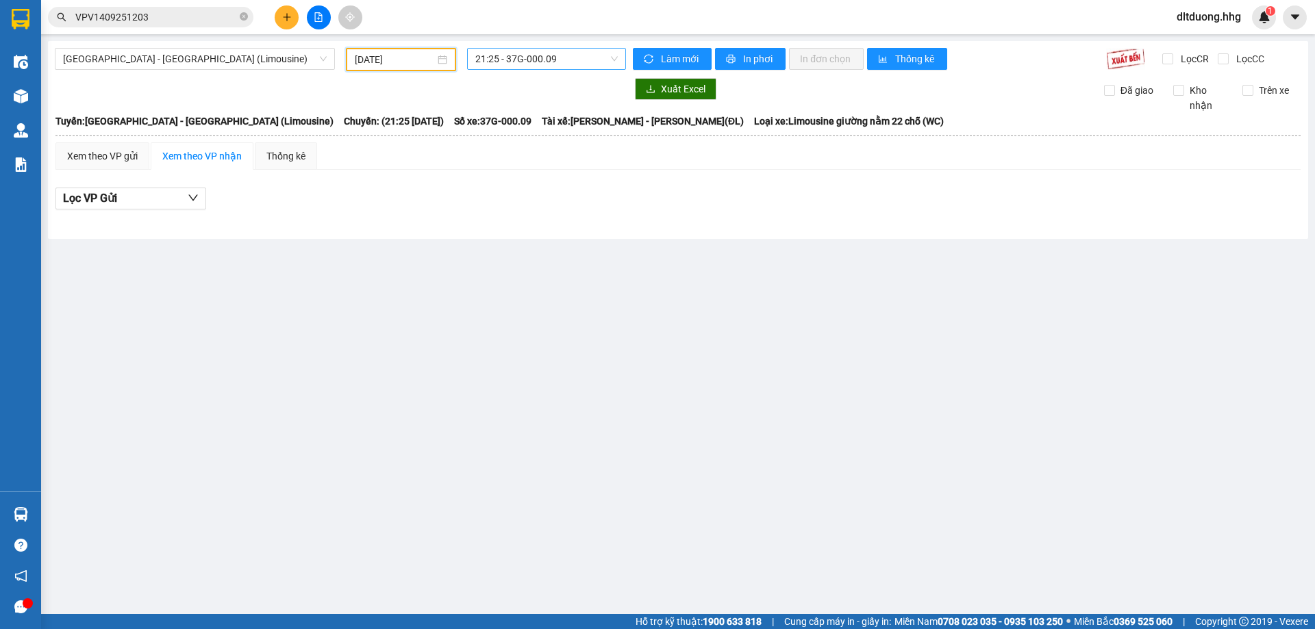
click at [565, 64] on span "21:25 - 37G-000.09" at bounding box center [546, 59] width 142 height 21
click at [126, 58] on span "[GEOGRAPHIC_DATA] - [GEOGRAPHIC_DATA] (Limousine)" at bounding box center [195, 59] width 264 height 21
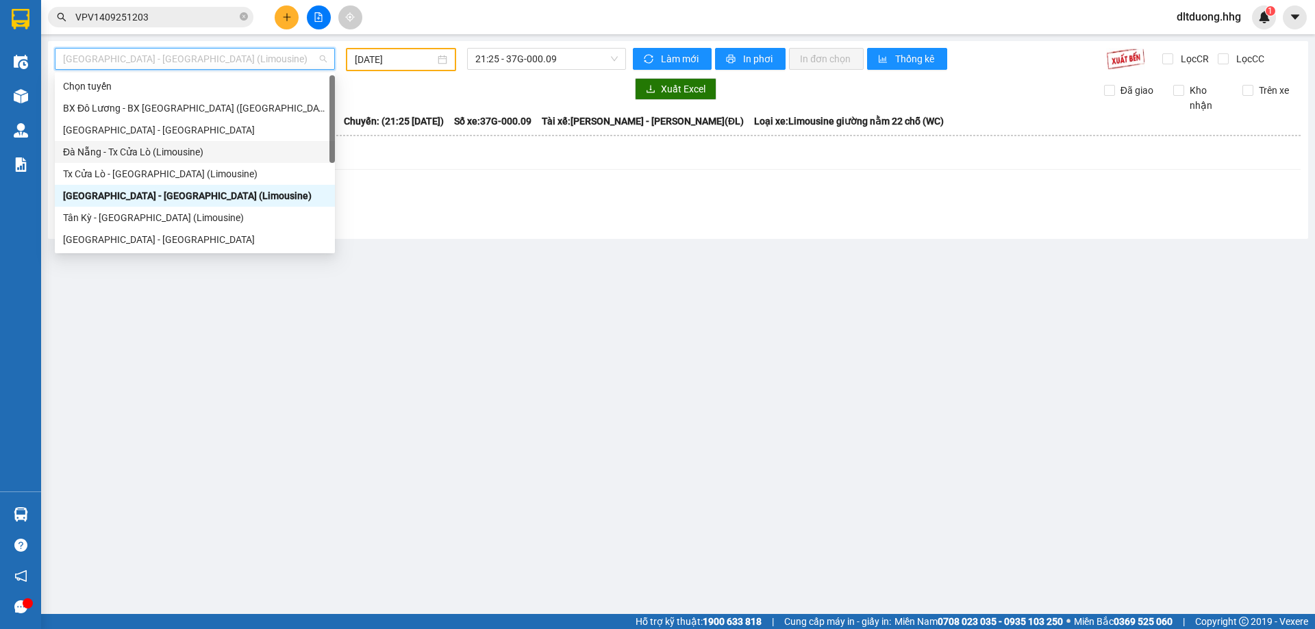
click at [127, 155] on div "Đà Nẵng - Tx Cửa Lò (Limousine)" at bounding box center [195, 151] width 264 height 15
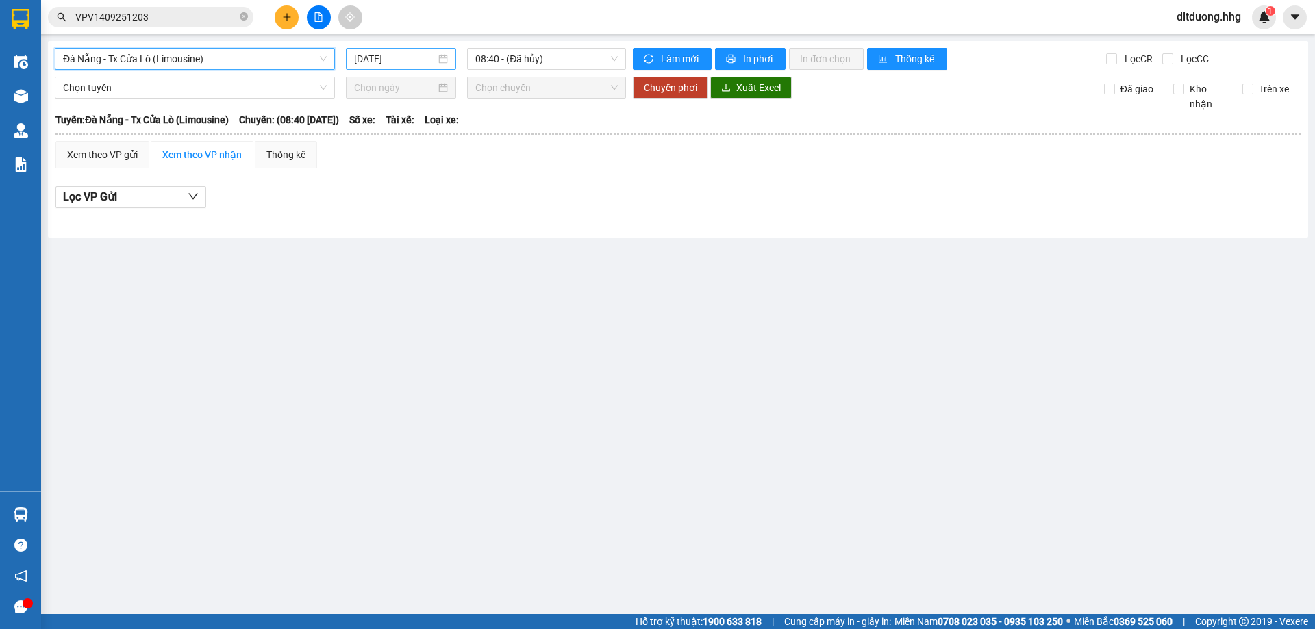
click at [419, 57] on input "[DATE]" at bounding box center [394, 58] width 81 height 15
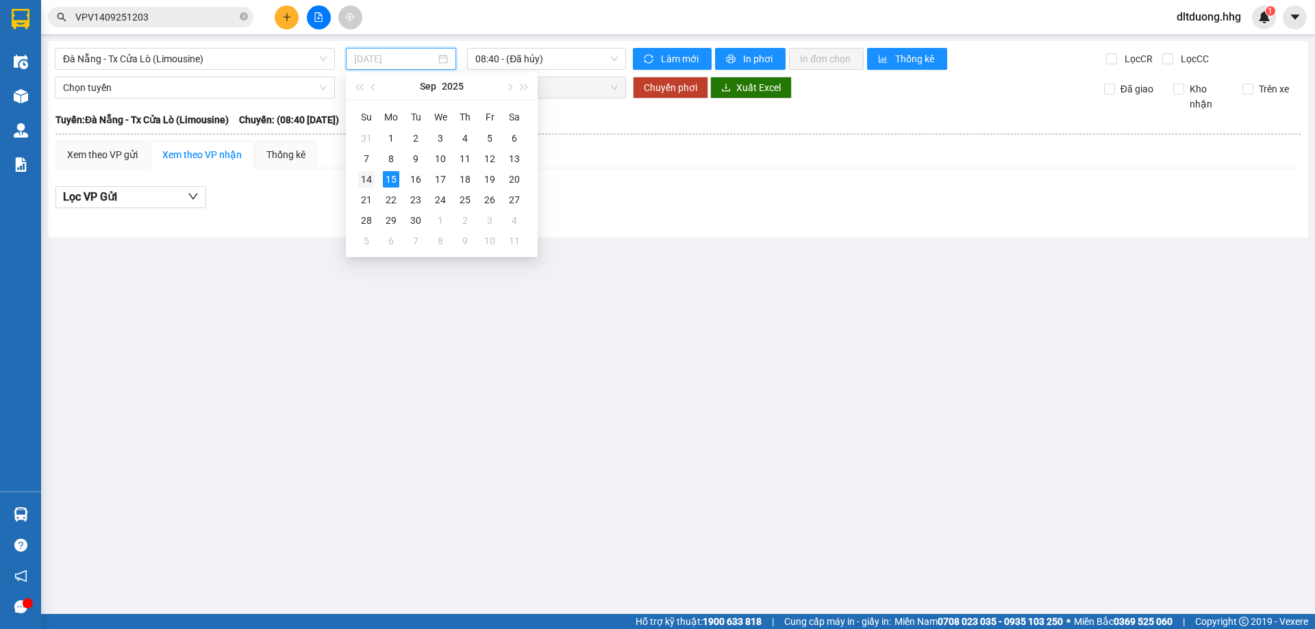
click at [366, 178] on div "14" at bounding box center [366, 179] width 16 height 16
type input "[DATE]"
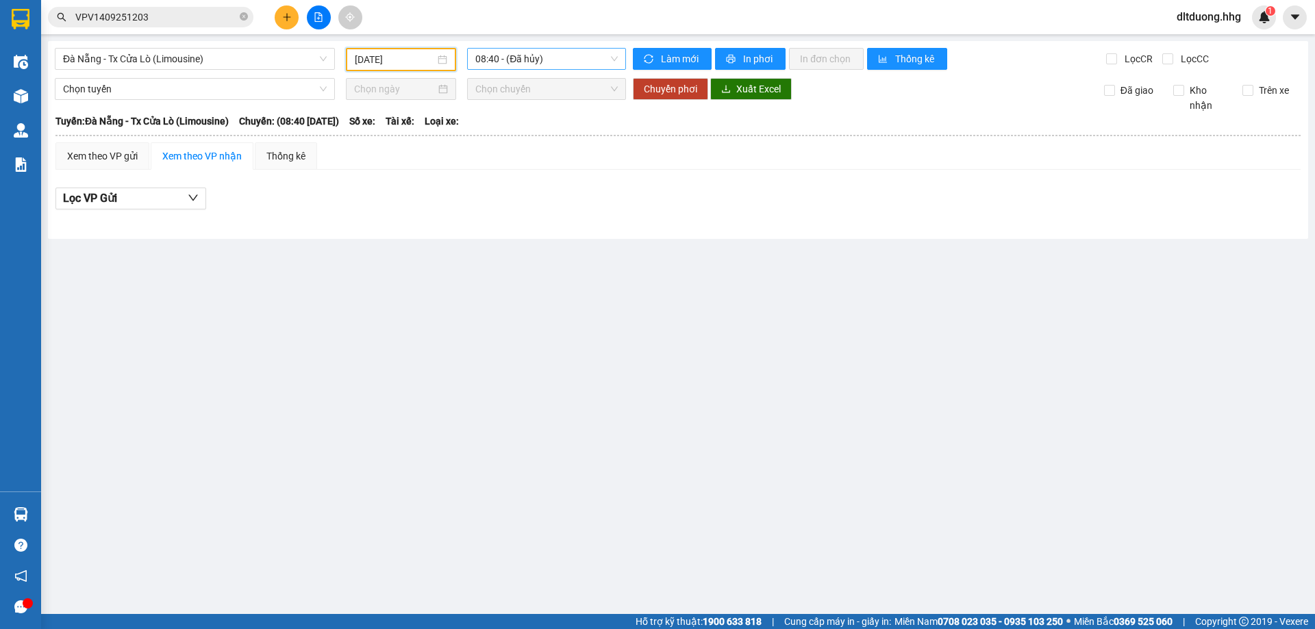
click at [517, 63] on span "08:40 - (Đã hủy)" at bounding box center [546, 59] width 142 height 21
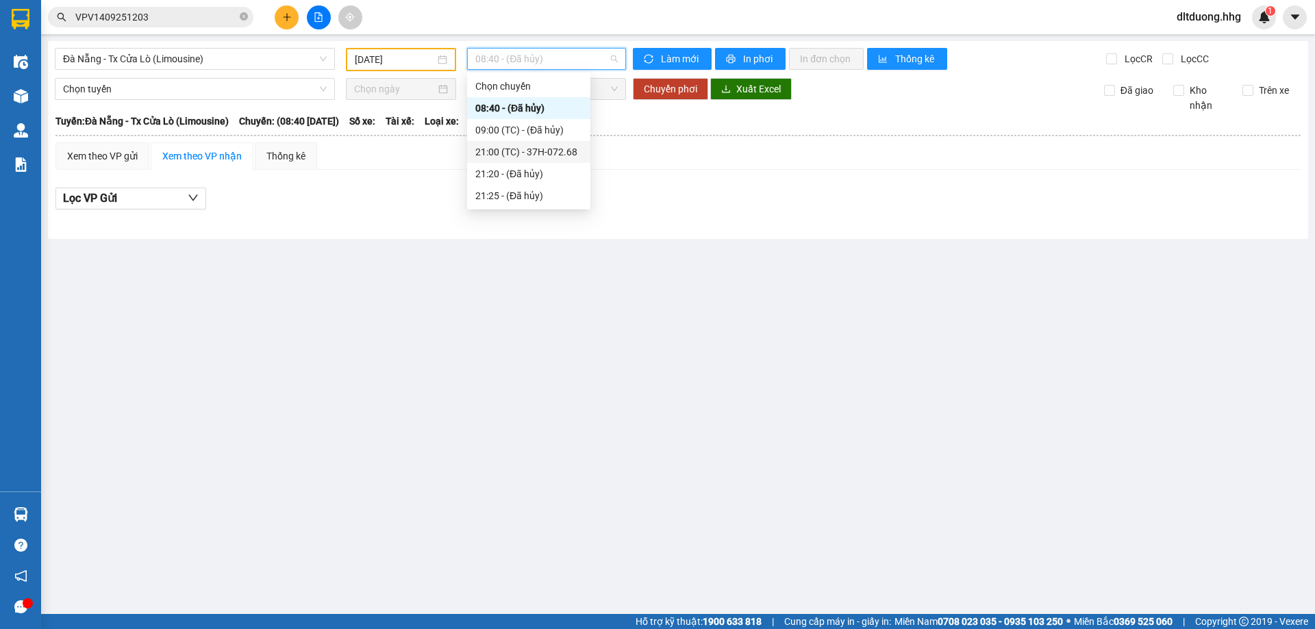
click at [526, 153] on div "21:00 (TC) - 37H-072.68" at bounding box center [528, 151] width 107 height 15
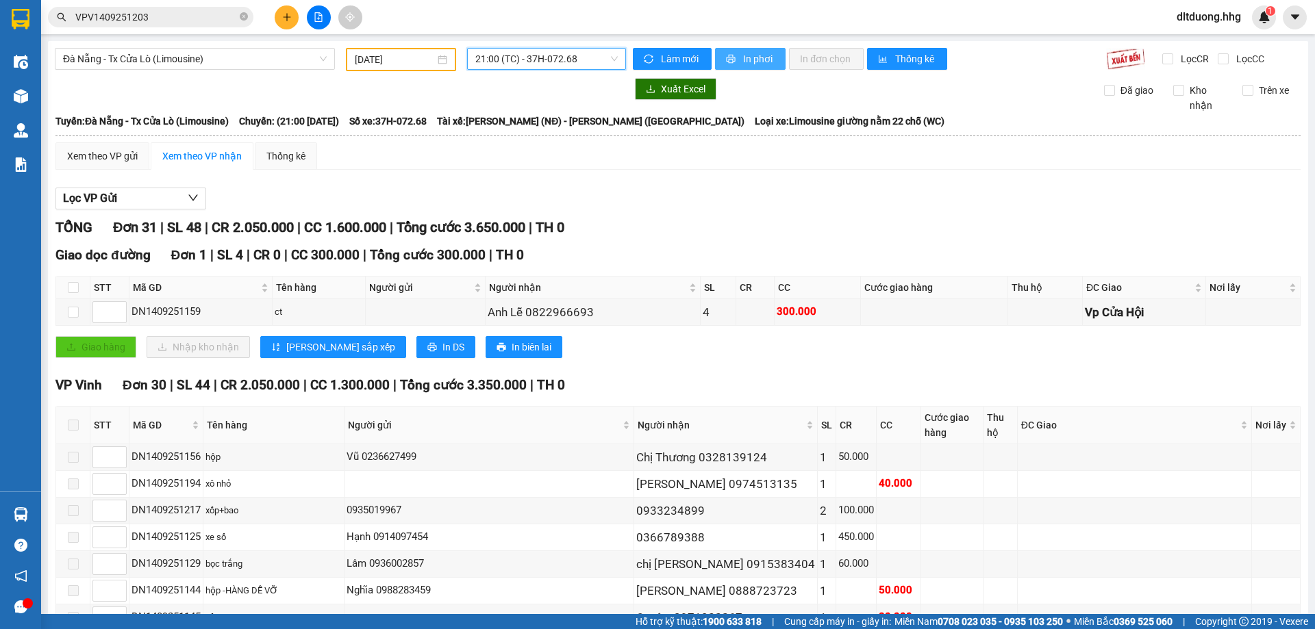
click at [747, 57] on span "In phơi" at bounding box center [758, 58] width 31 height 15
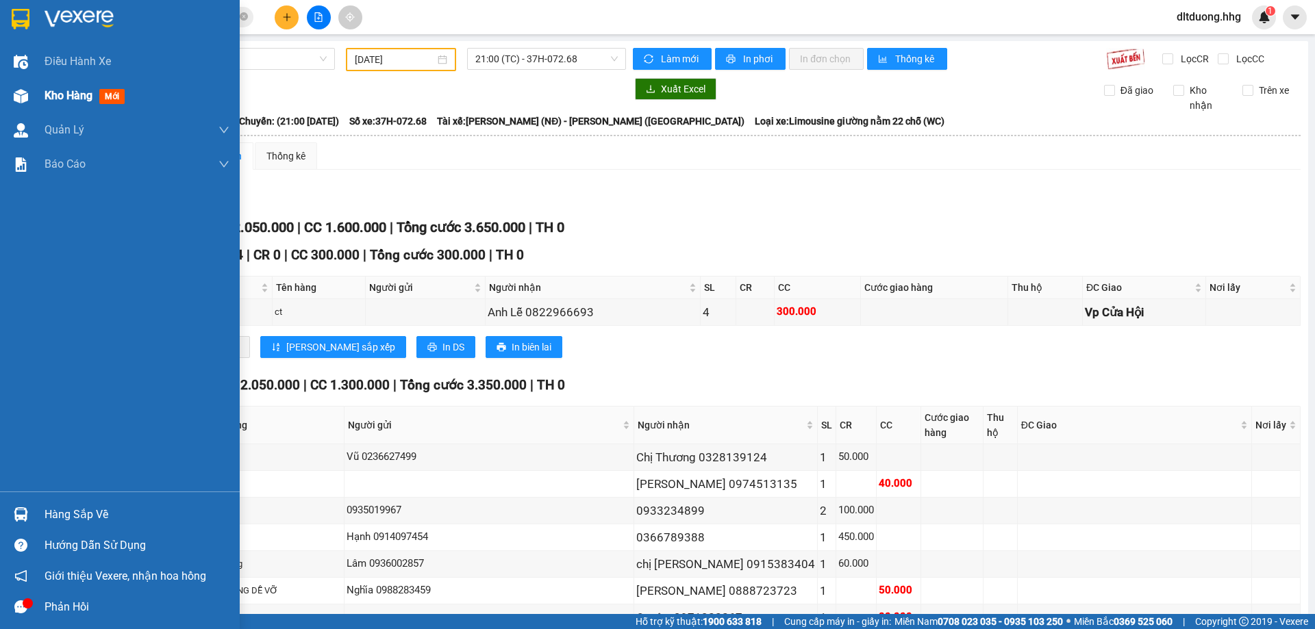
click at [82, 101] on span "Kho hàng" at bounding box center [69, 95] width 48 height 13
